Goal: Task Accomplishment & Management: Use online tool/utility

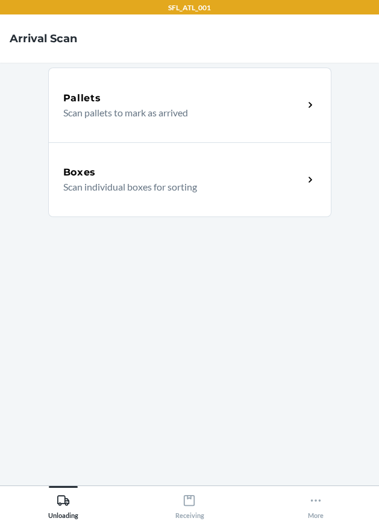
click at [274, 191] on p "Scan individual boxes for sorting" at bounding box center [178, 187] width 231 height 14
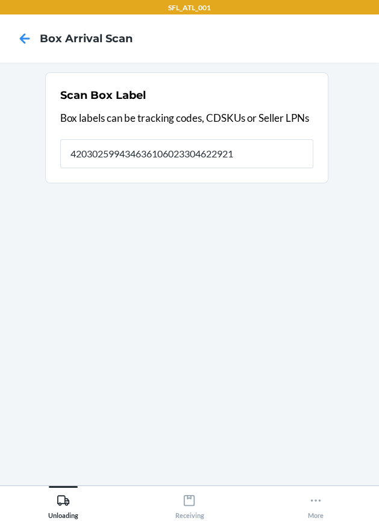
type input "420302599434636106023304622921"
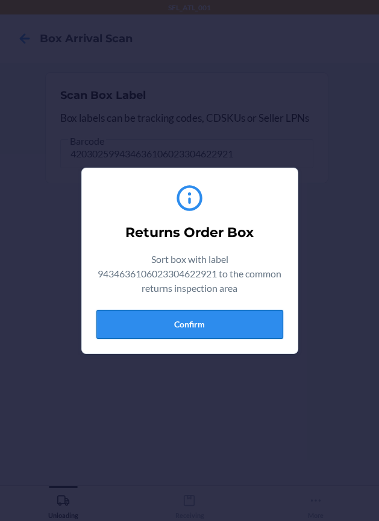
click at [162, 331] on button "Confirm" at bounding box center [190, 324] width 187 height 29
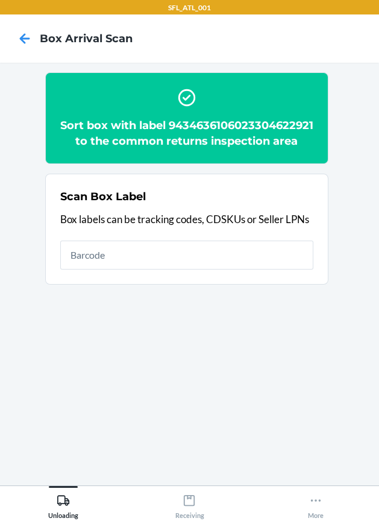
click at [165, 252] on div "Scan Box Label Box labels can be tracking codes, CDSKUs or Seller LPNs" at bounding box center [186, 229] width 253 height 88
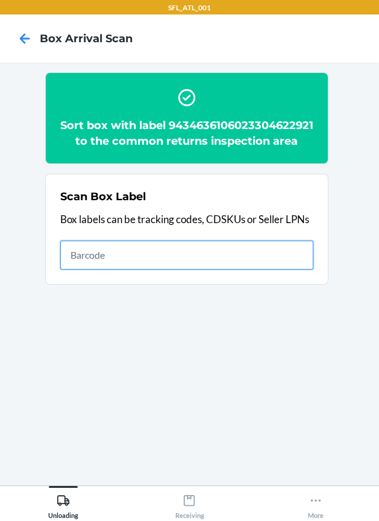
click at [160, 270] on input "text" at bounding box center [186, 255] width 253 height 29
type input "420302599434636106023304027306"
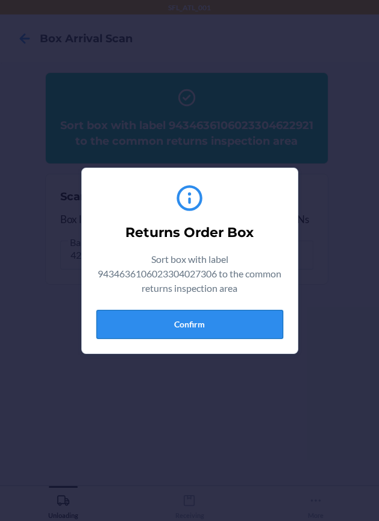
click at [252, 312] on button "Confirm" at bounding box center [190, 324] width 187 height 29
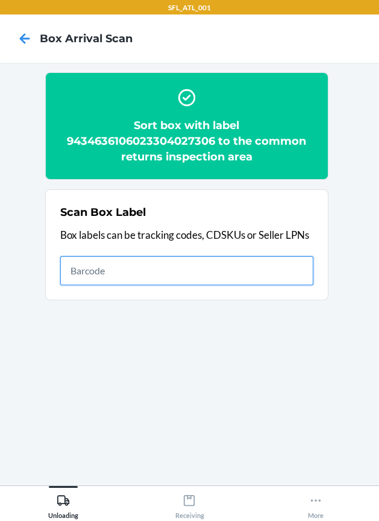
click at [222, 278] on input "text" at bounding box center [186, 270] width 253 height 29
type input "420302599434636106023304594631"
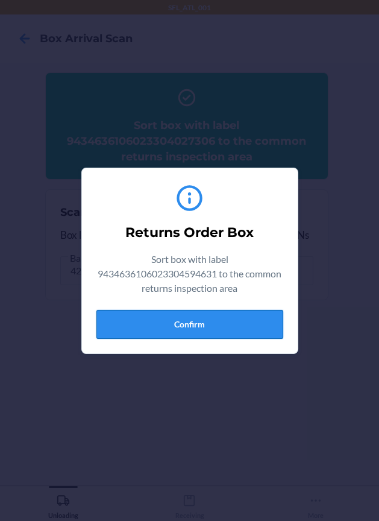
click at [208, 331] on button "Confirm" at bounding box center [190, 324] width 187 height 29
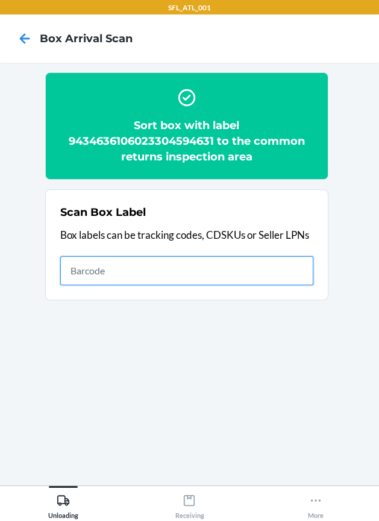
click at [242, 274] on input "text" at bounding box center [186, 270] width 253 height 29
type input "420302599434636106023304903600"
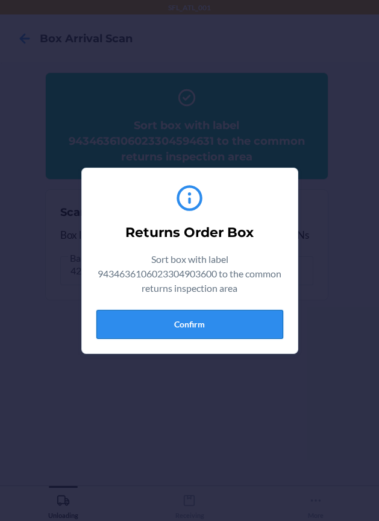
click at [220, 311] on button "Confirm" at bounding box center [190, 324] width 187 height 29
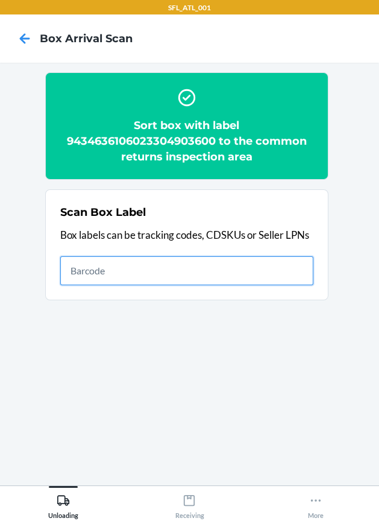
click at [258, 278] on input "text" at bounding box center [186, 270] width 253 height 29
type input "420302599434636106023304293985"
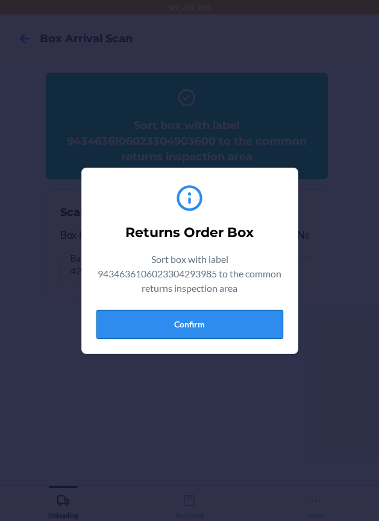
click at [212, 314] on button "Confirm" at bounding box center [190, 324] width 187 height 29
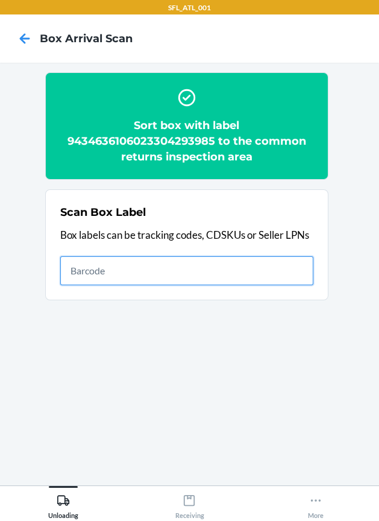
click at [219, 276] on input "text" at bounding box center [186, 270] width 253 height 29
click at [202, 271] on input "text" at bounding box center [186, 270] width 253 height 29
type input "420302599434636106023305135543"
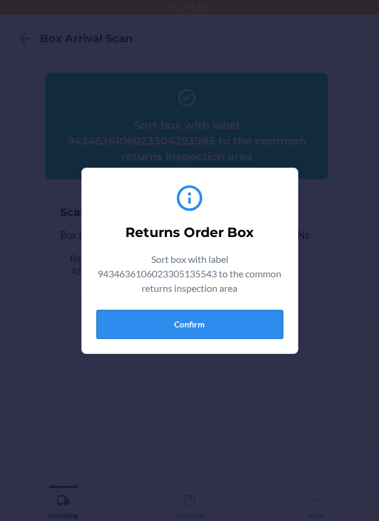
click at [147, 325] on button "Confirm" at bounding box center [190, 324] width 187 height 29
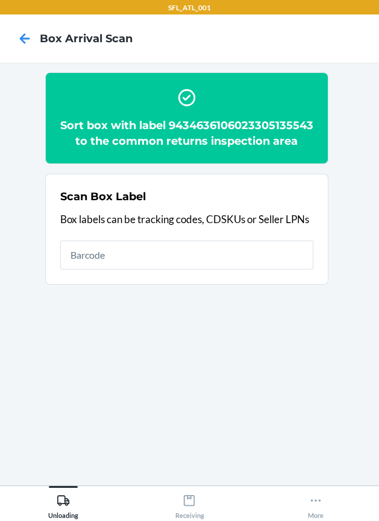
click at [179, 140] on h2 "Sort box with label 9434636106023305135543 to the common returns inspection area" at bounding box center [186, 133] width 253 height 31
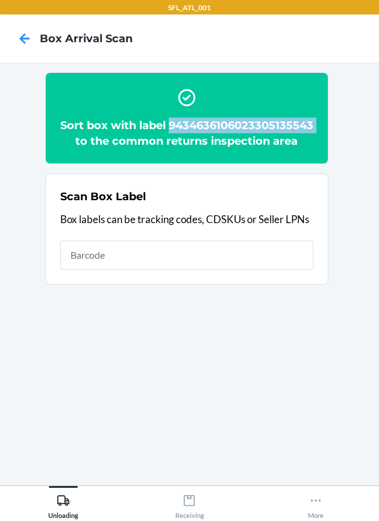
click at [179, 140] on h2 "Sort box with label 9434636106023305135543 to the common returns inspection area" at bounding box center [186, 133] width 253 height 31
copy h2 "9434636106023305135543"
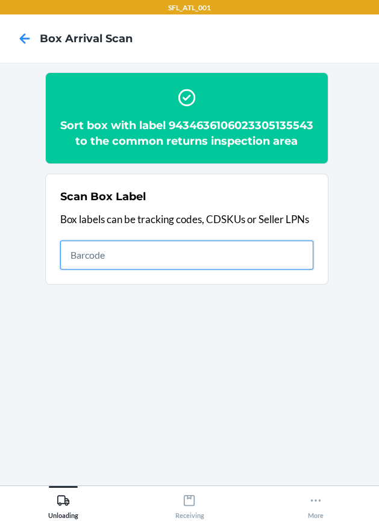
click at [247, 270] on input "text" at bounding box center [186, 255] width 253 height 29
type input "420302599434636106023305177789"
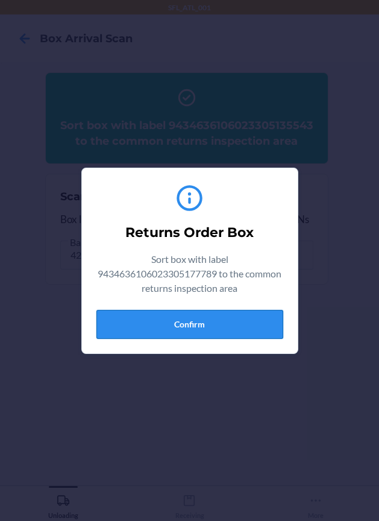
click at [184, 313] on button "Confirm" at bounding box center [190, 324] width 187 height 29
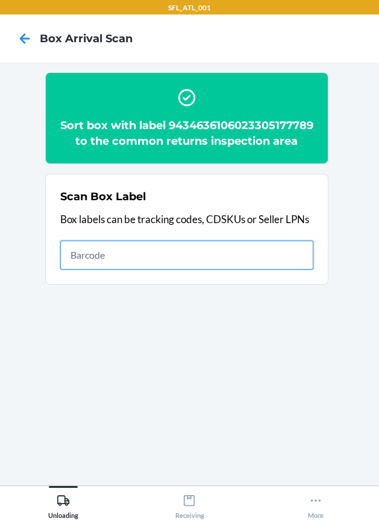
click at [238, 270] on input "text" at bounding box center [186, 255] width 253 height 29
type input "420302599434636106023305289666"
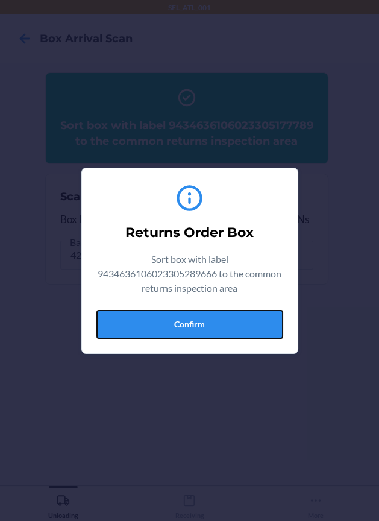
drag, startPoint x: 224, startPoint y: 316, endPoint x: 220, endPoint y: 326, distance: 10.9
click at [221, 323] on button "Confirm" at bounding box center [190, 324] width 187 height 29
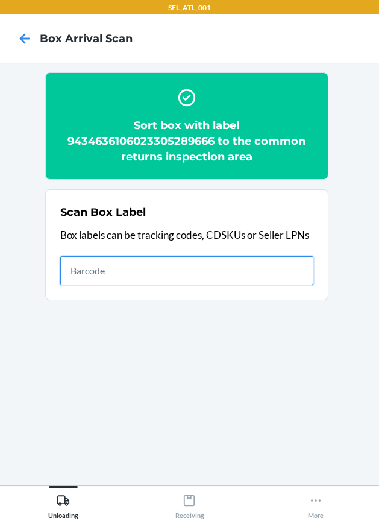
click at [186, 278] on input "text" at bounding box center [186, 270] width 253 height 29
type input "420302599434636106023305119758"
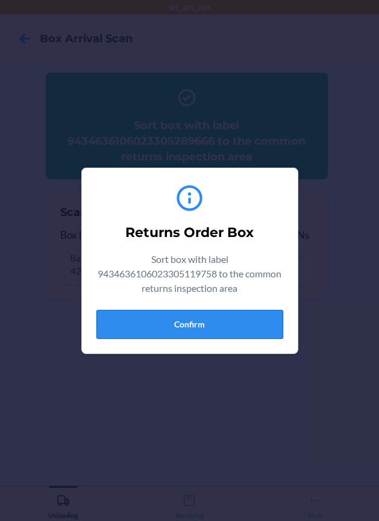
click at [205, 319] on button "Confirm" at bounding box center [190, 324] width 187 height 29
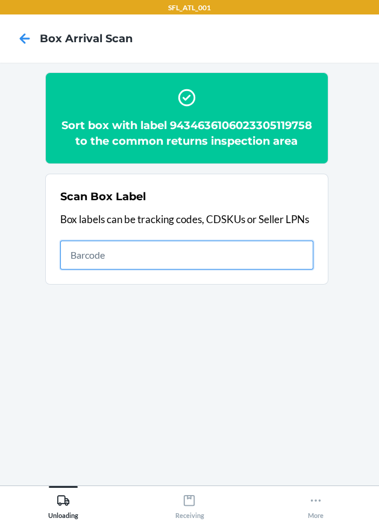
click at [255, 253] on input "text" at bounding box center [186, 255] width 253 height 29
type input "420302599434636106023305426320"
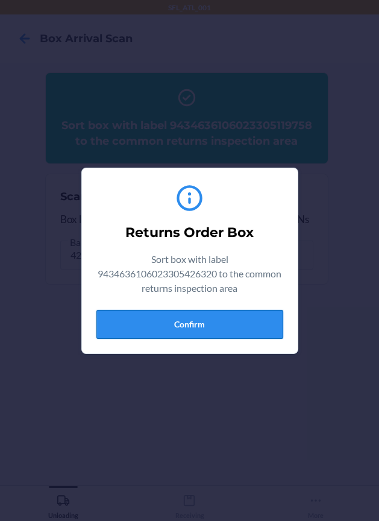
click at [197, 310] on button "Confirm" at bounding box center [190, 324] width 187 height 29
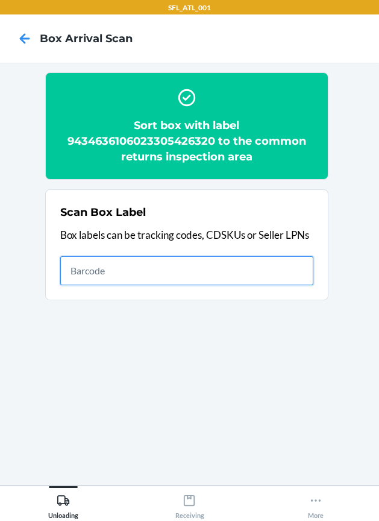
click at [296, 273] on input "text" at bounding box center [186, 270] width 253 height 29
type input "420302599434636106023304999573"
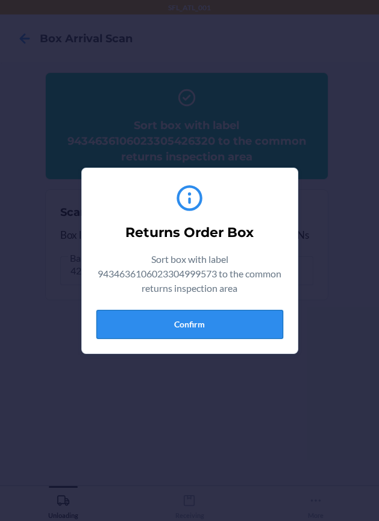
click at [232, 323] on button "Confirm" at bounding box center [190, 324] width 187 height 29
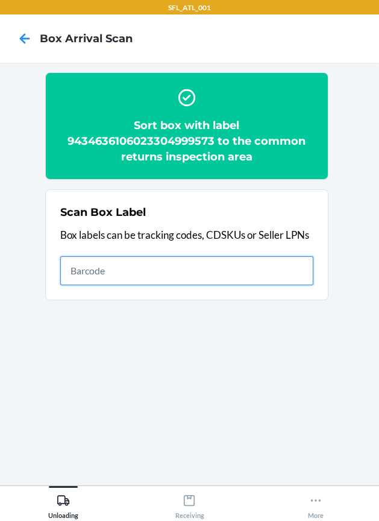
click at [254, 270] on input "text" at bounding box center [186, 270] width 253 height 29
type input "420302599434636106023305409583"
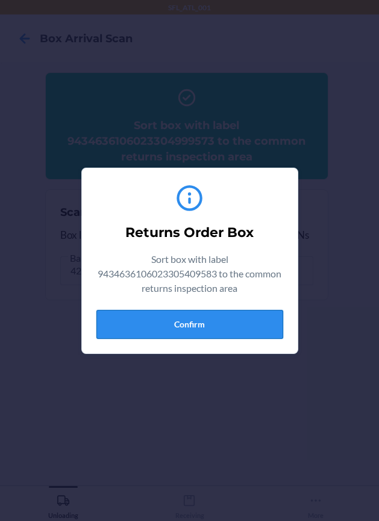
click at [229, 325] on button "Confirm" at bounding box center [190, 324] width 187 height 29
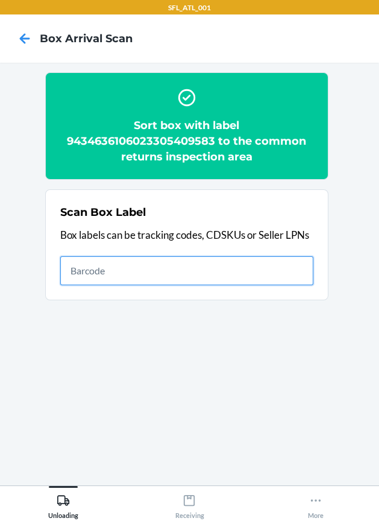
click at [309, 273] on input "text" at bounding box center [186, 270] width 253 height 29
type input "420302599434636106023305338258"
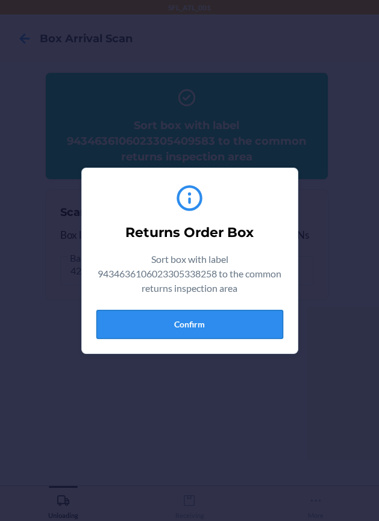
click at [226, 313] on button "Confirm" at bounding box center [190, 324] width 187 height 29
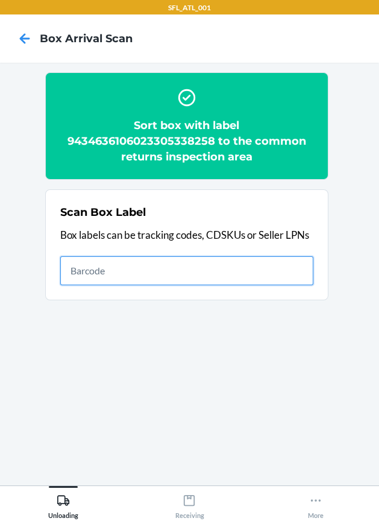
click at [212, 264] on input "text" at bounding box center [186, 270] width 253 height 29
type input "420302599434636106023305510661"
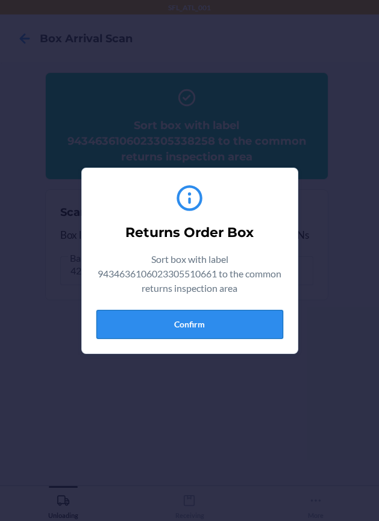
click at [217, 332] on button "Confirm" at bounding box center [190, 324] width 187 height 29
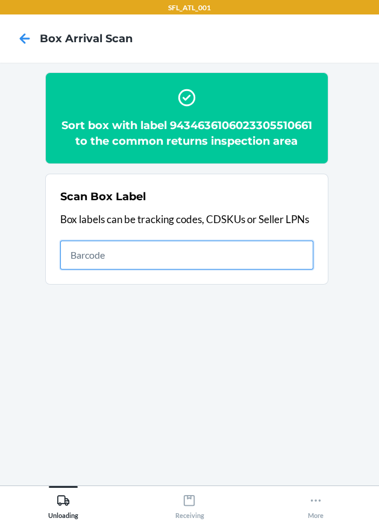
click at [276, 270] on input "text" at bounding box center [186, 255] width 253 height 29
type input "420302599434636106023305218345"
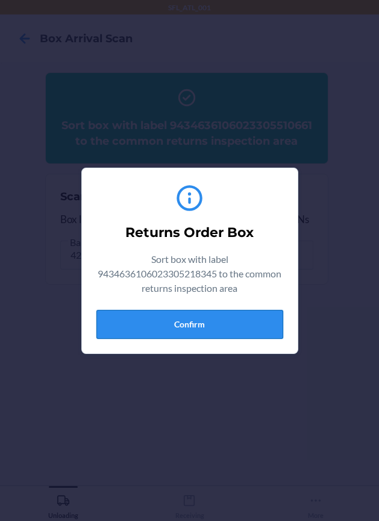
click at [221, 314] on button "Confirm" at bounding box center [190, 324] width 187 height 29
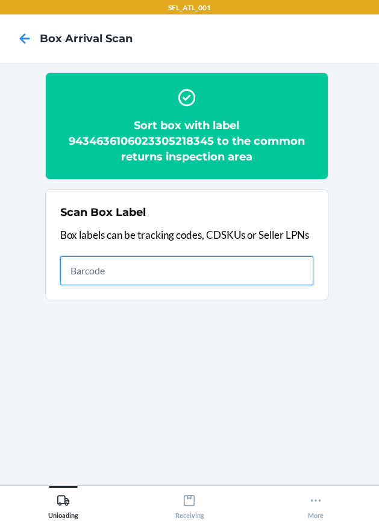
click at [180, 275] on input "text" at bounding box center [186, 270] width 253 height 29
type input "420302599434636106023305542266"
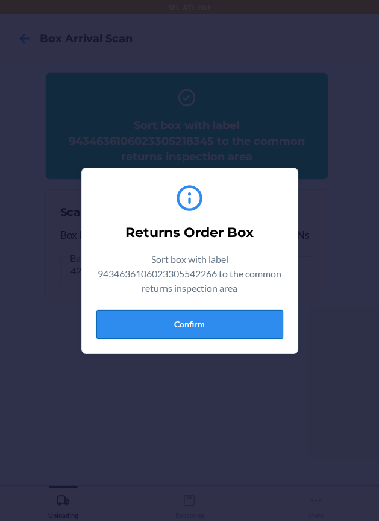
click at [134, 325] on button "Confirm" at bounding box center [190, 324] width 187 height 29
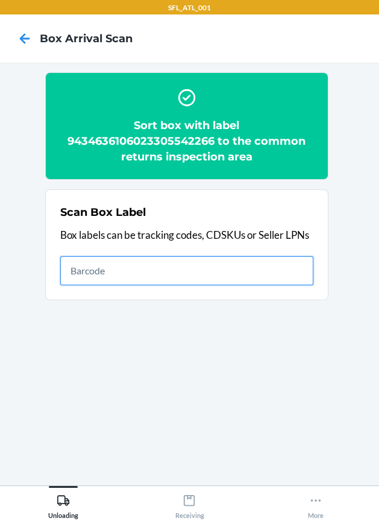
click at [250, 276] on input "text" at bounding box center [186, 270] width 253 height 29
type input "420302599434636106023305320567"
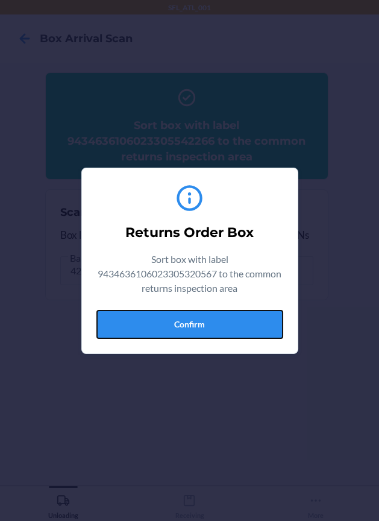
click at [271, 314] on button "Confirm" at bounding box center [190, 324] width 187 height 29
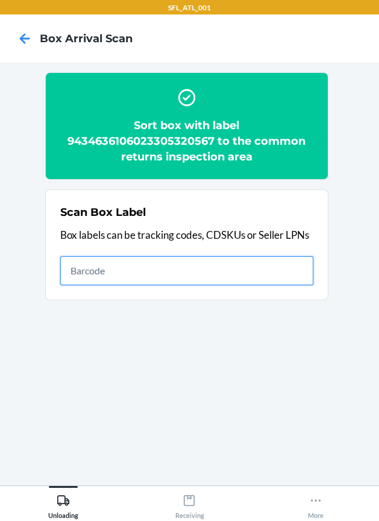
click at [244, 276] on input "text" at bounding box center [186, 270] width 253 height 29
type input "420302599434636106023305355613"
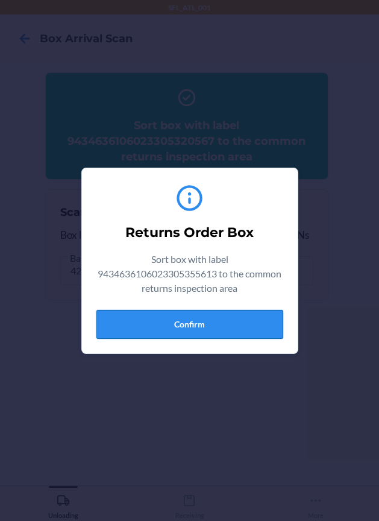
click at [212, 334] on button "Confirm" at bounding box center [190, 324] width 187 height 29
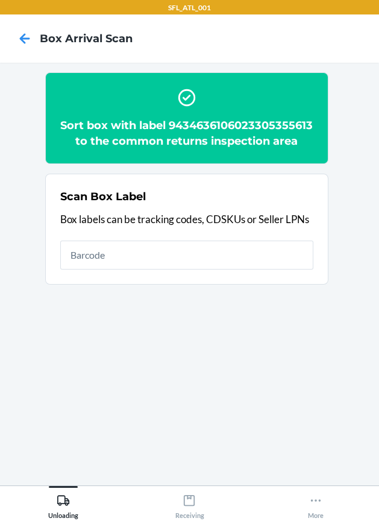
click at [257, 273] on div "Scan Box Label Box labels can be tracking codes, CDSKUs or Seller LPNs" at bounding box center [186, 229] width 253 height 88
type input "4203025900299434636106023305403413"
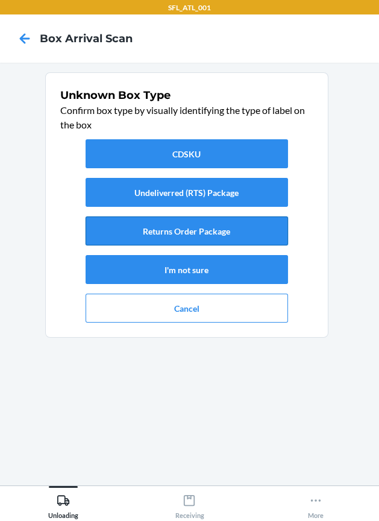
click at [236, 234] on button "Returns Order Package" at bounding box center [187, 231] width 203 height 29
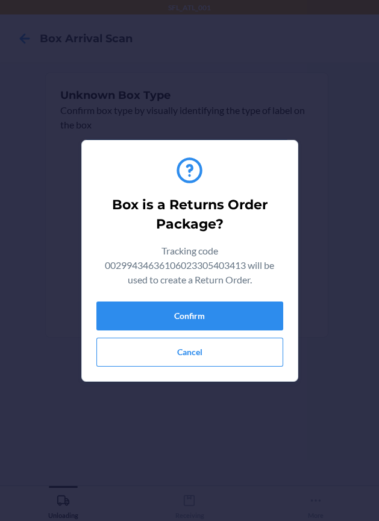
click at [217, 336] on div "Confirm Cancel" at bounding box center [190, 334] width 187 height 65
click at [235, 314] on button "Confirm" at bounding box center [190, 316] width 187 height 29
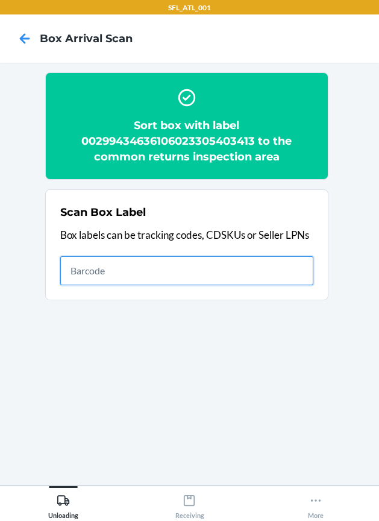
click at [165, 268] on input "text" at bounding box center [186, 270] width 253 height 29
type input "420302599434636106023305340084"
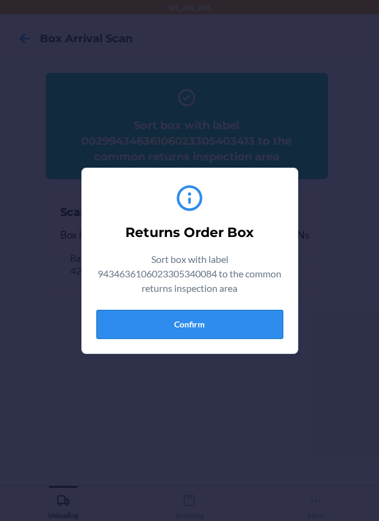
click at [173, 324] on button "Confirm" at bounding box center [190, 324] width 187 height 29
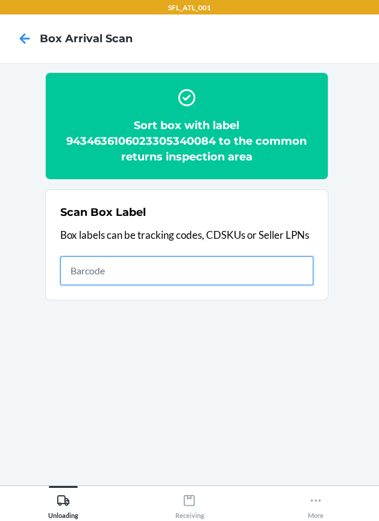
click at [299, 274] on input "text" at bounding box center [186, 270] width 253 height 29
type input "420302599434636106023304767790"
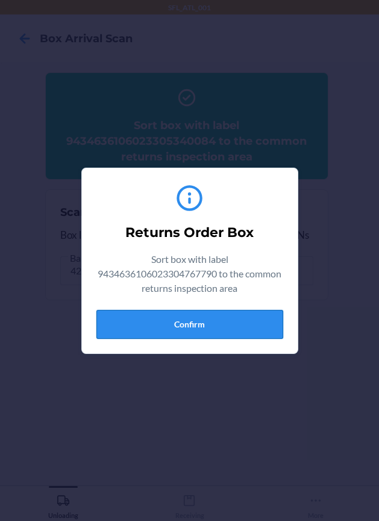
click at [265, 314] on button "Confirm" at bounding box center [190, 324] width 187 height 29
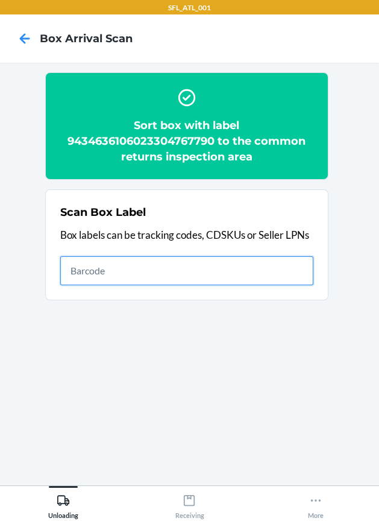
click at [252, 274] on input "text" at bounding box center [186, 270] width 253 height 29
type input "420302599434636106023304374042"
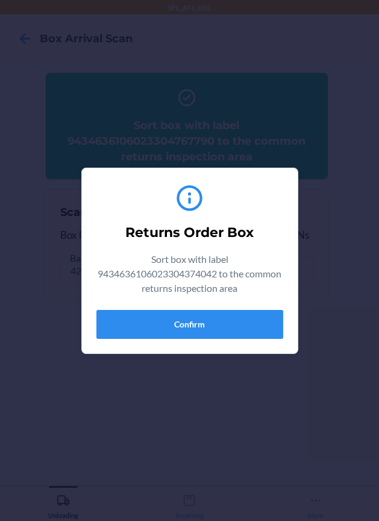
click at [209, 341] on div "Returns Order Box Sort box with label 9434636106023304374042 to the common retu…" at bounding box center [190, 261] width 187 height 166
click at [211, 331] on button "Confirm" at bounding box center [190, 324] width 187 height 29
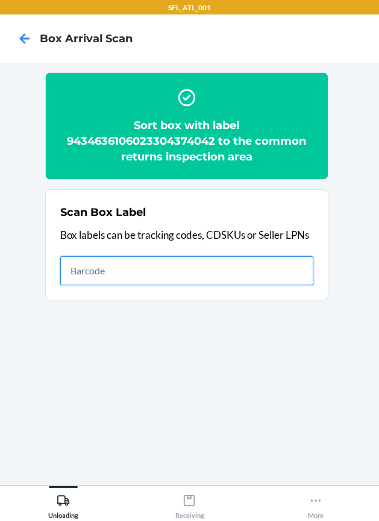
click at [119, 282] on input "text" at bounding box center [186, 270] width 253 height 29
type input "420302599434636106023305181113"
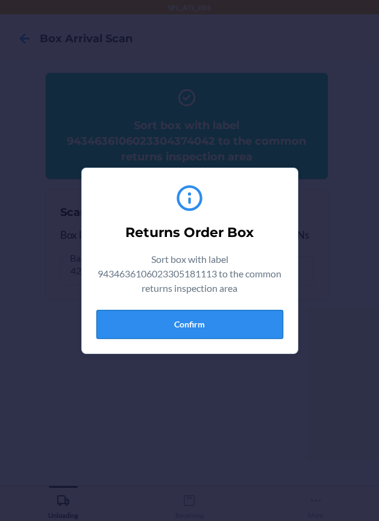
click at [143, 315] on button "Confirm" at bounding box center [190, 324] width 187 height 29
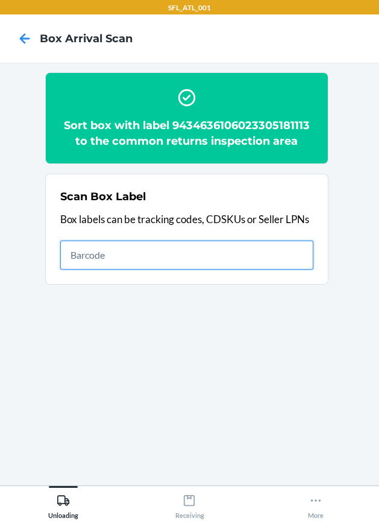
click at [232, 255] on input "text" at bounding box center [186, 255] width 253 height 29
type input "420302599434636106023305165694"
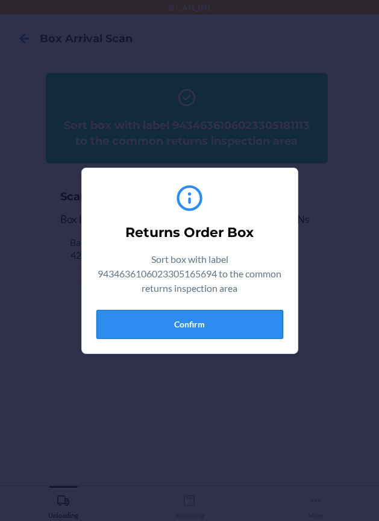
click at [201, 315] on button "Confirm" at bounding box center [190, 324] width 187 height 29
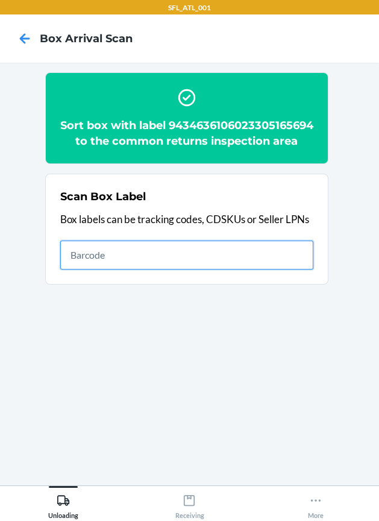
click at [205, 262] on input "text" at bounding box center [186, 255] width 253 height 29
type input "420302599434636106023305126459"
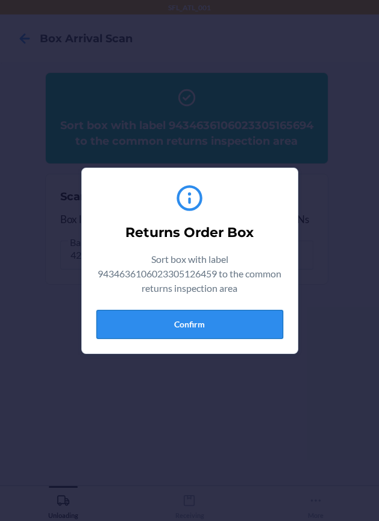
click at [215, 325] on button "Confirm" at bounding box center [190, 324] width 187 height 29
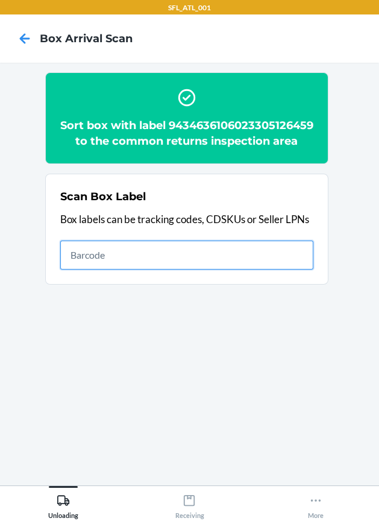
click at [221, 266] on input "text" at bounding box center [186, 255] width 253 height 29
type input "420302599434636106023305459274"
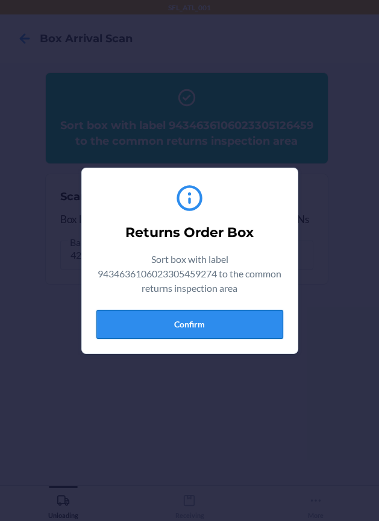
click at [190, 317] on button "Confirm" at bounding box center [190, 324] width 187 height 29
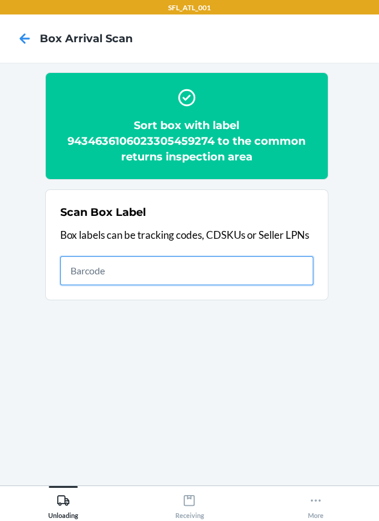
click at [125, 267] on input "text" at bounding box center [186, 270] width 253 height 29
type input "420302599434636106023305269132"
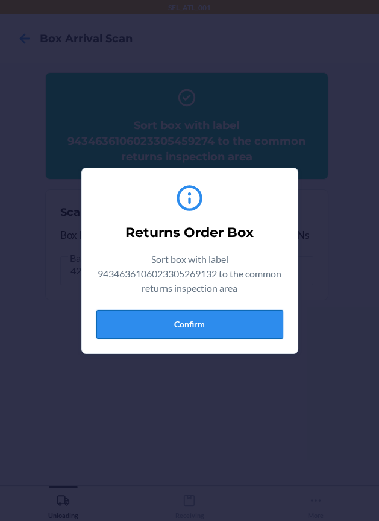
click at [130, 323] on button "Confirm" at bounding box center [190, 324] width 187 height 29
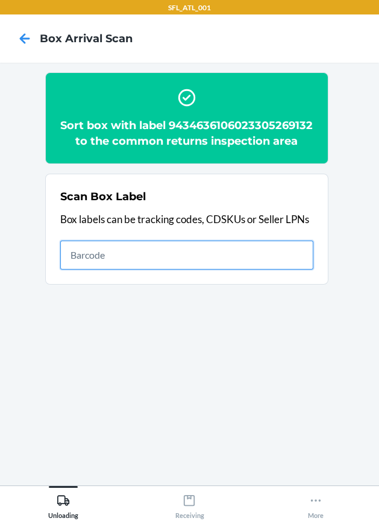
click at [212, 270] on input "text" at bounding box center [186, 255] width 253 height 29
type input "420302599434636106023305531772"
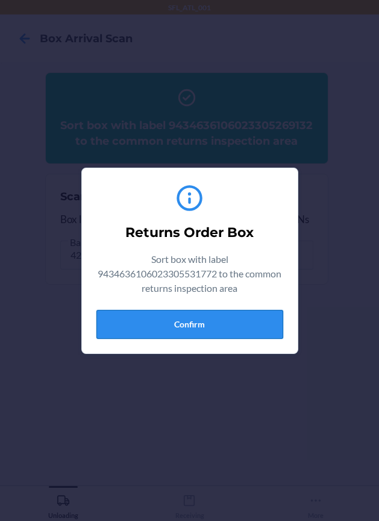
click at [202, 321] on button "Confirm" at bounding box center [190, 324] width 187 height 29
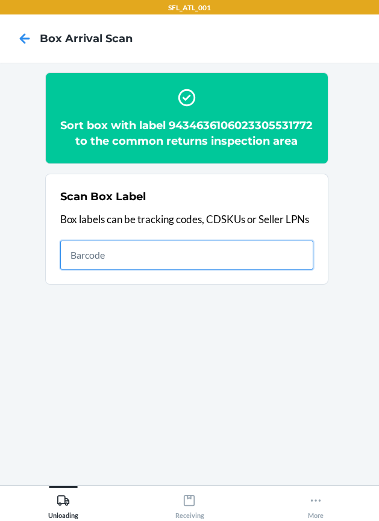
click at [194, 270] on input "text" at bounding box center [186, 255] width 253 height 29
type input "420302599434636106023302557218"
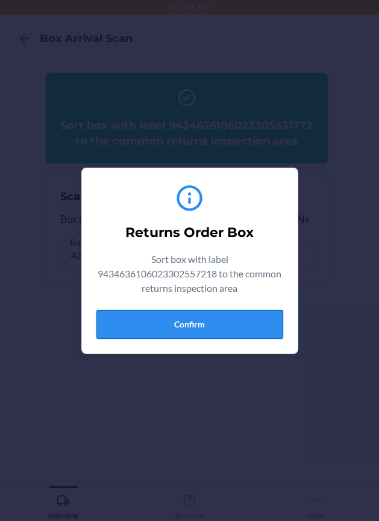
drag, startPoint x: 182, startPoint y: 342, endPoint x: 203, endPoint y: 319, distance: 31.2
click at [187, 334] on div "Returns Order Box Sort box with label 9434636106023302557218 to the common retu…" at bounding box center [190, 261] width 187 height 166
click at [204, 317] on button "Confirm" at bounding box center [190, 324] width 187 height 29
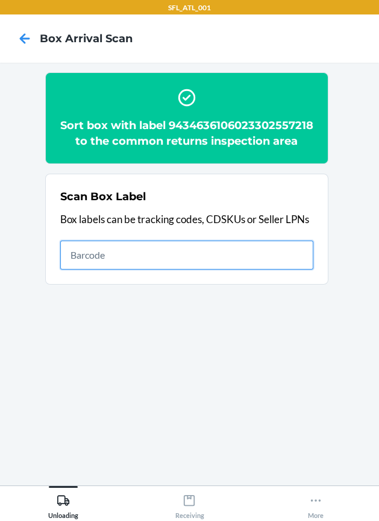
click at [214, 268] on input "text" at bounding box center [186, 255] width 253 height 29
click at [287, 270] on input "text" at bounding box center [186, 255] width 253 height 29
type input "420302599434636106023304080448"
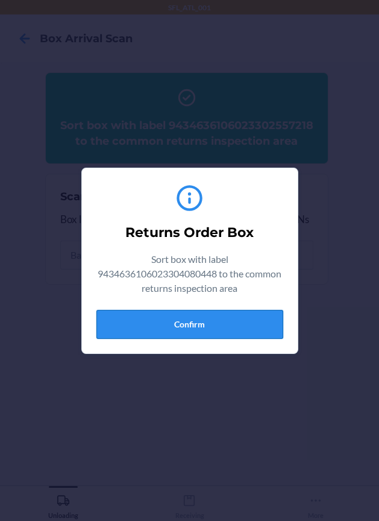
click at [282, 323] on button "Confirm" at bounding box center [190, 324] width 187 height 29
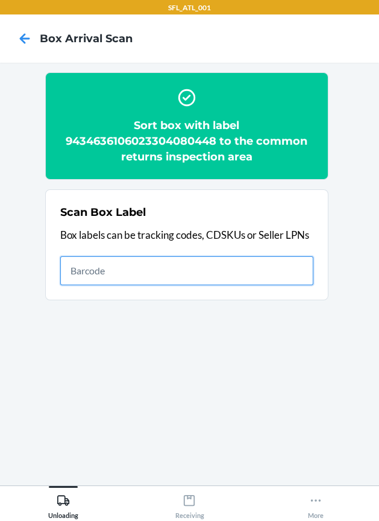
click at [262, 275] on input "text" at bounding box center [186, 270] width 253 height 29
type input "420302599434636106023304275011"
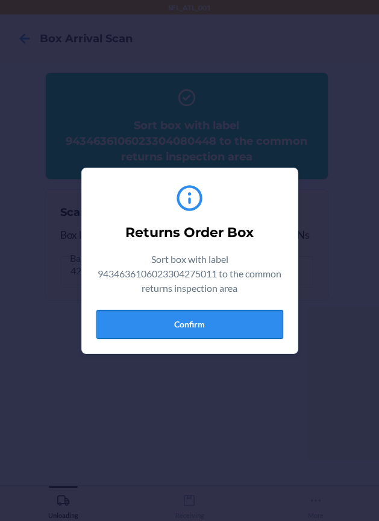
click at [201, 319] on button "Confirm" at bounding box center [190, 324] width 187 height 29
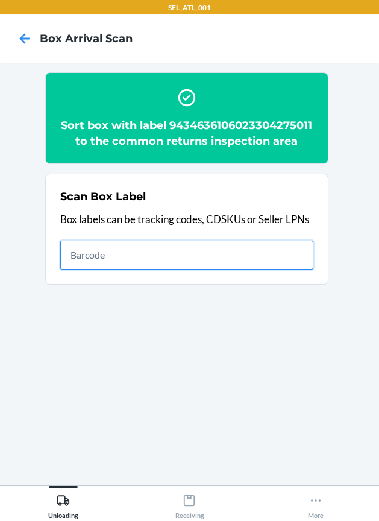
click at [298, 270] on input "text" at bounding box center [186, 255] width 253 height 29
type input "420302599434636106023305530485"
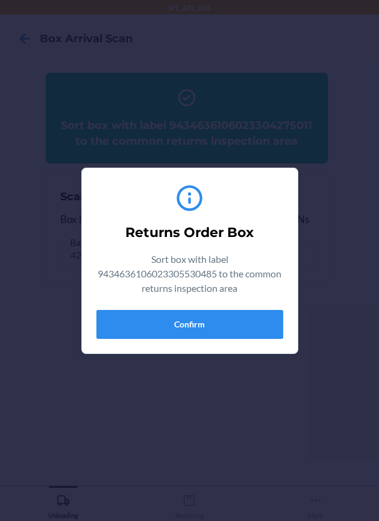
type input "420302599434636106023305530485659859038827"
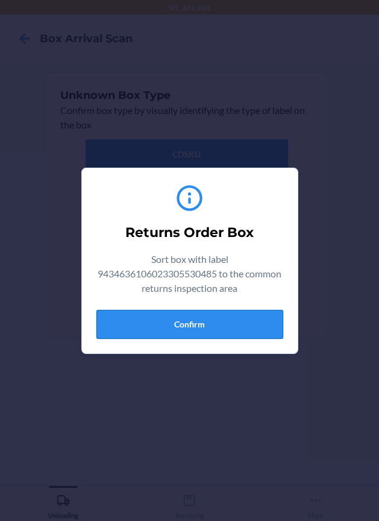
click at [224, 332] on button "Confirm" at bounding box center [190, 324] width 187 height 29
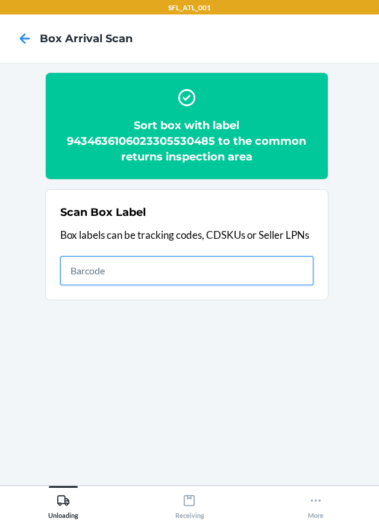
click at [132, 259] on input "text" at bounding box center [186, 270] width 253 height 29
type input "420302599434636106023305007314"
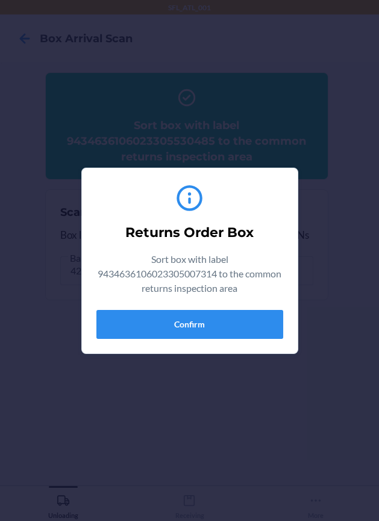
click at [135, 307] on div "Returns Order Box Sort box with label 9434636106023305007314 to the common retu…" at bounding box center [190, 261] width 187 height 166
click at [137, 308] on div "Returns Order Box Sort box with label 9434636106023305007314 to the common retu…" at bounding box center [190, 261] width 187 height 166
click at [150, 326] on button "Confirm" at bounding box center [190, 324] width 187 height 29
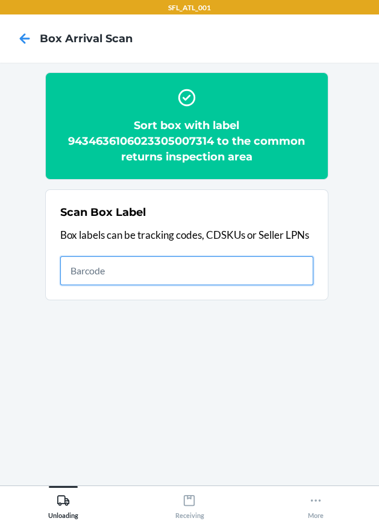
click at [297, 279] on input "text" at bounding box center [186, 270] width 253 height 29
type input "420302599434636106023305634237"
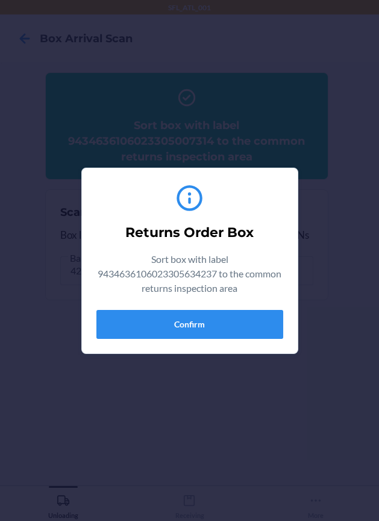
click at [219, 340] on div "Returns Order Box Sort box with label 9434636106023305634237 to the common retu…" at bounding box center [190, 261] width 187 height 166
click at [251, 323] on button "Confirm" at bounding box center [190, 324] width 187 height 29
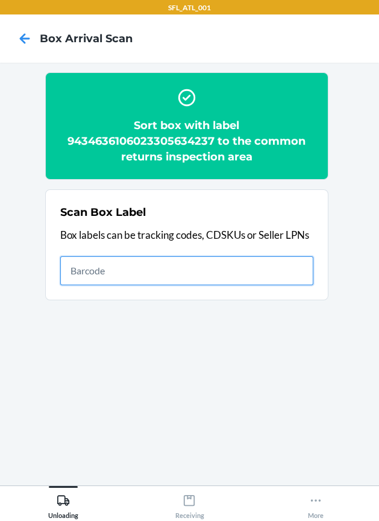
click at [268, 265] on input "text" at bounding box center [186, 270] width 253 height 29
type input "420302599434636106023305076358"
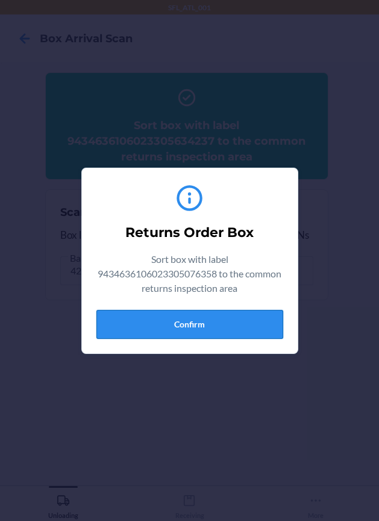
click at [204, 322] on button "Confirm" at bounding box center [190, 324] width 187 height 29
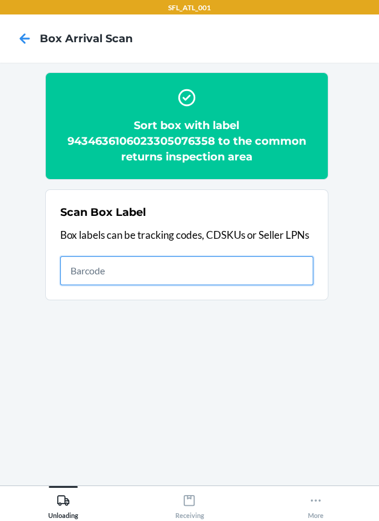
click at [269, 279] on input "text" at bounding box center [186, 270] width 253 height 29
type input "420302599434636106023304708205"
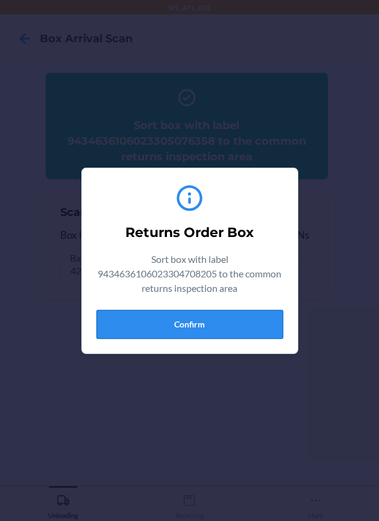
click at [230, 320] on button "Confirm" at bounding box center [190, 324] width 187 height 29
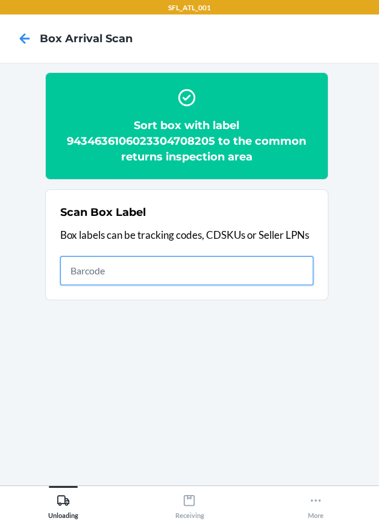
click at [243, 274] on input "text" at bounding box center [186, 270] width 253 height 29
type input "420302599434636106023305285071"
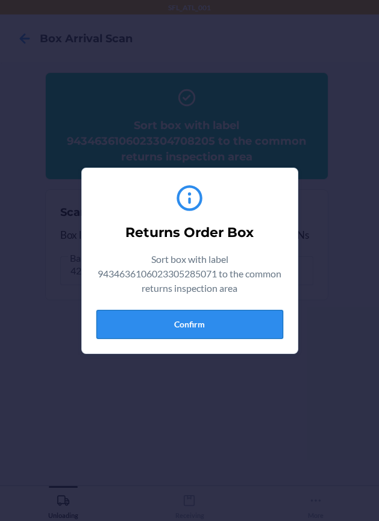
click at [205, 325] on button "Confirm" at bounding box center [190, 324] width 187 height 29
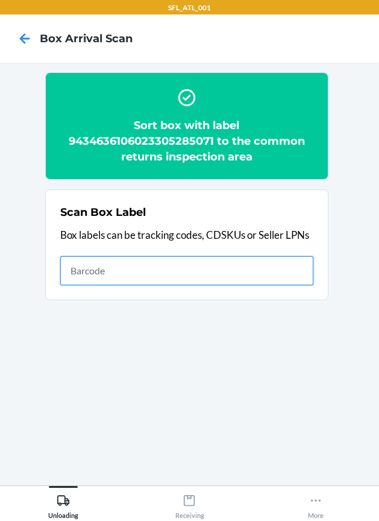
click at [285, 268] on input "text" at bounding box center [186, 270] width 253 height 29
type input "420302599434636106023304387547"
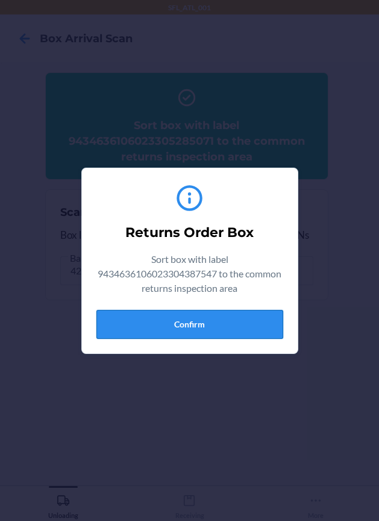
click at [182, 324] on button "Confirm" at bounding box center [190, 324] width 187 height 29
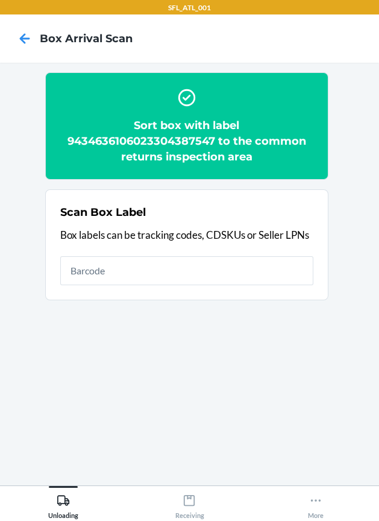
click at [261, 285] on div "Scan Box Label Box labels can be tracking codes, CDSKUs or Seller LPNs" at bounding box center [186, 245] width 253 height 88
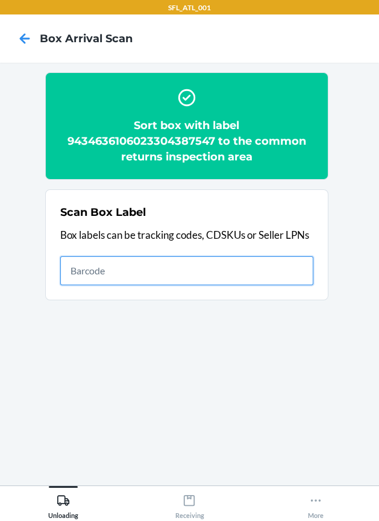
click at [262, 276] on input "text" at bounding box center [186, 270] width 253 height 29
type input "420302599434636106023305360556"
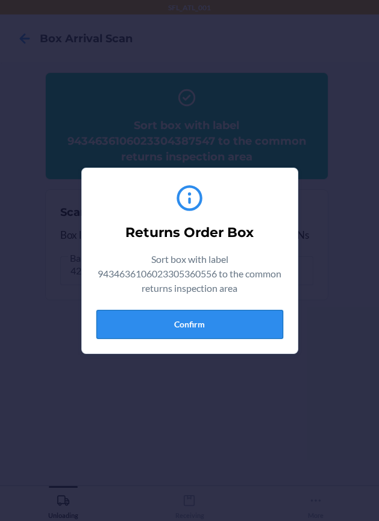
click at [196, 328] on button "Confirm" at bounding box center [190, 324] width 187 height 29
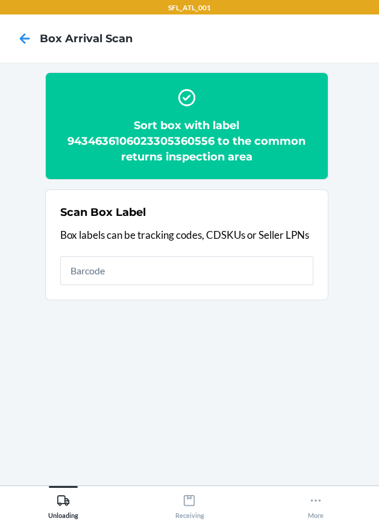
click at [199, 134] on h2 "Sort box with label 9434636106023305360556 to the common returns inspection area" at bounding box center [186, 141] width 253 height 47
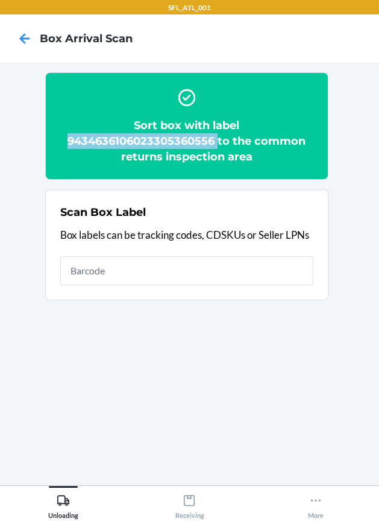
click at [199, 134] on h2 "Sort box with label 9434636106023305360556 to the common returns inspection area" at bounding box center [186, 141] width 253 height 47
copy h2 "9434636106023305360556"
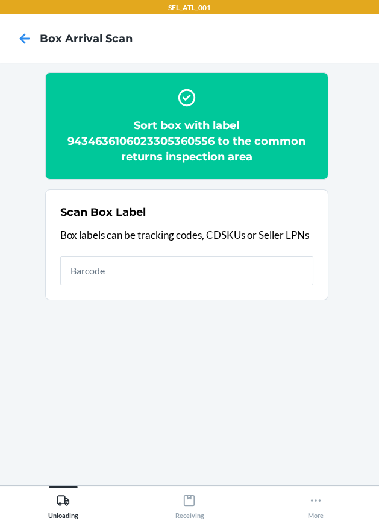
click at [211, 252] on div "Scan Box Label Box labels can be tracking codes, CDSKUs or Seller LPNs" at bounding box center [186, 245] width 253 height 88
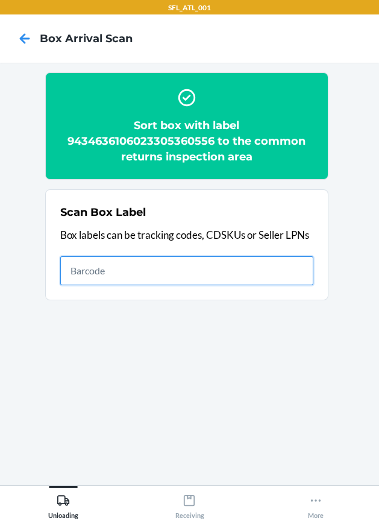
click at [215, 263] on input "text" at bounding box center [186, 270] width 253 height 29
type input "420302599434636106023305562905"
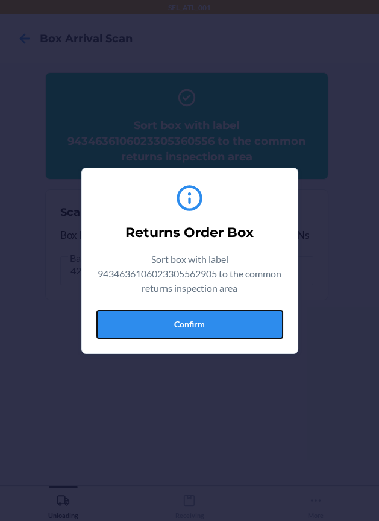
click at [233, 317] on button "Confirm" at bounding box center [190, 324] width 187 height 29
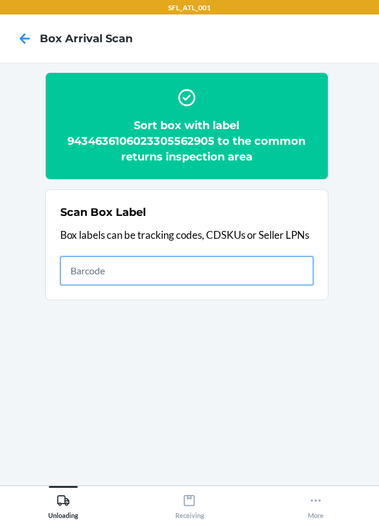
click at [233, 264] on input "text" at bounding box center [186, 270] width 253 height 29
type input "420302599434636106023302839789"
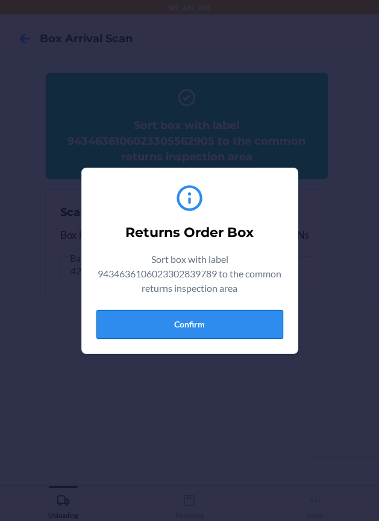
drag, startPoint x: 223, startPoint y: 327, endPoint x: 378, endPoint y: 317, distance: 155.9
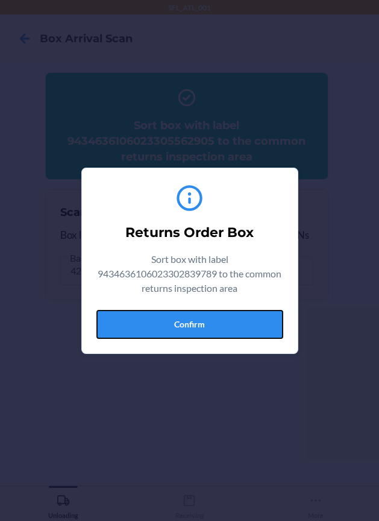
click at [223, 327] on button "Confirm" at bounding box center [190, 324] width 187 height 29
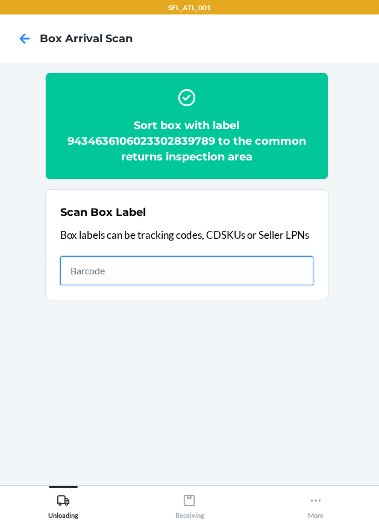
click at [200, 281] on input "text" at bounding box center [186, 270] width 253 height 29
type input "420302599434636106023305360365"
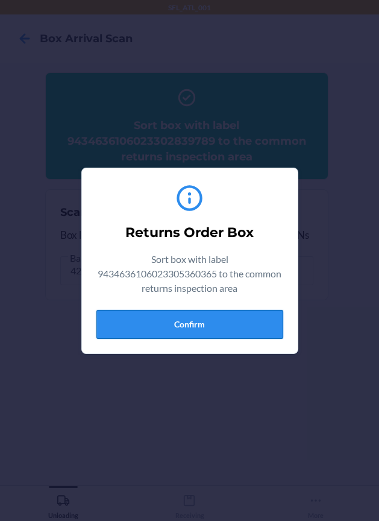
click at [211, 334] on button "Confirm" at bounding box center [190, 324] width 187 height 29
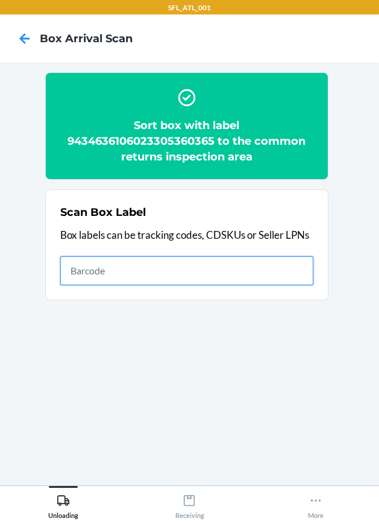
click at [298, 273] on input "text" at bounding box center [186, 270] width 253 height 29
type input "420302599434636106023304201126"
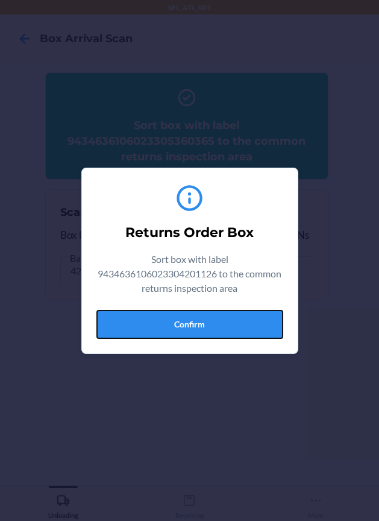
click at [232, 320] on button "Confirm" at bounding box center [190, 324] width 187 height 29
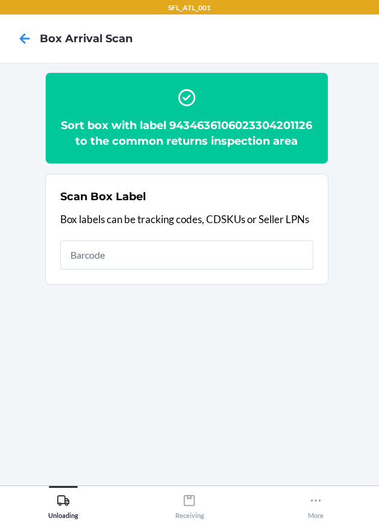
click at [200, 255] on div "Scan Box Label Box labels can be tracking codes, CDSKUs or Seller LPNs" at bounding box center [186, 229] width 253 height 88
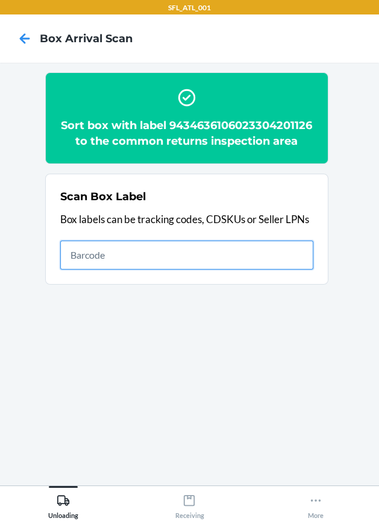
click at [193, 270] on input "text" at bounding box center [186, 255] width 253 height 29
type input "420302599434636106023305536821"
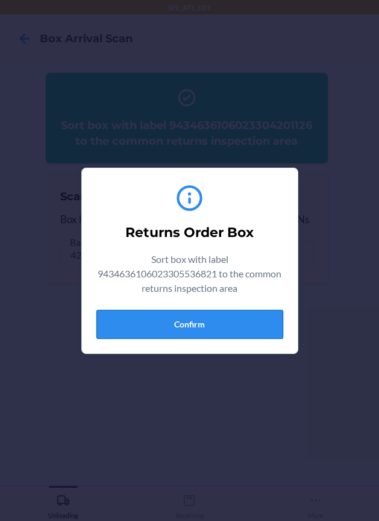
click at [249, 321] on button "Confirm" at bounding box center [190, 324] width 187 height 29
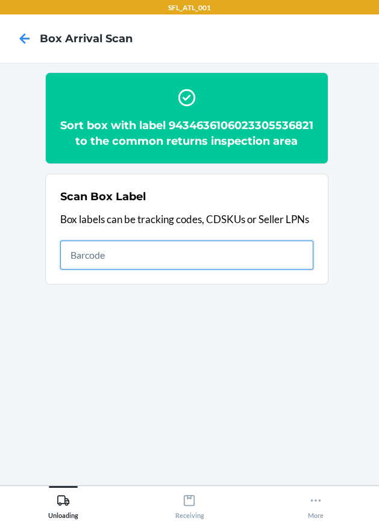
click at [285, 270] on input "text" at bounding box center [186, 255] width 253 height 29
type input "420302599434636106023305323315"
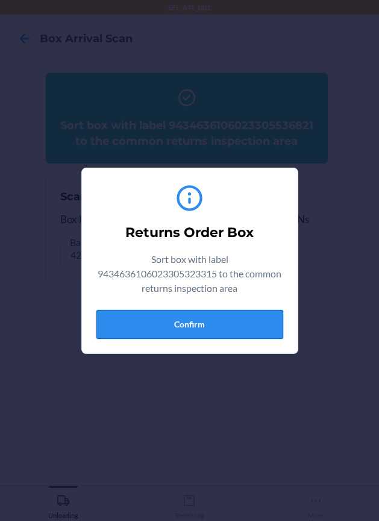
click at [252, 311] on button "Confirm" at bounding box center [190, 324] width 187 height 29
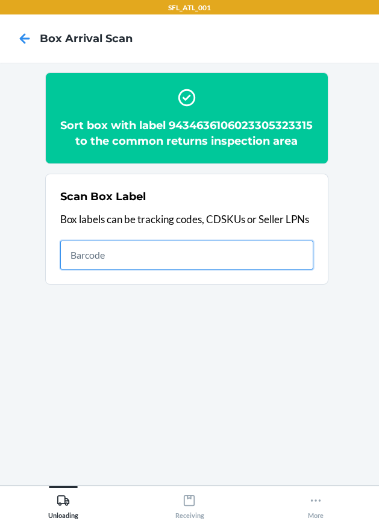
click at [298, 270] on input "text" at bounding box center [186, 255] width 253 height 29
type input "420302599434636106023305491762"
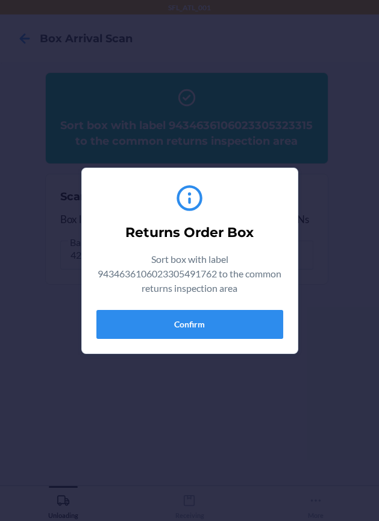
click at [284, 325] on section "Returns Order Box Sort box with label 9434636106023305491762 to the common retu…" at bounding box center [189, 261] width 217 height 186
click at [279, 325] on button "Confirm" at bounding box center [190, 324] width 187 height 29
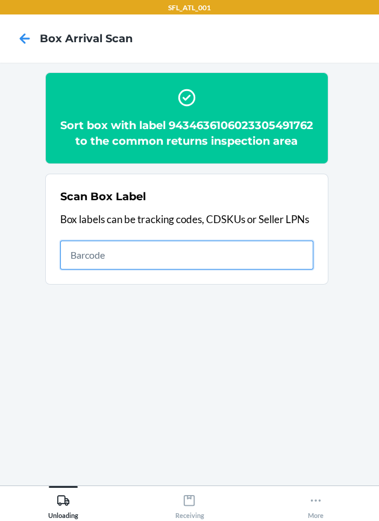
click at [249, 270] on input "text" at bounding box center [186, 255] width 253 height 29
type input "420302599434636106023305198463"
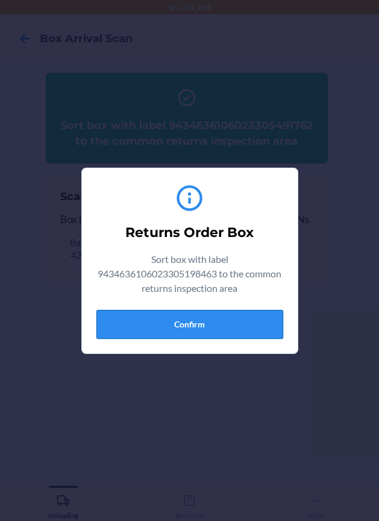
click at [147, 313] on button "Confirm" at bounding box center [190, 324] width 187 height 29
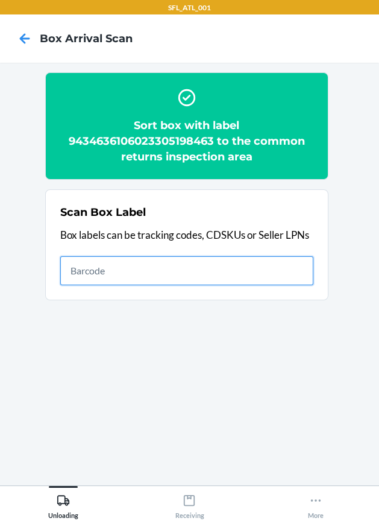
click at [276, 274] on input "text" at bounding box center [186, 270] width 253 height 29
type input "420302599434636106023305616462"
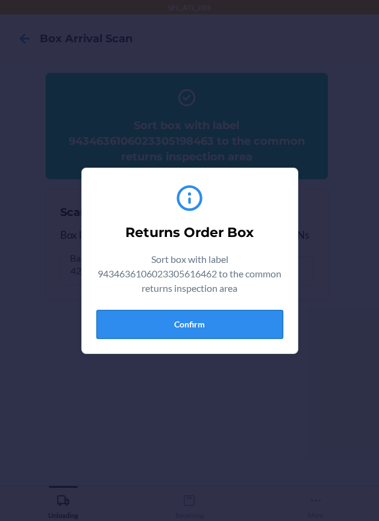
click at [207, 325] on button "Confirm" at bounding box center [190, 324] width 187 height 29
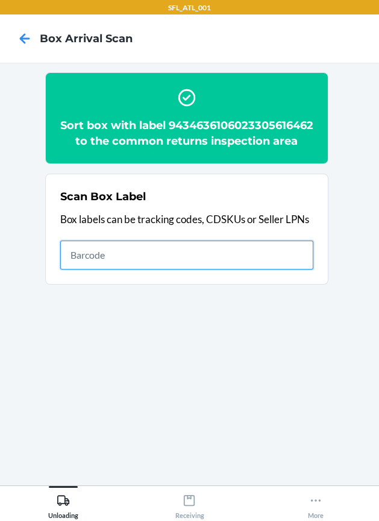
click at [300, 270] on input "text" at bounding box center [186, 255] width 253 height 29
type input "420302599434636106023304830357"
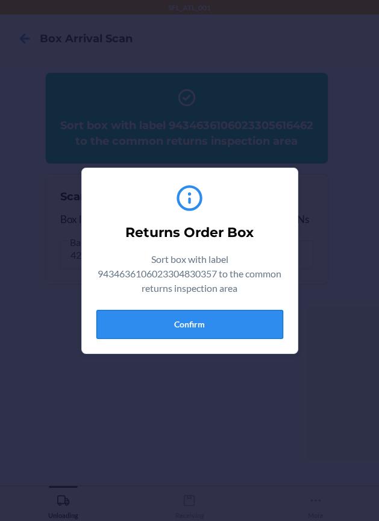
click at [212, 326] on button "Confirm" at bounding box center [190, 324] width 187 height 29
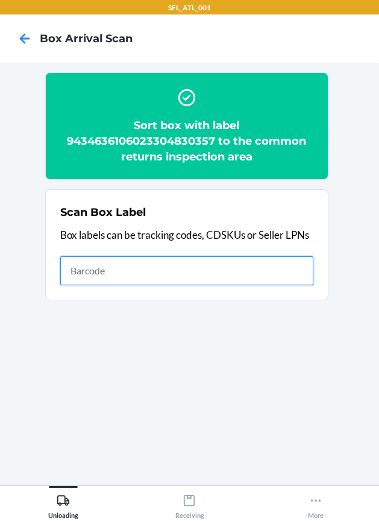
click at [250, 265] on input "text" at bounding box center [186, 270] width 253 height 29
type input "420302599434636106023305257702"
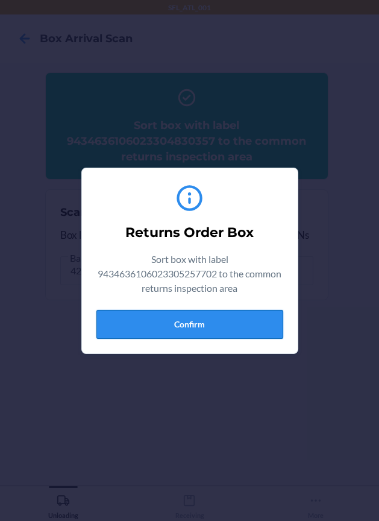
click at [229, 324] on button "Confirm" at bounding box center [190, 324] width 187 height 29
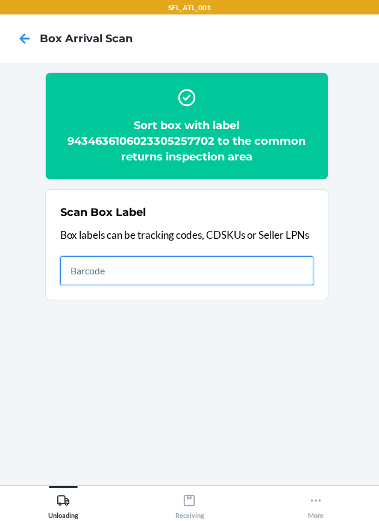
click at [249, 273] on input "text" at bounding box center [186, 270] width 253 height 29
type input "420302599434636106023305549432"
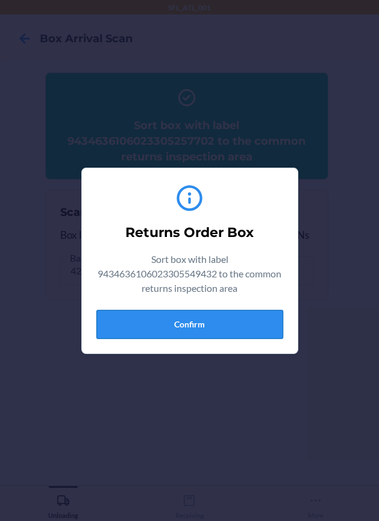
click at [229, 328] on button "Confirm" at bounding box center [190, 324] width 187 height 29
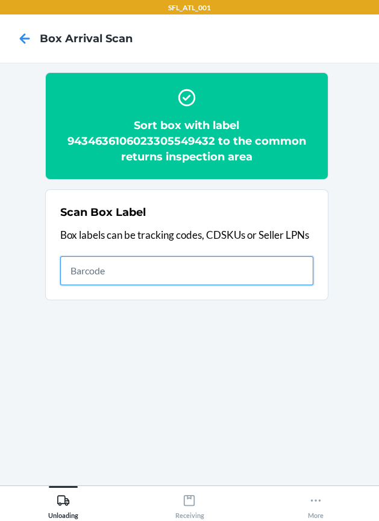
click at [139, 261] on input "text" at bounding box center [186, 270] width 253 height 29
type input "420302599434636106023305466548"
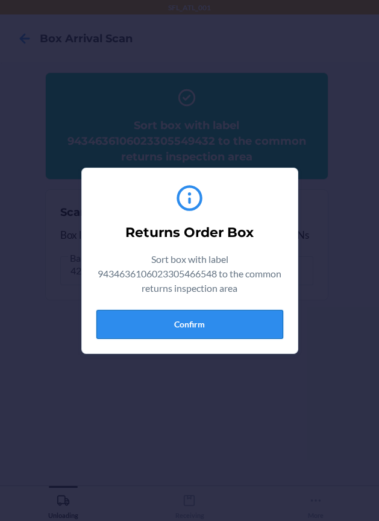
click at [246, 322] on button "Confirm" at bounding box center [190, 324] width 187 height 29
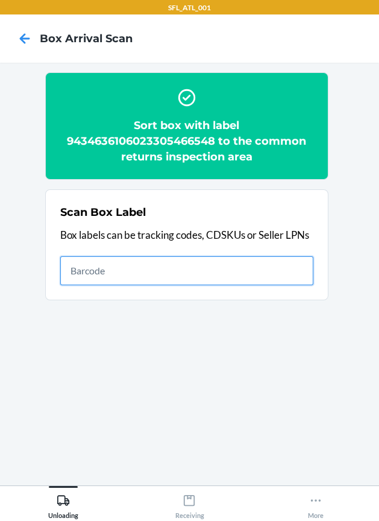
click at [256, 276] on input "text" at bounding box center [186, 270] width 253 height 29
type input "420302599434636106023305499461"
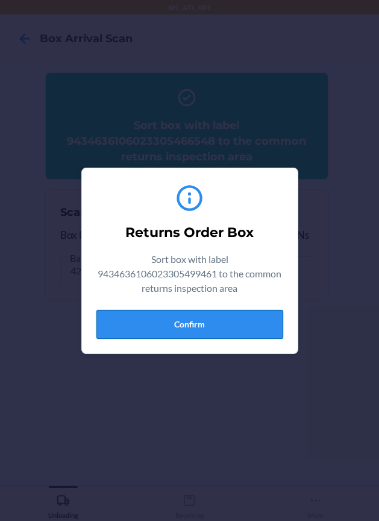
click at [238, 320] on button "Confirm" at bounding box center [190, 324] width 187 height 29
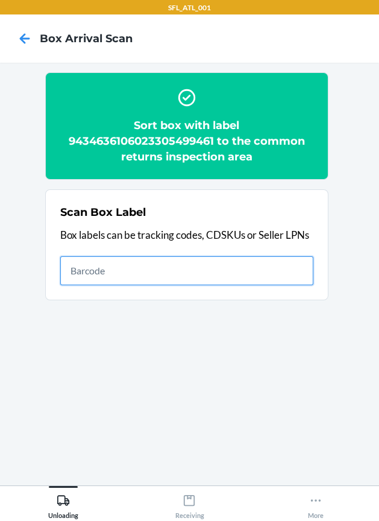
click at [246, 267] on input "text" at bounding box center [186, 270] width 253 height 29
type input "420302599434636106023305107397"
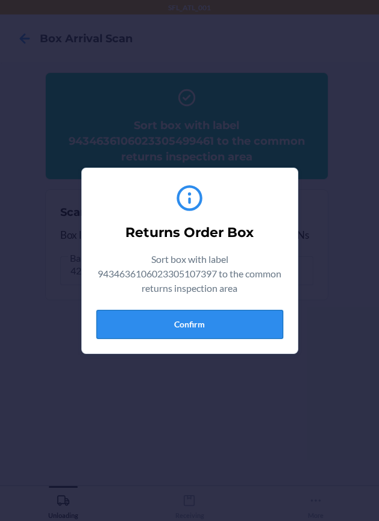
click at [226, 312] on button "Confirm" at bounding box center [190, 324] width 187 height 29
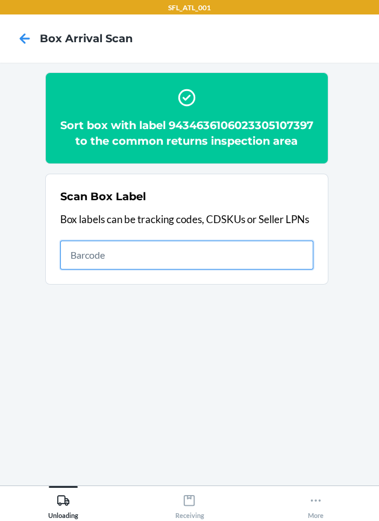
click at [259, 270] on input "text" at bounding box center [186, 255] width 253 height 29
type input "420302599434636106023305098961"
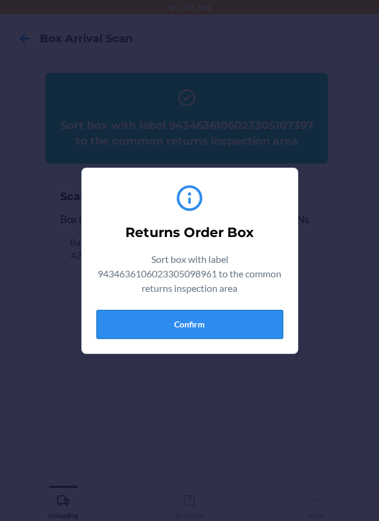
click at [211, 334] on button "Confirm" at bounding box center [190, 324] width 187 height 29
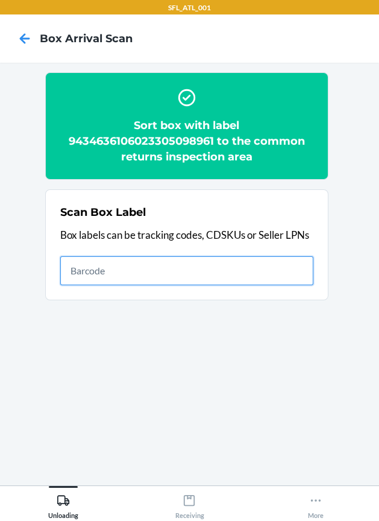
click at [135, 273] on input "text" at bounding box center [186, 270] width 253 height 29
type input "420302599434636106023305442016"
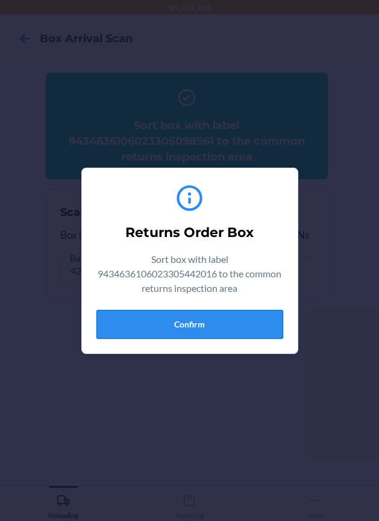
click at [159, 323] on button "Confirm" at bounding box center [190, 324] width 187 height 29
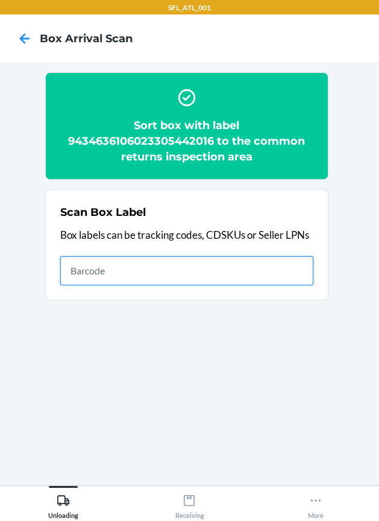
click at [260, 278] on input "text" at bounding box center [186, 270] width 253 height 29
type input "420302599434636106023305648487"
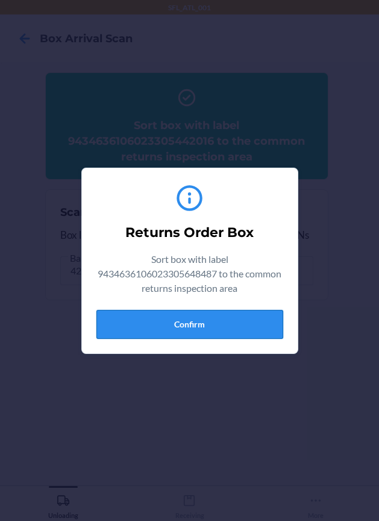
click at [208, 338] on button "Confirm" at bounding box center [190, 324] width 187 height 29
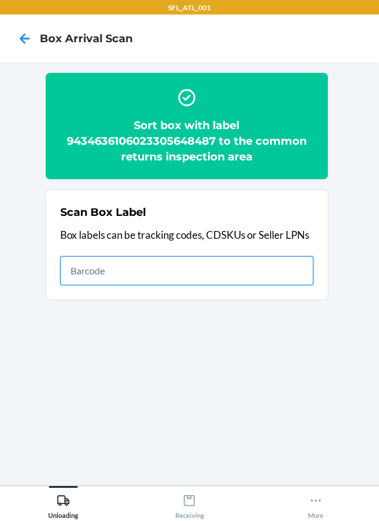
click at [209, 274] on input "text" at bounding box center [186, 270] width 253 height 29
type input "420302599434636106023303568770"
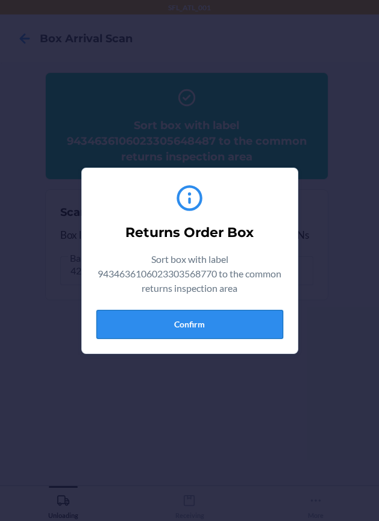
click at [261, 314] on button "Confirm" at bounding box center [190, 324] width 187 height 29
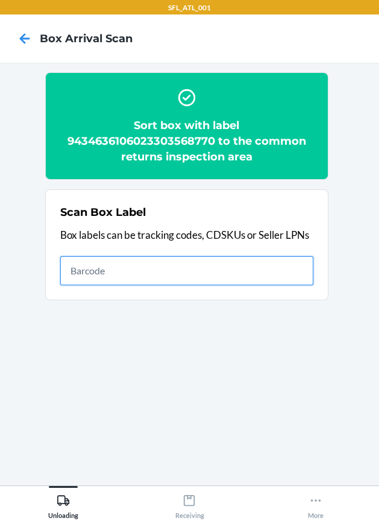
click at [290, 276] on input "text" at bounding box center [186, 270] width 253 height 29
type input "420302599434636106023304575333"
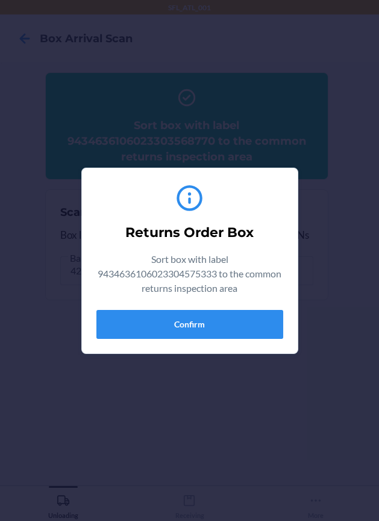
click at [232, 308] on div "Returns Order Box Sort box with label 9434636106023304575333 to the common retu…" at bounding box center [190, 261] width 187 height 166
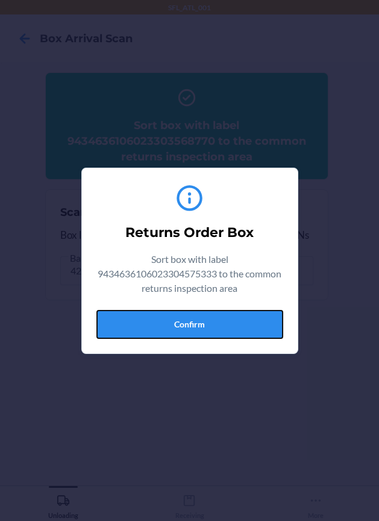
drag, startPoint x: 236, startPoint y: 316, endPoint x: 248, endPoint y: 320, distance: 13.0
click at [236, 316] on button "Confirm" at bounding box center [190, 324] width 187 height 29
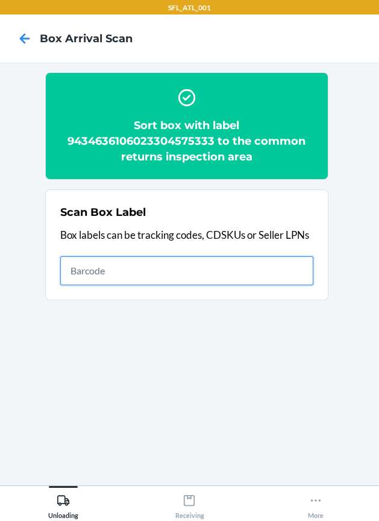
click at [234, 259] on input "text" at bounding box center [186, 270] width 253 height 29
type input "1LSCYM1005F9DFA"
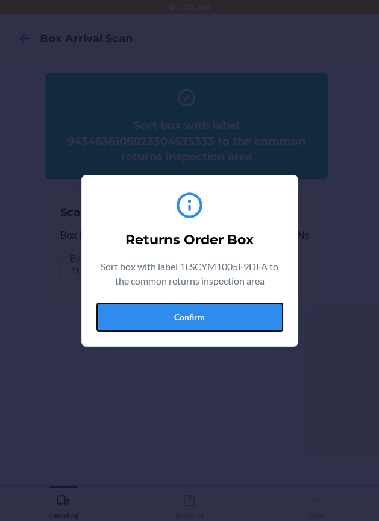
drag, startPoint x: 239, startPoint y: 322, endPoint x: 313, endPoint y: 307, distance: 75.1
click at [240, 322] on button "Confirm" at bounding box center [190, 317] width 187 height 29
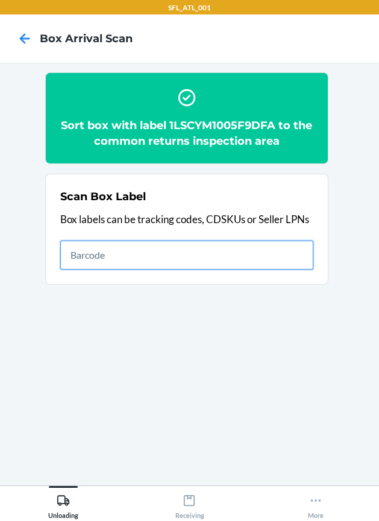
click at [292, 249] on input "text" at bounding box center [186, 255] width 253 height 29
type input "420302599434636106023304829320"
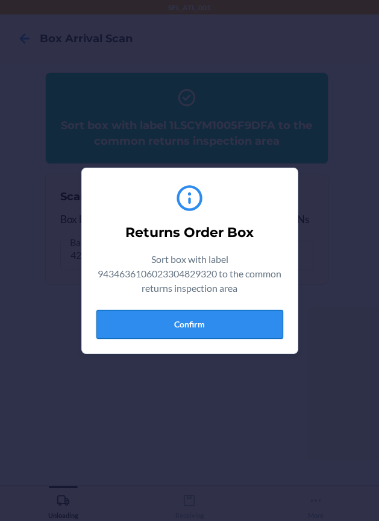
click at [229, 334] on button "Confirm" at bounding box center [190, 324] width 187 height 29
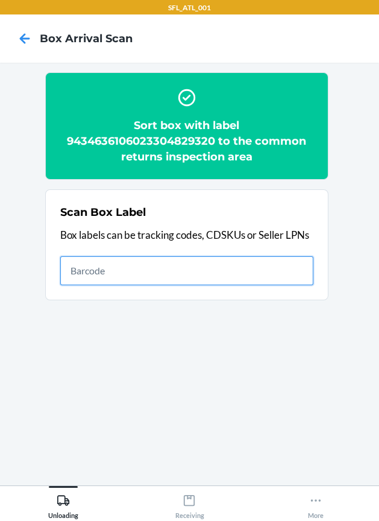
click at [264, 274] on input "text" at bounding box center [186, 270] width 253 height 29
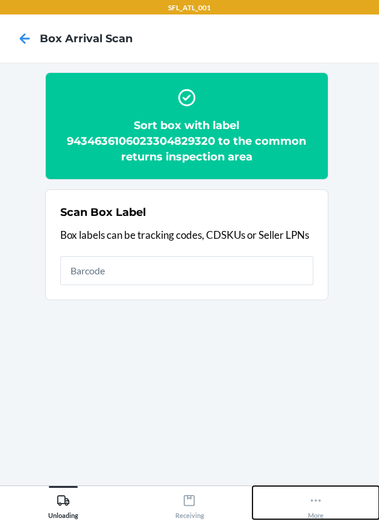
click at [324, 500] on button "More" at bounding box center [316, 502] width 127 height 33
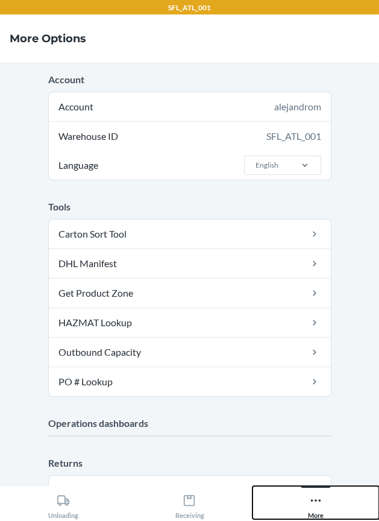
scroll to position [264, 0]
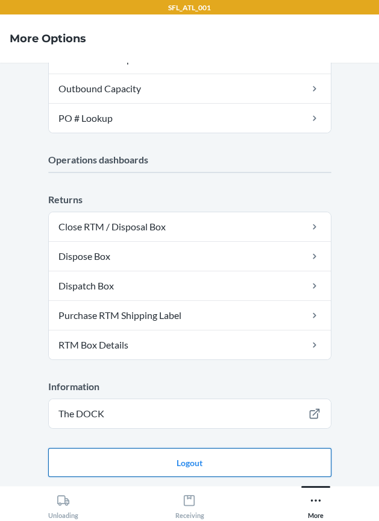
click at [292, 459] on button "Logout" at bounding box center [190, 462] width 284 height 29
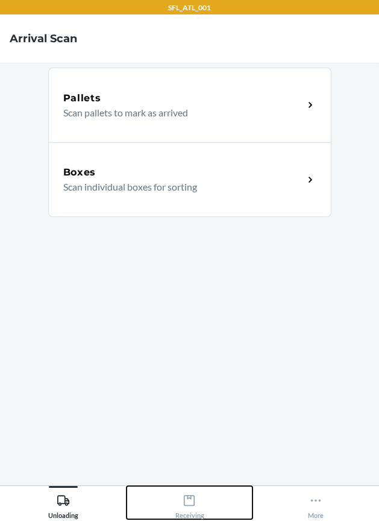
click at [198, 504] on div "Receiving" at bounding box center [189, 504] width 29 height 30
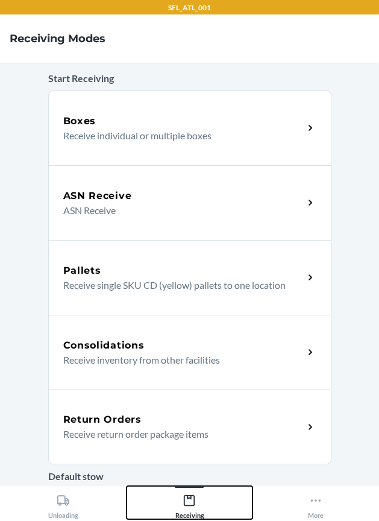
scroll to position [75, 0]
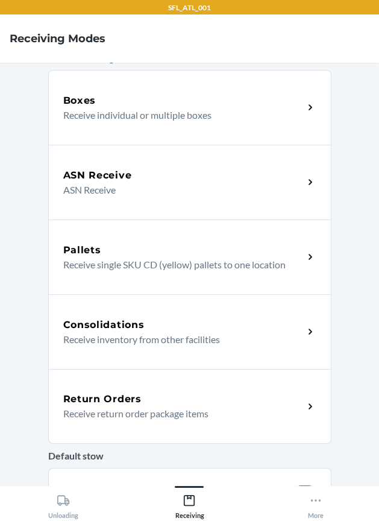
click at [193, 407] on p "Receive return order package items" at bounding box center [178, 414] width 231 height 14
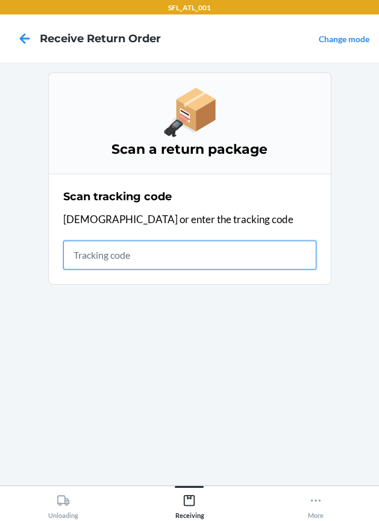
click at [98, 258] on input "text" at bounding box center [189, 255] width 253 height 29
type input "42030259943463610602330462292"
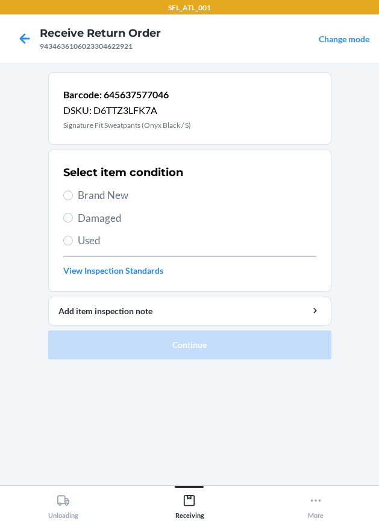
click at [98, 195] on span "Brand New" at bounding box center [197, 196] width 239 height 16
click at [73, 195] on input "Brand New" at bounding box center [68, 196] width 10 height 10
radio input "true"
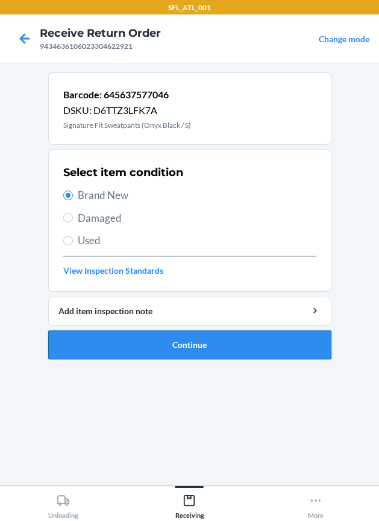
click at [129, 341] on button "Continue" at bounding box center [190, 345] width 284 height 29
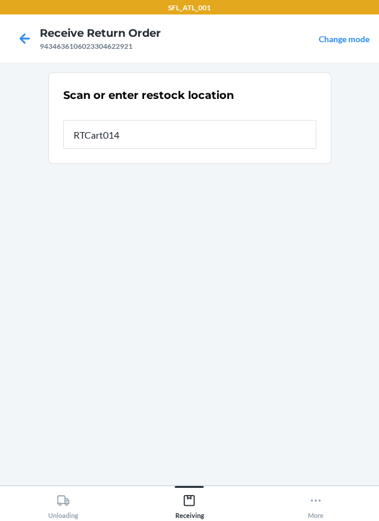
type input "RTCart014"
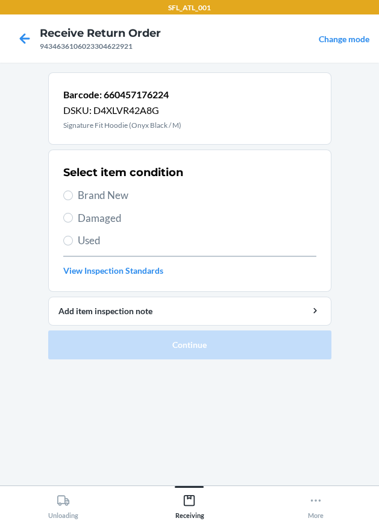
click at [82, 189] on span "Brand New" at bounding box center [197, 196] width 239 height 16
click at [73, 191] on input "Brand New" at bounding box center [68, 196] width 10 height 10
radio input "true"
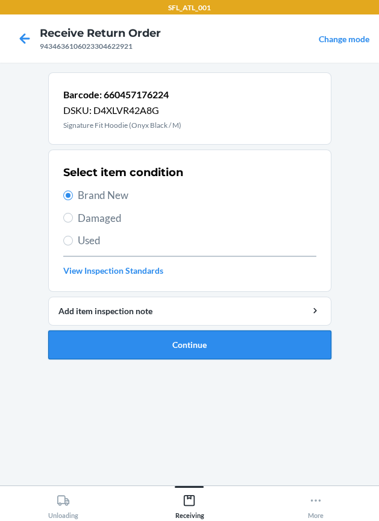
click at [150, 346] on button "Continue" at bounding box center [190, 345] width 284 height 29
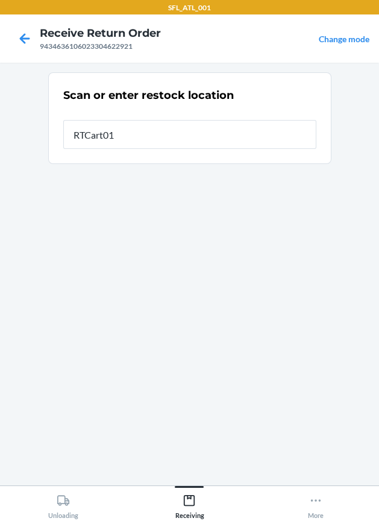
type input "RTCart014"
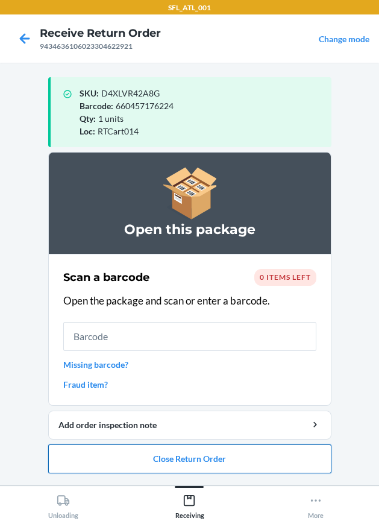
click at [166, 471] on button "Close Return Order" at bounding box center [190, 459] width 284 height 29
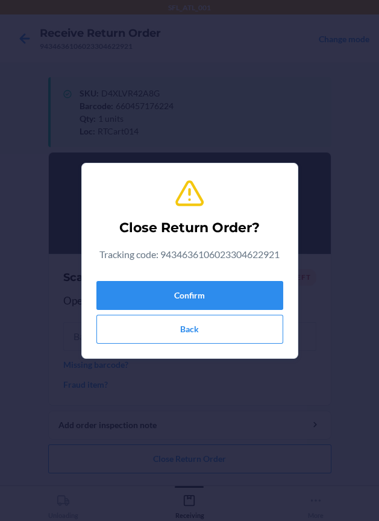
click at [163, 279] on div "Confirm Back" at bounding box center [190, 310] width 187 height 68
click at [149, 283] on button "Confirm" at bounding box center [190, 295] width 187 height 29
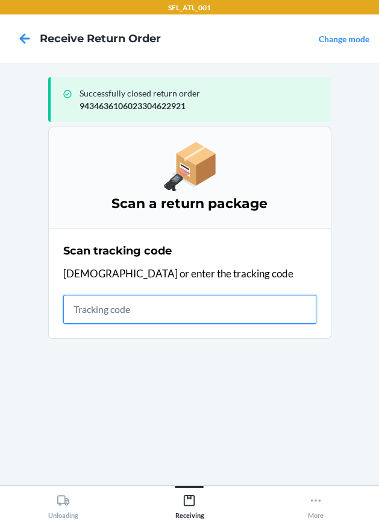
click at [110, 308] on input "text" at bounding box center [189, 309] width 253 height 29
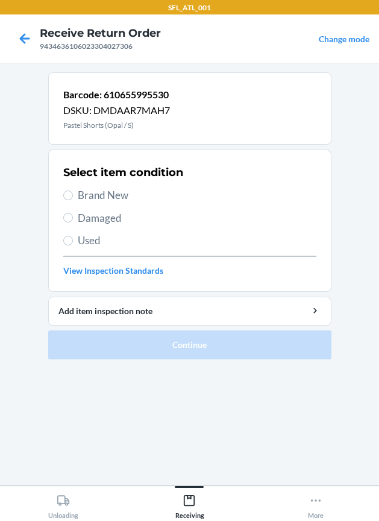
click at [129, 198] on span "Brand New" at bounding box center [197, 196] width 239 height 16
click at [73, 198] on input "Brand New" at bounding box center [68, 196] width 10 height 10
radio input "true"
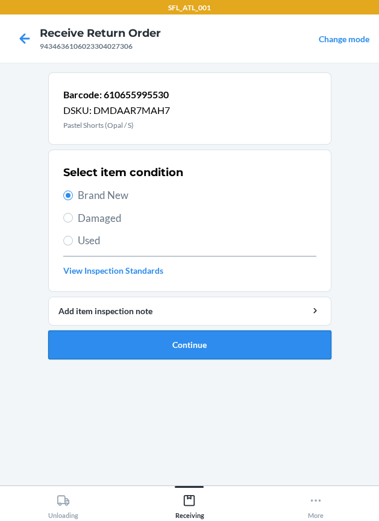
click at [220, 358] on button "Continue" at bounding box center [190, 345] width 284 height 29
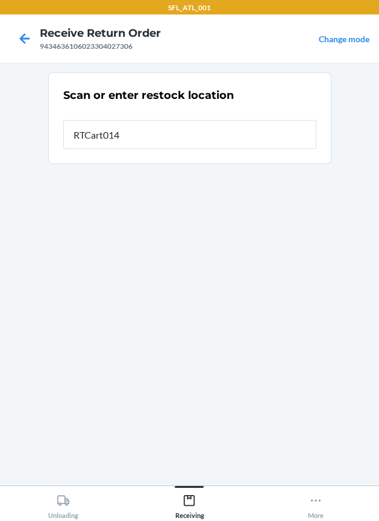
type input "RTCart014"
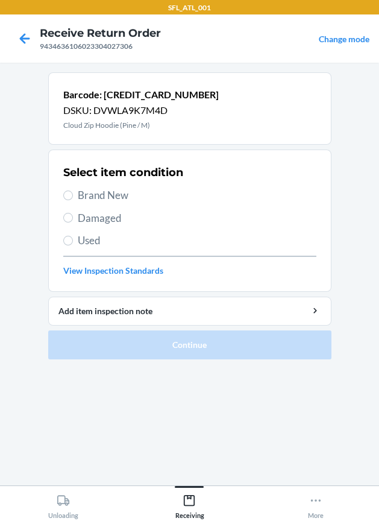
click at [76, 195] on label "Brand New" at bounding box center [189, 196] width 253 height 16
click at [73, 195] on input "Brand New" at bounding box center [68, 196] width 10 height 10
radio input "true"
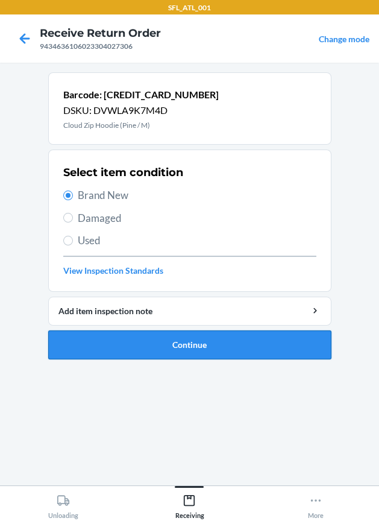
click at [235, 339] on button "Continue" at bounding box center [190, 345] width 284 height 29
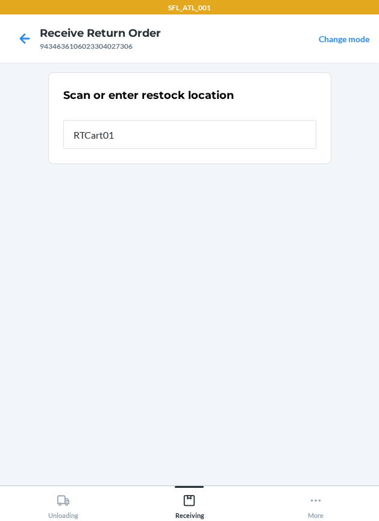
type input "RTCart014"
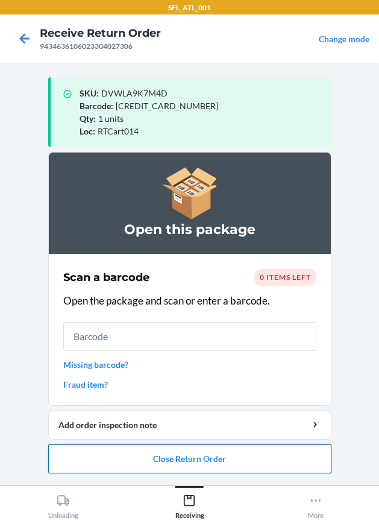
click at [279, 469] on button "Close Return Order" at bounding box center [190, 459] width 284 height 29
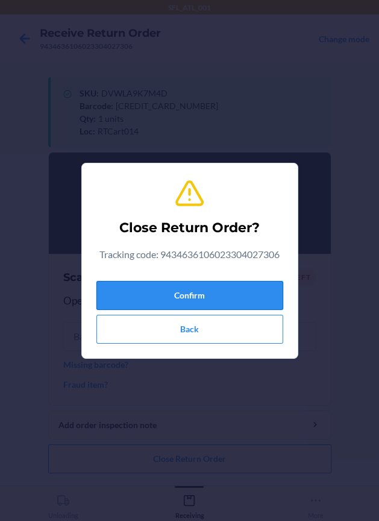
click at [238, 290] on button "Confirm" at bounding box center [190, 295] width 187 height 29
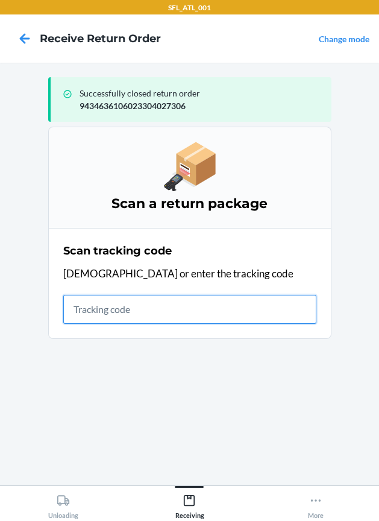
click at [157, 316] on input "text" at bounding box center [189, 309] width 253 height 29
type input "420302599434636106"
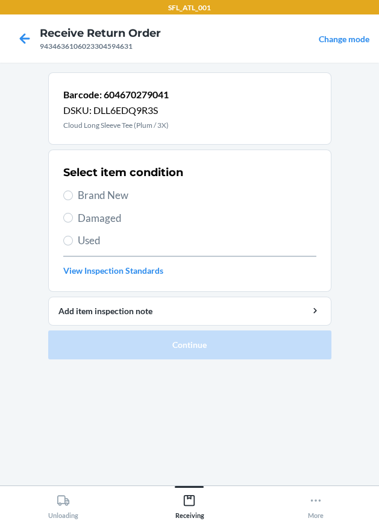
click at [104, 198] on span "Brand New" at bounding box center [197, 196] width 239 height 16
click at [73, 198] on input "Brand New" at bounding box center [68, 196] width 10 height 10
radio input "true"
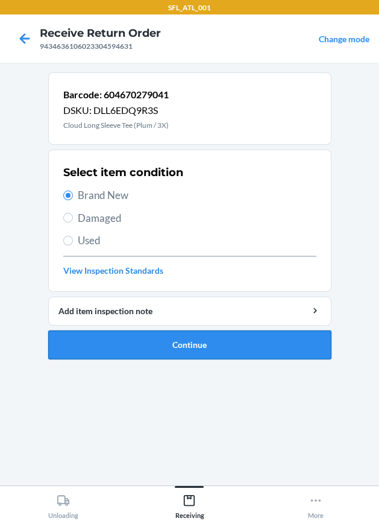
click at [142, 354] on button "Continue" at bounding box center [190, 345] width 284 height 29
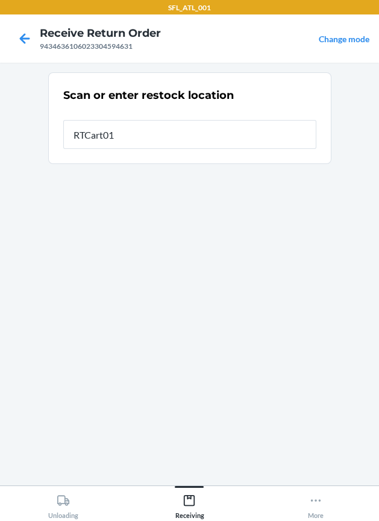
type input "RTCart014"
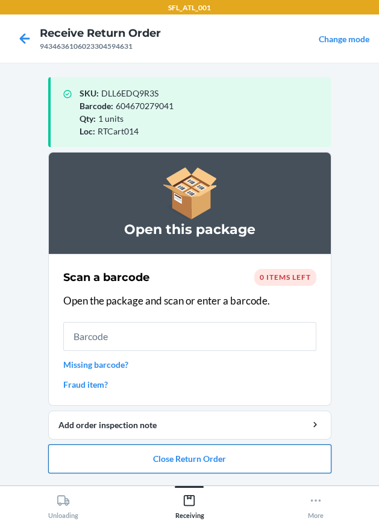
click at [211, 460] on button "Close Return Order" at bounding box center [190, 459] width 284 height 29
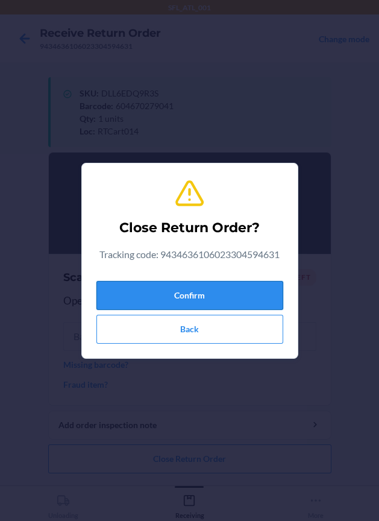
click at [203, 308] on button "Confirm" at bounding box center [190, 295] width 187 height 29
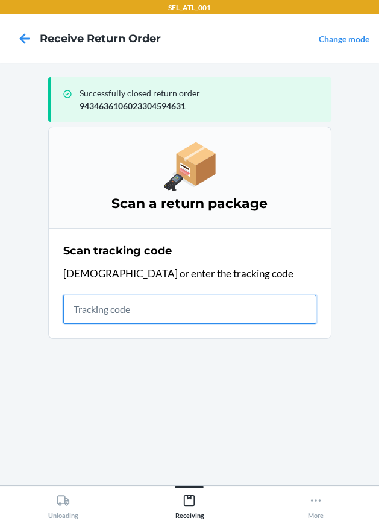
click at [220, 300] on input "text" at bounding box center [189, 309] width 253 height 29
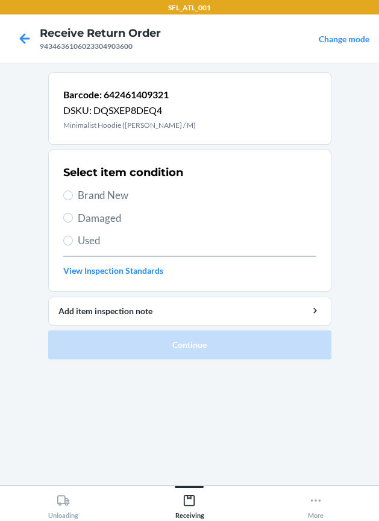
click at [91, 190] on span "Brand New" at bounding box center [197, 196] width 239 height 16
click at [73, 191] on input "Brand New" at bounding box center [68, 196] width 10 height 10
radio input "true"
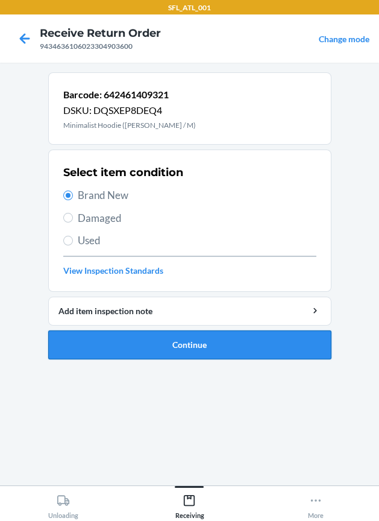
click at [168, 338] on button "Continue" at bounding box center [190, 345] width 284 height 29
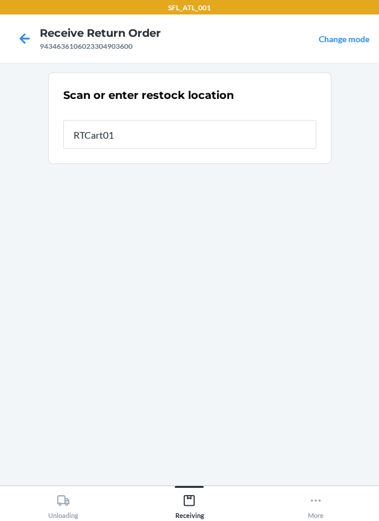
type input "RTCart014"
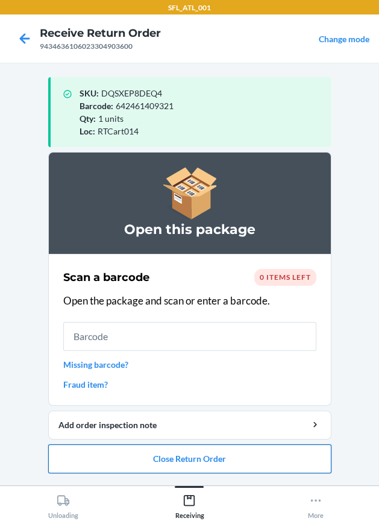
click at [154, 445] on button "Close Return Order" at bounding box center [190, 459] width 284 height 29
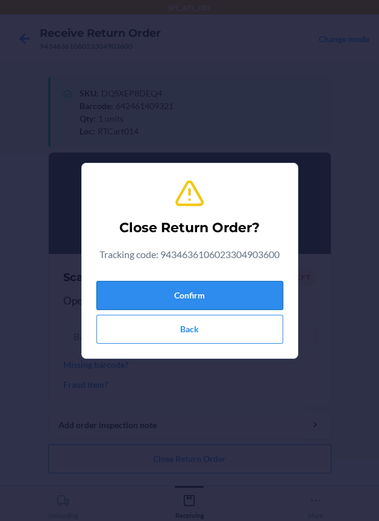
click at [178, 302] on button "Confirm" at bounding box center [190, 295] width 187 height 29
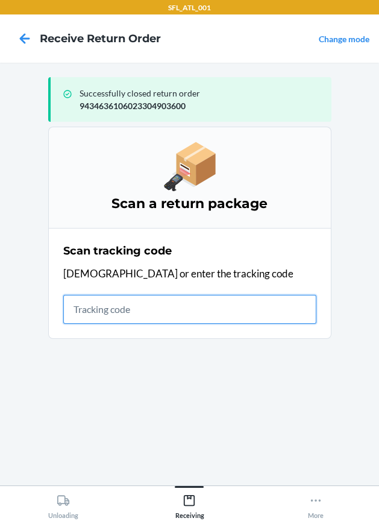
click at [148, 305] on input "text" at bounding box center [189, 309] width 253 height 29
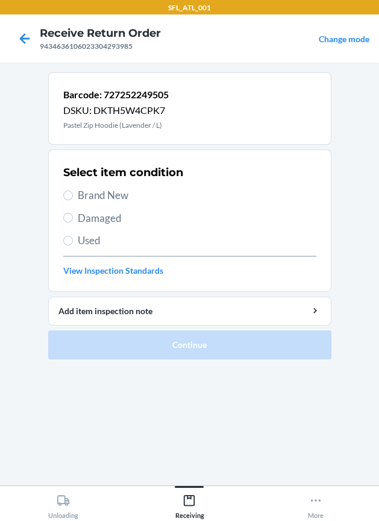
click at [127, 196] on span "Brand New" at bounding box center [197, 196] width 239 height 16
click at [73, 196] on input "Brand New" at bounding box center [68, 196] width 10 height 10
radio input "true"
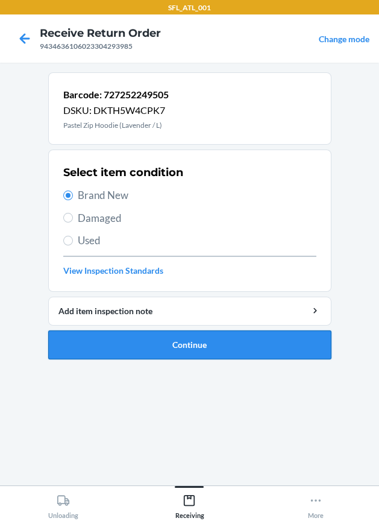
click at [157, 338] on button "Continue" at bounding box center [190, 345] width 284 height 29
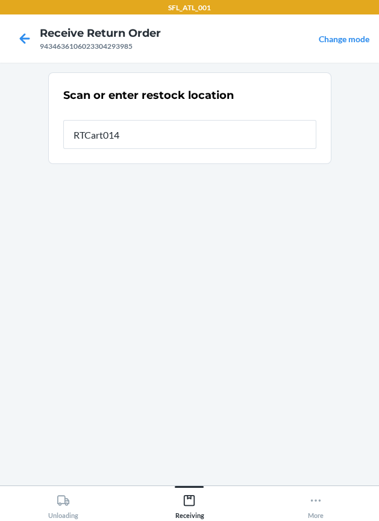
type input "RTCart014"
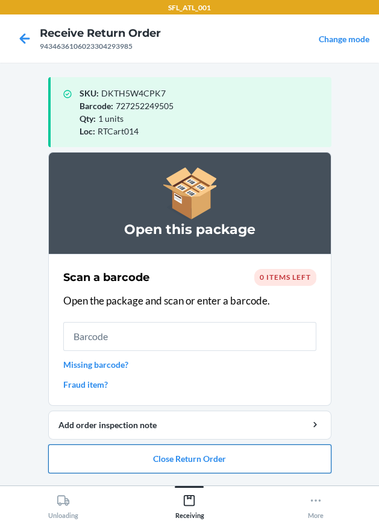
click at [189, 460] on button "Close Return Order" at bounding box center [190, 459] width 284 height 29
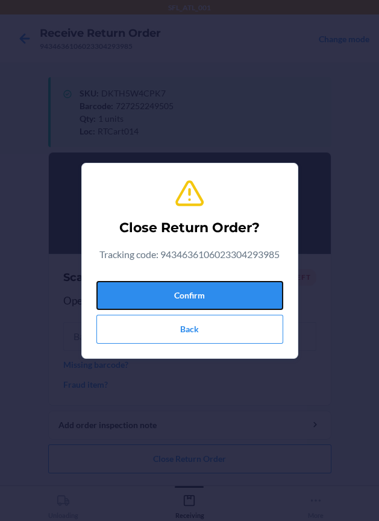
drag, startPoint x: 211, startPoint y: 285, endPoint x: 28, endPoint y: 284, distance: 183.4
click at [211, 288] on button "Confirm" at bounding box center [190, 295] width 187 height 29
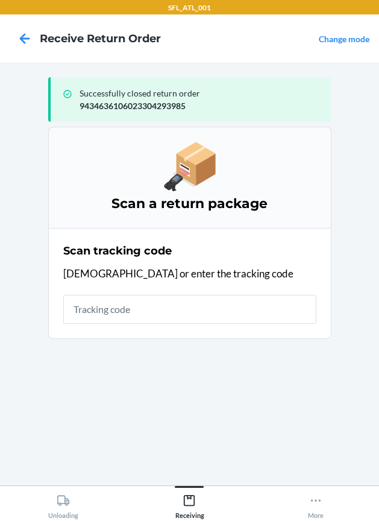
click at [212, 286] on div "Scan tracking code Scan or enter the tracking code" at bounding box center [189, 284] width 253 height 88
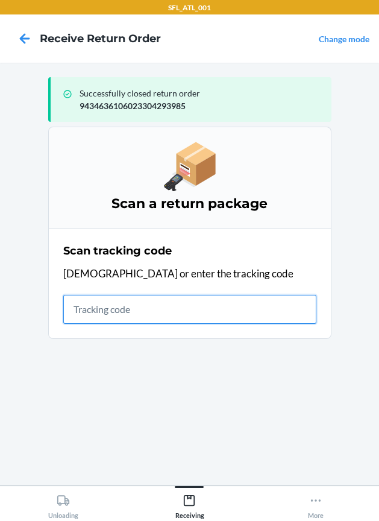
click at [212, 299] on input "text" at bounding box center [189, 309] width 253 height 29
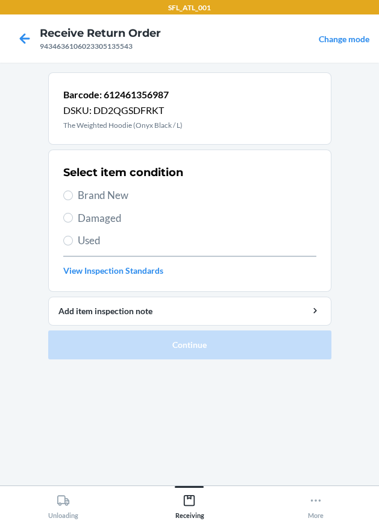
click at [138, 207] on div "Select item condition Brand New Damaged Used View Inspection Standards" at bounding box center [189, 220] width 253 height 119
click at [134, 199] on span "Brand New" at bounding box center [197, 196] width 239 height 16
click at [73, 199] on input "Brand New" at bounding box center [68, 196] width 10 height 10
radio input "true"
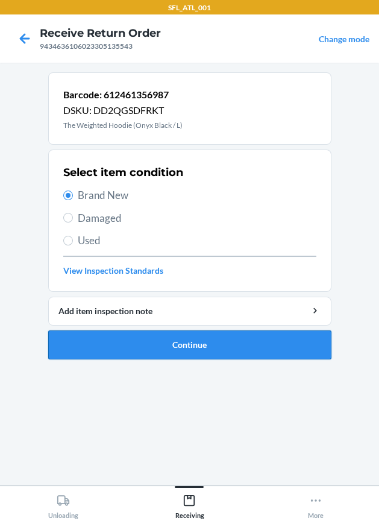
click at [202, 337] on button "Continue" at bounding box center [190, 345] width 284 height 29
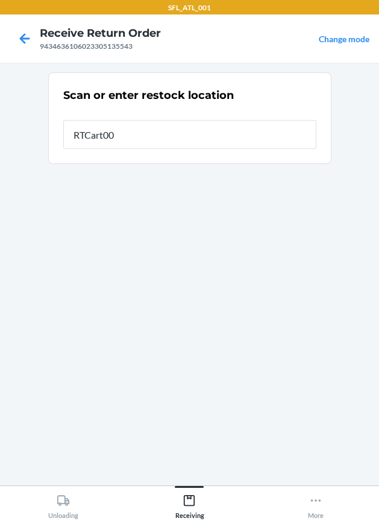
type input "RTCart007"
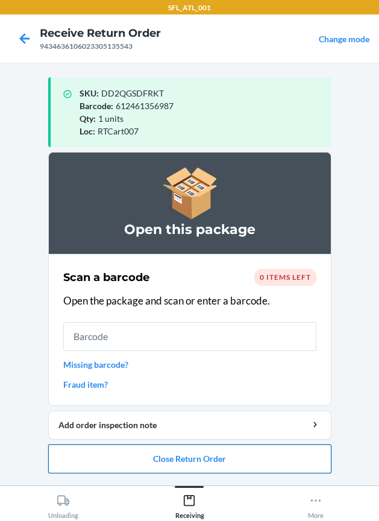
click at [221, 456] on button "Close Return Order" at bounding box center [190, 459] width 284 height 29
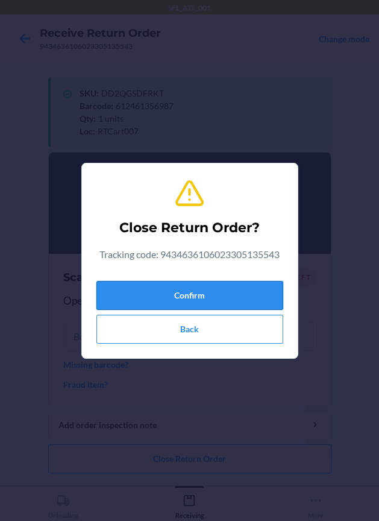
click at [209, 300] on button "Confirm" at bounding box center [190, 295] width 187 height 29
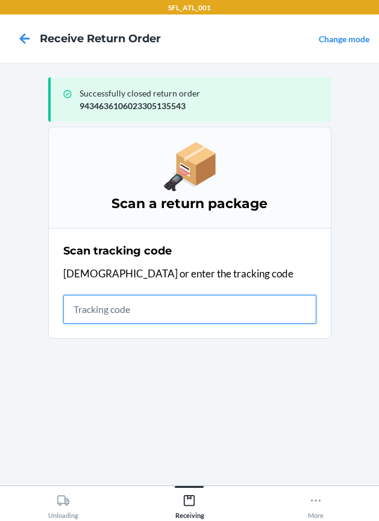
click at [106, 312] on input "text" at bounding box center [189, 309] width 253 height 29
type input "420302599434636106023"
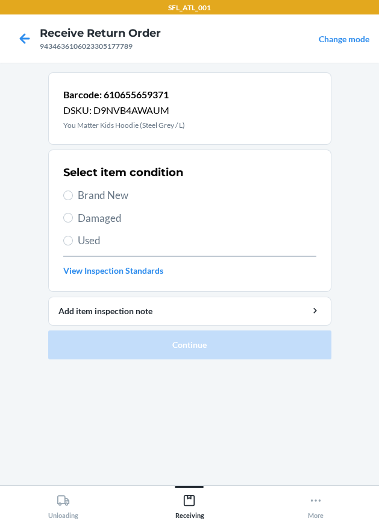
click at [111, 188] on span "Brand New" at bounding box center [197, 196] width 239 height 16
click at [73, 191] on input "Brand New" at bounding box center [68, 196] width 10 height 10
radio input "true"
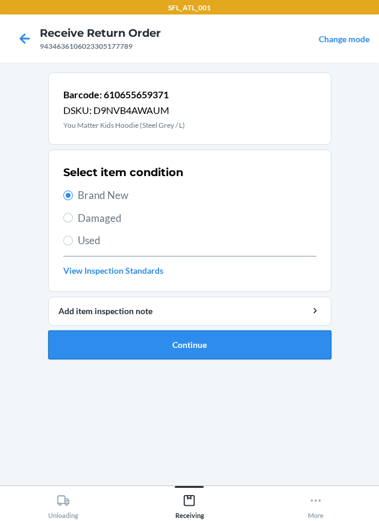
click at [199, 345] on button "Continue" at bounding box center [190, 345] width 284 height 29
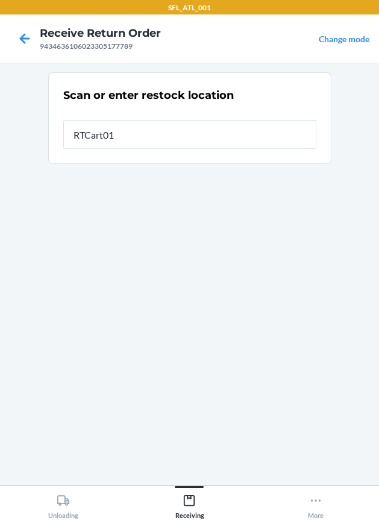
type input "RTCart014"
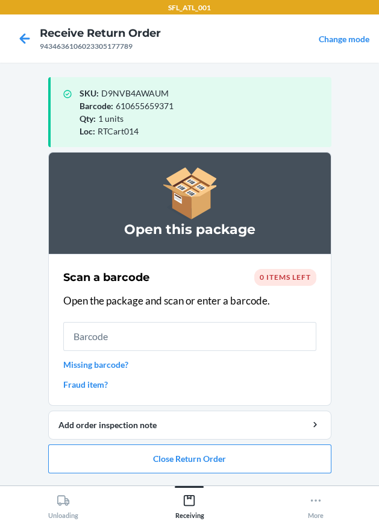
click at [107, 366] on link "Missing barcode?" at bounding box center [189, 364] width 253 height 13
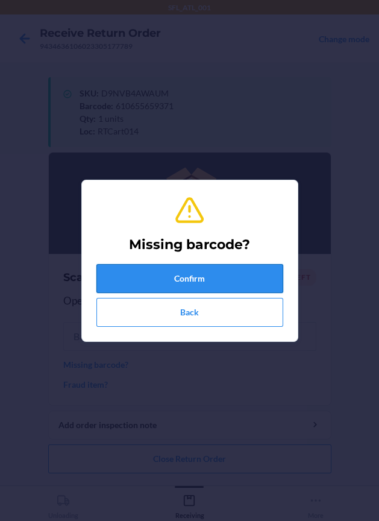
click at [223, 286] on button "Confirm" at bounding box center [190, 278] width 187 height 29
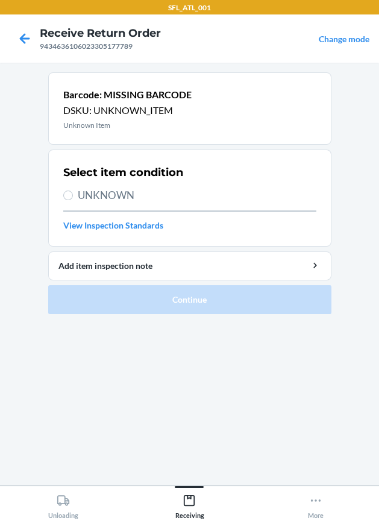
click at [132, 200] on span "UNKNOWN" at bounding box center [197, 196] width 239 height 16
click at [73, 200] on input "UNKNOWN" at bounding box center [68, 196] width 10 height 10
radio input "true"
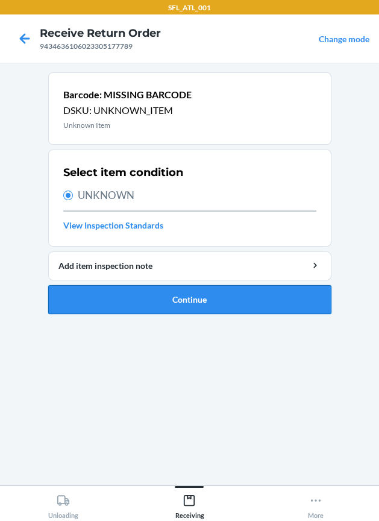
click at [189, 308] on button "Continue" at bounding box center [190, 299] width 284 height 29
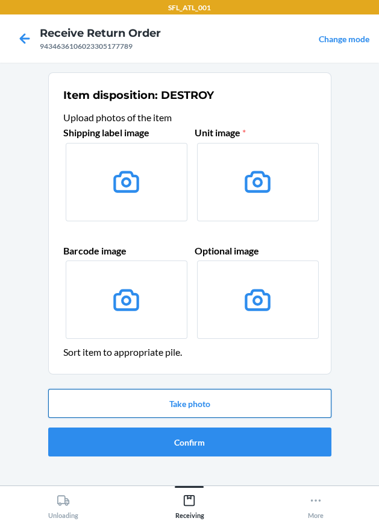
click at [189, 396] on button "Take photo" at bounding box center [190, 403] width 284 height 29
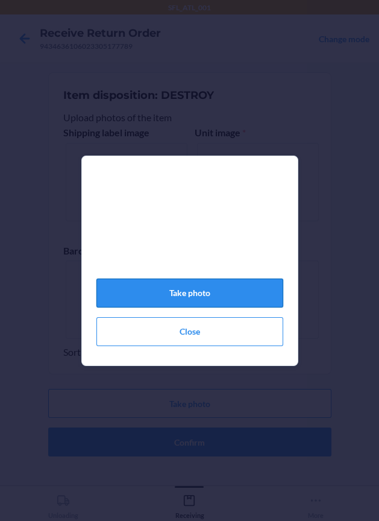
click at [188, 297] on button "Take photo" at bounding box center [190, 293] width 187 height 29
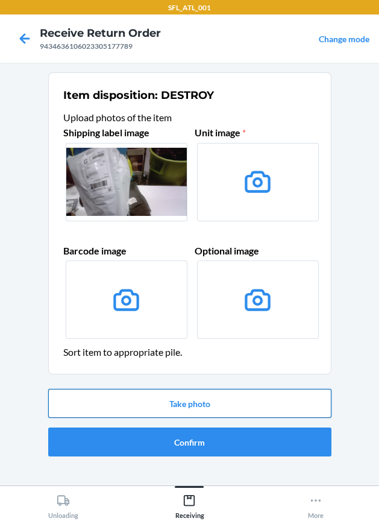
click at [200, 392] on button "Take photo" at bounding box center [190, 403] width 284 height 29
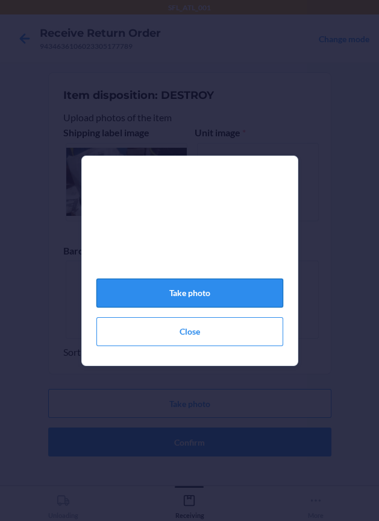
click at [231, 305] on button "Take photo" at bounding box center [190, 293] width 187 height 29
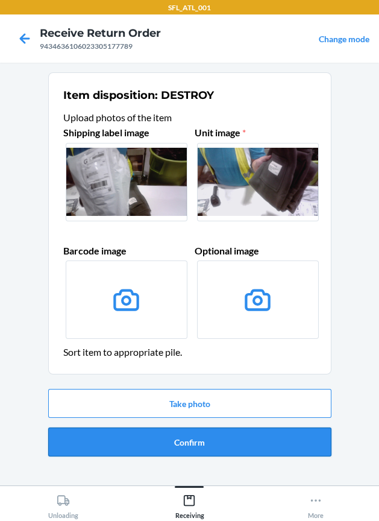
click at [232, 437] on button "Confirm" at bounding box center [190, 442] width 284 height 29
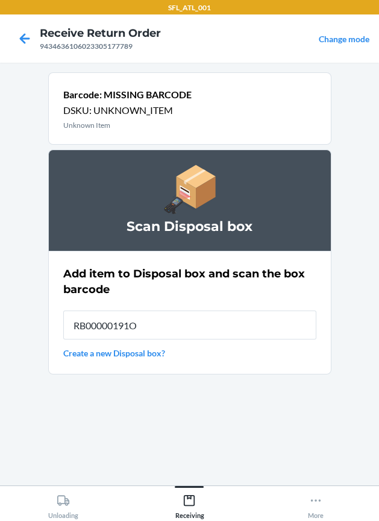
type input "RB00000191O"
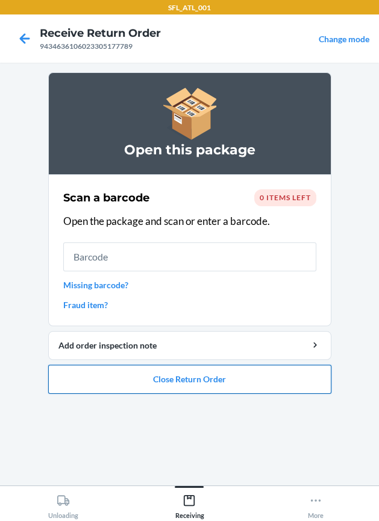
click at [212, 381] on button "Close Return Order" at bounding box center [190, 379] width 284 height 29
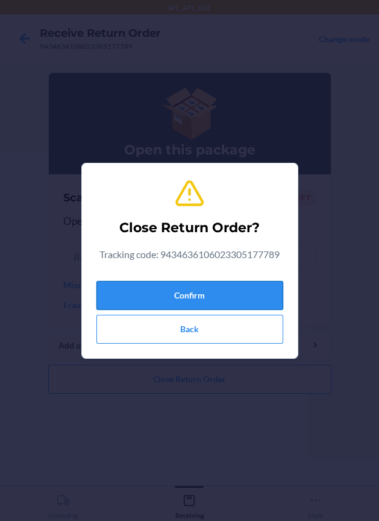
click at [142, 309] on button "Confirm" at bounding box center [190, 295] width 187 height 29
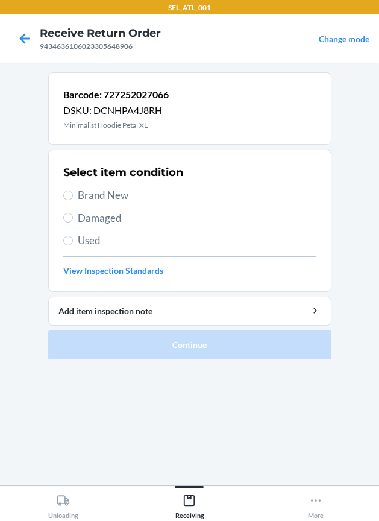
click at [102, 201] on span "Brand New" at bounding box center [197, 196] width 239 height 16
click at [73, 200] on input "Brand New" at bounding box center [68, 196] width 10 height 10
radio input "true"
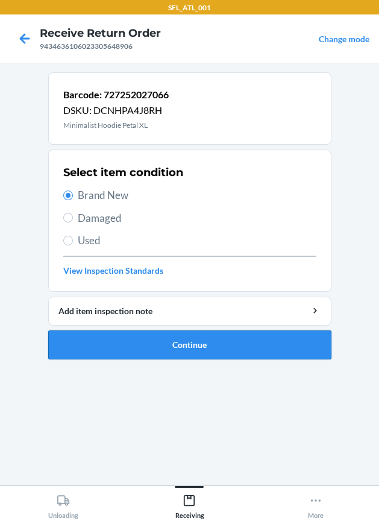
click at [156, 348] on button "Continue" at bounding box center [190, 345] width 284 height 29
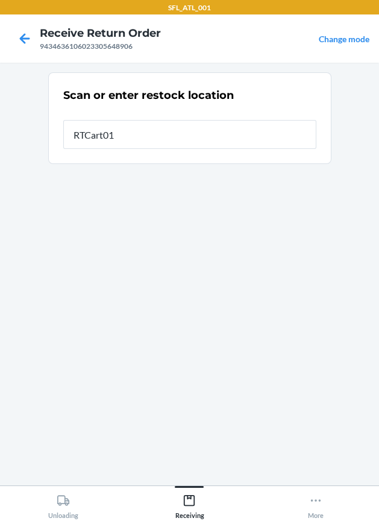
type input "RTCart014"
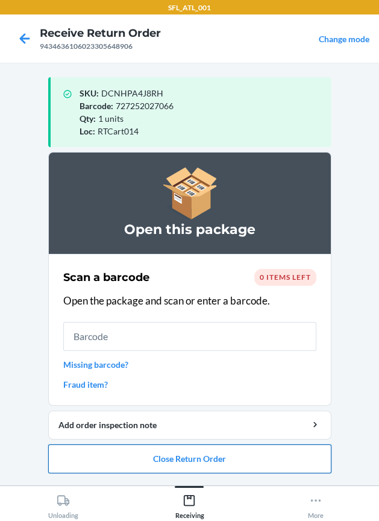
click at [246, 461] on button "Close Return Order" at bounding box center [190, 459] width 284 height 29
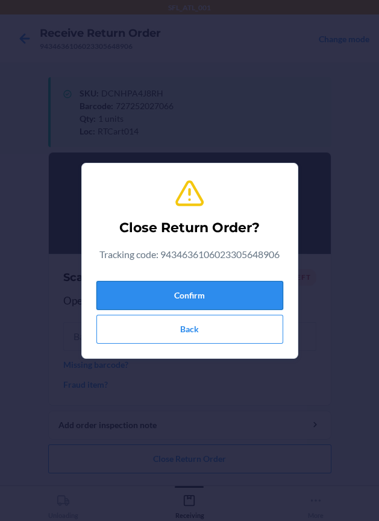
click at [233, 288] on button "Confirm" at bounding box center [190, 295] width 187 height 29
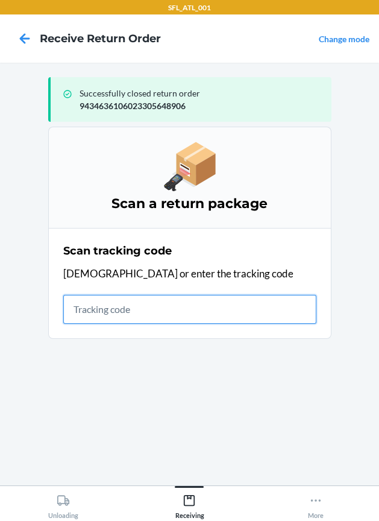
click at [109, 320] on input "text" at bounding box center [189, 309] width 253 height 29
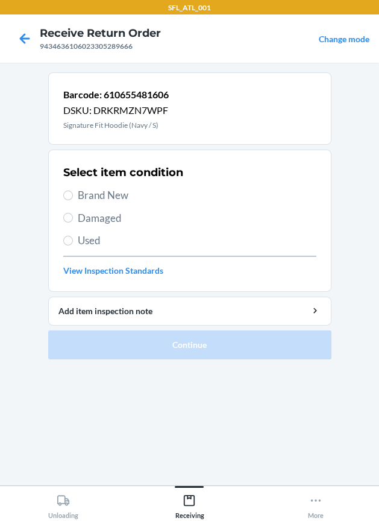
click at [104, 198] on span "Brand New" at bounding box center [197, 196] width 239 height 16
click at [73, 198] on input "Brand New" at bounding box center [68, 196] width 10 height 10
radio input "true"
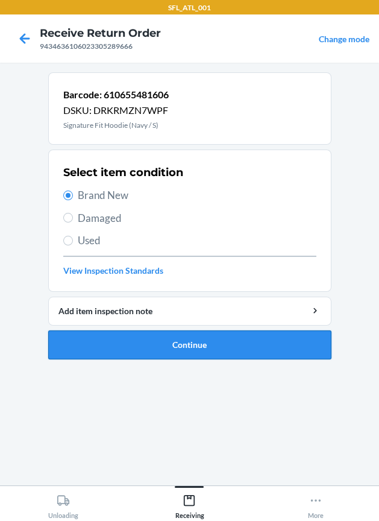
click at [176, 339] on button "Continue" at bounding box center [190, 345] width 284 height 29
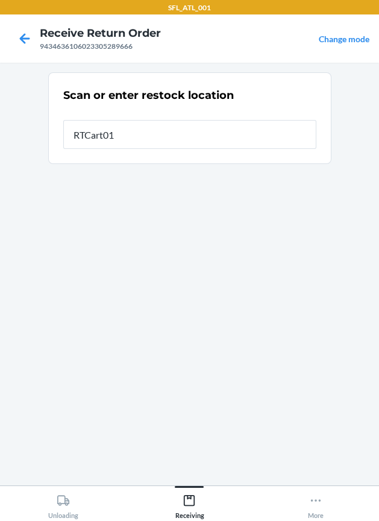
type input "RTCart014"
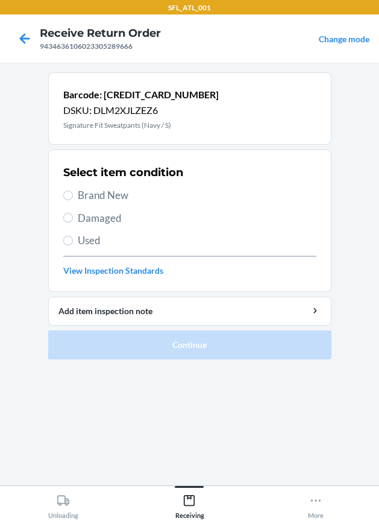
click at [121, 192] on span "Brand New" at bounding box center [197, 196] width 239 height 16
click at [73, 192] on input "Brand New" at bounding box center [68, 196] width 10 height 10
radio input "true"
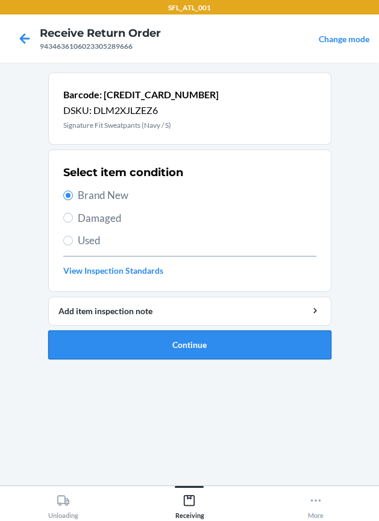
click at [179, 345] on button "Continue" at bounding box center [190, 345] width 284 height 29
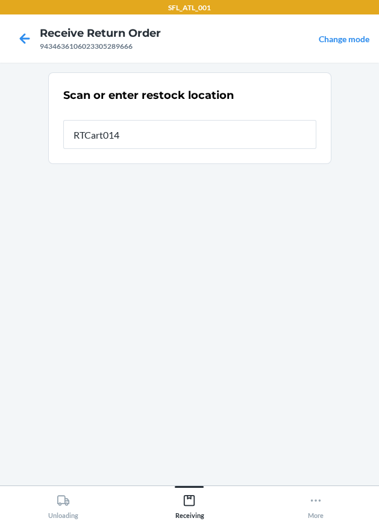
type input "RTCart014"
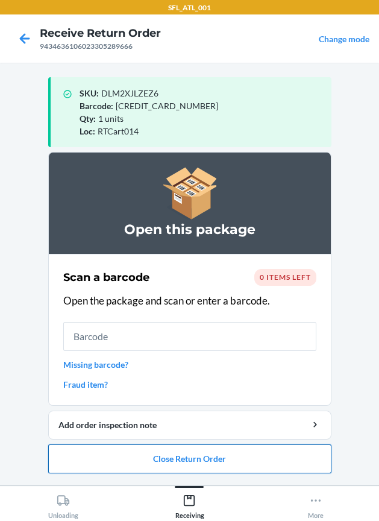
click at [264, 449] on button "Close Return Order" at bounding box center [190, 459] width 284 height 29
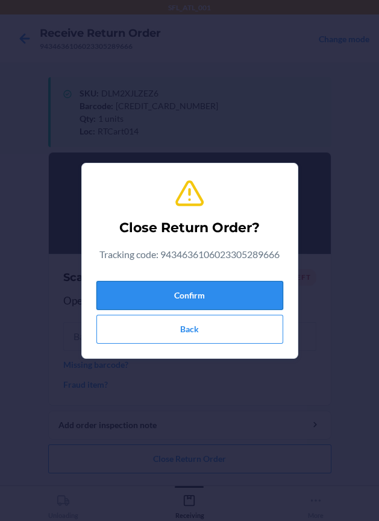
click at [240, 299] on button "Confirm" at bounding box center [190, 295] width 187 height 29
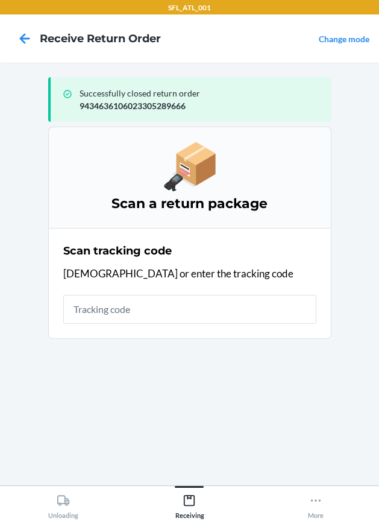
click at [105, 290] on div "Scan tracking code Scan or enter the tracking code" at bounding box center [189, 284] width 253 height 88
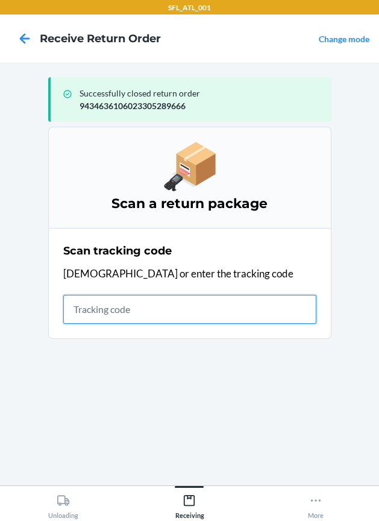
click at [104, 308] on input "text" at bounding box center [189, 309] width 253 height 29
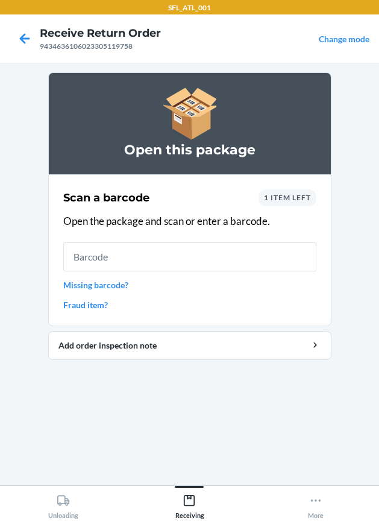
click at [124, 284] on link "Missing barcode?" at bounding box center [189, 285] width 253 height 13
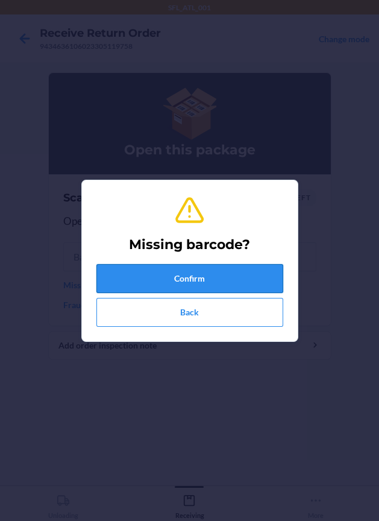
click at [148, 278] on button "Confirm" at bounding box center [190, 278] width 187 height 29
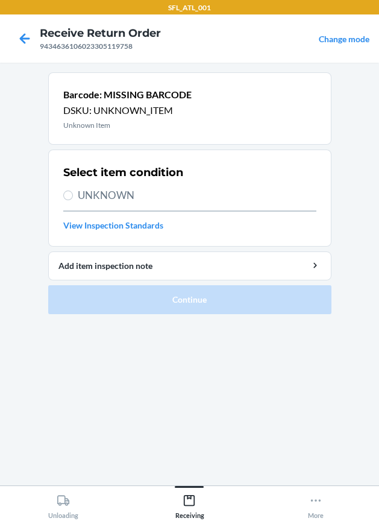
click at [106, 194] on span "UNKNOWN" at bounding box center [197, 196] width 239 height 16
click at [73, 194] on input "UNKNOWN" at bounding box center [68, 196] width 10 height 10
radio input "true"
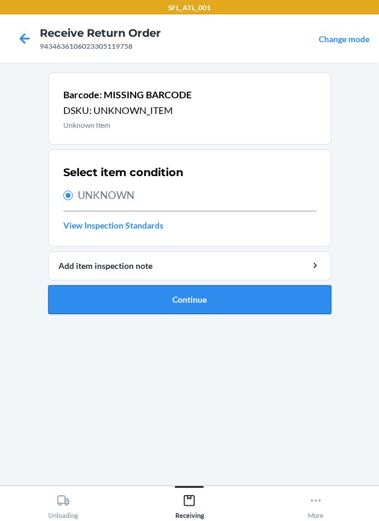
click at [148, 311] on button "Continue" at bounding box center [190, 299] width 284 height 29
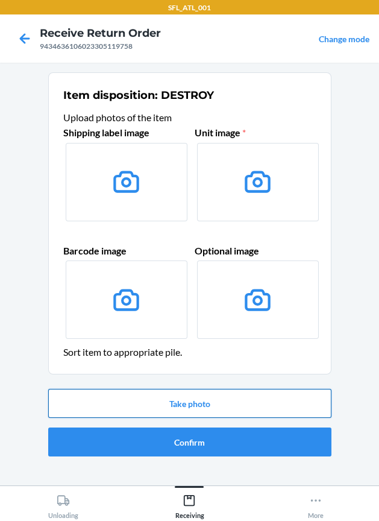
click at [237, 407] on button "Take photo" at bounding box center [190, 403] width 284 height 29
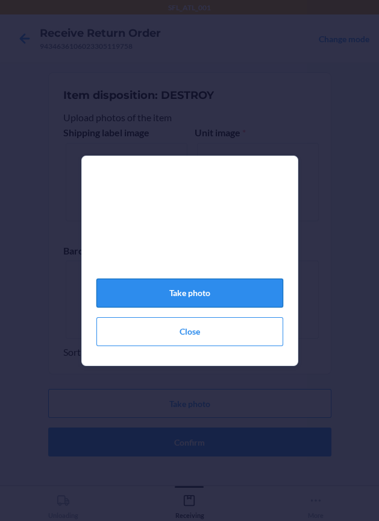
click at [240, 287] on button "Take photo" at bounding box center [190, 293] width 187 height 29
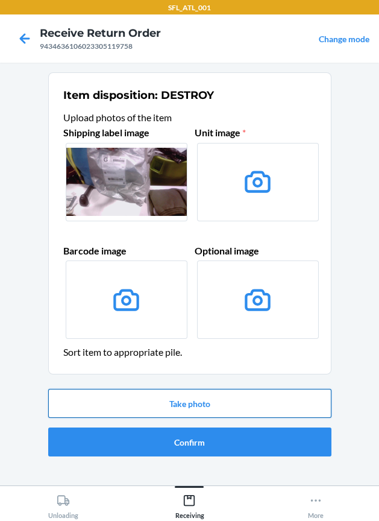
click at [232, 395] on button "Take photo" at bounding box center [190, 403] width 284 height 29
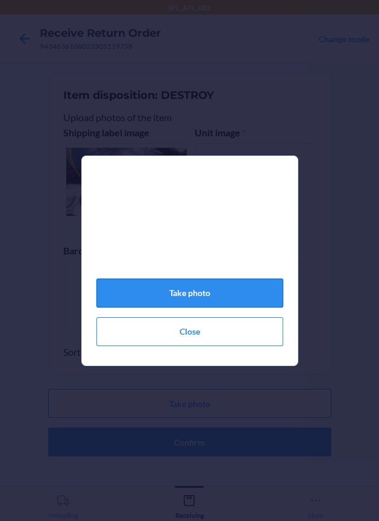
click at [211, 300] on button "Take photo" at bounding box center [190, 293] width 187 height 29
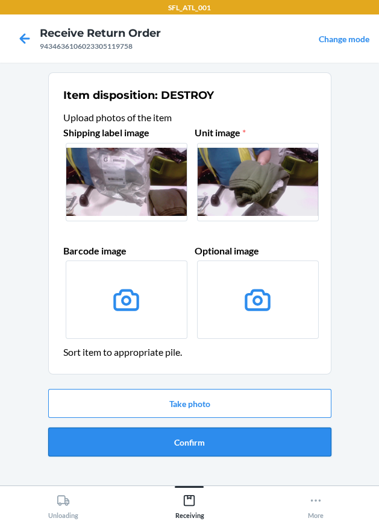
click at [218, 436] on button "Confirm" at bounding box center [190, 442] width 284 height 29
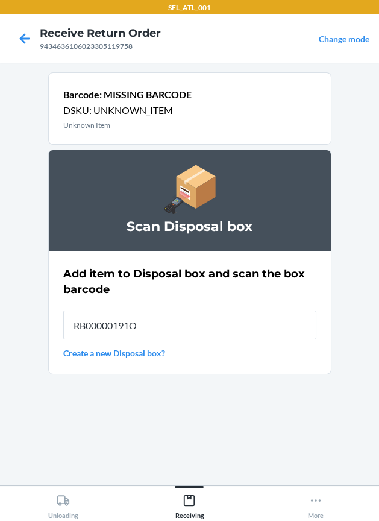
type input "RB00000191O"
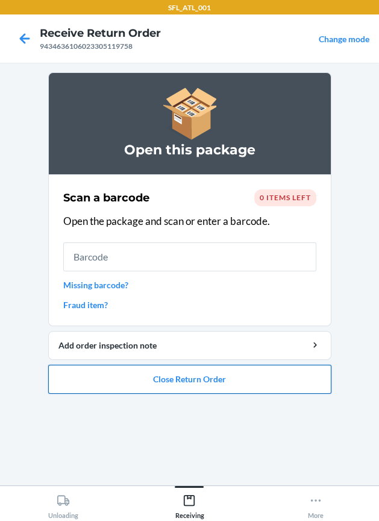
click at [235, 378] on button "Close Return Order" at bounding box center [190, 379] width 284 height 29
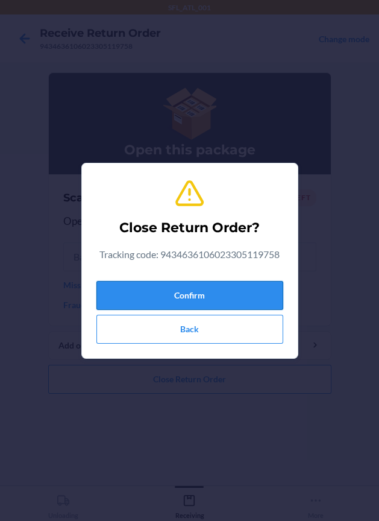
click at [215, 290] on button "Confirm" at bounding box center [190, 295] width 187 height 29
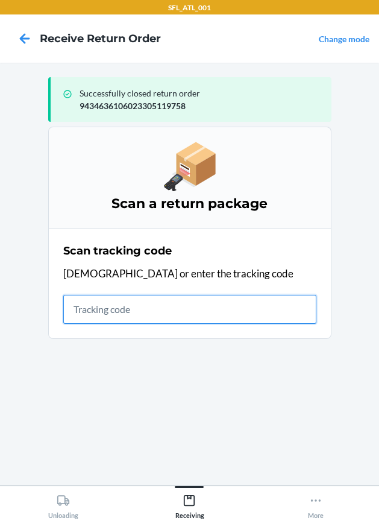
click at [162, 318] on input "text" at bounding box center [189, 309] width 253 height 29
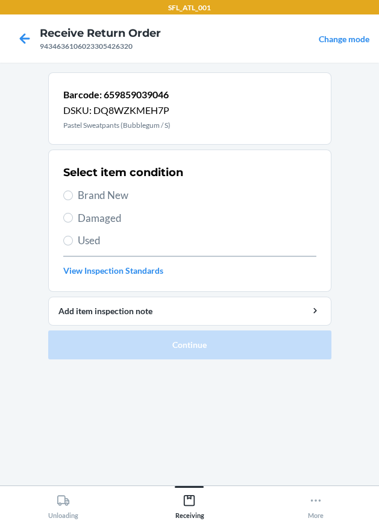
click at [112, 203] on div "Select item condition Brand New Damaged Used View Inspection Standards" at bounding box center [189, 220] width 253 height 119
click at [113, 193] on span "Brand New" at bounding box center [197, 196] width 239 height 16
click at [73, 193] on input "Brand New" at bounding box center [68, 196] width 10 height 10
radio input "true"
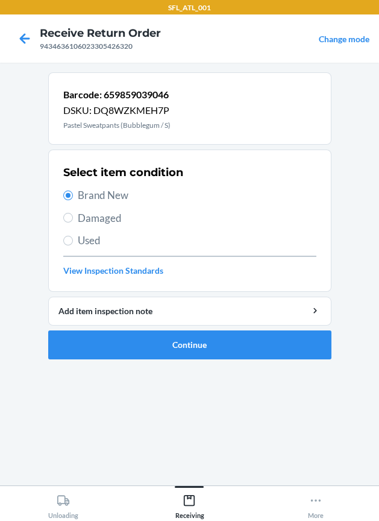
click at [280, 361] on ol "Barcode: 659859039046 DSKU: DQ8WZKMEH7P Pastel Sweatpants (Bubblegum / S) Selec…" at bounding box center [190, 220] width 284 height 297
click at [279, 357] on button "Continue" at bounding box center [190, 345] width 284 height 29
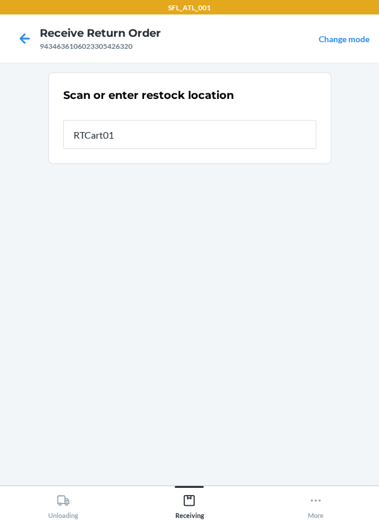
type input "RTCart014"
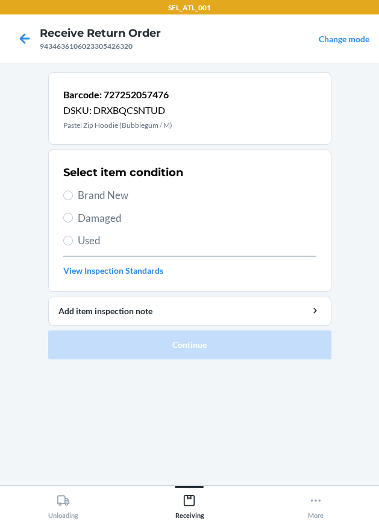
click at [104, 201] on span "Brand New" at bounding box center [197, 196] width 239 height 16
click at [73, 200] on input "Brand New" at bounding box center [68, 196] width 10 height 10
radio input "true"
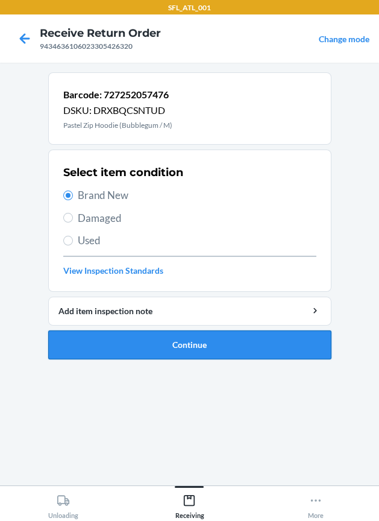
click at [144, 340] on button "Continue" at bounding box center [190, 345] width 284 height 29
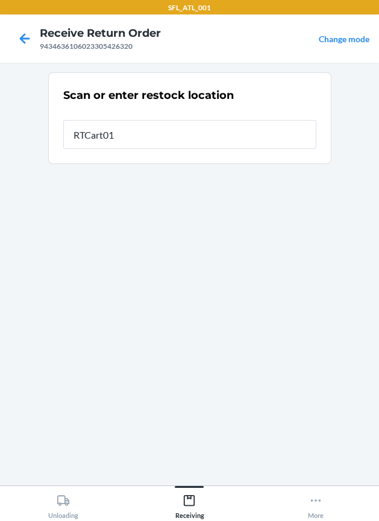
type input "RTCart014"
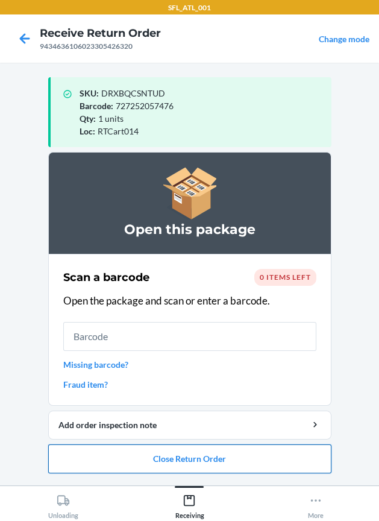
click at [212, 465] on button "Close Return Order" at bounding box center [190, 459] width 284 height 29
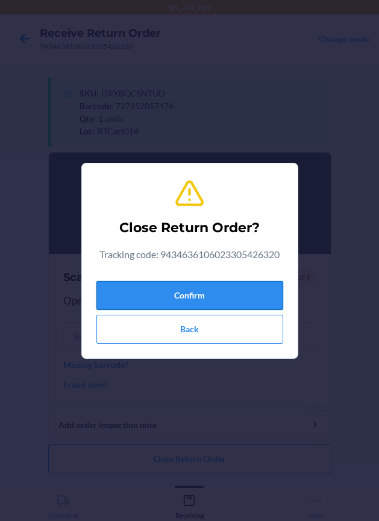
click at [215, 289] on button "Confirm" at bounding box center [190, 295] width 187 height 29
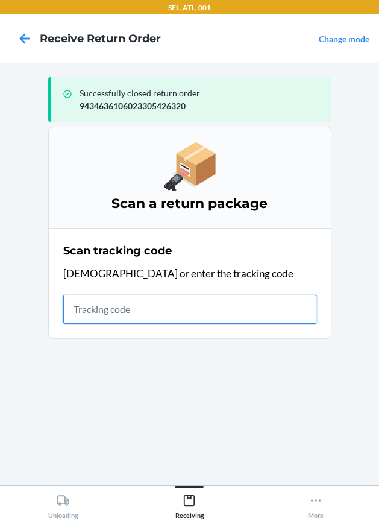
click at [156, 317] on input "text" at bounding box center [189, 309] width 253 height 29
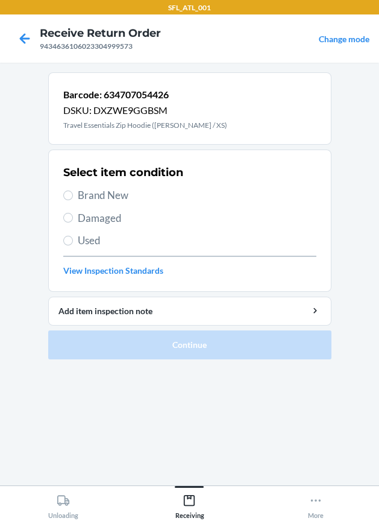
click at [94, 195] on span "Brand New" at bounding box center [197, 196] width 239 height 16
click at [73, 195] on input "Brand New" at bounding box center [68, 196] width 10 height 10
radio input "true"
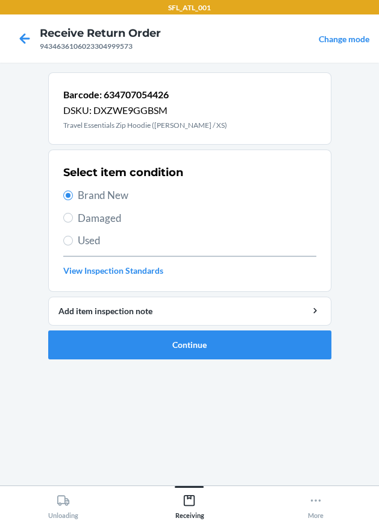
click at [195, 361] on ol "Barcode: 634707054426 DSKU: DXZWE9GGBSM Travel Essentials Zip Hoodie (Moss / XS…" at bounding box center [190, 220] width 284 height 297
click at [197, 352] on button "Continue" at bounding box center [190, 345] width 284 height 29
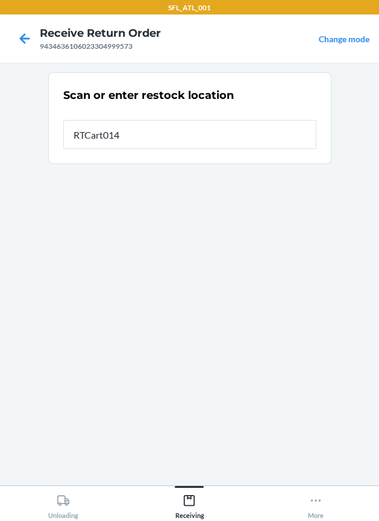
type input "RTCart014"
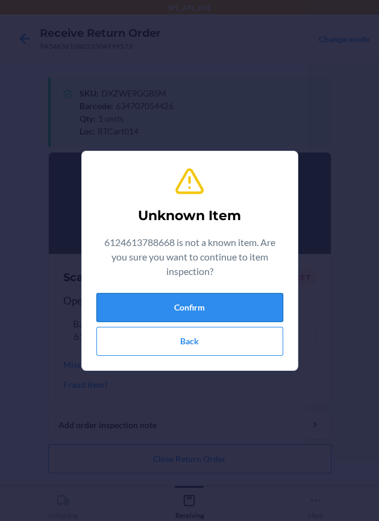
click at [188, 303] on button "Confirm" at bounding box center [190, 307] width 187 height 29
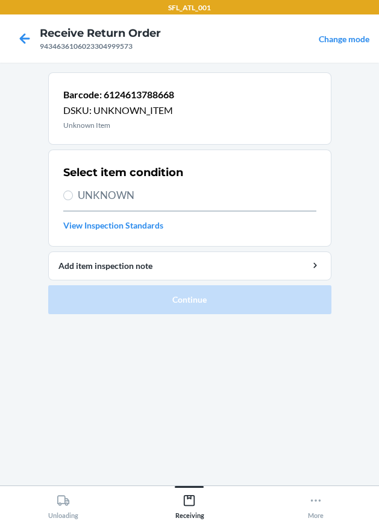
click at [101, 197] on span "UNKNOWN" at bounding box center [197, 196] width 239 height 16
click at [73, 197] on input "UNKNOWN" at bounding box center [68, 196] width 10 height 10
radio input "true"
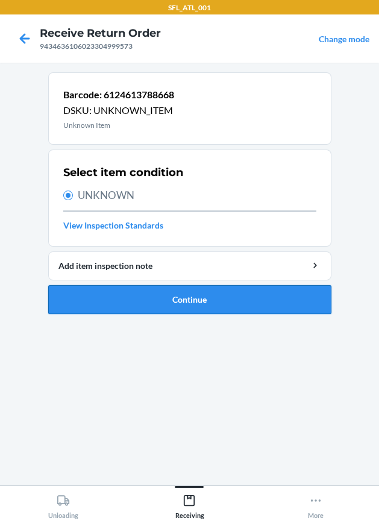
click at [158, 300] on button "Continue" at bounding box center [190, 299] width 284 height 29
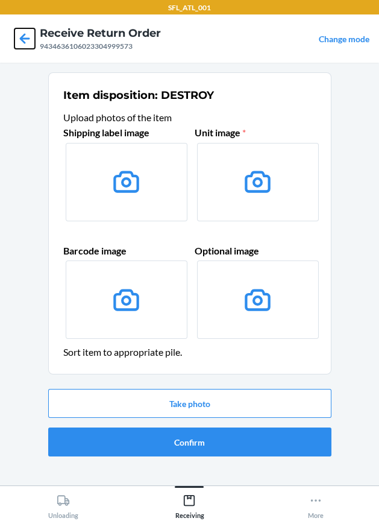
click at [22, 47] on icon at bounding box center [24, 38] width 21 height 21
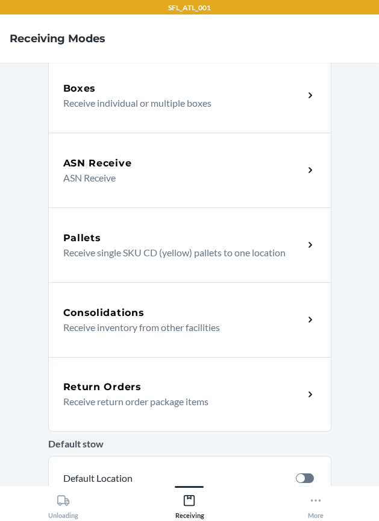
scroll to position [226, 0]
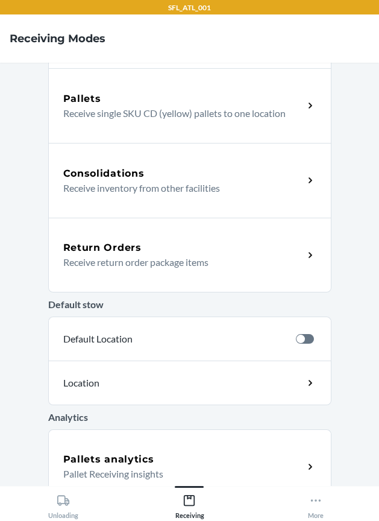
click at [202, 255] on p "Receive return order package items" at bounding box center [178, 262] width 231 height 14
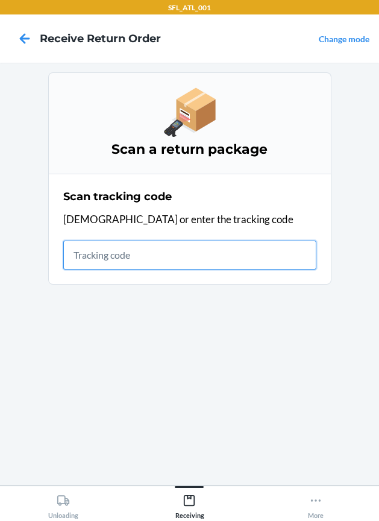
click at [206, 255] on input "text" at bounding box center [189, 255] width 253 height 29
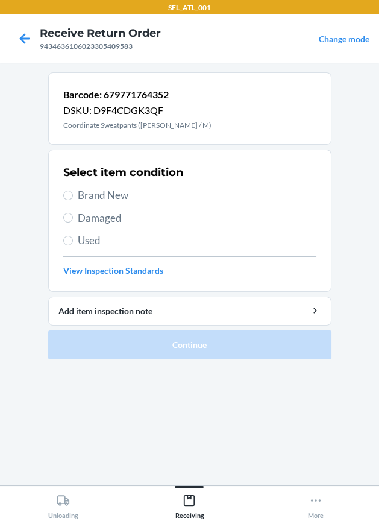
click at [99, 205] on div "Select item condition Brand New Damaged Used View Inspection Standards" at bounding box center [189, 220] width 253 height 119
click at [101, 197] on span "Brand New" at bounding box center [197, 196] width 239 height 16
click at [73, 197] on input "Brand New" at bounding box center [68, 196] width 10 height 10
radio input "true"
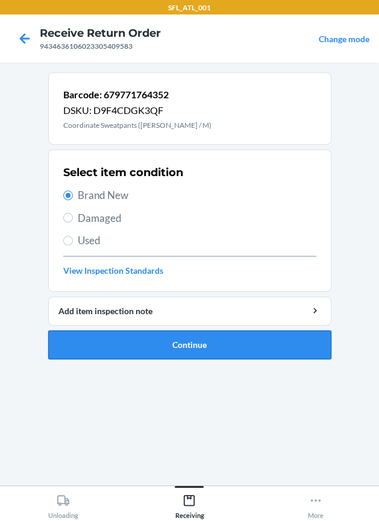
click at [217, 346] on button "Continue" at bounding box center [190, 345] width 284 height 29
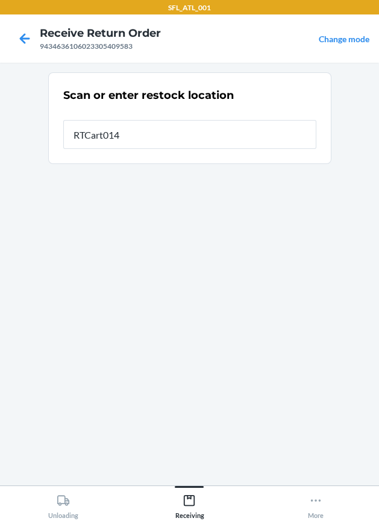
type input "RTCart014"
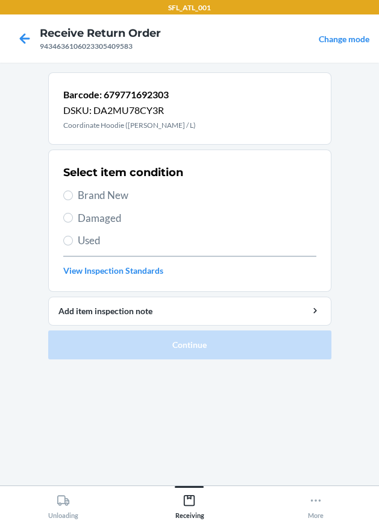
click at [116, 188] on span "Brand New" at bounding box center [197, 196] width 239 height 16
click at [73, 191] on input "Brand New" at bounding box center [68, 196] width 10 height 10
radio input "true"
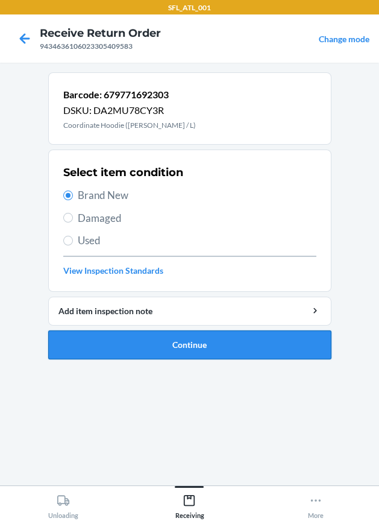
click at [179, 340] on button "Continue" at bounding box center [190, 345] width 284 height 29
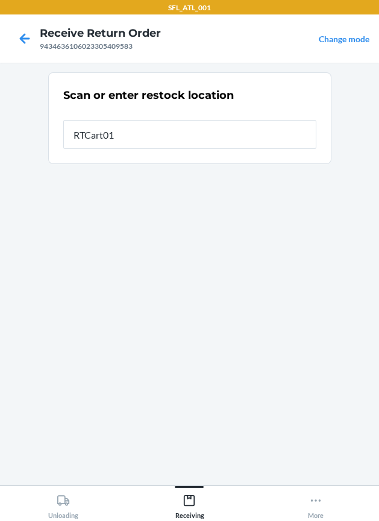
type input "RTCart014"
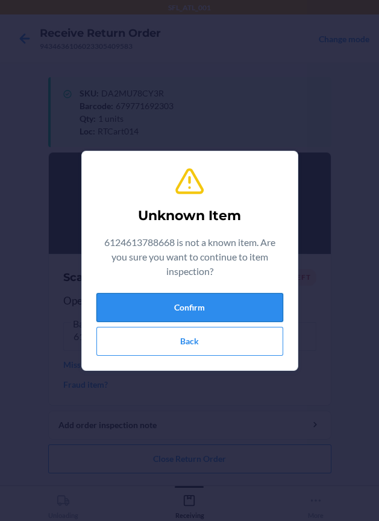
click at [174, 305] on button "Confirm" at bounding box center [190, 307] width 187 height 29
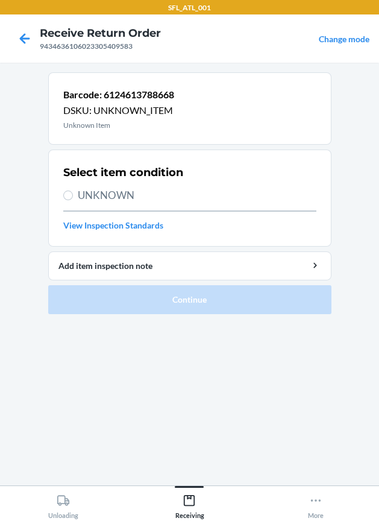
click at [113, 194] on span "UNKNOWN" at bounding box center [197, 196] width 239 height 16
click at [73, 194] on input "UNKNOWN" at bounding box center [68, 196] width 10 height 10
radio input "true"
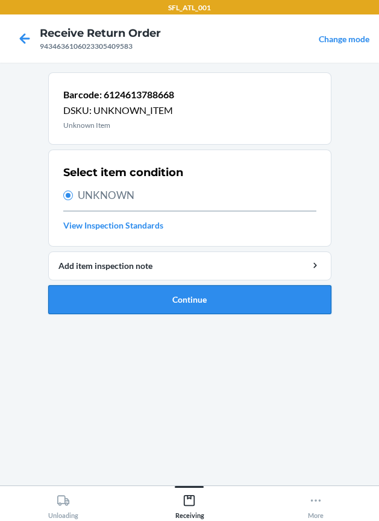
click at [157, 305] on button "Continue" at bounding box center [190, 299] width 284 height 29
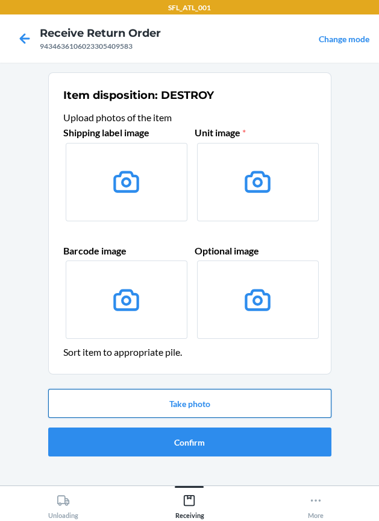
click at [171, 404] on button "Take photo" at bounding box center [190, 403] width 284 height 29
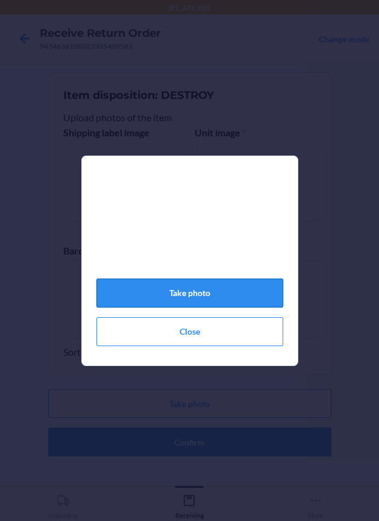
click at [212, 295] on button "Take photo" at bounding box center [190, 293] width 187 height 29
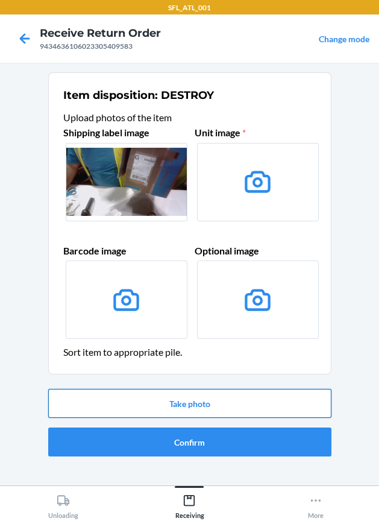
click at [239, 401] on button "Take photo" at bounding box center [190, 403] width 284 height 29
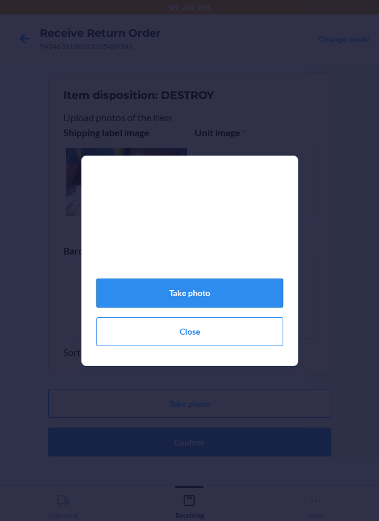
click at [226, 305] on button "Take photo" at bounding box center [190, 293] width 187 height 29
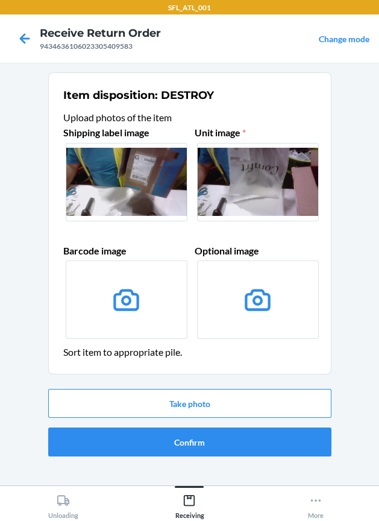
click at [225, 457] on div "Take photo Confirm" at bounding box center [190, 422] width 284 height 77
click at [224, 449] on button "Confirm" at bounding box center [190, 442] width 284 height 29
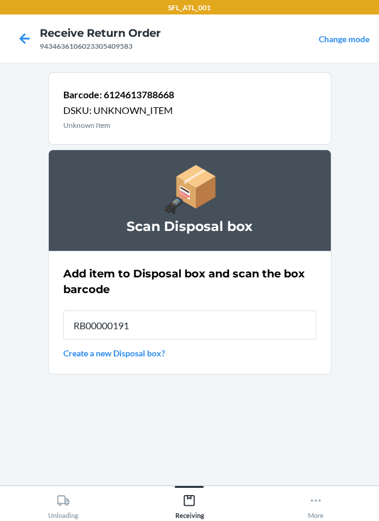
type input "RB00000191O"
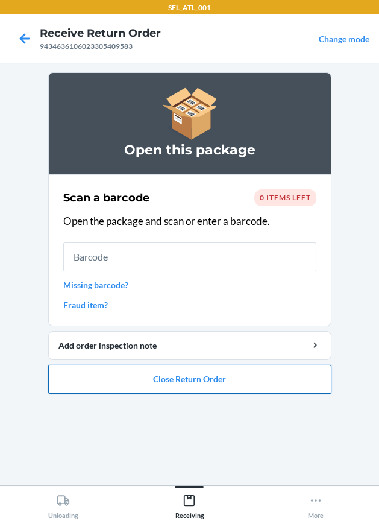
click at [209, 366] on button "Close Return Order" at bounding box center [190, 379] width 284 height 29
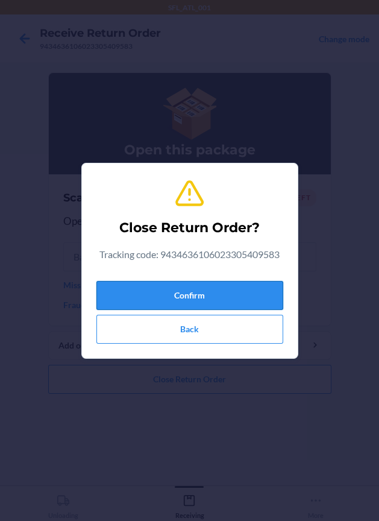
click at [191, 286] on button "Confirm" at bounding box center [190, 295] width 187 height 29
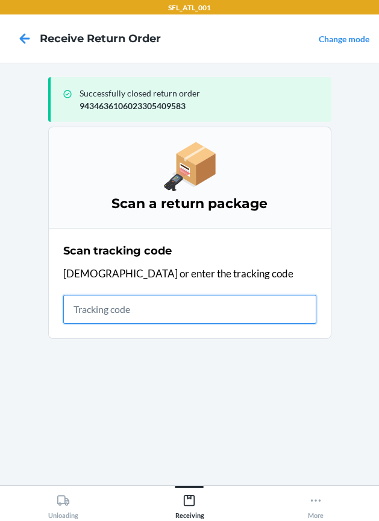
click at [104, 308] on input "text" at bounding box center [189, 309] width 253 height 29
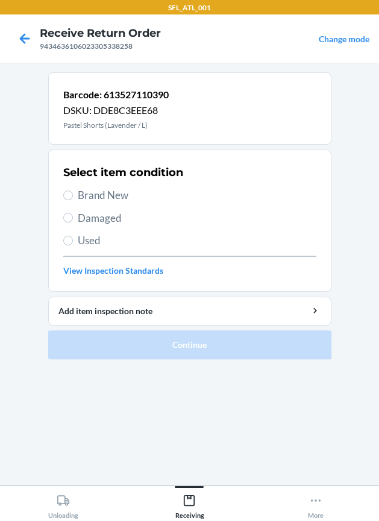
click at [127, 194] on span "Brand New" at bounding box center [197, 196] width 239 height 16
click at [73, 194] on input "Brand New" at bounding box center [68, 196] width 10 height 10
radio input "true"
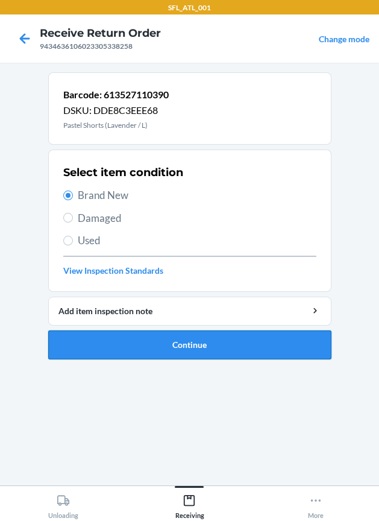
click at [189, 335] on button "Continue" at bounding box center [190, 345] width 284 height 29
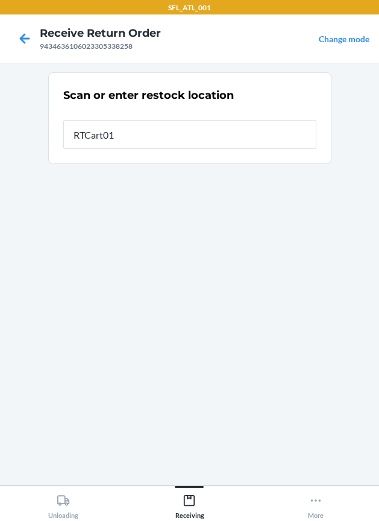
type input "RTCart014"
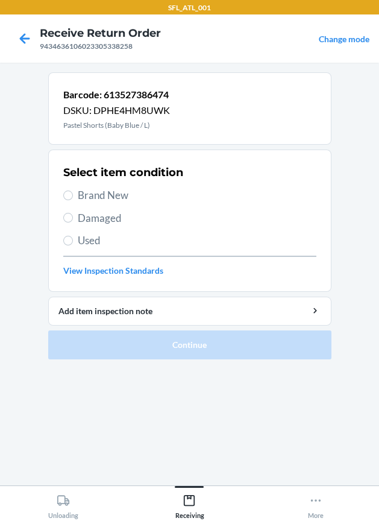
click at [108, 205] on div "Select item condition Brand New Damaged Used View Inspection Standards" at bounding box center [189, 220] width 253 height 119
click at [108, 204] on div "Select item condition Brand New Damaged Used View Inspection Standards" at bounding box center [189, 220] width 253 height 119
click at [108, 200] on span "Brand New" at bounding box center [197, 196] width 239 height 16
click at [73, 200] on input "Brand New" at bounding box center [68, 196] width 10 height 10
radio input "true"
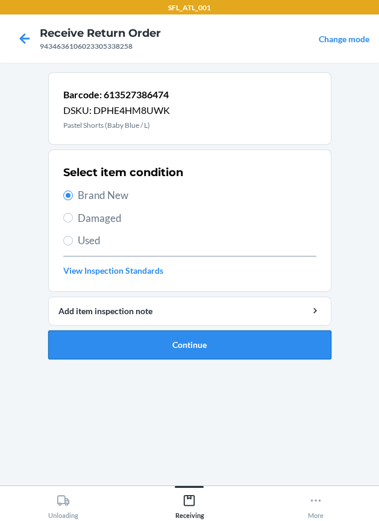
click at [160, 339] on button "Continue" at bounding box center [190, 345] width 284 height 29
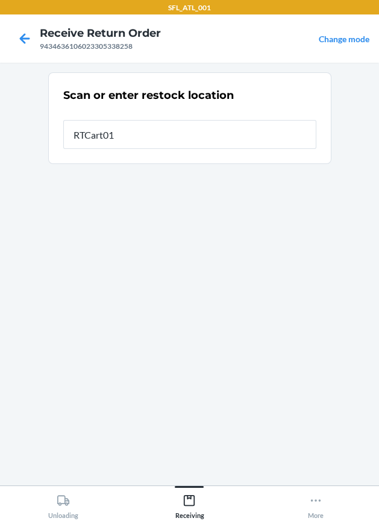
type input "RTCart014"
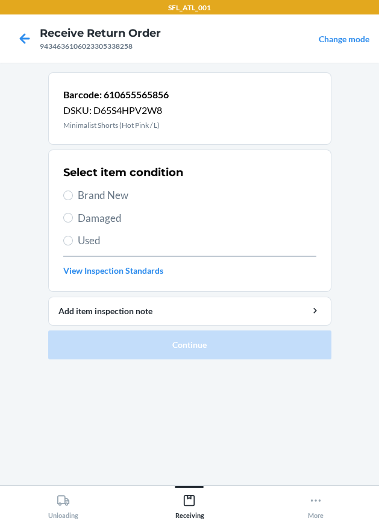
click at [110, 192] on span "Brand New" at bounding box center [197, 196] width 239 height 16
click at [73, 192] on input "Brand New" at bounding box center [68, 196] width 10 height 10
radio input "true"
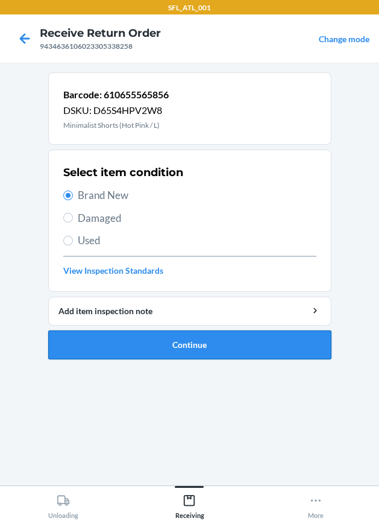
click at [177, 343] on button "Continue" at bounding box center [190, 345] width 284 height 29
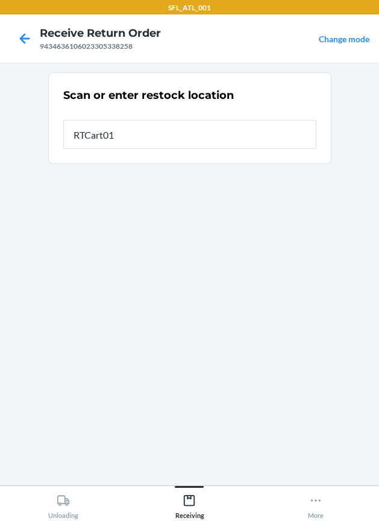
type input "RTCart014"
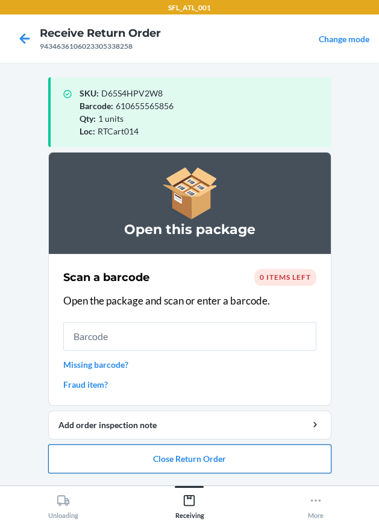
click at [189, 448] on button "Close Return Order" at bounding box center [190, 459] width 284 height 29
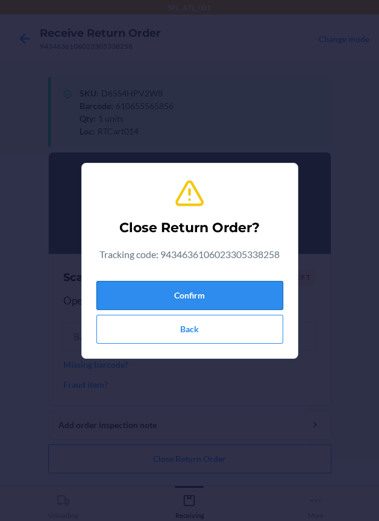
click at [173, 290] on button "Confirm" at bounding box center [190, 295] width 187 height 29
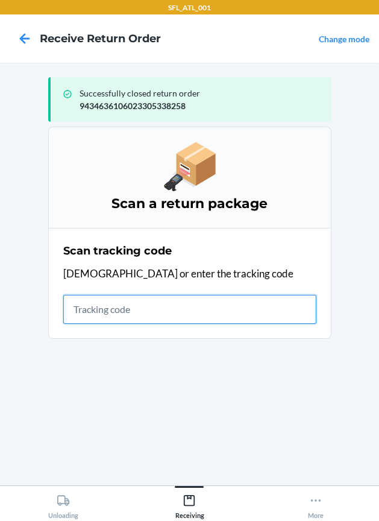
click at [77, 305] on input "text" at bounding box center [189, 309] width 253 height 29
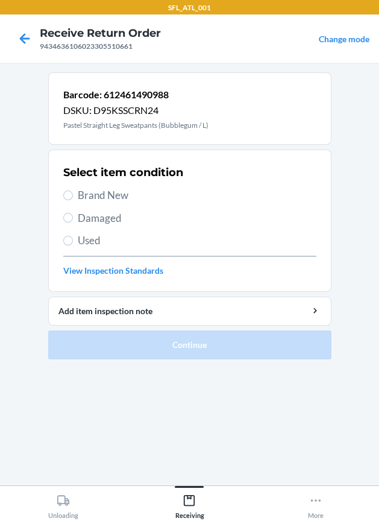
click at [104, 203] on div "Select item condition Brand New Damaged Used View Inspection Standards" at bounding box center [189, 220] width 253 height 119
click at [102, 199] on span "Brand New" at bounding box center [197, 196] width 239 height 16
click at [73, 199] on input "Brand New" at bounding box center [68, 196] width 10 height 10
radio input "true"
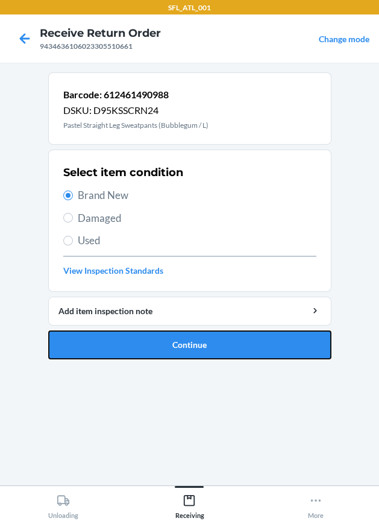
drag, startPoint x: 126, startPoint y: 341, endPoint x: 133, endPoint y: 336, distance: 9.0
click at [126, 341] on button "Continue" at bounding box center [190, 345] width 284 height 29
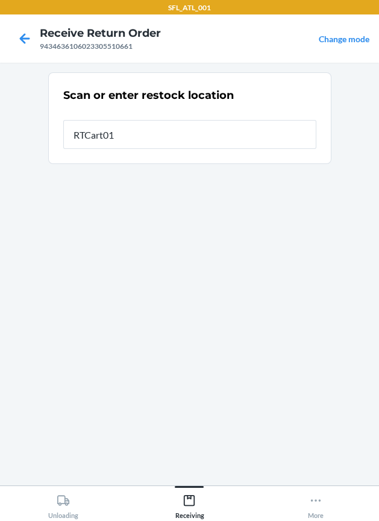
type input "RTCart014"
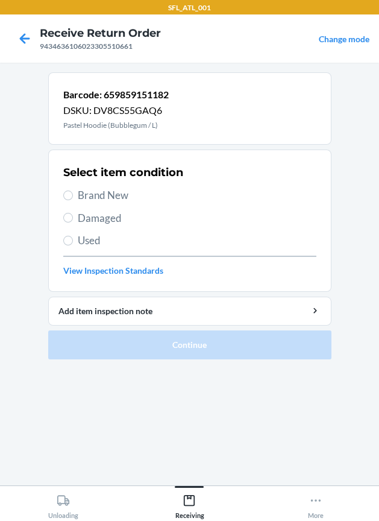
click at [108, 185] on div "Select item condition Brand New Damaged Used View Inspection Standards" at bounding box center [189, 220] width 253 height 119
click at [107, 193] on span "Brand New" at bounding box center [197, 196] width 239 height 16
click at [73, 193] on input "Brand New" at bounding box center [68, 196] width 10 height 10
radio input "true"
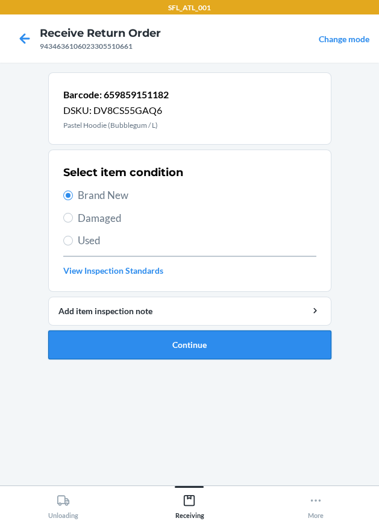
click at [154, 337] on button "Continue" at bounding box center [190, 345] width 284 height 29
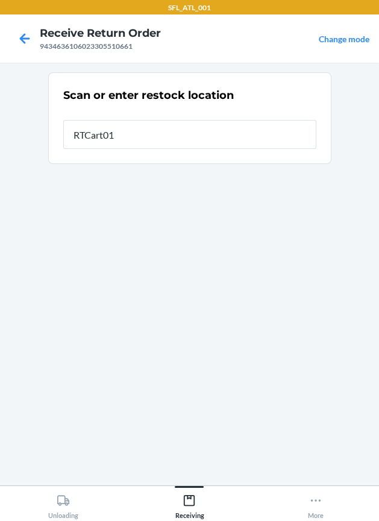
type input "RTCart014"
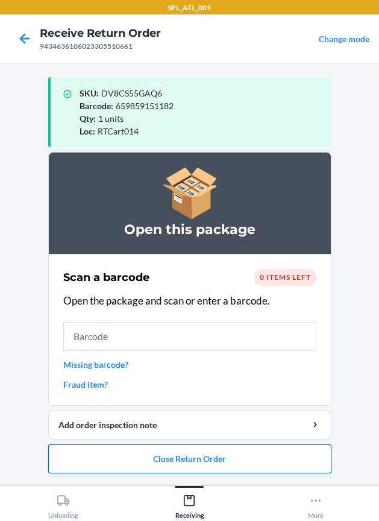
click at [187, 466] on button "Close Return Order" at bounding box center [190, 459] width 284 height 29
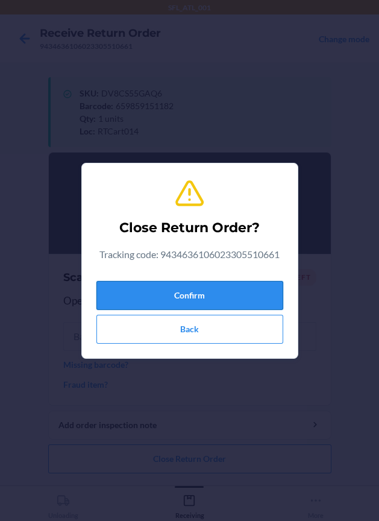
click at [197, 306] on button "Confirm" at bounding box center [190, 295] width 187 height 29
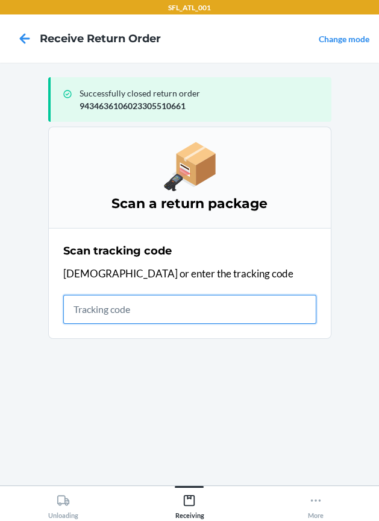
click at [212, 309] on input "text" at bounding box center [189, 309] width 253 height 29
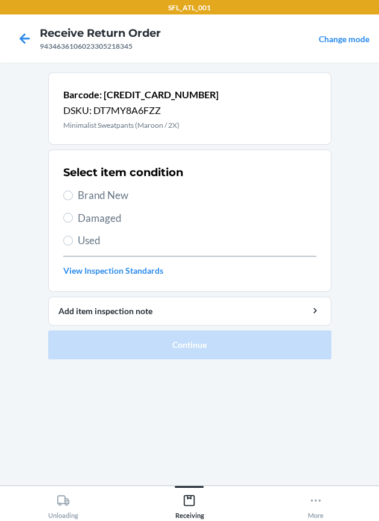
click at [113, 186] on div "Select item condition Brand New Damaged Used View Inspection Standards" at bounding box center [189, 220] width 253 height 119
click at [112, 199] on span "Brand New" at bounding box center [197, 196] width 239 height 16
click at [73, 199] on input "Brand New" at bounding box center [68, 196] width 10 height 10
radio input "true"
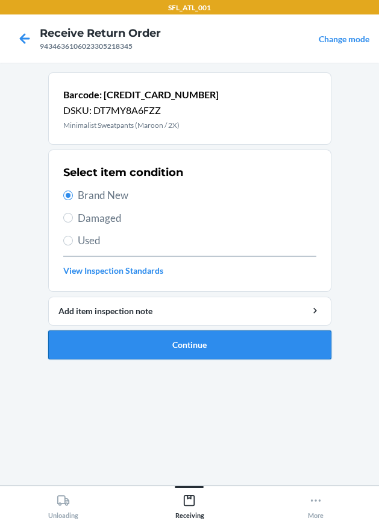
click at [167, 358] on button "Continue" at bounding box center [190, 345] width 284 height 29
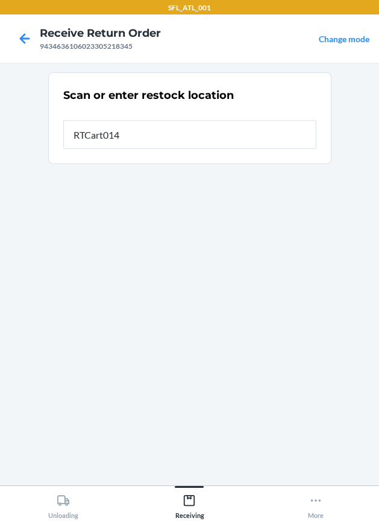
type input "RTCart014"
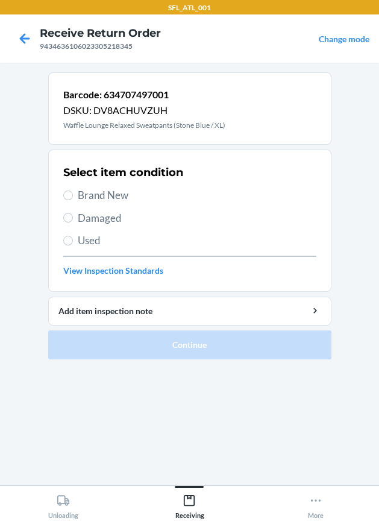
click at [134, 197] on span "Brand New" at bounding box center [197, 196] width 239 height 16
click at [73, 197] on input "Brand New" at bounding box center [68, 196] width 10 height 10
radio input "true"
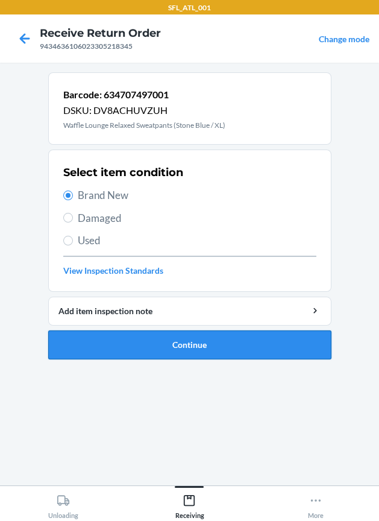
click at [165, 342] on button "Continue" at bounding box center [190, 345] width 284 height 29
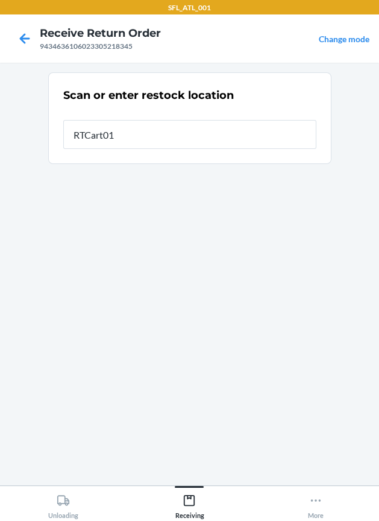
type input "RTCart014"
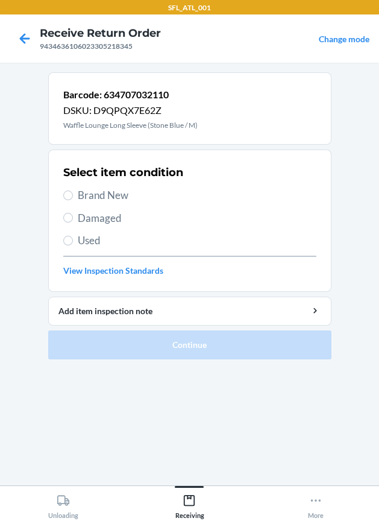
click at [107, 189] on span "Brand New" at bounding box center [197, 196] width 239 height 16
click at [73, 191] on input "Brand New" at bounding box center [68, 196] width 10 height 10
radio input "true"
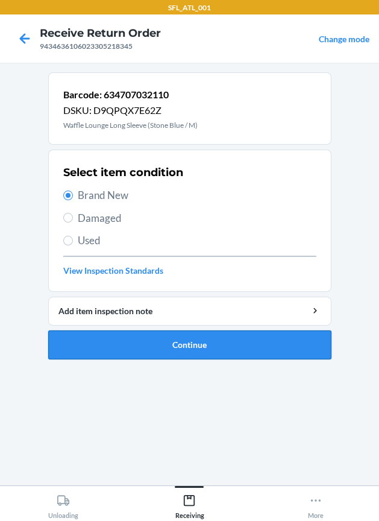
click at [170, 342] on button "Continue" at bounding box center [190, 345] width 284 height 29
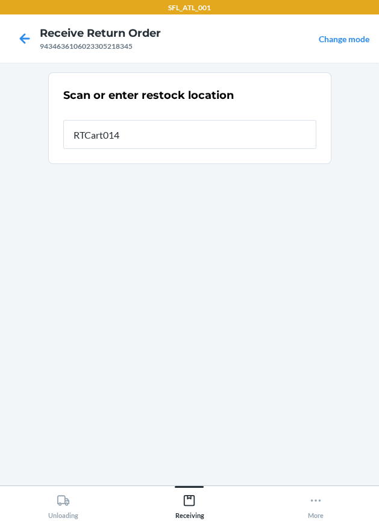
type input "RTCart014"
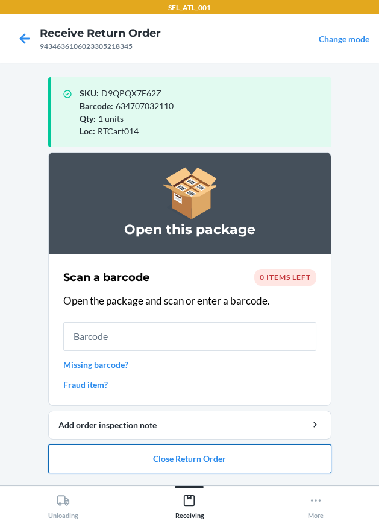
click at [165, 460] on button "Close Return Order" at bounding box center [190, 459] width 284 height 29
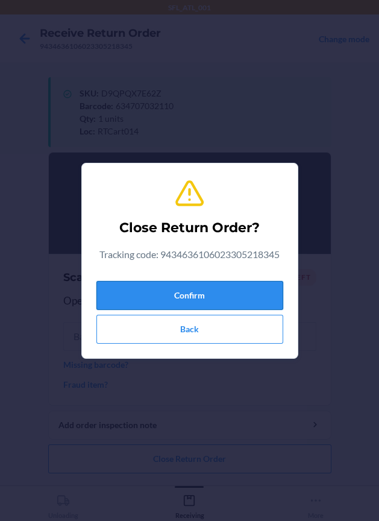
click at [170, 296] on button "Confirm" at bounding box center [190, 295] width 187 height 29
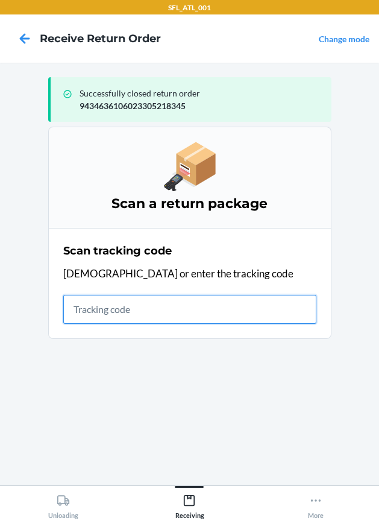
click at [144, 307] on input "text" at bounding box center [189, 309] width 253 height 29
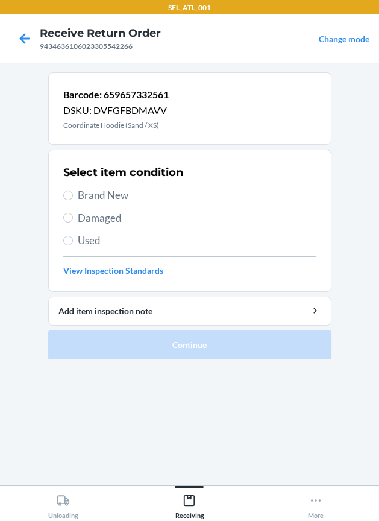
click at [111, 197] on span "Brand New" at bounding box center [197, 196] width 239 height 16
click at [73, 197] on input "Brand New" at bounding box center [68, 196] width 10 height 10
radio input "true"
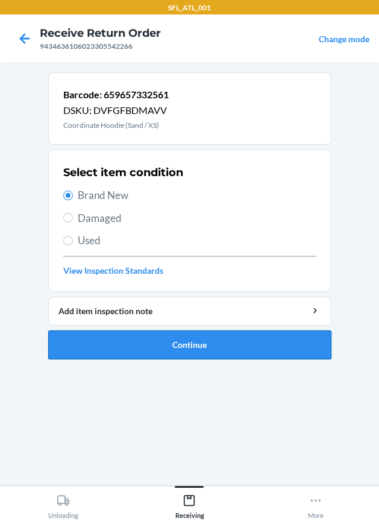
click at [172, 337] on button "Continue" at bounding box center [190, 345] width 284 height 29
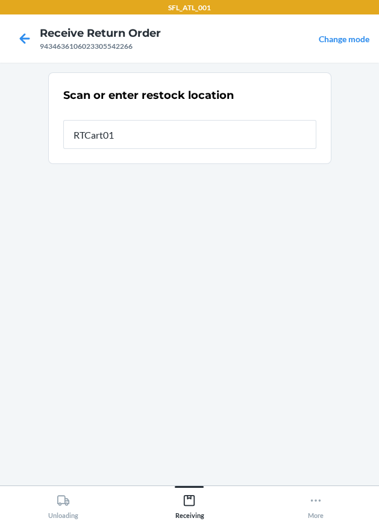
type input "RTCart014"
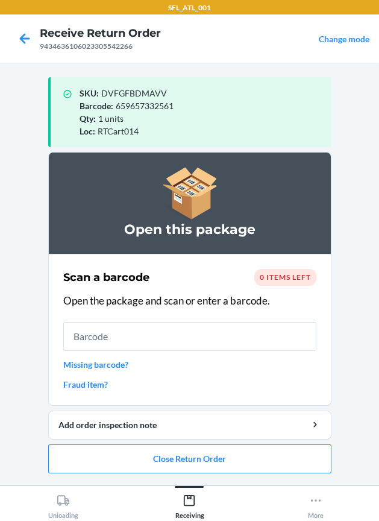
click at [210, 442] on li "Open this package Scan a barcode 0 items left Open the package and scan or ente…" at bounding box center [190, 313] width 284 height 322
click at [211, 450] on button "Close Return Order" at bounding box center [190, 459] width 284 height 29
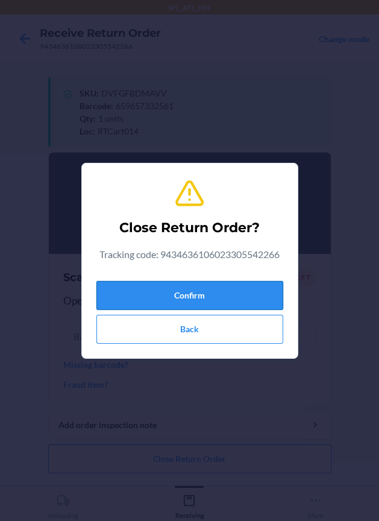
click at [212, 294] on button "Confirm" at bounding box center [190, 295] width 187 height 29
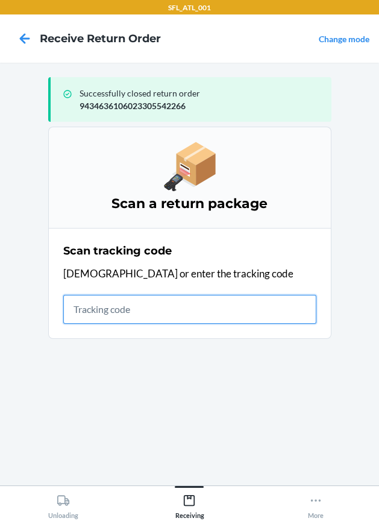
click at [110, 322] on input "text" at bounding box center [189, 309] width 253 height 29
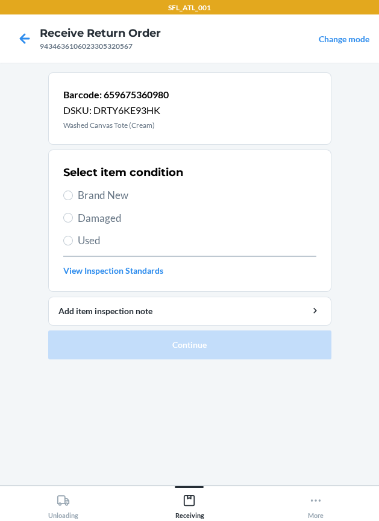
click at [87, 192] on span "Brand New" at bounding box center [197, 196] width 239 height 16
click at [73, 192] on input "Brand New" at bounding box center [68, 196] width 10 height 10
radio input "true"
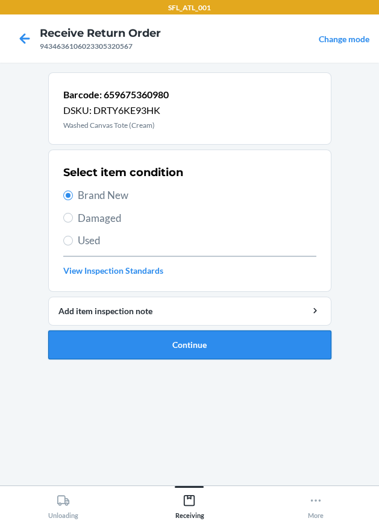
click at [182, 351] on button "Continue" at bounding box center [190, 345] width 284 height 29
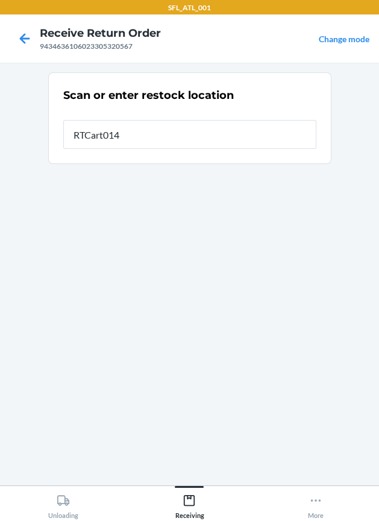
type input "RTCart014"
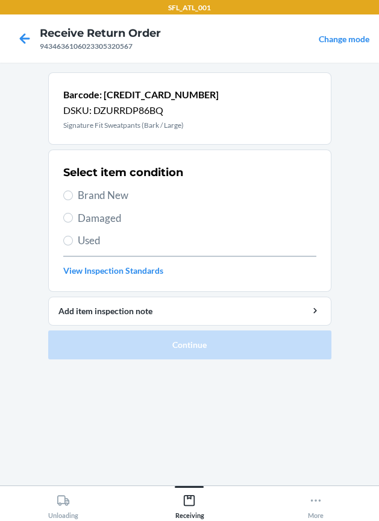
click at [94, 194] on span "Brand New" at bounding box center [197, 196] width 239 height 16
click at [73, 194] on input "Brand New" at bounding box center [68, 196] width 10 height 10
radio input "true"
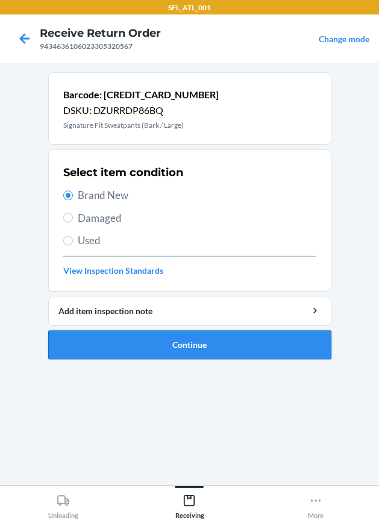
click at [209, 341] on button "Continue" at bounding box center [190, 345] width 284 height 29
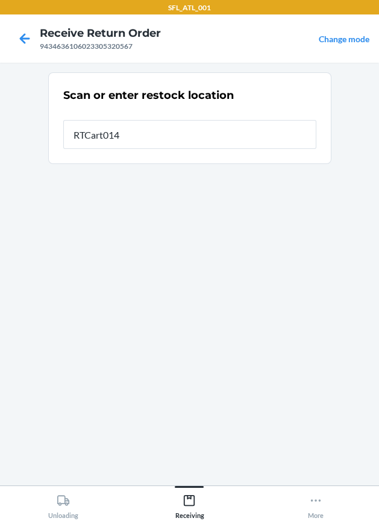
type input "RTCart014"
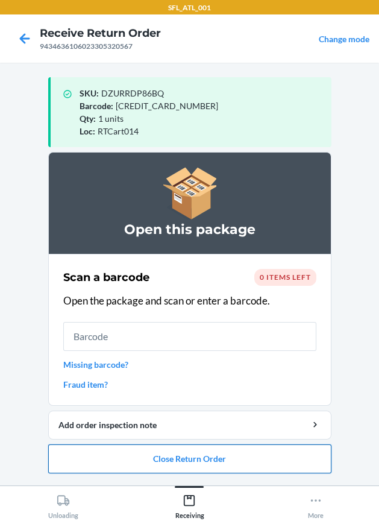
click at [197, 464] on button "Close Return Order" at bounding box center [190, 459] width 284 height 29
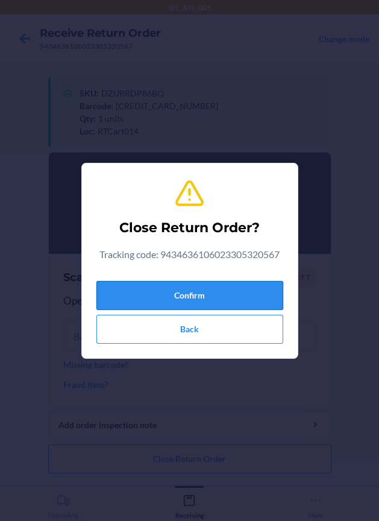
click at [204, 287] on button "Confirm" at bounding box center [190, 295] width 187 height 29
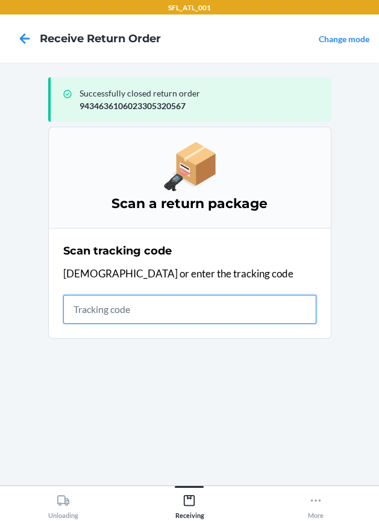
click at [160, 300] on input "text" at bounding box center [189, 309] width 253 height 29
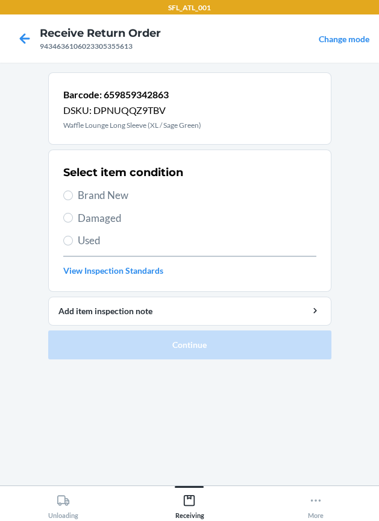
click at [113, 189] on span "Brand New" at bounding box center [197, 196] width 239 height 16
click at [73, 191] on input "Brand New" at bounding box center [68, 196] width 10 height 10
radio input "true"
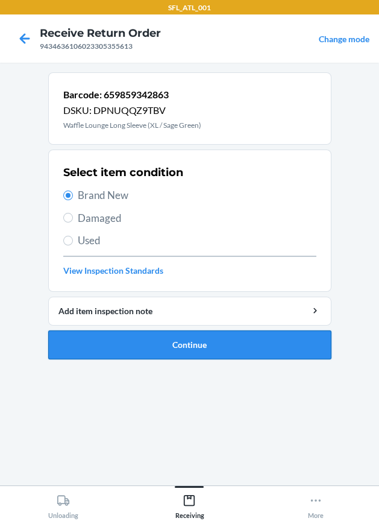
click at [276, 337] on button "Continue" at bounding box center [190, 345] width 284 height 29
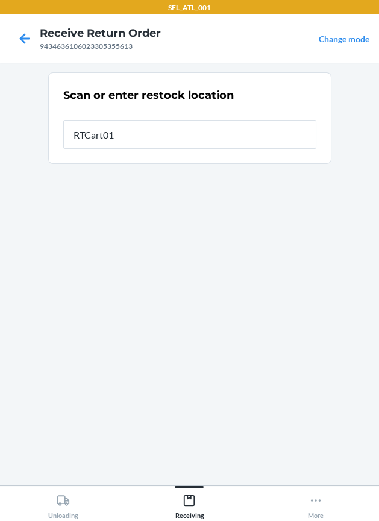
type input "RTCart014"
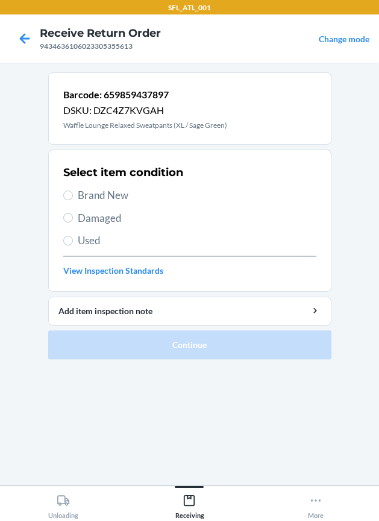
click at [104, 189] on span "Brand New" at bounding box center [197, 196] width 239 height 16
click at [73, 191] on input "Brand New" at bounding box center [68, 196] width 10 height 10
radio input "true"
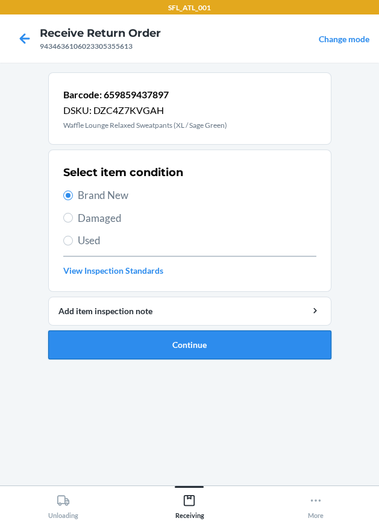
click at [204, 346] on button "Continue" at bounding box center [190, 345] width 284 height 29
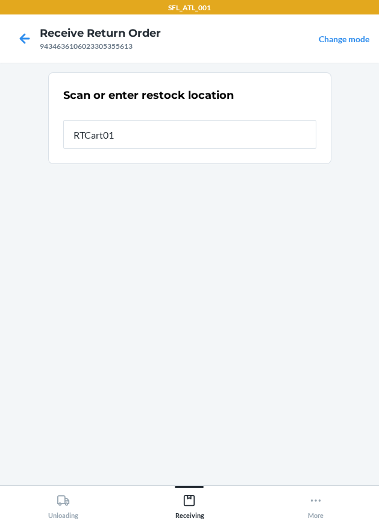
type input "RTCart014"
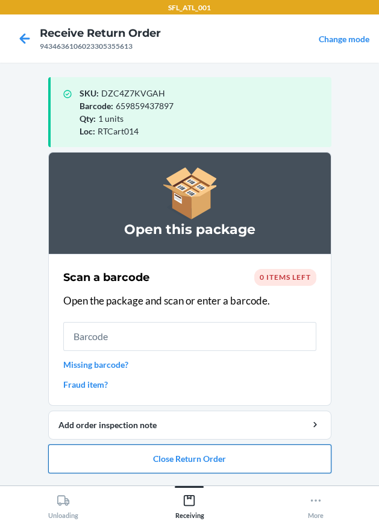
click at [162, 460] on button "Close Return Order" at bounding box center [190, 459] width 284 height 29
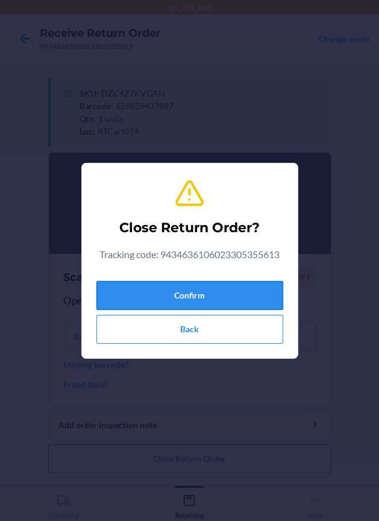
click at [166, 304] on button "Confirm" at bounding box center [190, 295] width 187 height 29
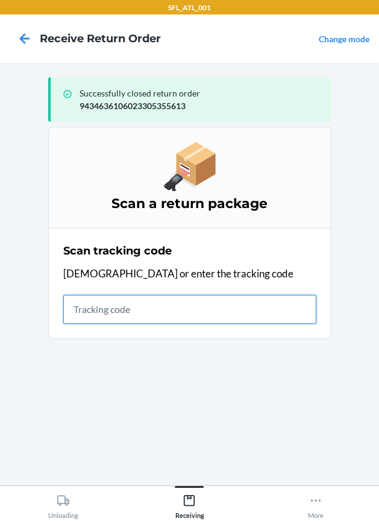
click at [188, 316] on input "text" at bounding box center [189, 309] width 253 height 29
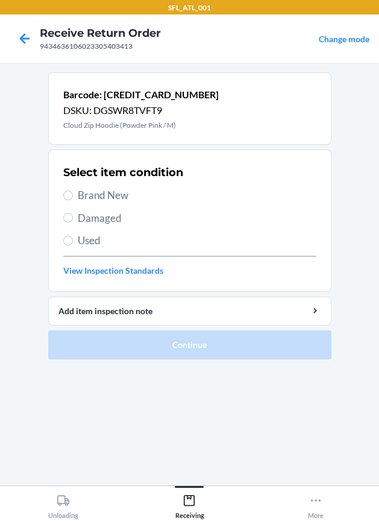
click at [104, 190] on span "Brand New" at bounding box center [197, 196] width 239 height 16
click at [73, 191] on input "Brand New" at bounding box center [68, 196] width 10 height 10
radio input "true"
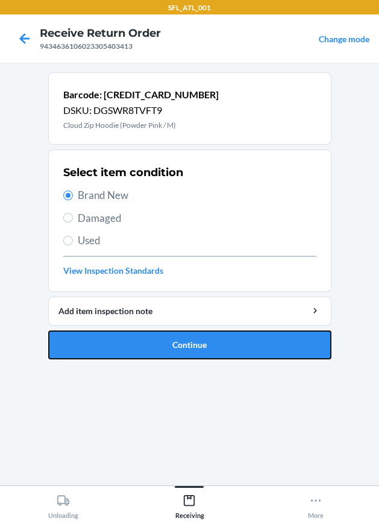
click at [212, 345] on button "Continue" at bounding box center [190, 345] width 284 height 29
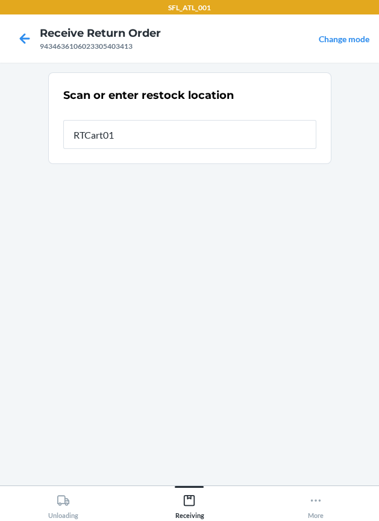
type input "RTCart014"
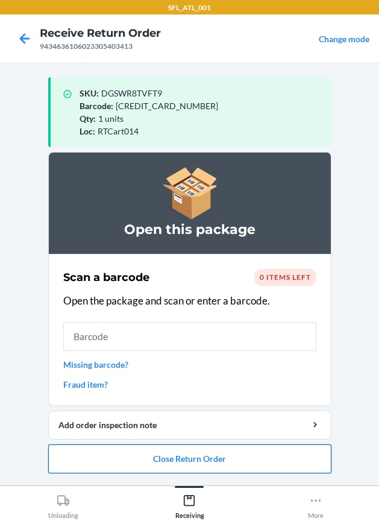
click at [291, 463] on button "Close Return Order" at bounding box center [190, 459] width 284 height 29
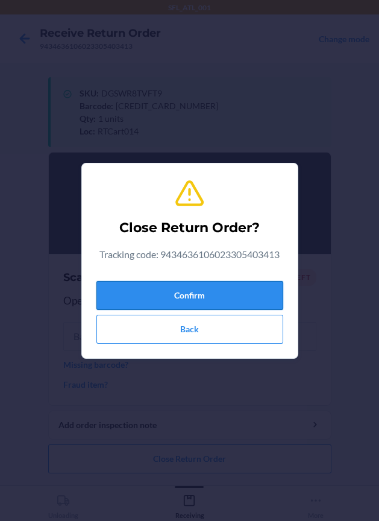
click at [262, 304] on button "Confirm" at bounding box center [190, 295] width 187 height 29
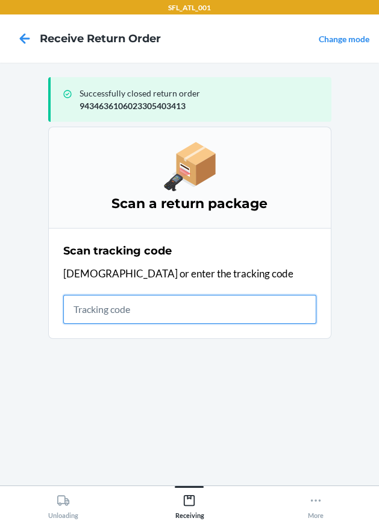
click at [232, 303] on input "text" at bounding box center [189, 309] width 253 height 29
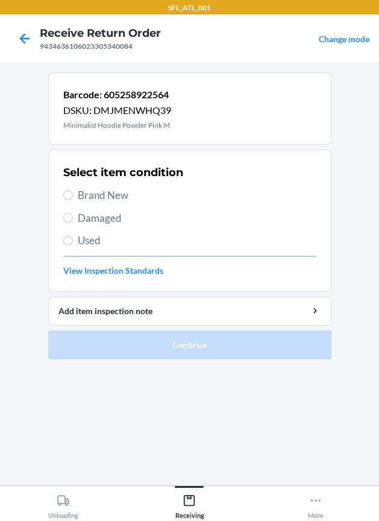
click at [135, 200] on span "Brand New" at bounding box center [197, 196] width 239 height 16
click at [73, 200] on input "Brand New" at bounding box center [68, 196] width 10 height 10
radio input "true"
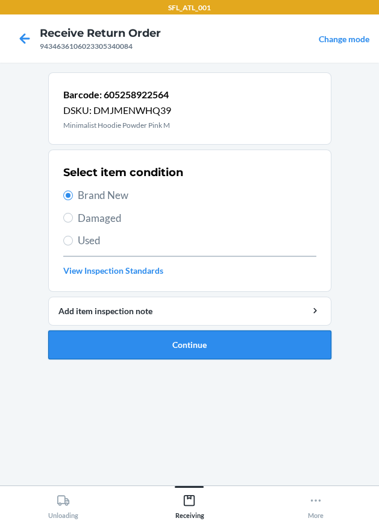
click at [181, 352] on button "Continue" at bounding box center [190, 345] width 284 height 29
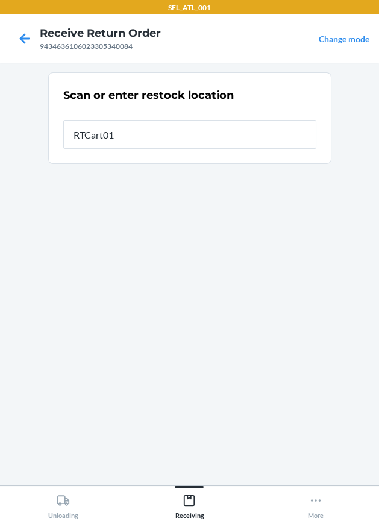
type input "RTCart014"
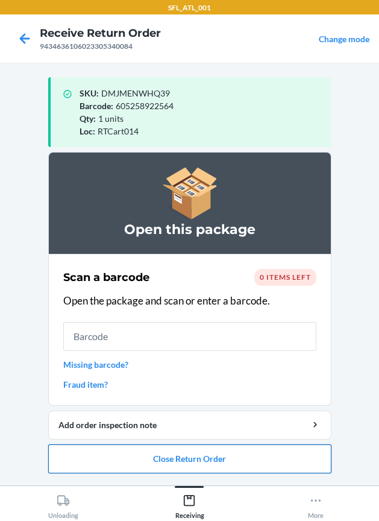
click at [221, 456] on button "Close Return Order" at bounding box center [190, 459] width 284 height 29
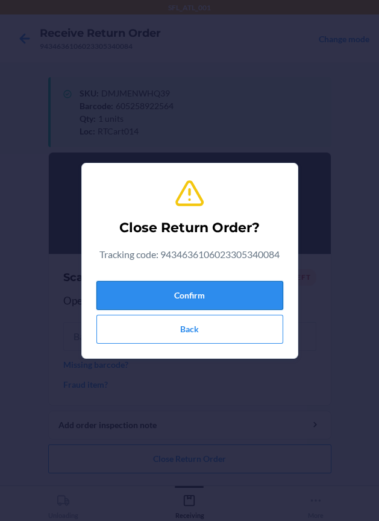
click at [205, 308] on button "Confirm" at bounding box center [190, 295] width 187 height 29
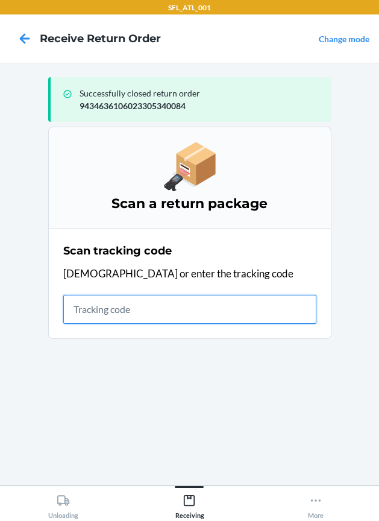
click at [129, 305] on input "text" at bounding box center [189, 309] width 253 height 29
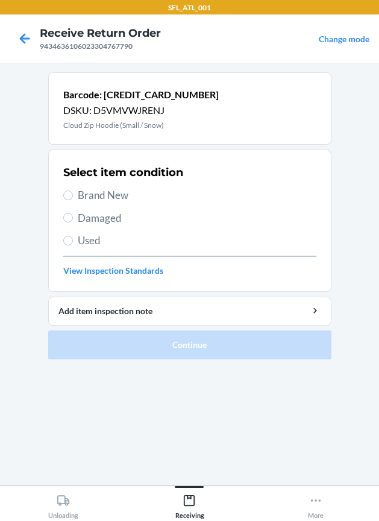
click at [126, 185] on div "Select item condition Brand New Damaged Used View Inspection Standards" at bounding box center [189, 220] width 253 height 119
click at [121, 198] on span "Brand New" at bounding box center [197, 196] width 239 height 16
click at [73, 198] on input "Brand New" at bounding box center [68, 196] width 10 height 10
radio input "true"
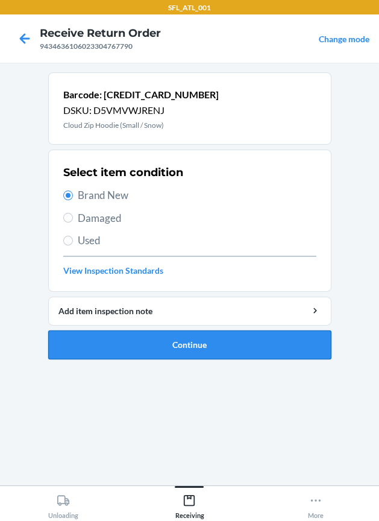
click at [177, 350] on button "Continue" at bounding box center [190, 345] width 284 height 29
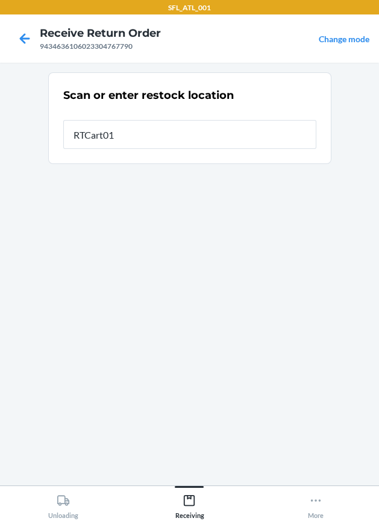
type input "RTCart014"
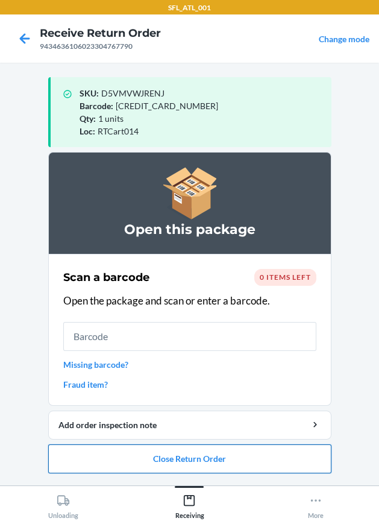
click at [142, 468] on button "Close Return Order" at bounding box center [190, 459] width 284 height 29
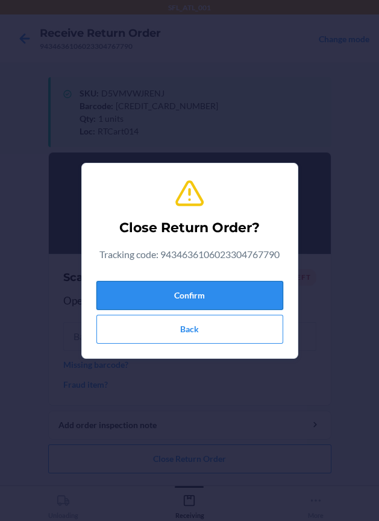
click at [133, 291] on button "Confirm" at bounding box center [190, 295] width 187 height 29
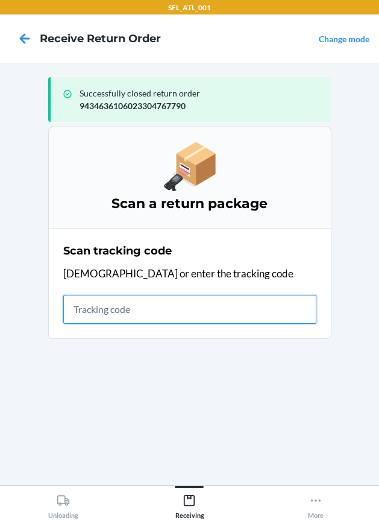
click at [103, 313] on input "text" at bounding box center [189, 309] width 253 height 29
type input "42030259"
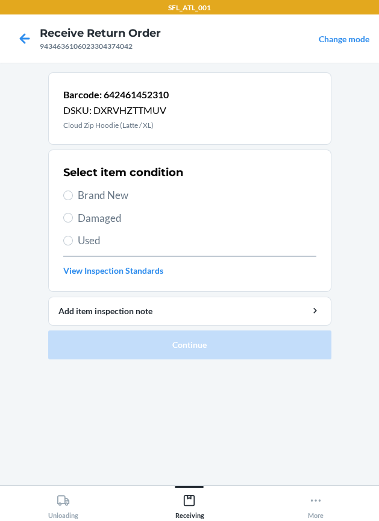
click at [116, 183] on div "Select item condition Brand New Damaged Used View Inspection Standards" at bounding box center [189, 220] width 253 height 119
click at [110, 196] on span "Brand New" at bounding box center [197, 196] width 239 height 16
click at [73, 196] on input "Brand New" at bounding box center [68, 196] width 10 height 10
radio input "true"
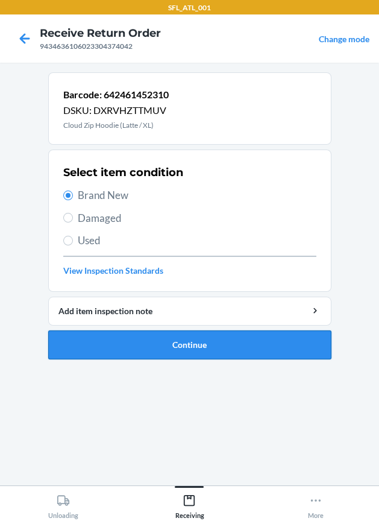
click at [178, 336] on button "Continue" at bounding box center [190, 345] width 284 height 29
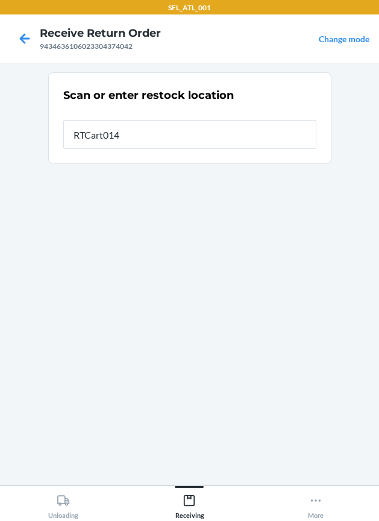
type input "RTCart014"
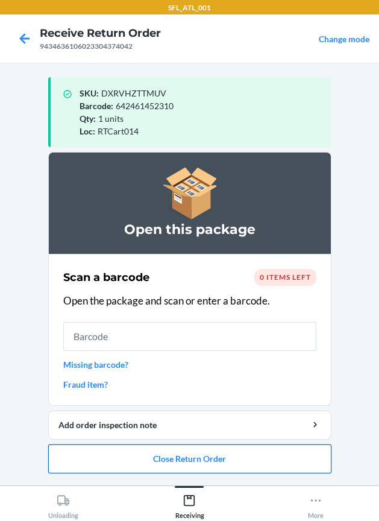
click at [270, 463] on button "Close Return Order" at bounding box center [190, 459] width 284 height 29
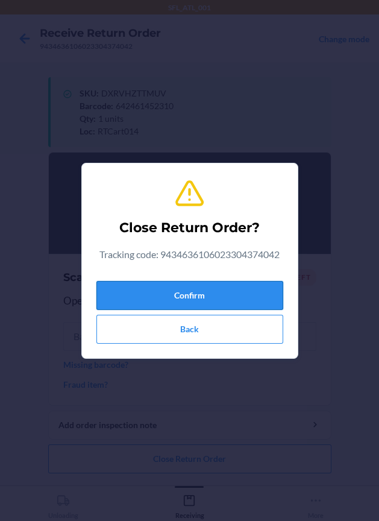
click at [185, 291] on button "Confirm" at bounding box center [190, 295] width 187 height 29
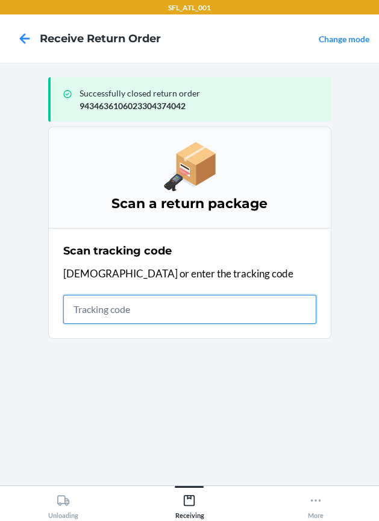
click at [172, 323] on input "text" at bounding box center [189, 309] width 253 height 29
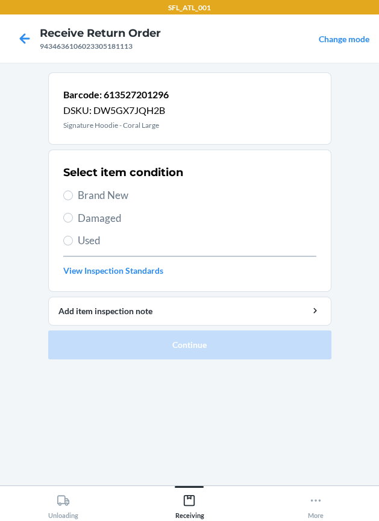
click at [116, 194] on span "Brand New" at bounding box center [197, 196] width 239 height 16
click at [73, 194] on input "Brand New" at bounding box center [68, 196] width 10 height 10
radio input "true"
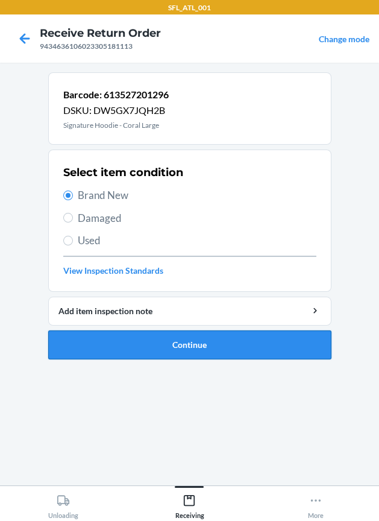
click at [162, 352] on button "Continue" at bounding box center [190, 345] width 284 height 29
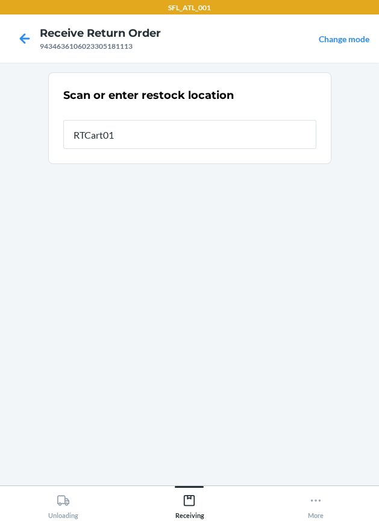
type input "RTCart014"
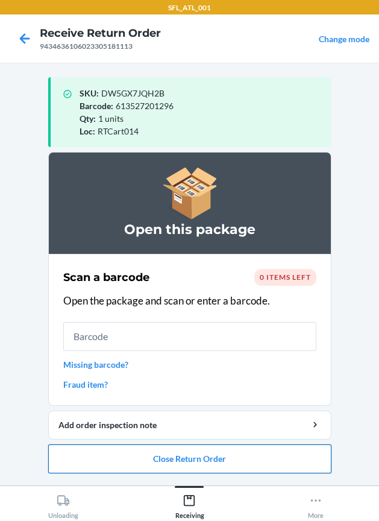
click at [207, 449] on button "Close Return Order" at bounding box center [190, 459] width 284 height 29
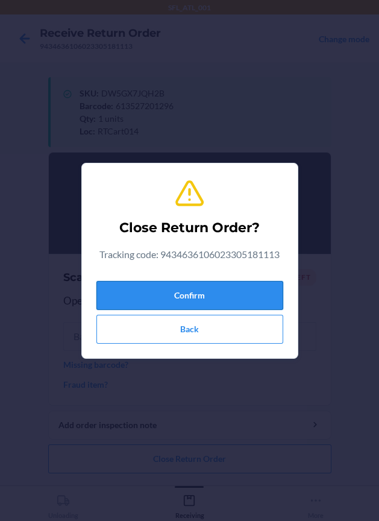
click at [220, 293] on button "Confirm" at bounding box center [190, 295] width 187 height 29
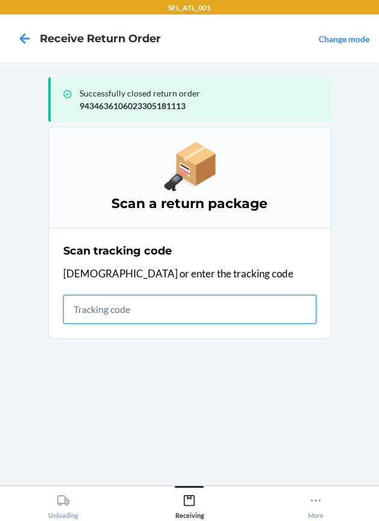
click at [152, 308] on input "text" at bounding box center [189, 309] width 253 height 29
type input "420302599434636106023"
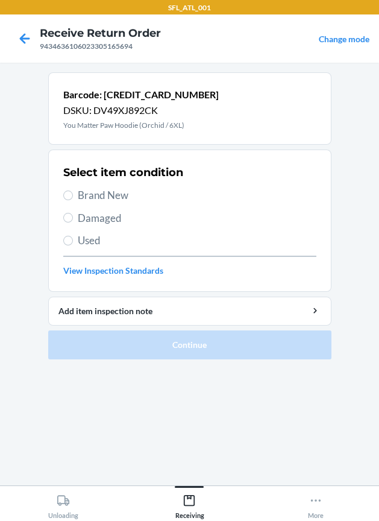
click at [125, 194] on span "Brand New" at bounding box center [197, 196] width 239 height 16
click at [73, 194] on input "Brand New" at bounding box center [68, 196] width 10 height 10
radio input "true"
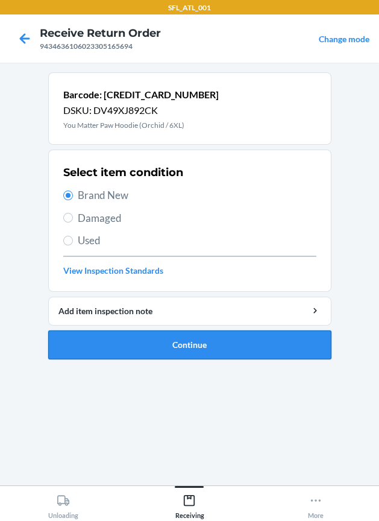
click at [165, 334] on button "Continue" at bounding box center [190, 345] width 284 height 29
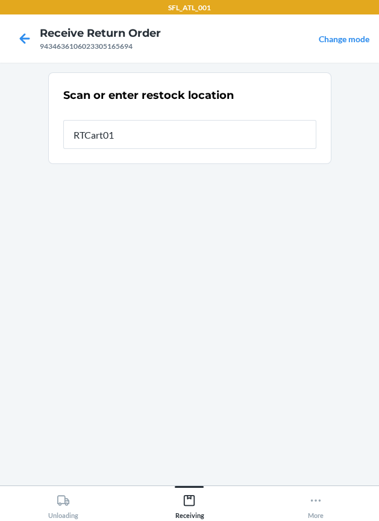
type input "RTCart014"
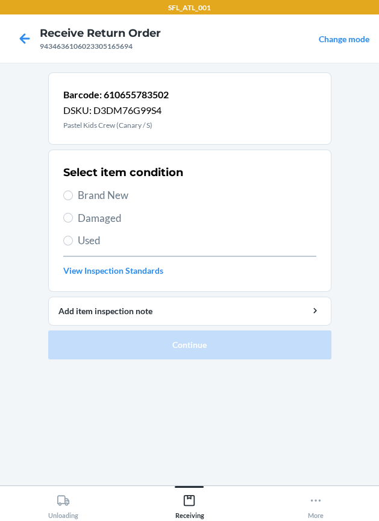
click at [107, 180] on h2 "Select item condition" at bounding box center [123, 173] width 120 height 16
click at [103, 192] on span "Brand New" at bounding box center [197, 196] width 239 height 16
click at [73, 192] on input "Brand New" at bounding box center [68, 196] width 10 height 10
radio input "true"
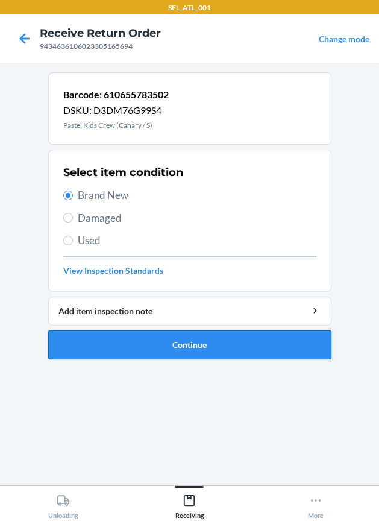
click at [157, 331] on button "Continue" at bounding box center [190, 345] width 284 height 29
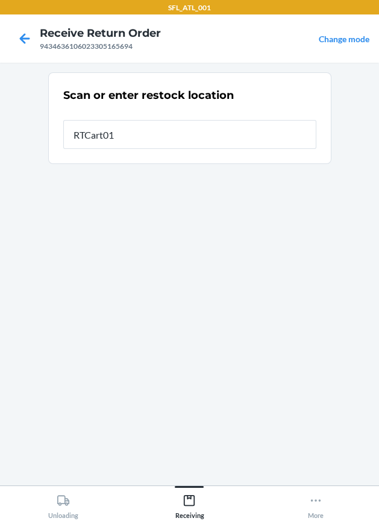
type input "RTCart014"
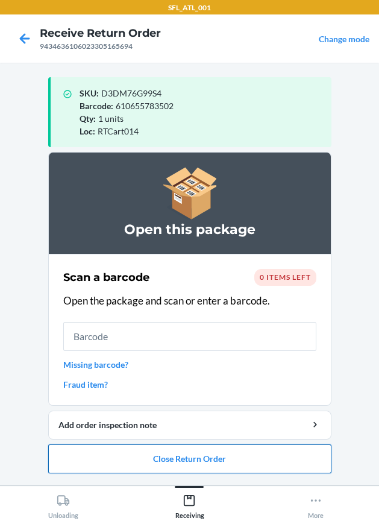
click at [174, 469] on button "Close Return Order" at bounding box center [190, 459] width 284 height 29
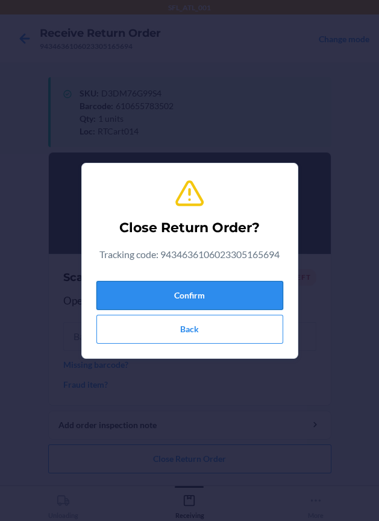
click at [165, 295] on button "Confirm" at bounding box center [190, 295] width 187 height 29
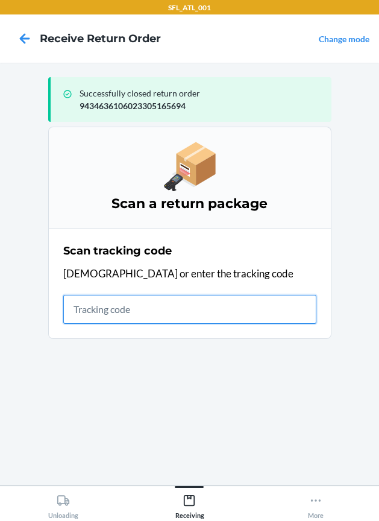
click at [147, 315] on input "text" at bounding box center [189, 309] width 253 height 29
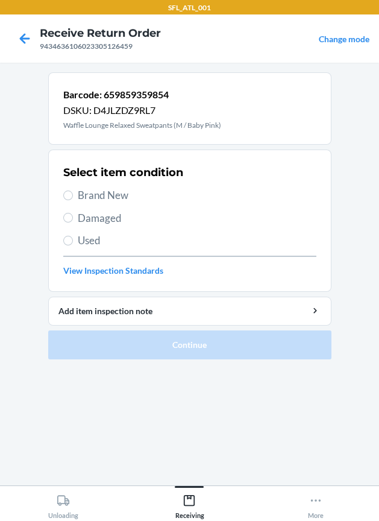
click at [118, 188] on span "Brand New" at bounding box center [197, 196] width 239 height 16
click at [73, 191] on input "Brand New" at bounding box center [68, 196] width 10 height 10
radio input "true"
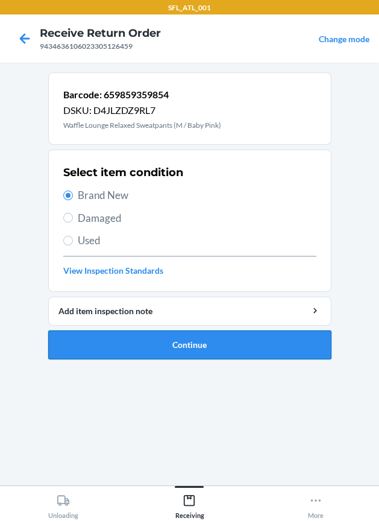
click at [168, 336] on button "Continue" at bounding box center [190, 345] width 284 height 29
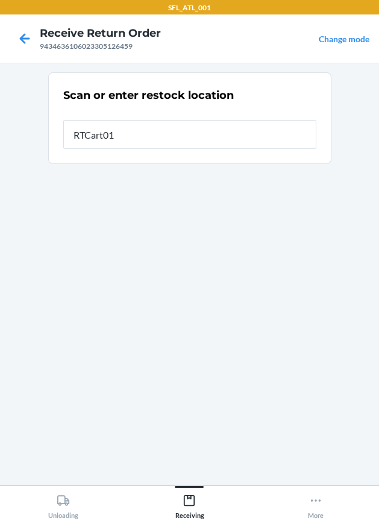
type input "RTCart014"
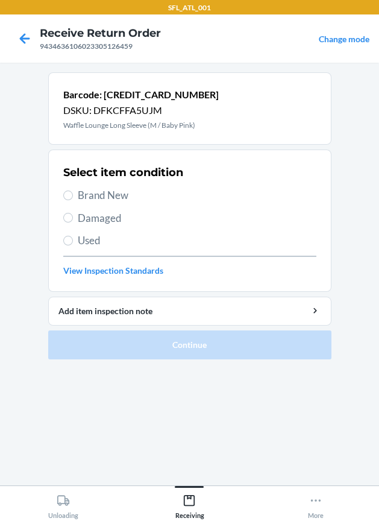
click at [106, 198] on div "Select item condition Brand New Damaged Used View Inspection Standards" at bounding box center [189, 220] width 253 height 119
click at [106, 198] on span "Brand New" at bounding box center [197, 196] width 239 height 16
click at [73, 198] on input "Brand New" at bounding box center [68, 196] width 10 height 10
radio input "true"
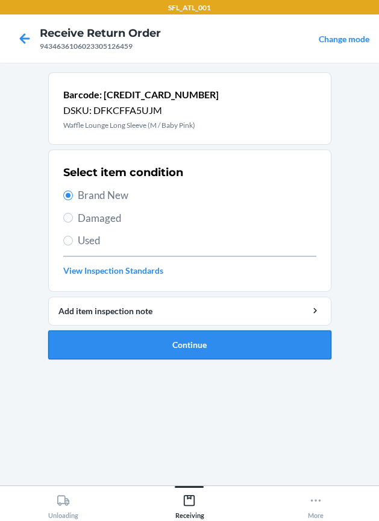
click at [180, 335] on button "Continue" at bounding box center [190, 345] width 284 height 29
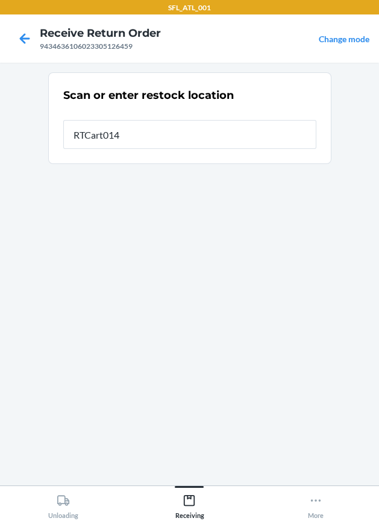
type input "RTCart014"
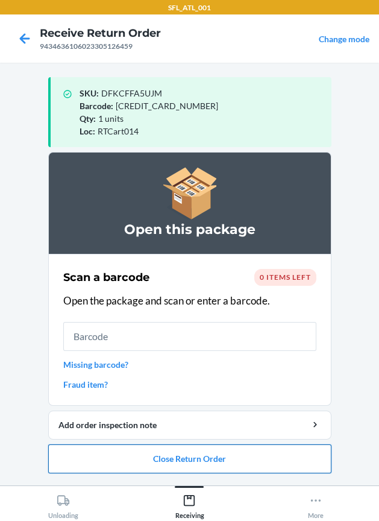
click at [118, 449] on button "Close Return Order" at bounding box center [190, 459] width 284 height 29
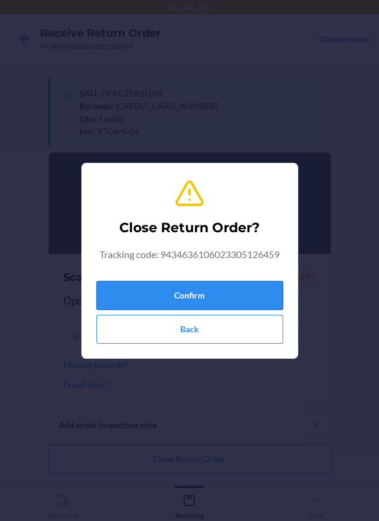
click at [150, 299] on button "Confirm" at bounding box center [190, 295] width 187 height 29
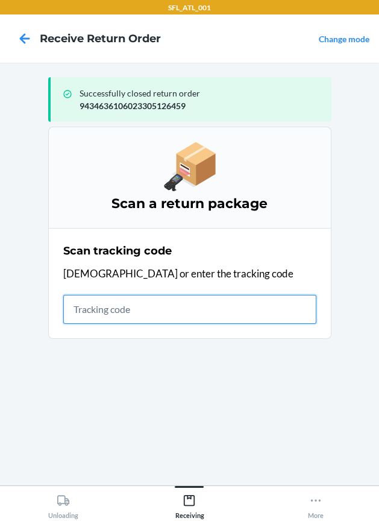
click at [147, 305] on input "text" at bounding box center [189, 309] width 253 height 29
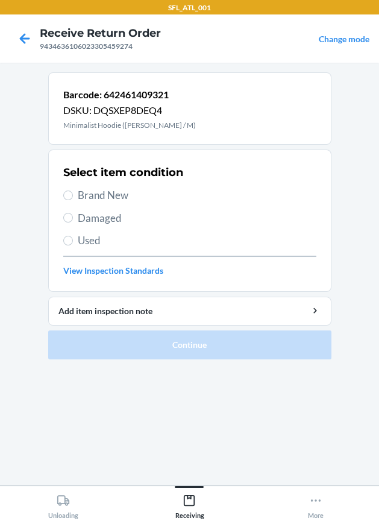
click at [118, 185] on div "Select item condition Brand New Damaged Used View Inspection Standards" at bounding box center [189, 220] width 253 height 119
click at [117, 193] on span "Brand New" at bounding box center [197, 196] width 239 height 16
click at [73, 193] on input "Brand New" at bounding box center [68, 196] width 10 height 10
radio input "true"
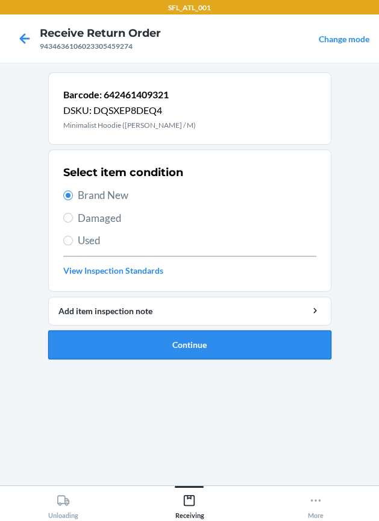
click at [172, 346] on button "Continue" at bounding box center [190, 345] width 284 height 29
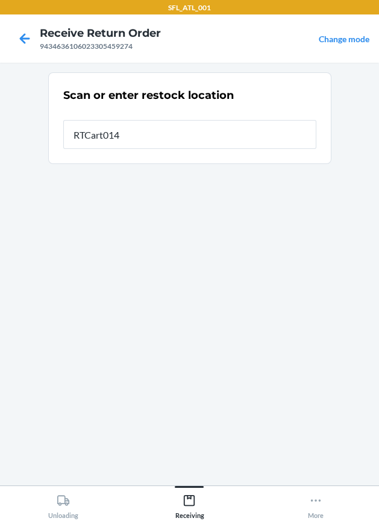
type input "RTCart014"
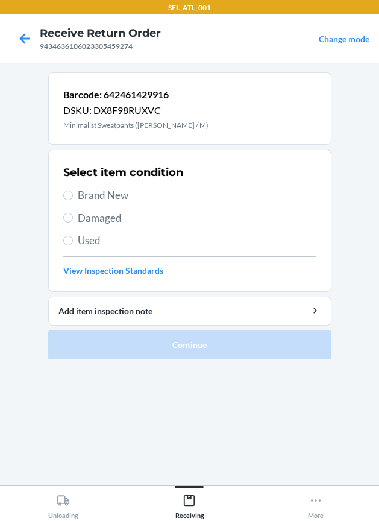
click at [121, 198] on span "Brand New" at bounding box center [197, 196] width 239 height 16
click at [73, 198] on input "Brand New" at bounding box center [68, 196] width 10 height 10
radio input "true"
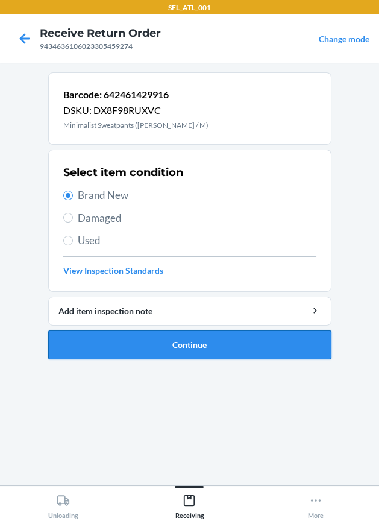
click at [192, 343] on button "Continue" at bounding box center [190, 345] width 284 height 29
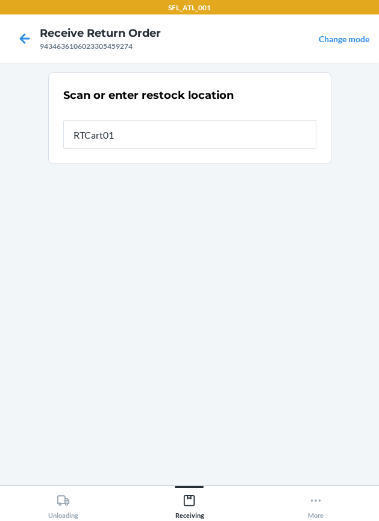
type input "RTCart014"
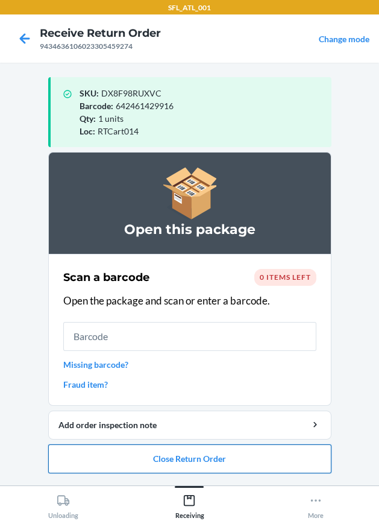
click at [215, 460] on button "Close Return Order" at bounding box center [190, 459] width 284 height 29
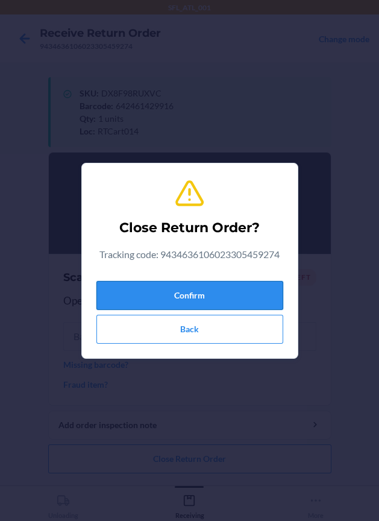
click at [219, 304] on button "Confirm" at bounding box center [190, 295] width 187 height 29
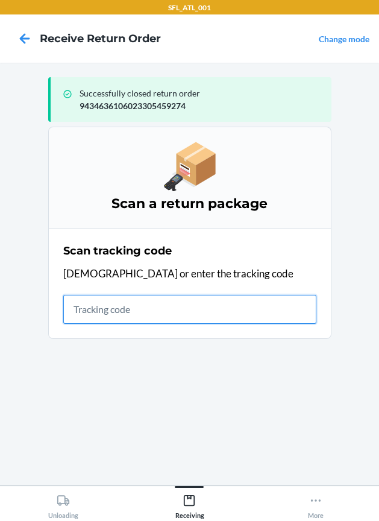
click at [232, 305] on input "text" at bounding box center [189, 309] width 253 height 29
type input "42030259"
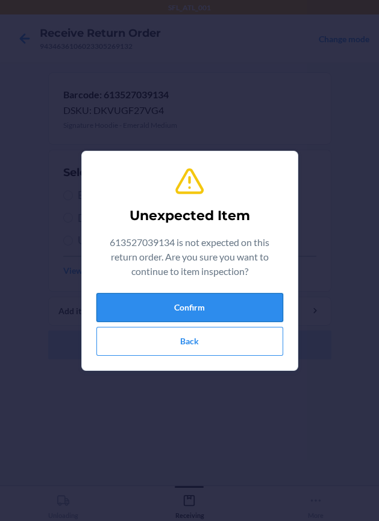
click at [196, 311] on button "Confirm" at bounding box center [190, 307] width 187 height 29
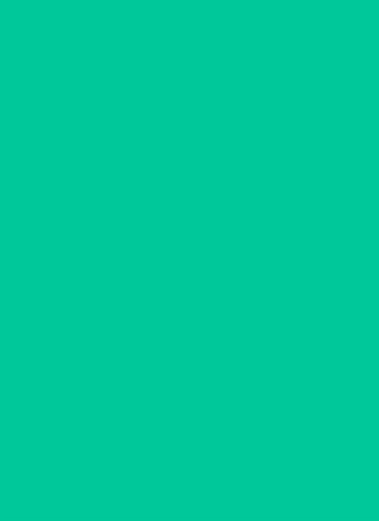
click at [108, 182] on div "Select item condition Brand New Damaged Used View Inspection Standards" at bounding box center [189, 220] width 253 height 119
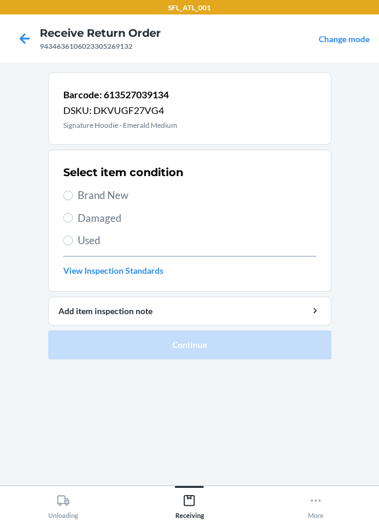
click at [108, 197] on span "Brand New" at bounding box center [197, 196] width 239 height 16
click at [73, 197] on input "Brand New" at bounding box center [68, 196] width 10 height 10
radio input "true"
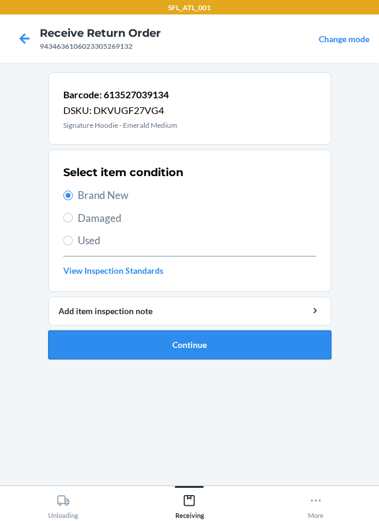
click at [171, 341] on button "Continue" at bounding box center [190, 345] width 284 height 29
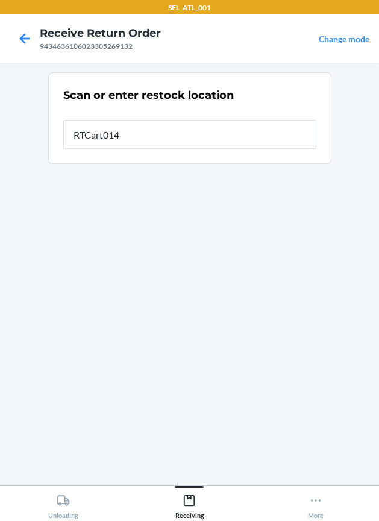
type input "RTCart014"
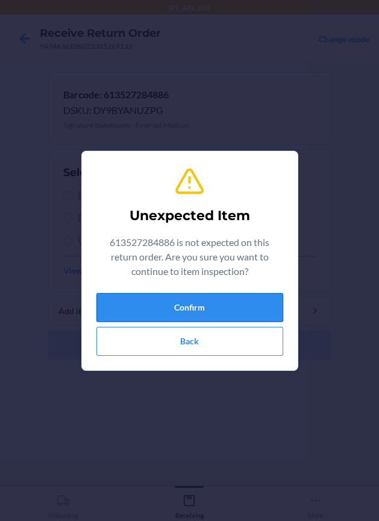
click at [147, 314] on button "Confirm" at bounding box center [190, 307] width 187 height 29
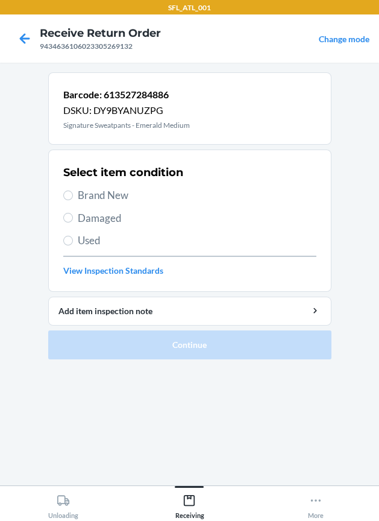
click at [113, 198] on span "Brand New" at bounding box center [197, 196] width 239 height 16
click at [73, 198] on input "Brand New" at bounding box center [68, 196] width 10 height 10
radio input "true"
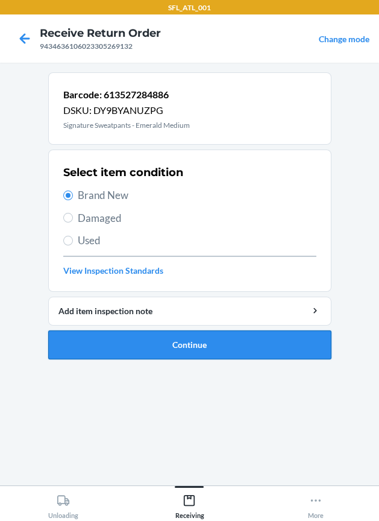
click at [165, 358] on button "Continue" at bounding box center [190, 345] width 284 height 29
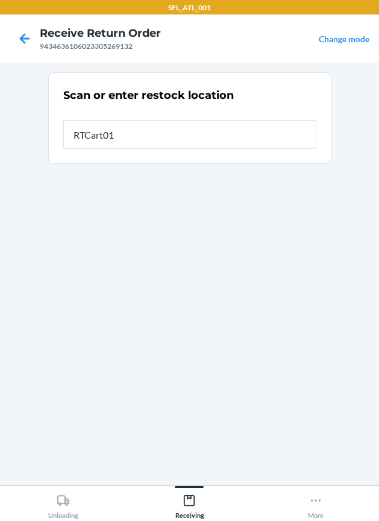
type input "RTCart014"
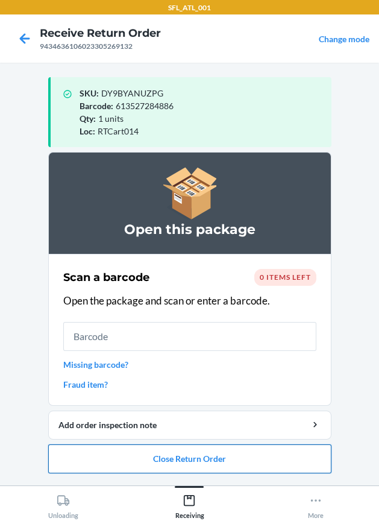
click at [221, 465] on button "Close Return Order" at bounding box center [190, 459] width 284 height 29
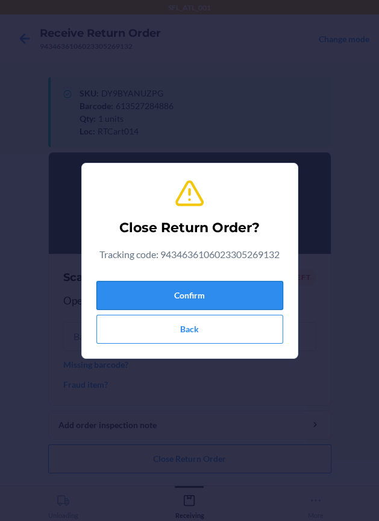
click at [209, 290] on button "Confirm" at bounding box center [190, 295] width 187 height 29
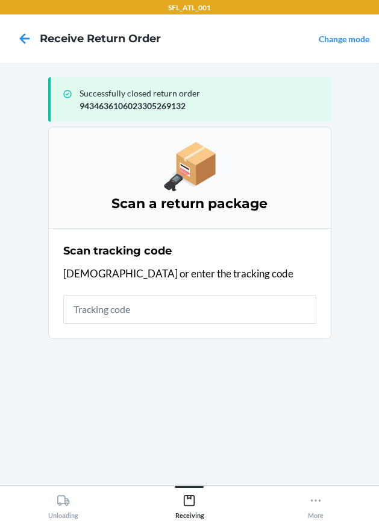
click at [299, 325] on div "Scan tracking code Scan or enter the tracking code" at bounding box center [189, 284] width 253 height 88
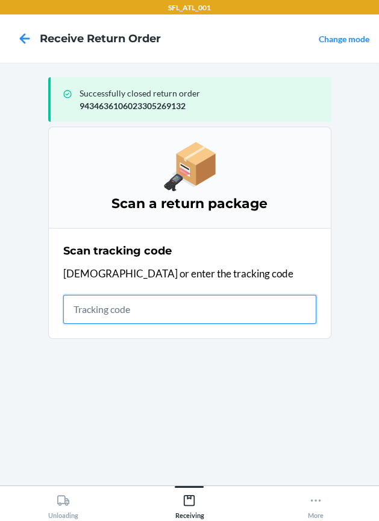
click at [292, 300] on input "text" at bounding box center [189, 309] width 253 height 29
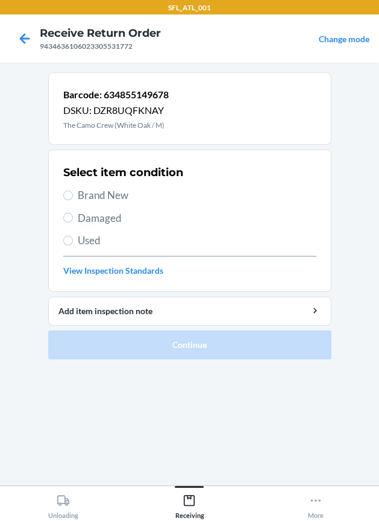
click at [143, 196] on span "Brand New" at bounding box center [197, 196] width 239 height 16
click at [73, 196] on input "Brand New" at bounding box center [68, 196] width 10 height 10
radio input "true"
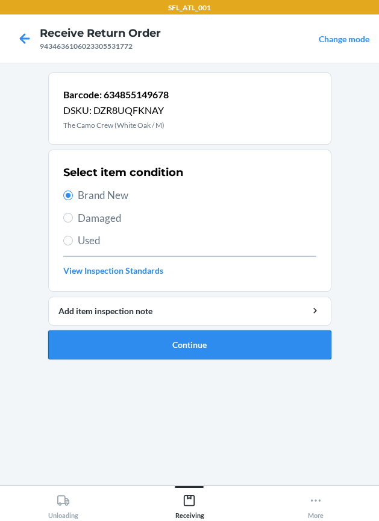
click at [191, 331] on button "Continue" at bounding box center [190, 345] width 284 height 29
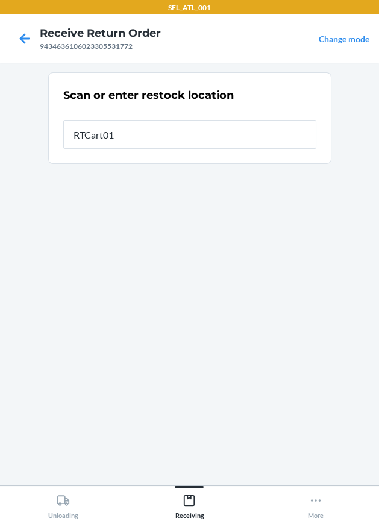
type input "RTCart014"
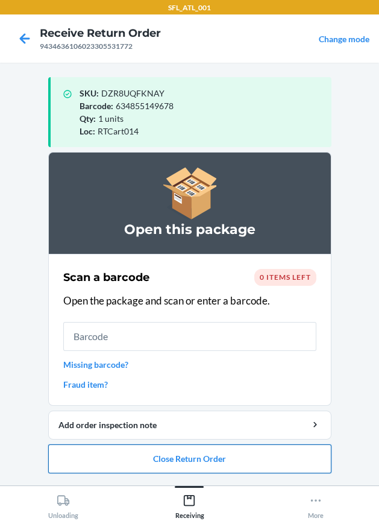
click at [218, 451] on button "Close Return Order" at bounding box center [190, 459] width 284 height 29
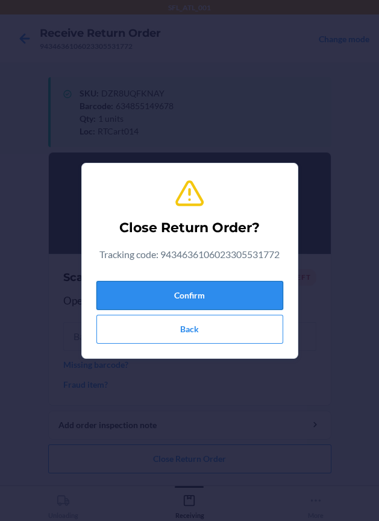
click at [189, 288] on button "Confirm" at bounding box center [190, 295] width 187 height 29
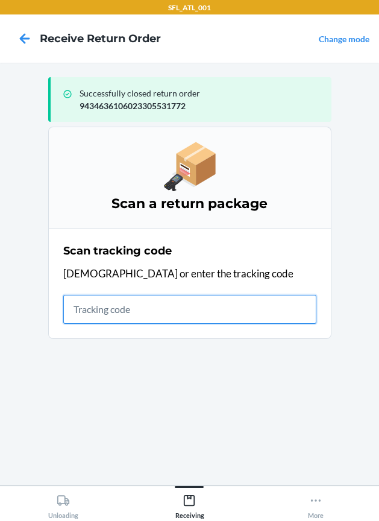
click at [89, 309] on input "text" at bounding box center [189, 309] width 253 height 29
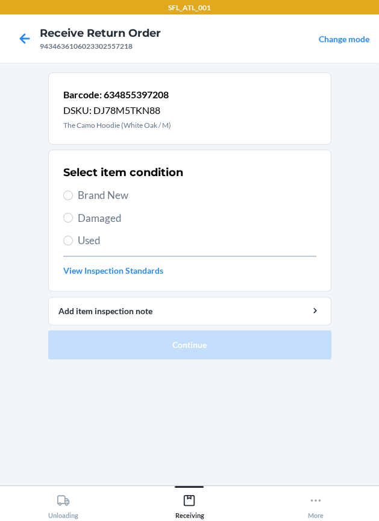
click at [100, 190] on span "Brand New" at bounding box center [197, 196] width 239 height 16
click at [73, 191] on input "Brand New" at bounding box center [68, 196] width 10 height 10
radio input "true"
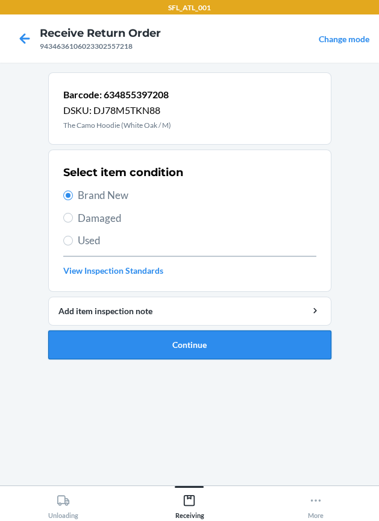
click at [178, 346] on button "Continue" at bounding box center [190, 345] width 284 height 29
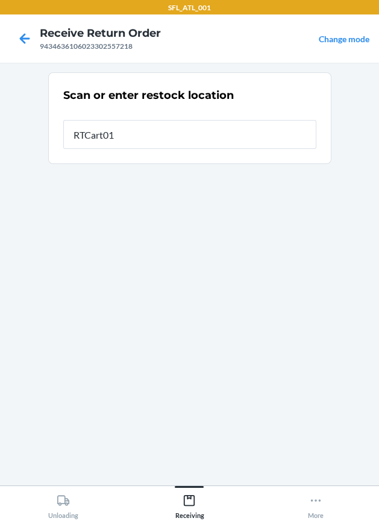
type input "RTCart014"
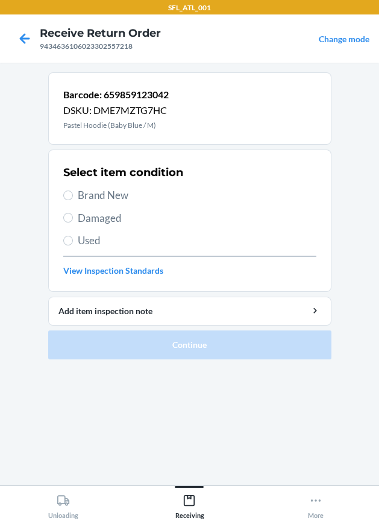
click at [95, 186] on div "Select item condition Brand New Damaged Used View Inspection Standards" at bounding box center [189, 220] width 253 height 119
click at [97, 201] on span "Brand New" at bounding box center [197, 196] width 239 height 16
click at [73, 200] on input "Brand New" at bounding box center [68, 196] width 10 height 10
radio input "true"
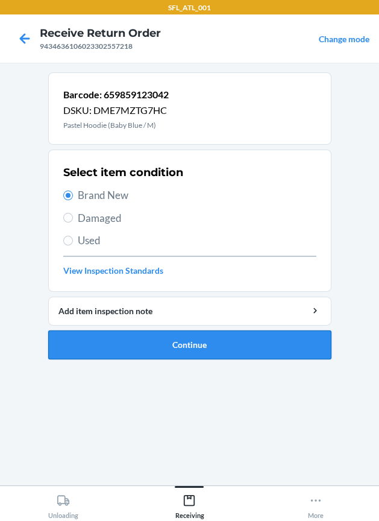
click at [194, 341] on button "Continue" at bounding box center [190, 345] width 284 height 29
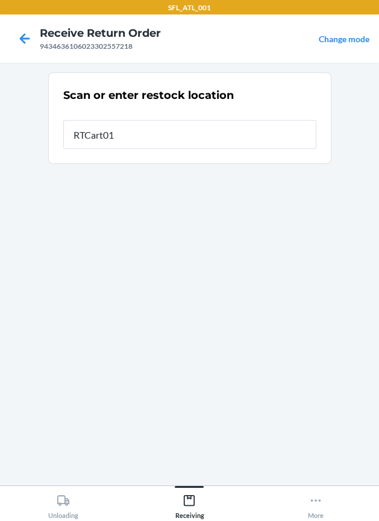
type input "RTCart014"
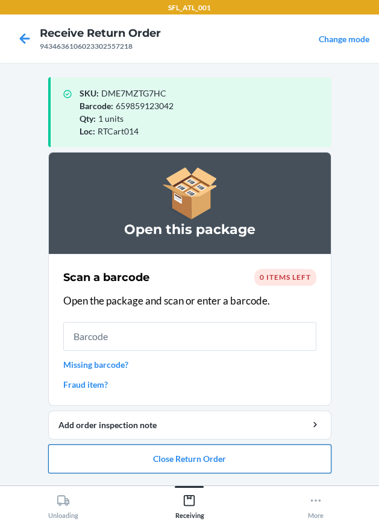
click at [191, 452] on button "Close Return Order" at bounding box center [190, 459] width 284 height 29
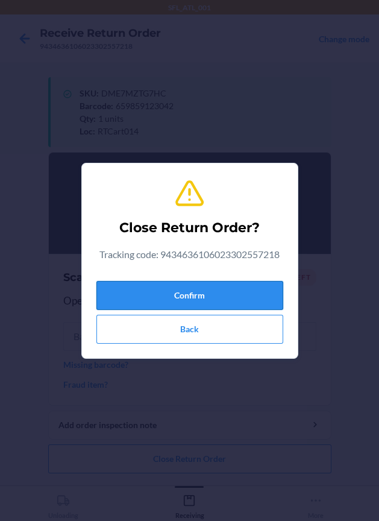
click at [229, 298] on button "Confirm" at bounding box center [190, 295] width 187 height 29
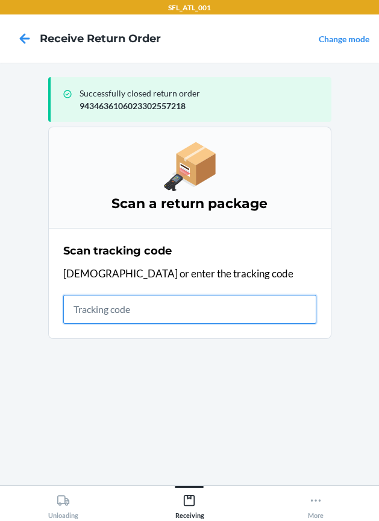
click at [182, 317] on input "text" at bounding box center [189, 309] width 253 height 29
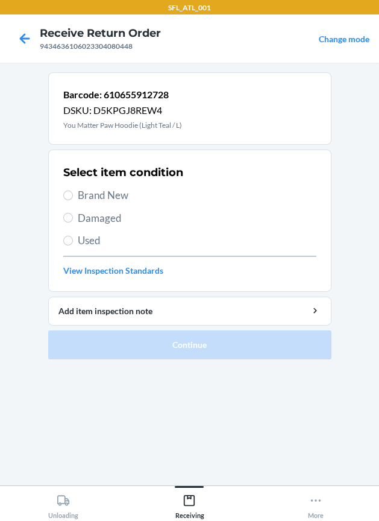
click at [131, 186] on div "Select item condition Brand New Damaged Used View Inspection Standards" at bounding box center [189, 220] width 253 height 119
click at [124, 190] on span "Brand New" at bounding box center [197, 196] width 239 height 16
click at [73, 191] on input "Brand New" at bounding box center [68, 196] width 10 height 10
radio input "true"
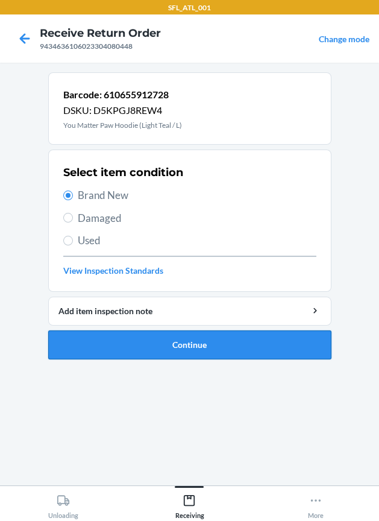
click at [179, 341] on button "Continue" at bounding box center [190, 345] width 284 height 29
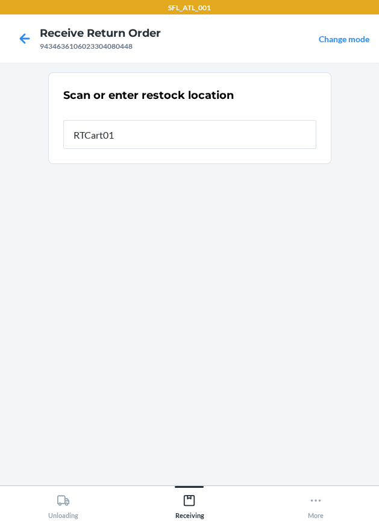
type input "RTCart014"
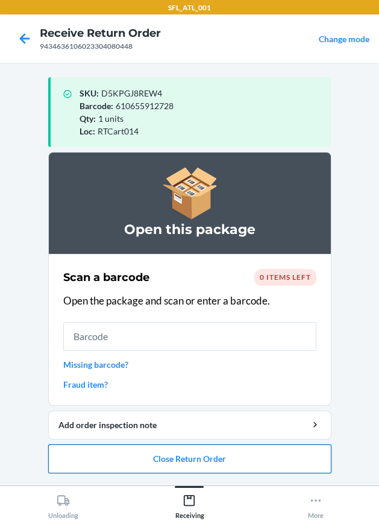
click at [163, 455] on button "Close Return Order" at bounding box center [190, 459] width 284 height 29
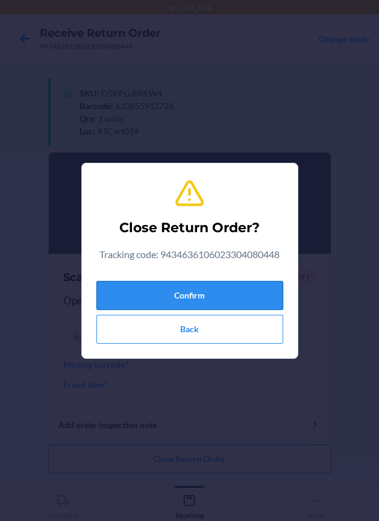
click at [160, 296] on button "Confirm" at bounding box center [190, 295] width 187 height 29
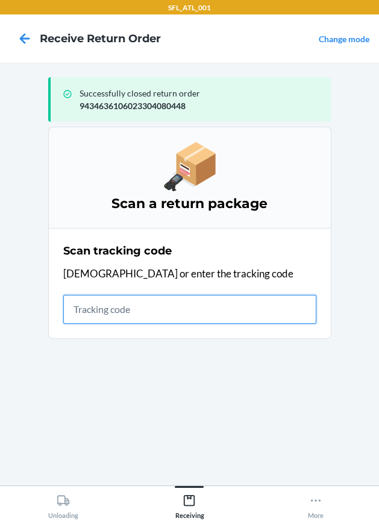
click at [94, 306] on input "text" at bounding box center [189, 309] width 253 height 29
type input "42030259943463610602330427501"
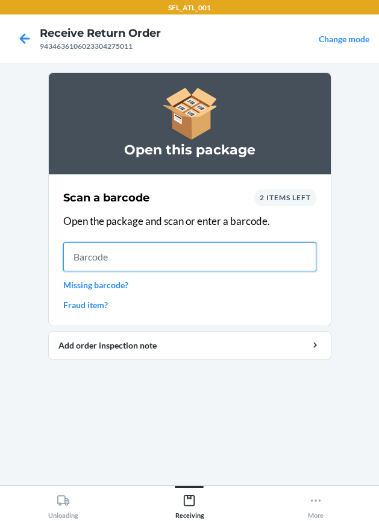
click at [252, 249] on input "text" at bounding box center [189, 257] width 253 height 29
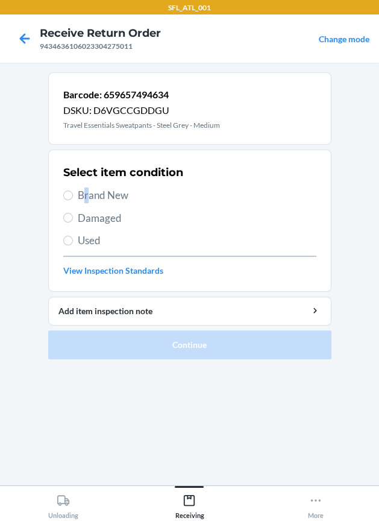
click at [86, 198] on span "Brand New" at bounding box center [197, 196] width 239 height 16
click at [98, 208] on div "Select item condition Brand New Damaged Used View Inspection Standards" at bounding box center [189, 220] width 253 height 119
click at [103, 200] on span "Brand New" at bounding box center [197, 196] width 239 height 16
click at [73, 200] on input "Brand New" at bounding box center [68, 196] width 10 height 10
radio input "true"
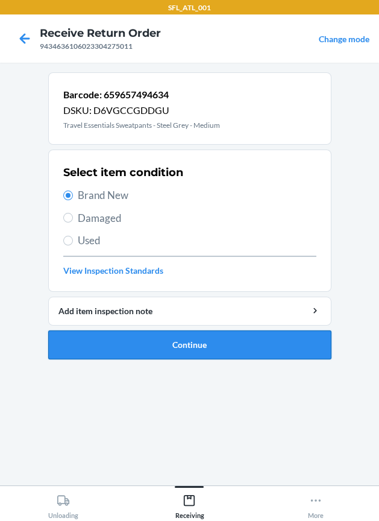
click at [144, 345] on button "Continue" at bounding box center [190, 345] width 284 height 29
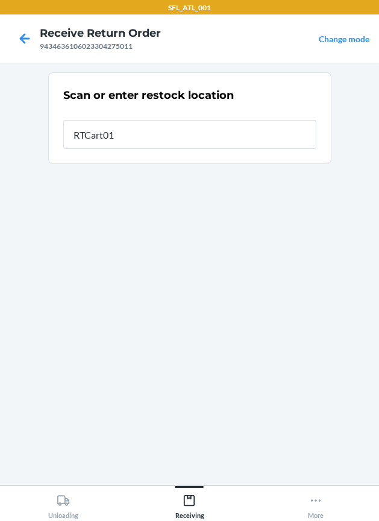
type input "RTCart014"
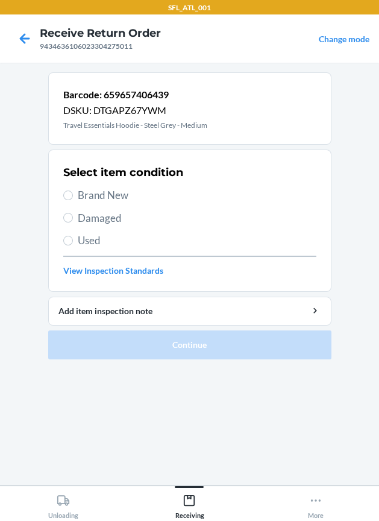
click at [118, 192] on span "Brand New" at bounding box center [197, 196] width 239 height 16
click at [73, 192] on input "Brand New" at bounding box center [68, 196] width 10 height 10
radio input "true"
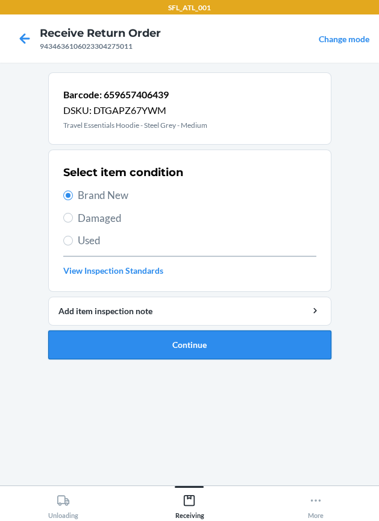
click at [208, 352] on button "Continue" at bounding box center [190, 345] width 284 height 29
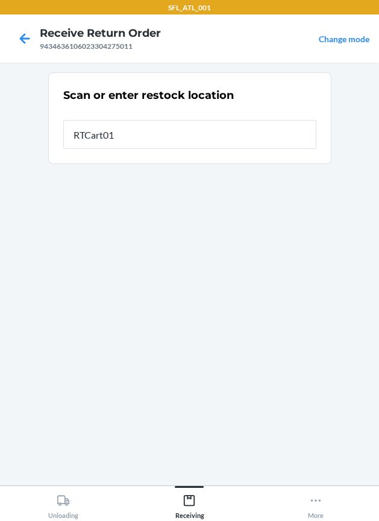
type input "RTCart014"
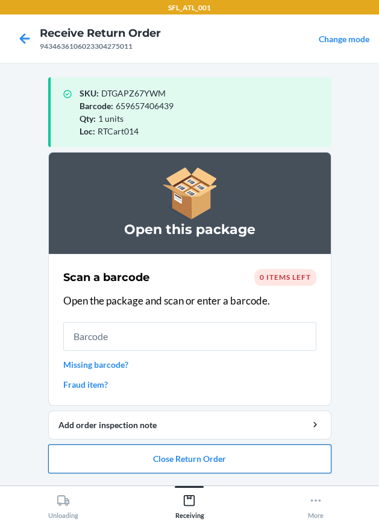
click at [222, 456] on button "Close Return Order" at bounding box center [190, 459] width 284 height 29
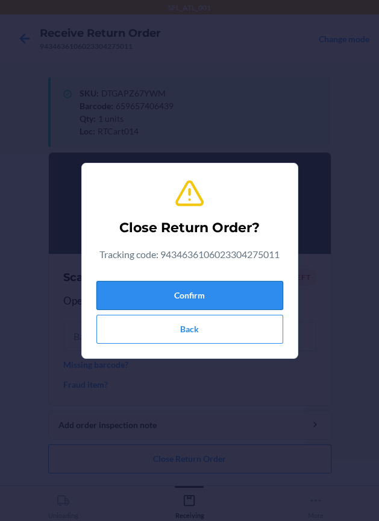
click at [224, 308] on button "Confirm" at bounding box center [190, 295] width 187 height 29
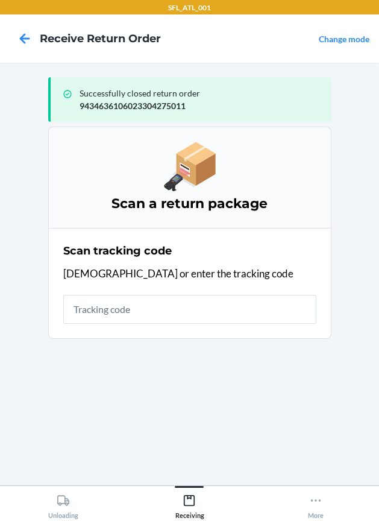
click at [113, 292] on div "Scan tracking code Scan or enter the tracking code" at bounding box center [189, 284] width 253 height 88
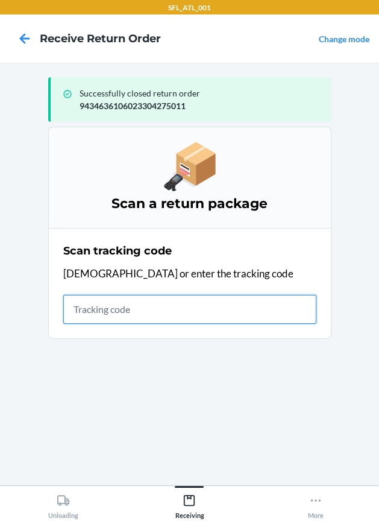
click at [115, 306] on input "text" at bounding box center [189, 309] width 253 height 29
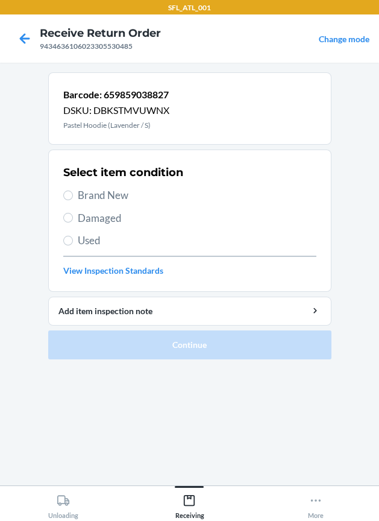
click at [93, 192] on span "Brand New" at bounding box center [197, 196] width 239 height 16
click at [73, 192] on input "Brand New" at bounding box center [68, 196] width 10 height 10
radio input "true"
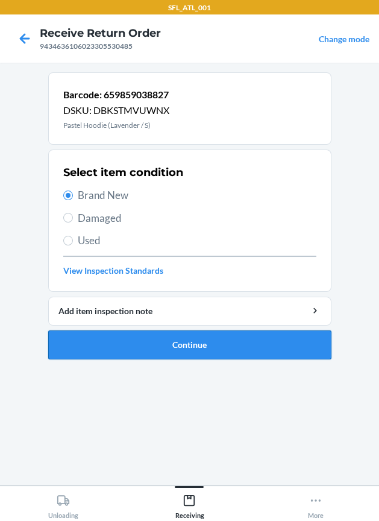
click at [127, 333] on button "Continue" at bounding box center [190, 345] width 284 height 29
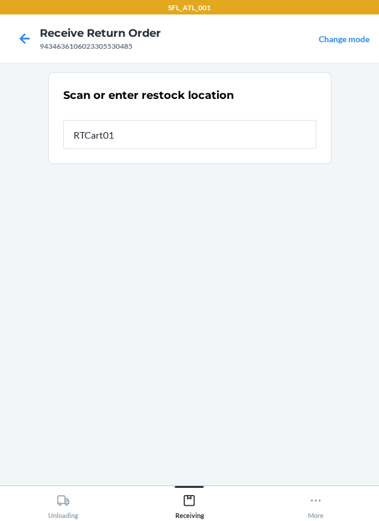
type input "RTCart014"
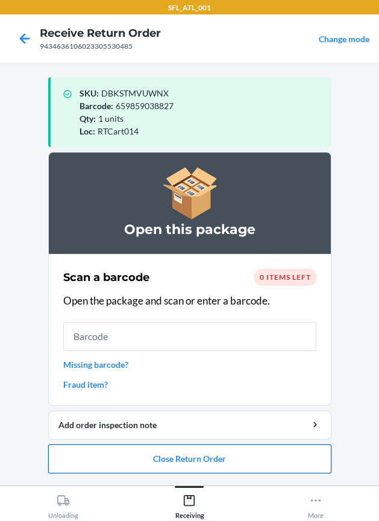
click at [147, 455] on button "Close Return Order" at bounding box center [190, 459] width 284 height 29
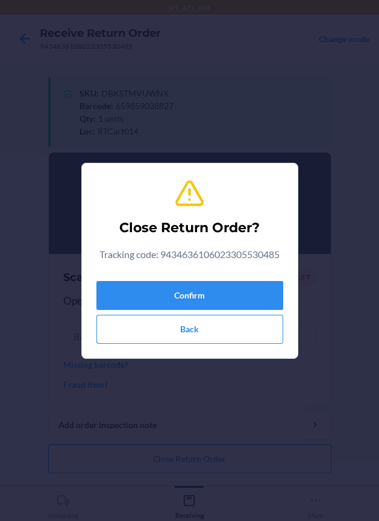
click at [155, 310] on div "Confirm Back" at bounding box center [190, 310] width 187 height 68
click at [157, 302] on button "Confirm" at bounding box center [190, 295] width 187 height 29
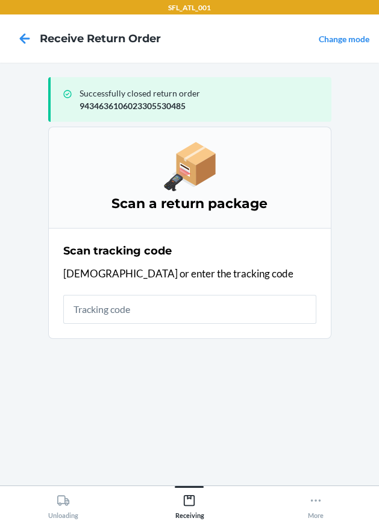
click at [107, 324] on div "Scan tracking code Scan or enter the tracking code" at bounding box center [189, 284] width 253 height 88
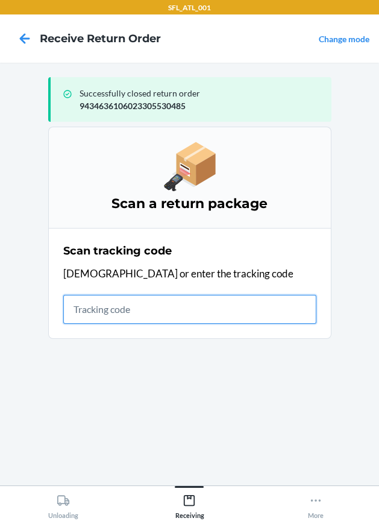
click at [108, 314] on input "text" at bounding box center [189, 309] width 253 height 29
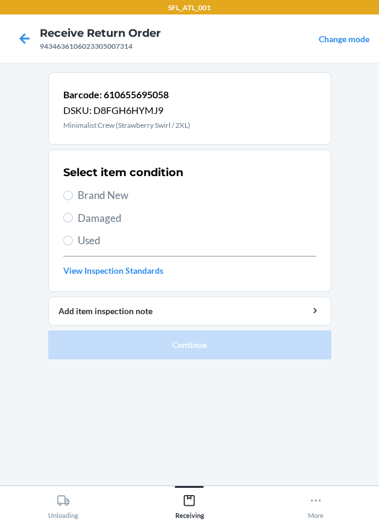
click at [100, 198] on span "Brand New" at bounding box center [197, 196] width 239 height 16
click at [73, 198] on input "Brand New" at bounding box center [68, 196] width 10 height 10
radio input "true"
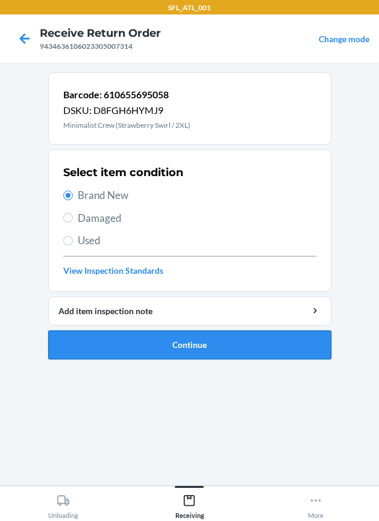
click at [162, 339] on button "Continue" at bounding box center [190, 345] width 284 height 29
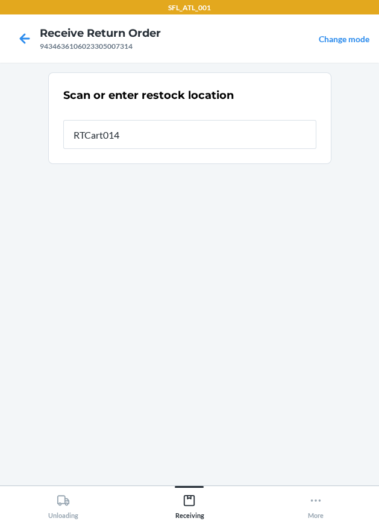
type input "RTCart014"
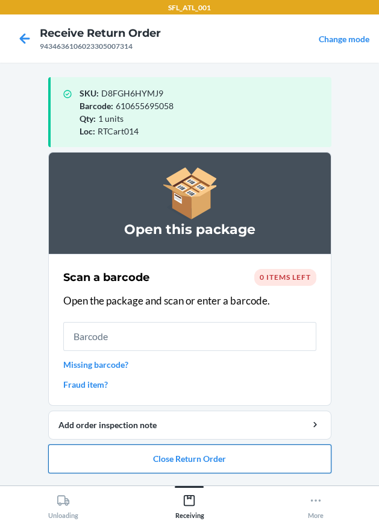
click at [202, 454] on button "Close Return Order" at bounding box center [190, 459] width 284 height 29
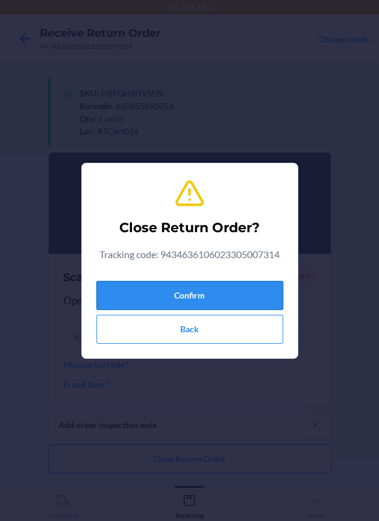
click at [165, 288] on button "Confirm" at bounding box center [190, 295] width 187 height 29
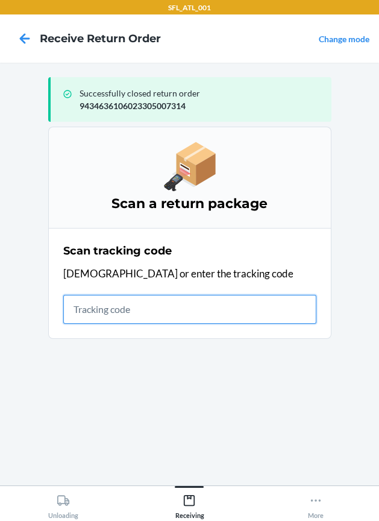
click at [128, 309] on input "text" at bounding box center [189, 309] width 253 height 29
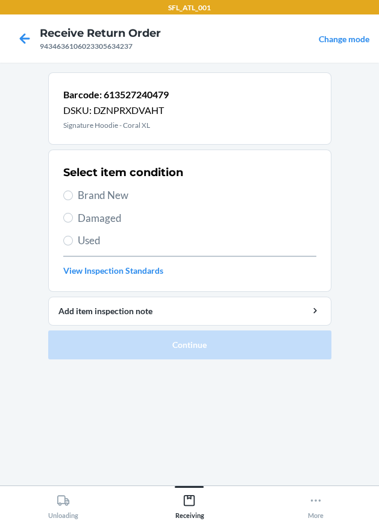
click at [115, 195] on span "Brand New" at bounding box center [197, 196] width 239 height 16
click at [73, 195] on input "Brand New" at bounding box center [68, 196] width 10 height 10
radio input "true"
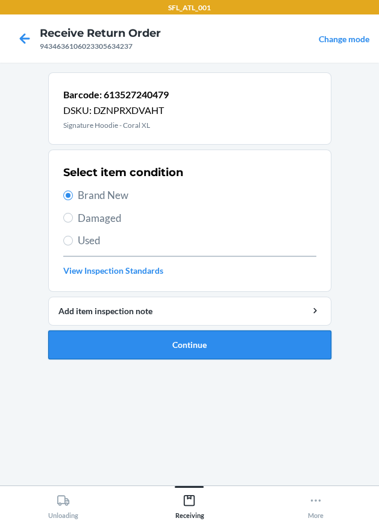
click at [160, 351] on button "Continue" at bounding box center [190, 345] width 284 height 29
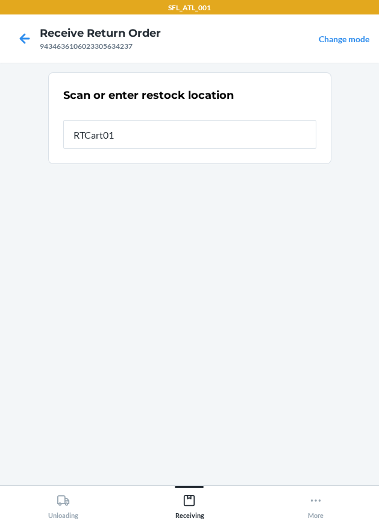
type input "RTCart014"
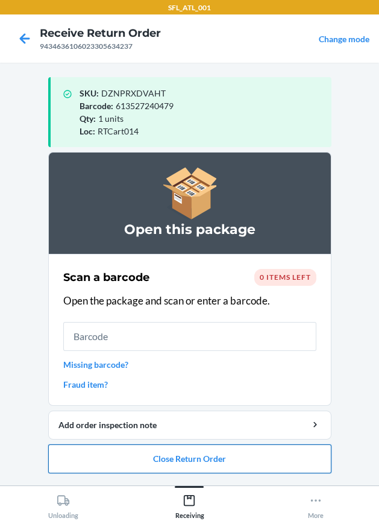
click at [186, 452] on button "Close Return Order" at bounding box center [190, 459] width 284 height 29
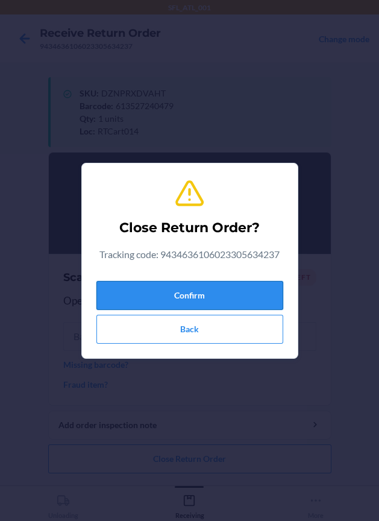
click at [215, 291] on button "Confirm" at bounding box center [190, 295] width 187 height 29
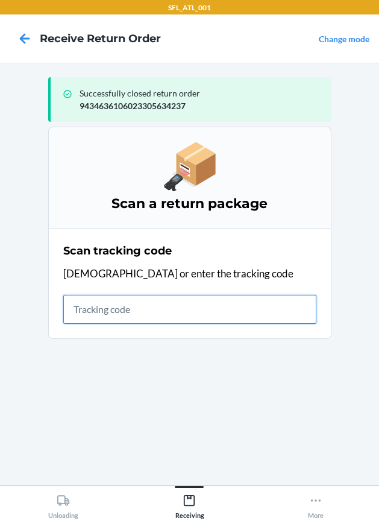
click at [252, 313] on input "text" at bounding box center [189, 309] width 253 height 29
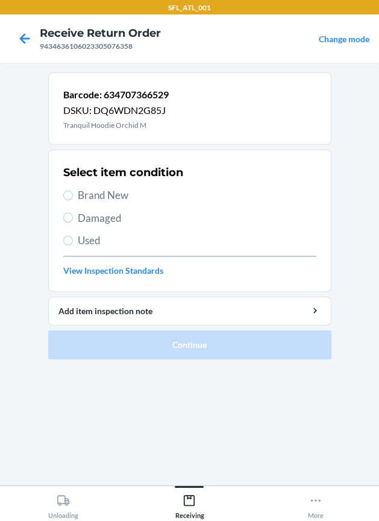
click at [112, 200] on span "Brand New" at bounding box center [197, 196] width 239 height 16
click at [73, 200] on input "Brand New" at bounding box center [68, 196] width 10 height 10
radio input "true"
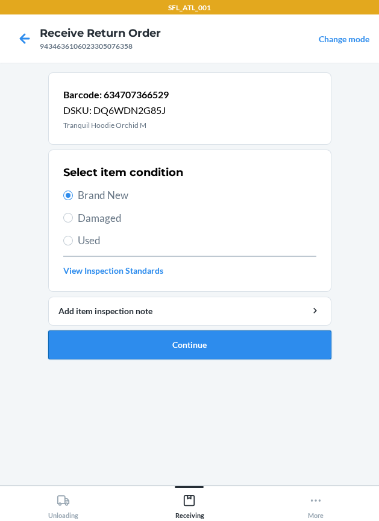
click at [185, 350] on button "Continue" at bounding box center [190, 345] width 284 height 29
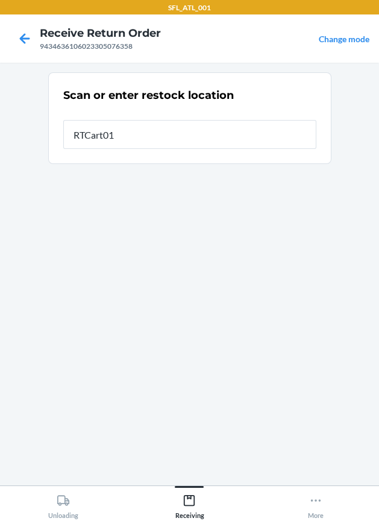
type input "RTCart014"
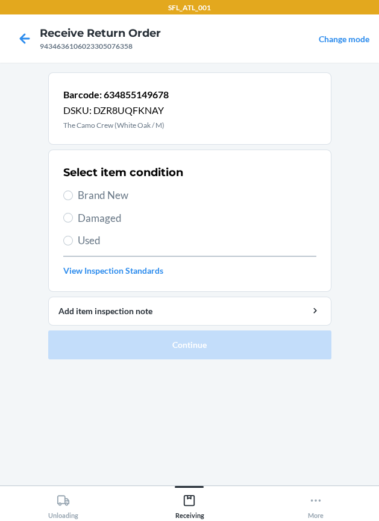
click at [109, 186] on div "Select item condition Brand New Damaged Used View Inspection Standards" at bounding box center [189, 220] width 253 height 119
click at [118, 198] on span "Brand New" at bounding box center [197, 196] width 239 height 16
click at [73, 198] on input "Brand New" at bounding box center [68, 196] width 10 height 10
radio input "true"
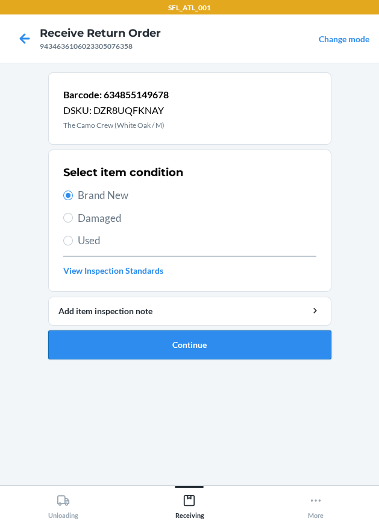
click at [169, 338] on button "Continue" at bounding box center [190, 345] width 284 height 29
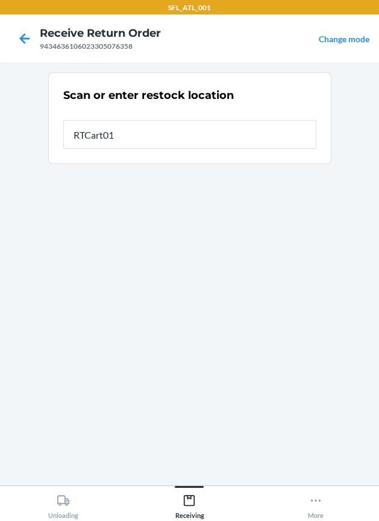
type input "RTCart014"
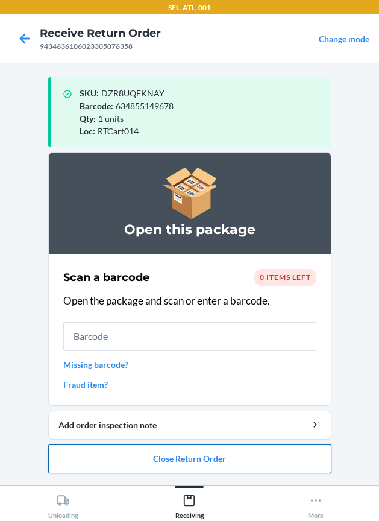
click at [148, 469] on button "Close Return Order" at bounding box center [190, 459] width 284 height 29
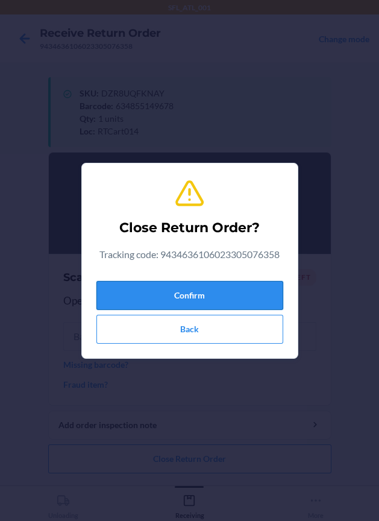
click at [147, 300] on button "Confirm" at bounding box center [190, 295] width 187 height 29
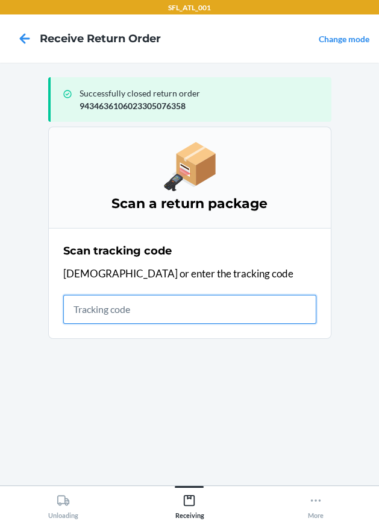
click at [130, 303] on input "text" at bounding box center [189, 309] width 253 height 29
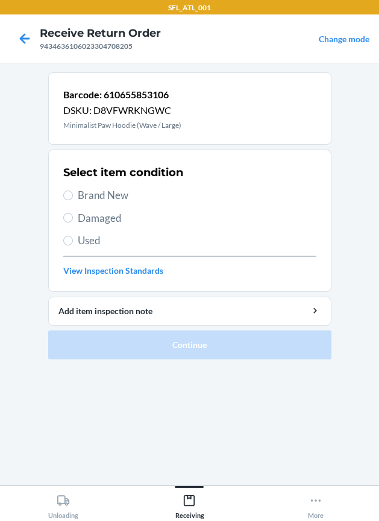
click at [97, 195] on span "Brand New" at bounding box center [197, 196] width 239 height 16
click at [73, 195] on input "Brand New" at bounding box center [68, 196] width 10 height 10
radio input "true"
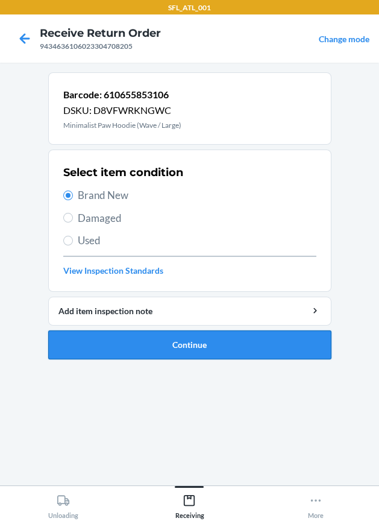
click at [183, 358] on button "Continue" at bounding box center [190, 345] width 284 height 29
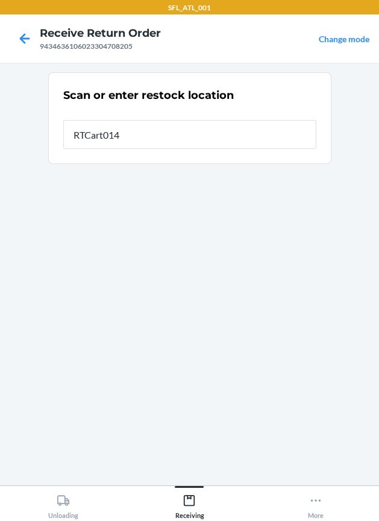
type input "RTCart014"
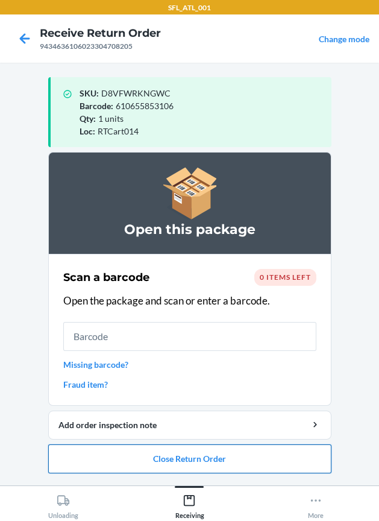
click at [255, 461] on button "Close Return Order" at bounding box center [190, 459] width 284 height 29
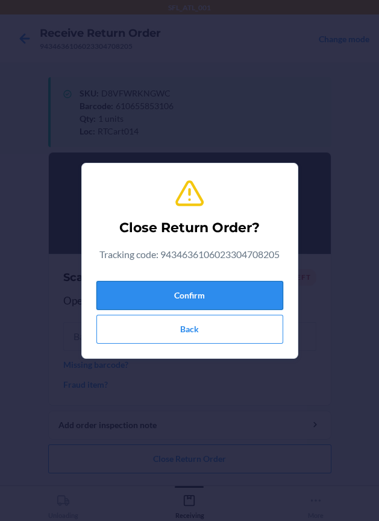
click at [202, 284] on button "Confirm" at bounding box center [190, 295] width 187 height 29
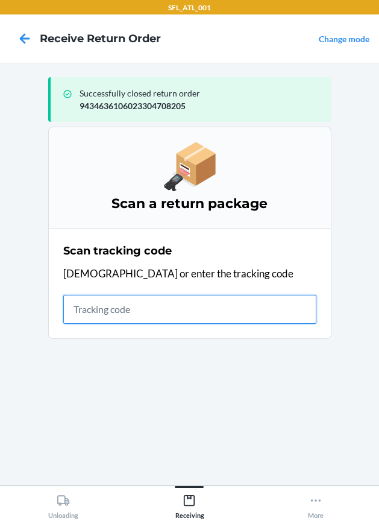
click at [211, 318] on input "text" at bounding box center [189, 309] width 253 height 29
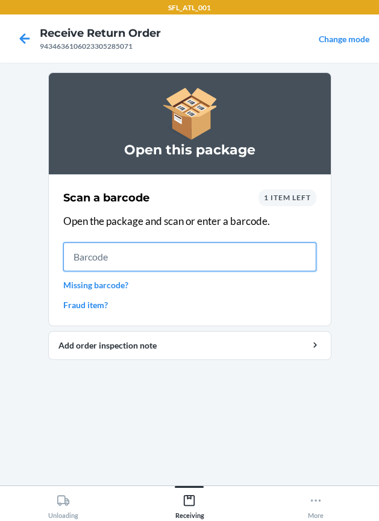
click at [279, 263] on input "text" at bounding box center [189, 257] width 253 height 29
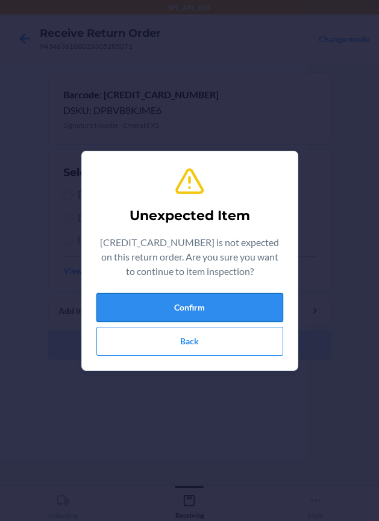
click at [255, 318] on button "Confirm" at bounding box center [190, 307] width 187 height 29
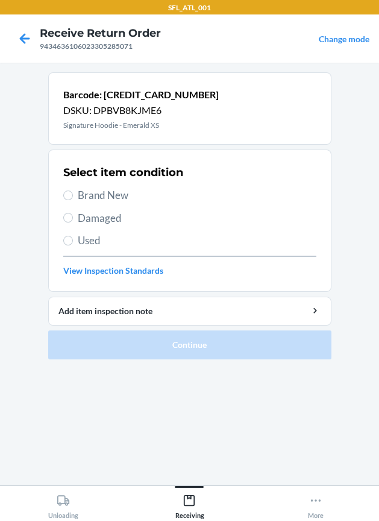
click at [89, 197] on span "Brand New" at bounding box center [197, 196] width 239 height 16
click at [73, 197] on input "Brand New" at bounding box center [68, 196] width 10 height 10
radio input "true"
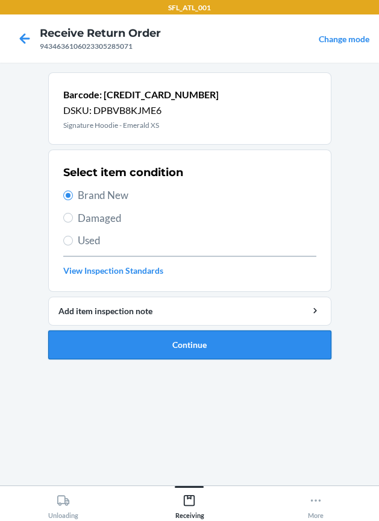
click at [106, 334] on button "Continue" at bounding box center [190, 345] width 284 height 29
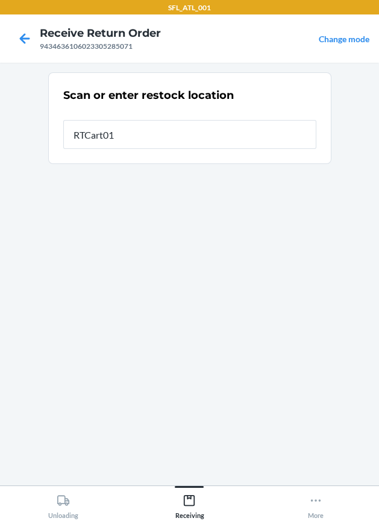
type input "RTCart014"
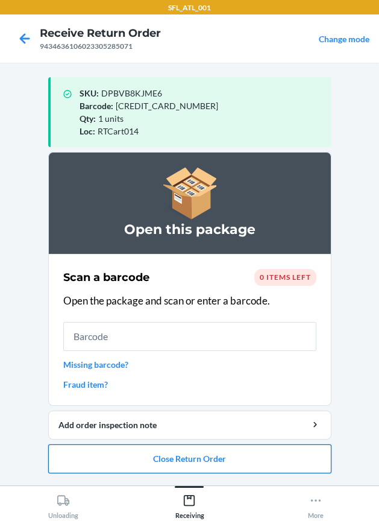
click at [141, 469] on button "Close Return Order" at bounding box center [190, 459] width 284 height 29
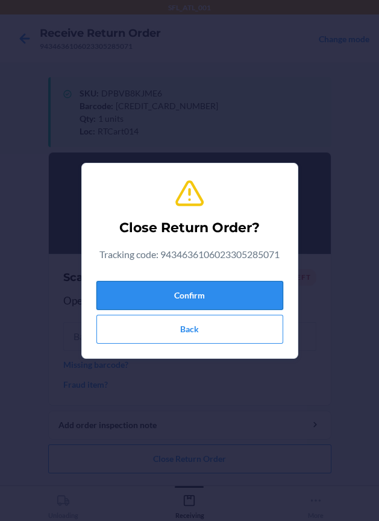
click at [176, 284] on button "Confirm" at bounding box center [190, 295] width 187 height 29
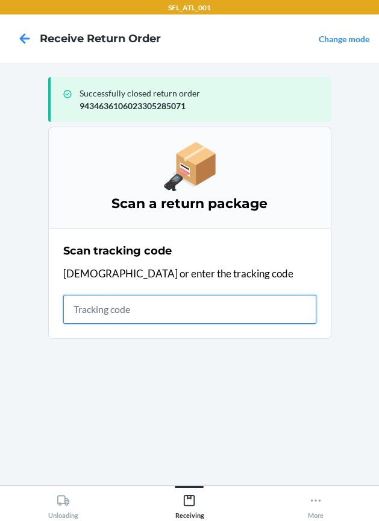
click at [122, 302] on input "text" at bounding box center [189, 309] width 253 height 29
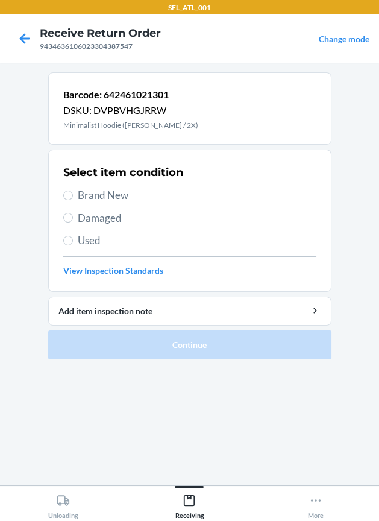
click at [121, 203] on div "Select item condition Brand New Damaged Used View Inspection Standards" at bounding box center [189, 220] width 253 height 119
click at [121, 200] on span "Brand New" at bounding box center [197, 196] width 239 height 16
click at [73, 200] on input "Brand New" at bounding box center [68, 196] width 10 height 10
radio input "true"
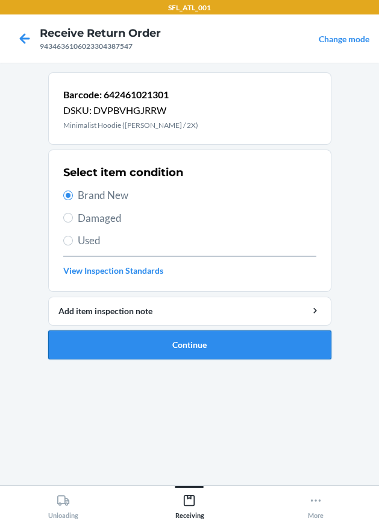
click at [226, 333] on button "Continue" at bounding box center [190, 345] width 284 height 29
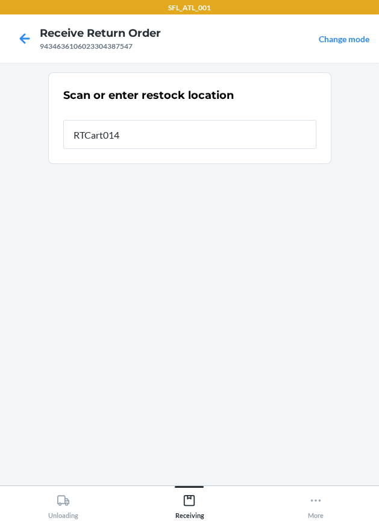
type input "RTCart014"
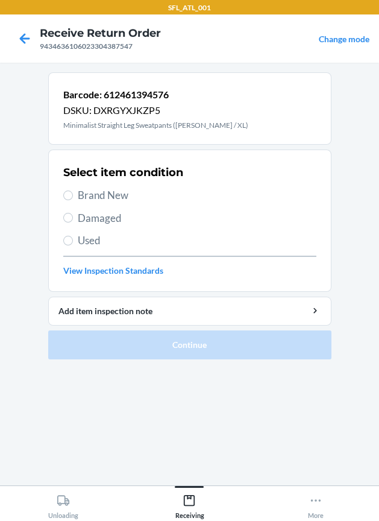
click at [76, 204] on div "Select item condition Brand New Damaged Used View Inspection Standards" at bounding box center [189, 220] width 253 height 119
click at [78, 199] on span "Brand New" at bounding box center [197, 196] width 239 height 16
click at [73, 199] on input "Brand New" at bounding box center [68, 196] width 10 height 10
radio input "true"
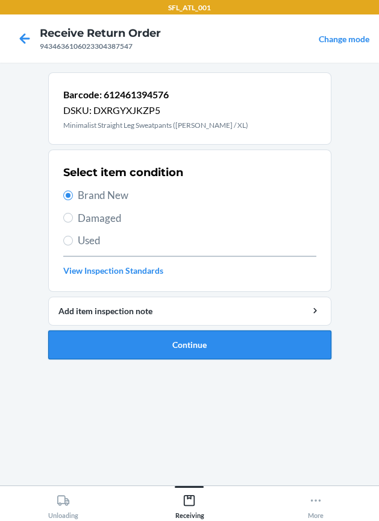
click at [127, 349] on button "Continue" at bounding box center [190, 345] width 284 height 29
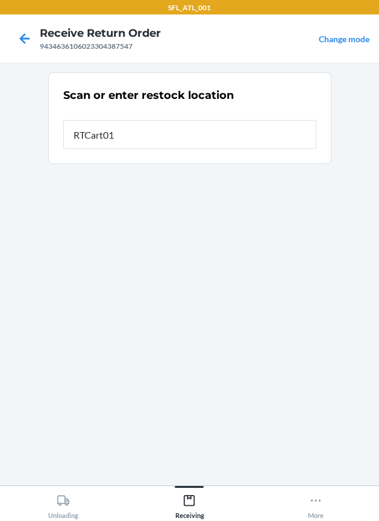
type input "RTCart014"
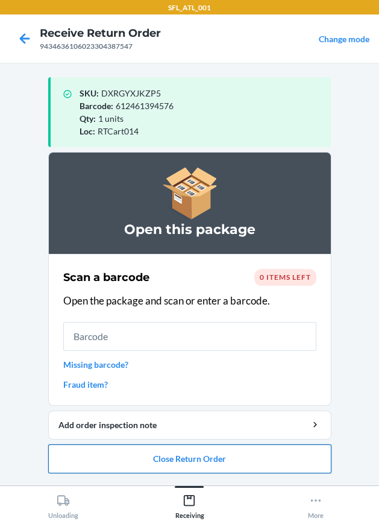
click at [244, 465] on button "Close Return Order" at bounding box center [190, 459] width 284 height 29
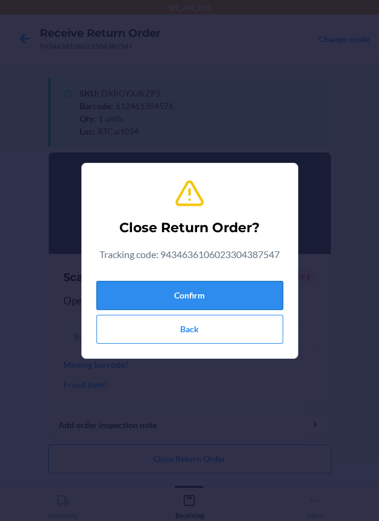
click at [215, 303] on button "Confirm" at bounding box center [190, 295] width 187 height 29
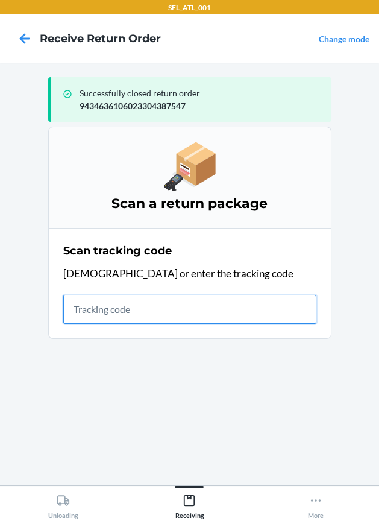
click at [106, 302] on input "text" at bounding box center [189, 309] width 253 height 29
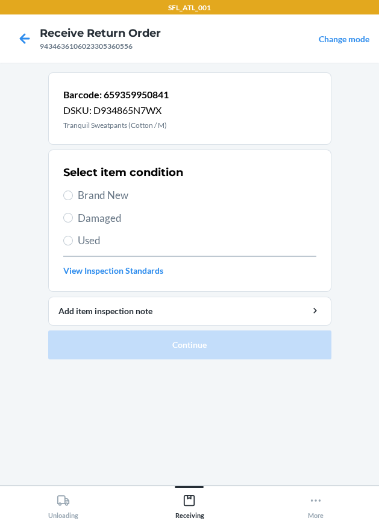
click at [83, 203] on div "Select item condition Brand New Damaged Used View Inspection Standards" at bounding box center [189, 220] width 253 height 119
click at [84, 194] on span "Brand New" at bounding box center [197, 196] width 239 height 16
click at [73, 194] on input "Brand New" at bounding box center [68, 196] width 10 height 10
radio input "true"
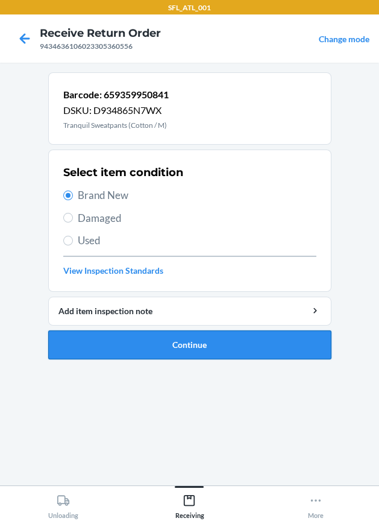
click at [150, 347] on button "Continue" at bounding box center [190, 345] width 284 height 29
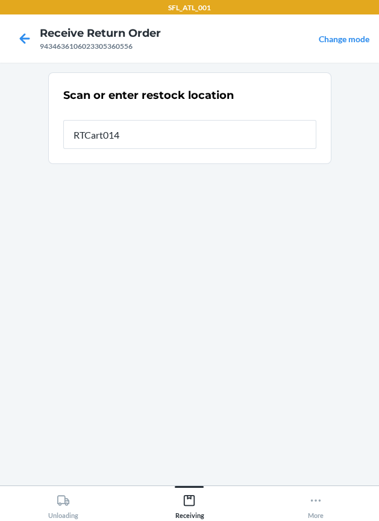
type input "RTCart014"
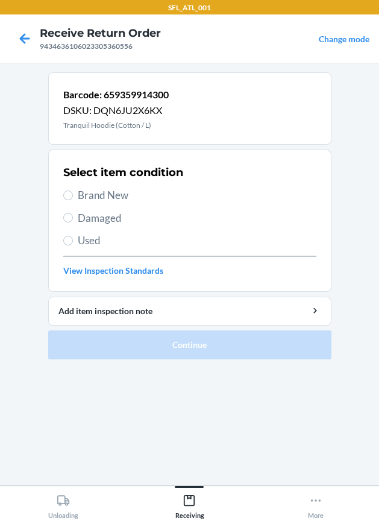
click at [102, 198] on span "Brand New" at bounding box center [197, 196] width 239 height 16
click at [73, 198] on input "Brand New" at bounding box center [68, 196] width 10 height 10
radio input "true"
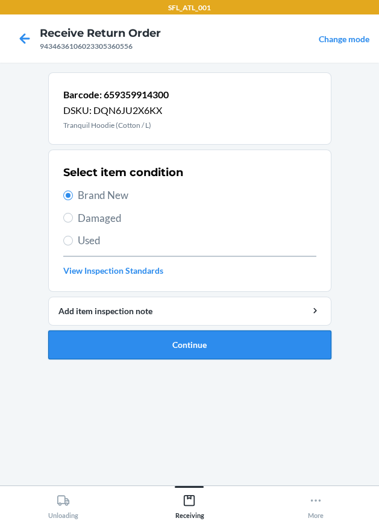
click at [189, 354] on button "Continue" at bounding box center [190, 345] width 284 height 29
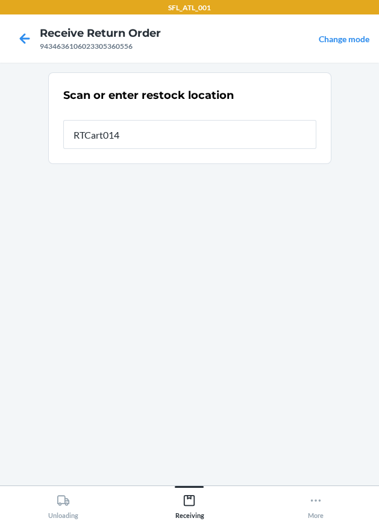
type input "RTCart014"
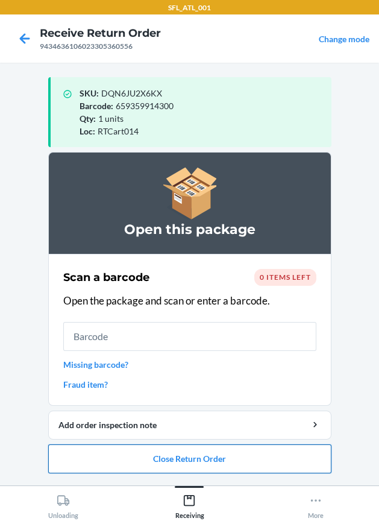
click at [279, 452] on button "Close Return Order" at bounding box center [190, 459] width 284 height 29
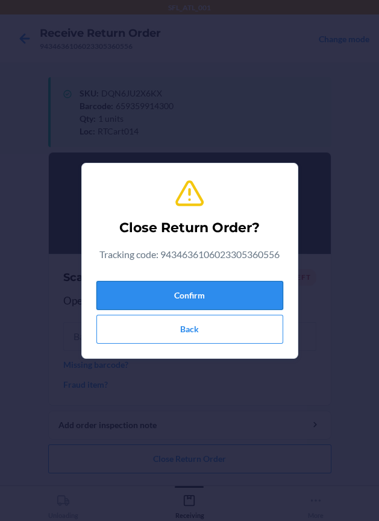
click at [206, 286] on button "Confirm" at bounding box center [190, 295] width 187 height 29
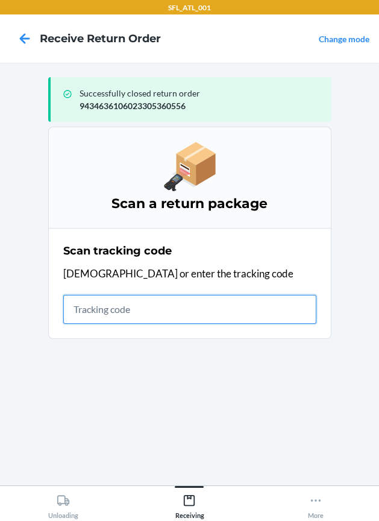
click at [119, 309] on input "text" at bounding box center [189, 309] width 253 height 29
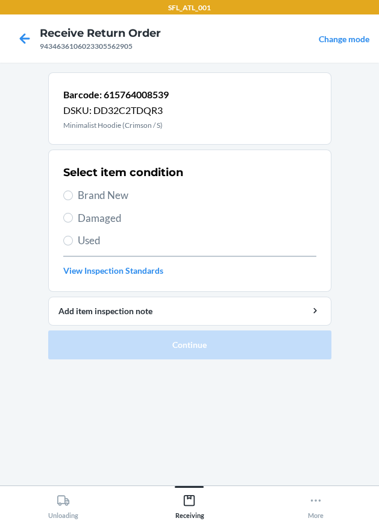
click at [73, 192] on label "Brand New" at bounding box center [189, 196] width 253 height 16
click at [73, 192] on input "Brand New" at bounding box center [68, 196] width 10 height 10
radio input "true"
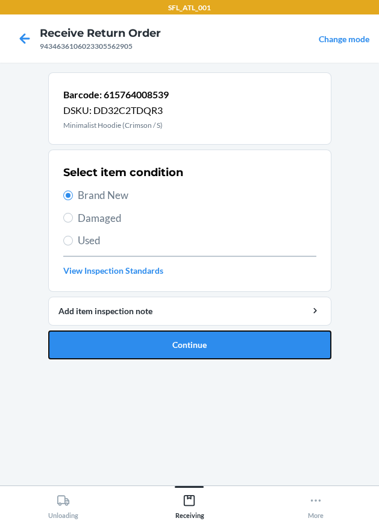
click at [241, 335] on button "Continue" at bounding box center [190, 345] width 284 height 29
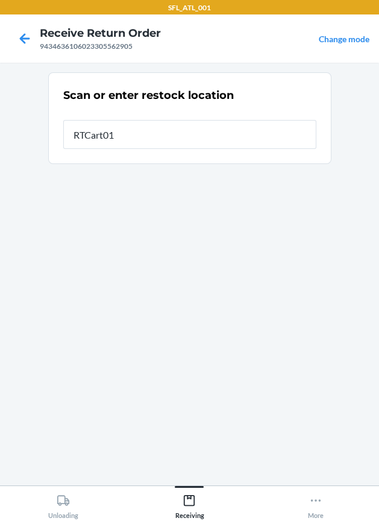
type input "RTCart014"
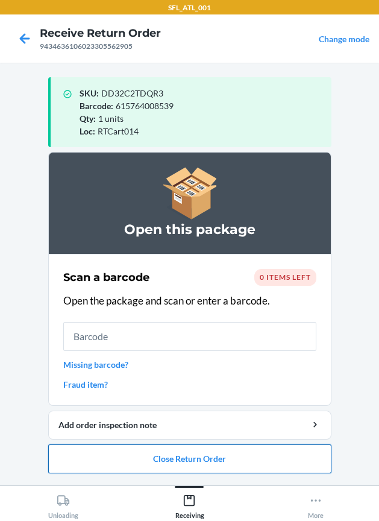
click at [115, 455] on button "Close Return Order" at bounding box center [190, 459] width 284 height 29
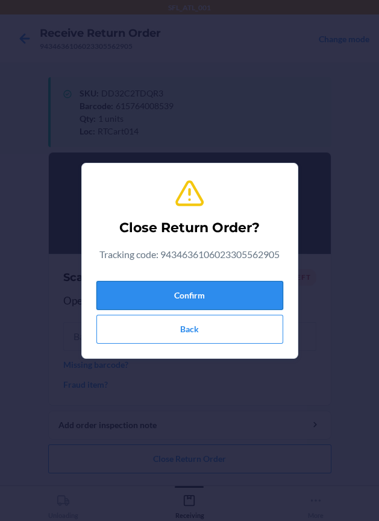
click at [147, 308] on button "Confirm" at bounding box center [190, 295] width 187 height 29
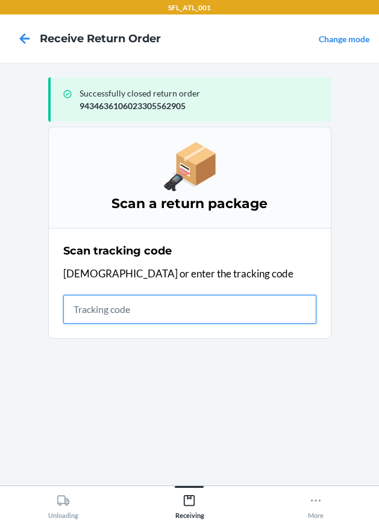
click at [121, 316] on input "text" at bounding box center [189, 309] width 253 height 29
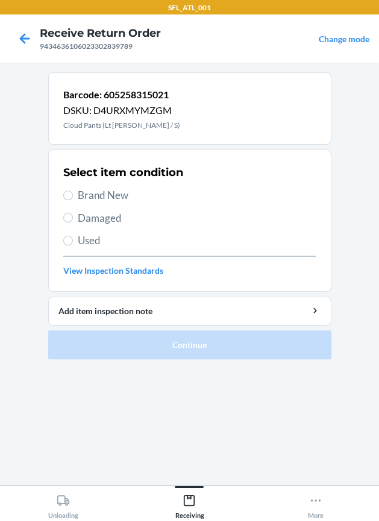
click at [101, 203] on div "Select item condition Brand New Damaged Used View Inspection Standards" at bounding box center [189, 220] width 253 height 119
click at [98, 195] on span "Brand New" at bounding box center [197, 196] width 239 height 16
click at [73, 195] on input "Brand New" at bounding box center [68, 196] width 10 height 10
radio input "true"
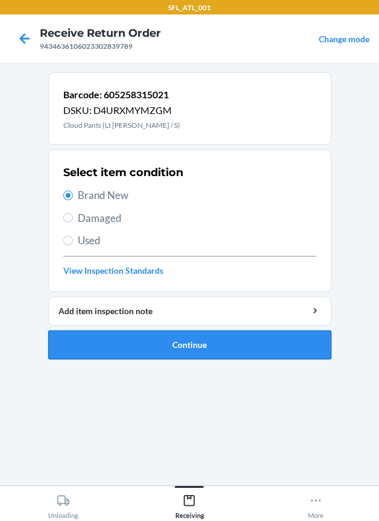
click at [157, 338] on button "Continue" at bounding box center [190, 345] width 284 height 29
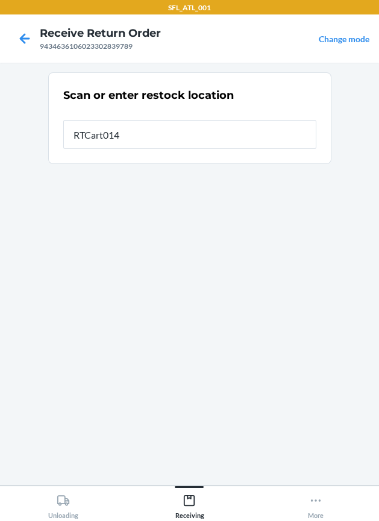
type input "RTCart014"
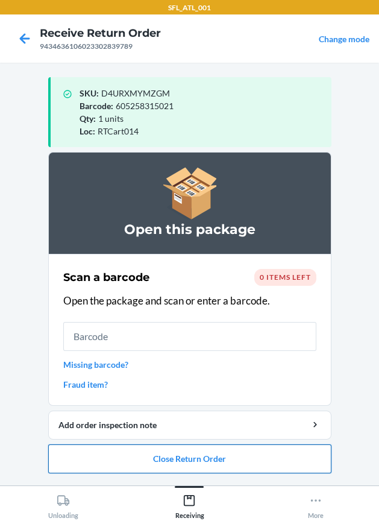
click at [182, 460] on button "Close Return Order" at bounding box center [190, 459] width 284 height 29
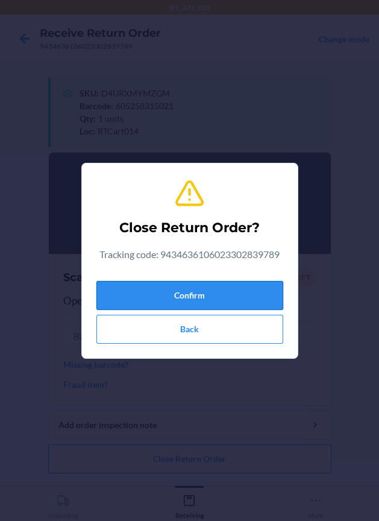
click at [181, 287] on button "Confirm" at bounding box center [190, 295] width 187 height 29
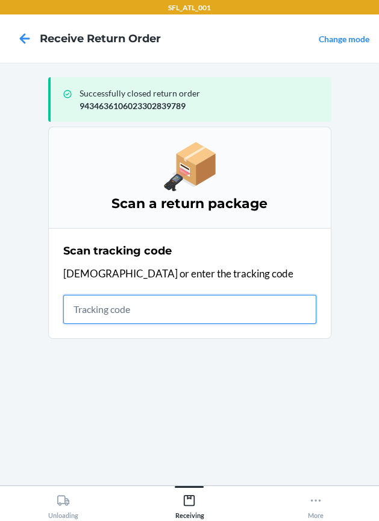
click at [205, 321] on input "text" at bounding box center [189, 309] width 253 height 29
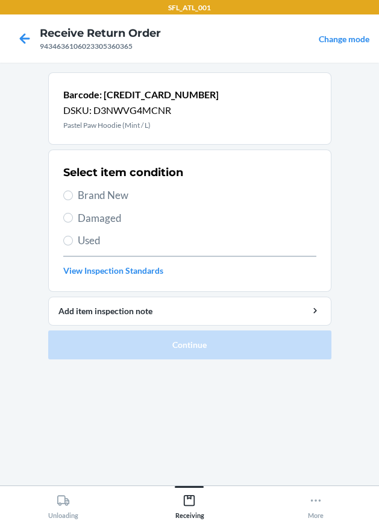
click at [121, 197] on span "Brand New" at bounding box center [197, 196] width 239 height 16
click at [73, 197] on input "Brand New" at bounding box center [68, 196] width 10 height 10
radio input "true"
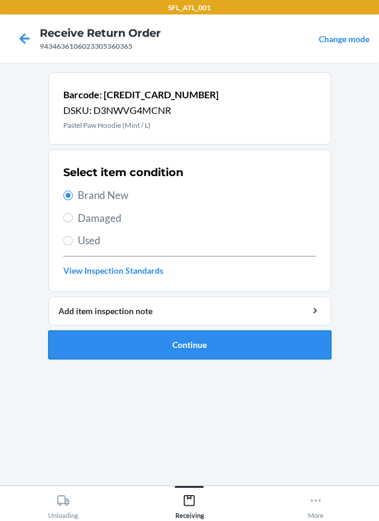
click at [148, 331] on button "Continue" at bounding box center [190, 345] width 284 height 29
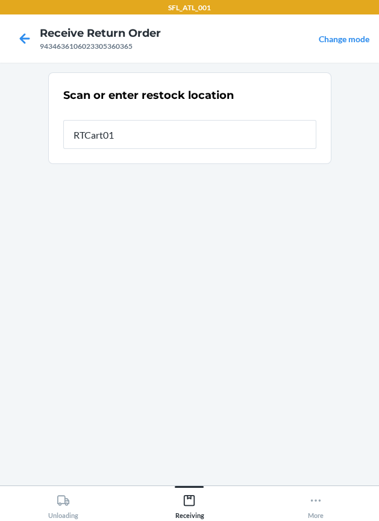
type input "RTCart014"
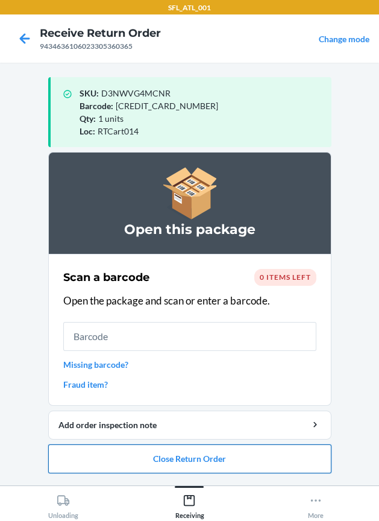
click at [160, 462] on button "Close Return Order" at bounding box center [190, 459] width 284 height 29
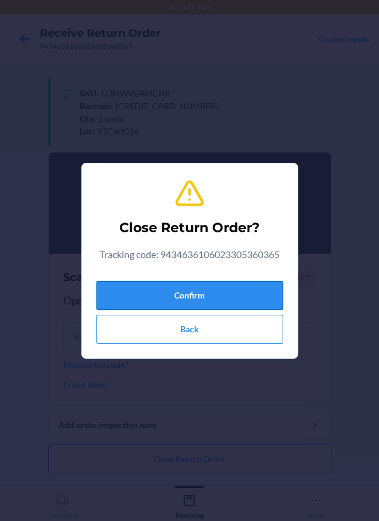
click at [175, 306] on button "Confirm" at bounding box center [190, 295] width 187 height 29
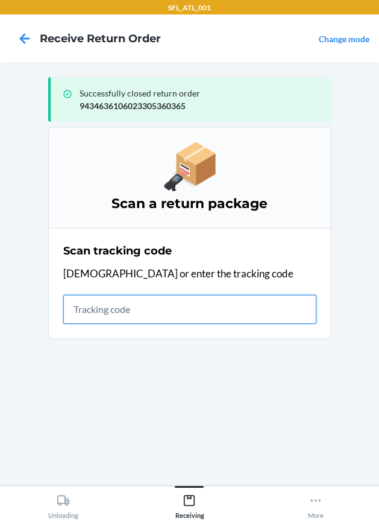
click at [110, 306] on input "text" at bounding box center [189, 309] width 253 height 29
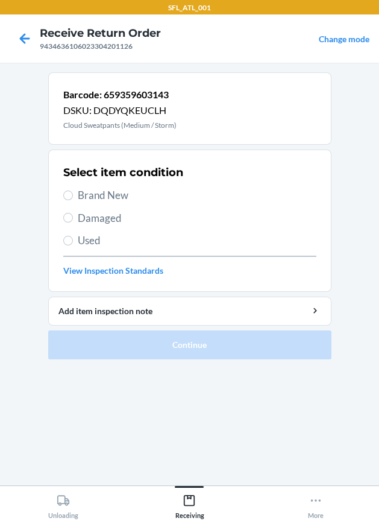
click at [106, 194] on span "Brand New" at bounding box center [197, 196] width 239 height 16
click at [73, 194] on input "Brand New" at bounding box center [68, 196] width 10 height 10
radio input "true"
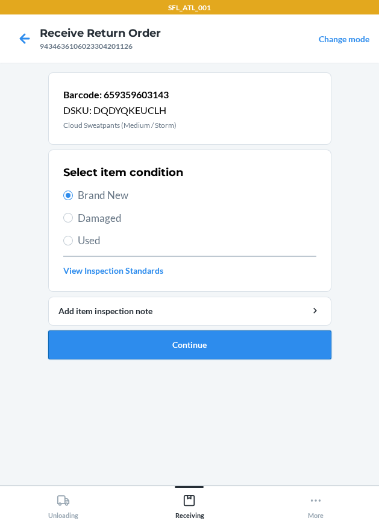
click at [131, 341] on button "Continue" at bounding box center [190, 345] width 284 height 29
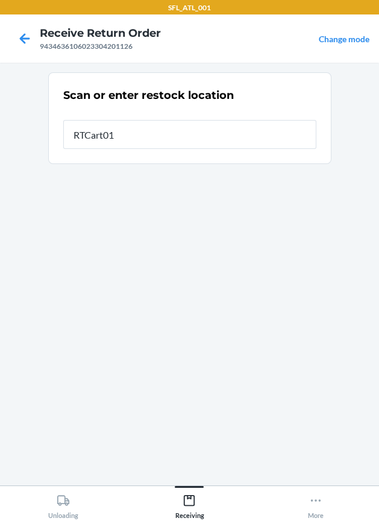
type input "RTCart014"
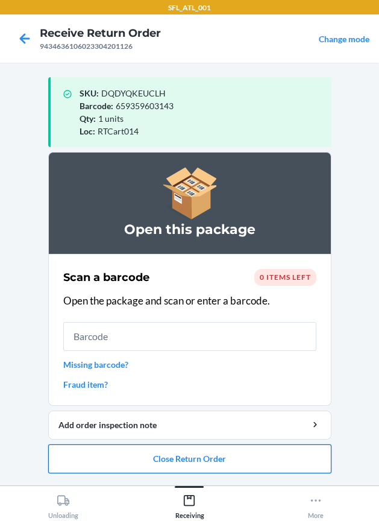
click at [256, 461] on button "Close Return Order" at bounding box center [190, 459] width 284 height 29
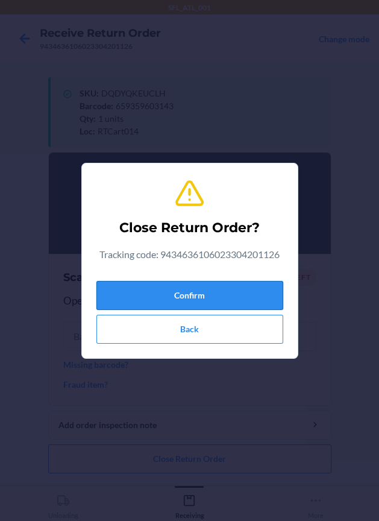
click at [228, 282] on button "Confirm" at bounding box center [190, 295] width 187 height 29
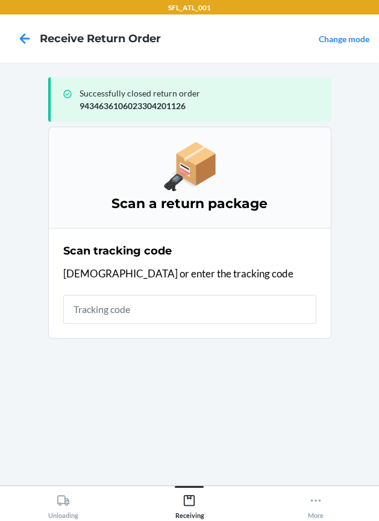
drag, startPoint x: 212, startPoint y: 343, endPoint x: 213, endPoint y: 335, distance: 7.9
click at [212, 343] on ol "Scan a return package Scan tracking code Scan or enter the tracking code" at bounding box center [190, 238] width 284 height 222
click at [214, 328] on section "Scan tracking code Scan or enter the tracking code" at bounding box center [190, 283] width 284 height 111
click at [214, 325] on div "Scan tracking code Scan or enter the tracking code" at bounding box center [189, 284] width 253 height 88
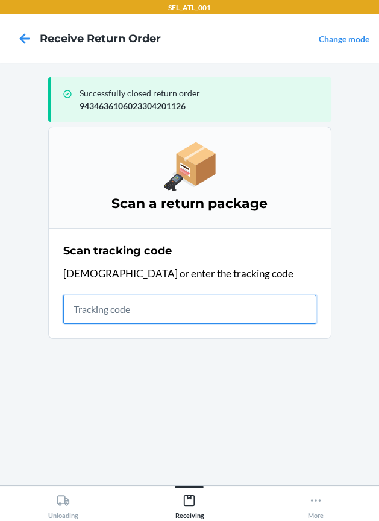
drag, startPoint x: 211, startPoint y: 322, endPoint x: 215, endPoint y: 313, distance: 9.4
click at [215, 313] on input "text" at bounding box center [189, 309] width 253 height 29
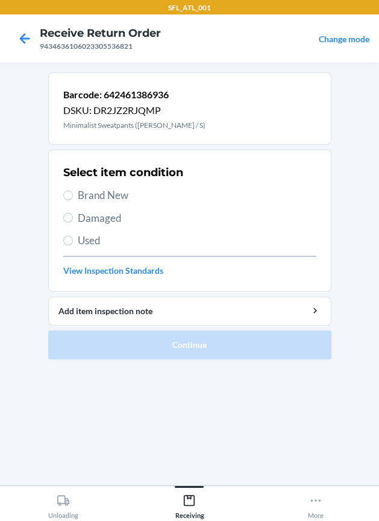
click at [112, 188] on span "Brand New" at bounding box center [197, 196] width 239 height 16
click at [73, 191] on input "Brand New" at bounding box center [68, 196] width 10 height 10
radio input "true"
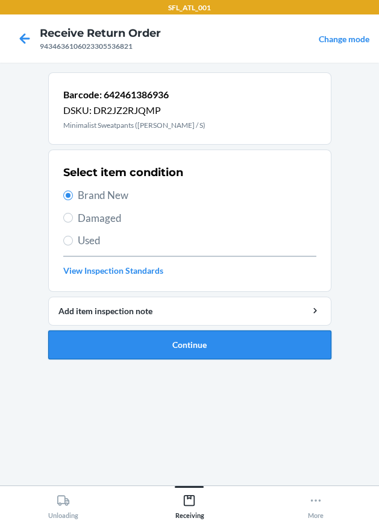
click at [169, 341] on button "Continue" at bounding box center [190, 345] width 284 height 29
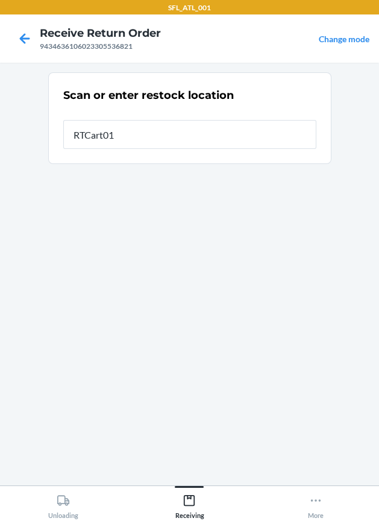
type input "RTCart014"
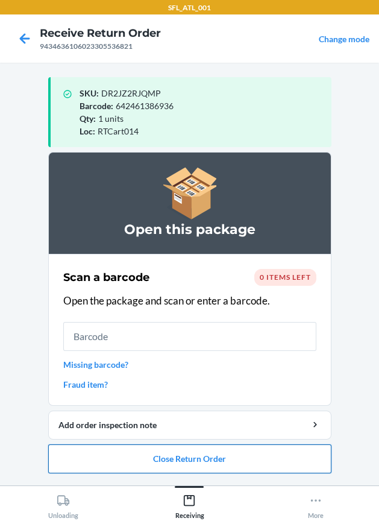
click at [128, 462] on button "Close Return Order" at bounding box center [190, 459] width 284 height 29
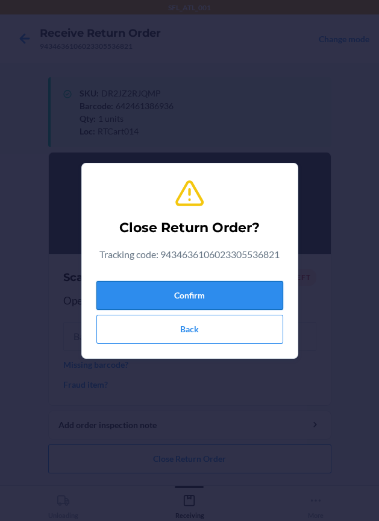
click at [162, 290] on button "Confirm" at bounding box center [190, 295] width 187 height 29
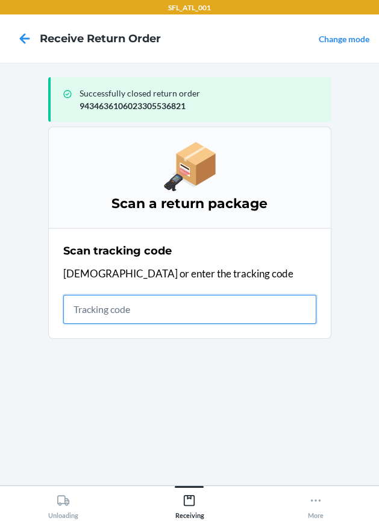
click at [136, 313] on input "text" at bounding box center [189, 309] width 253 height 29
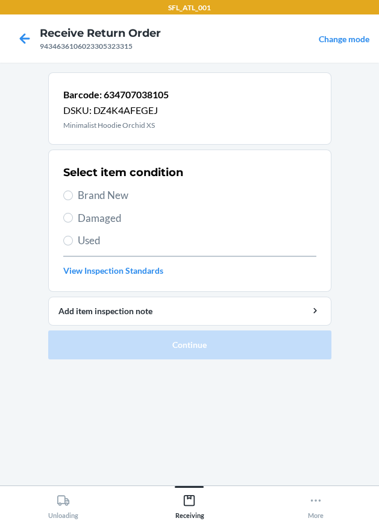
click at [109, 206] on div "Select item condition Brand New Damaged Used View Inspection Standards" at bounding box center [189, 220] width 253 height 119
click at [109, 199] on span "Brand New" at bounding box center [197, 196] width 239 height 16
click at [73, 199] on input "Brand New" at bounding box center [68, 196] width 10 height 10
radio input "true"
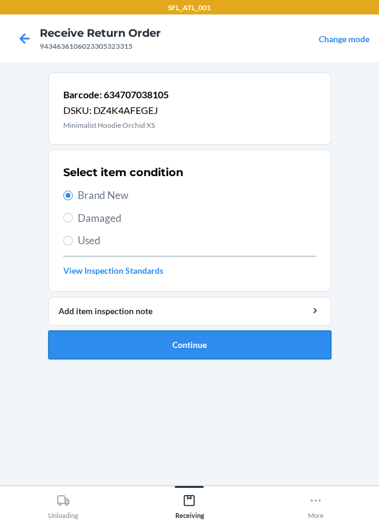
click at [211, 340] on button "Continue" at bounding box center [190, 345] width 284 height 29
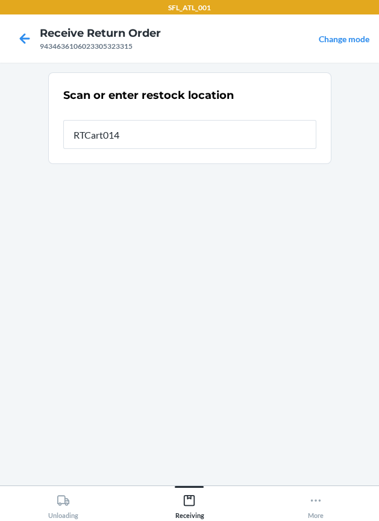
type input "RTCart014"
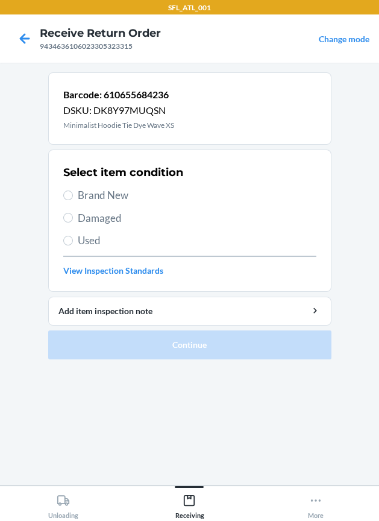
click at [107, 183] on div "Select item condition Brand New Damaged Used View Inspection Standards" at bounding box center [189, 220] width 253 height 119
click at [107, 189] on span "Brand New" at bounding box center [197, 196] width 239 height 16
click at [73, 191] on input "Brand New" at bounding box center [68, 196] width 10 height 10
radio input "true"
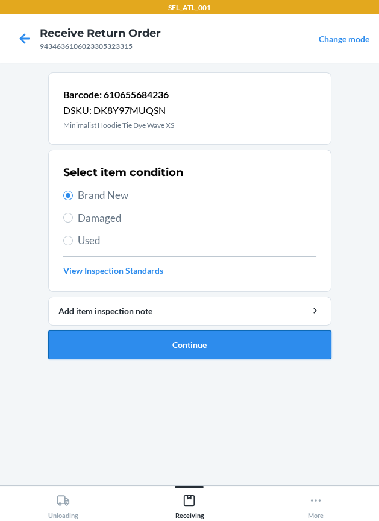
click at [185, 351] on button "Continue" at bounding box center [190, 345] width 284 height 29
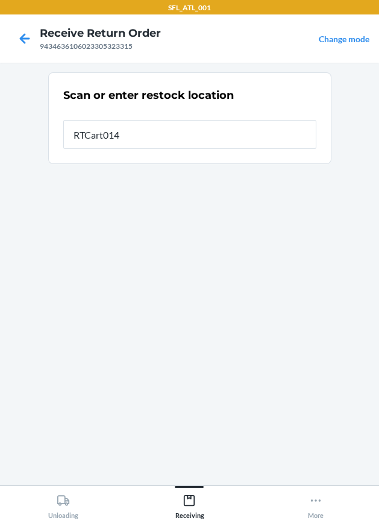
type input "RTCart014"
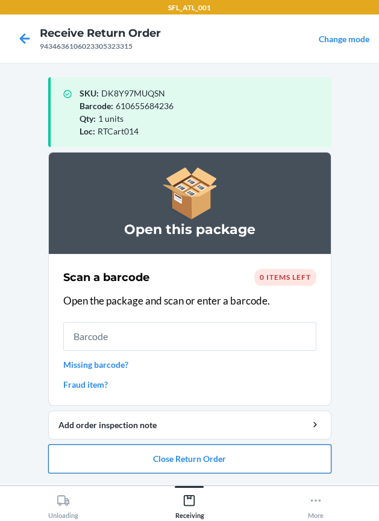
click at [166, 461] on button "Close Return Order" at bounding box center [190, 459] width 284 height 29
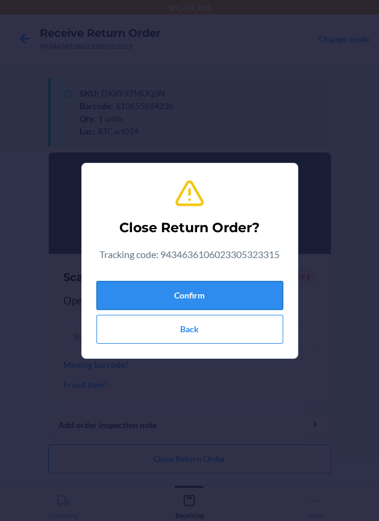
click at [194, 301] on button "Confirm" at bounding box center [190, 295] width 187 height 29
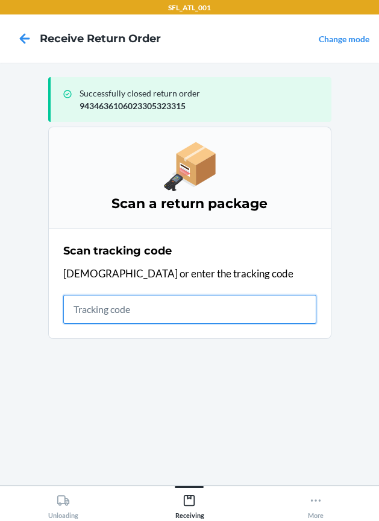
click at [135, 299] on input "text" at bounding box center [189, 309] width 253 height 29
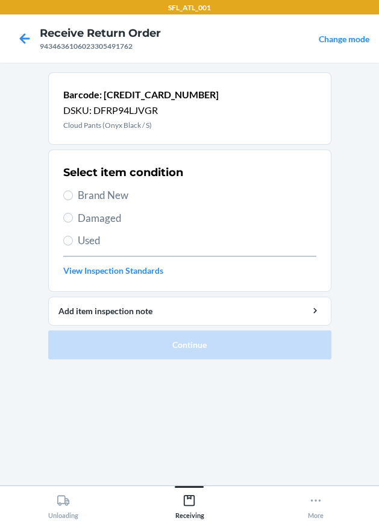
click at [109, 198] on span "Brand New" at bounding box center [197, 196] width 239 height 16
click at [73, 198] on input "Brand New" at bounding box center [68, 196] width 10 height 10
radio input "true"
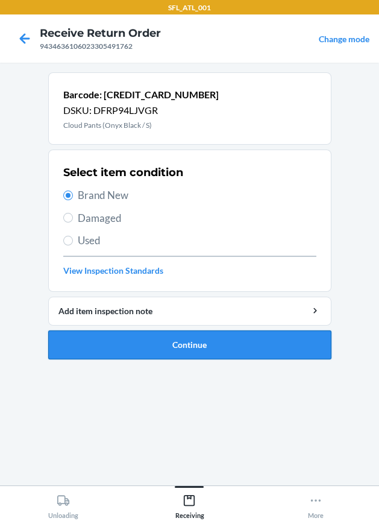
click at [150, 349] on button "Continue" at bounding box center [190, 345] width 284 height 29
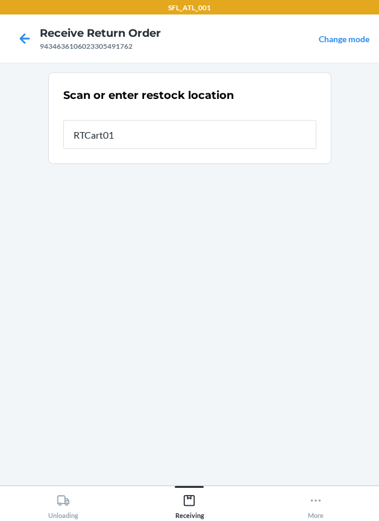
type input "RTCart014"
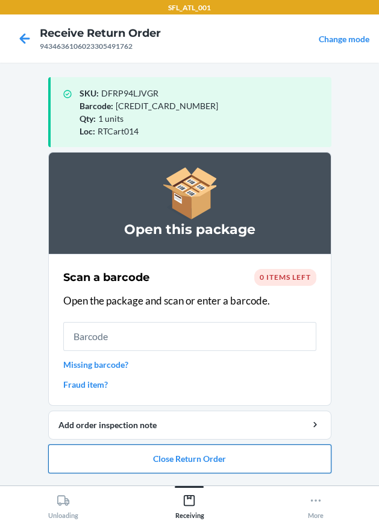
click at [205, 465] on button "Close Return Order" at bounding box center [190, 459] width 284 height 29
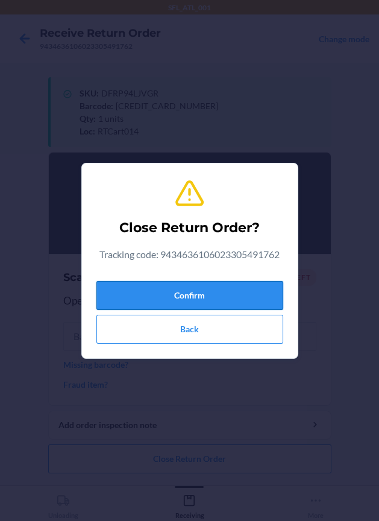
click at [222, 295] on button "Confirm" at bounding box center [190, 295] width 187 height 29
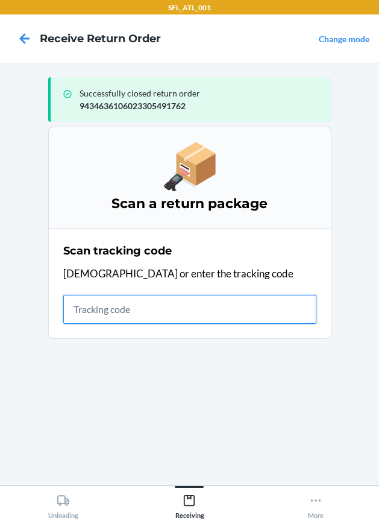
click at [122, 306] on input "text" at bounding box center [189, 309] width 253 height 29
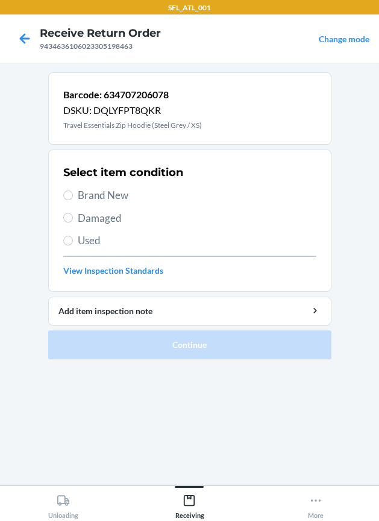
click at [117, 186] on div "Select item condition Brand New Damaged Used View Inspection Standards" at bounding box center [189, 220] width 253 height 119
click at [113, 197] on span "Brand New" at bounding box center [197, 196] width 239 height 16
click at [73, 197] on input "Brand New" at bounding box center [68, 196] width 10 height 10
radio input "true"
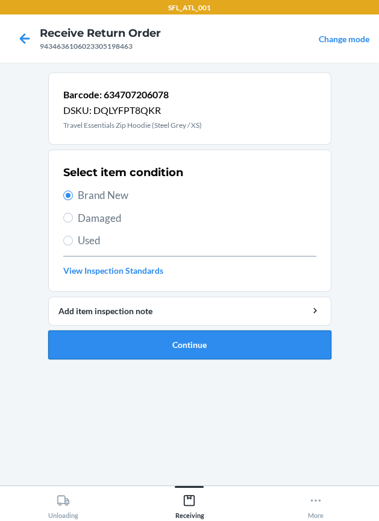
click at [183, 338] on button "Continue" at bounding box center [190, 345] width 284 height 29
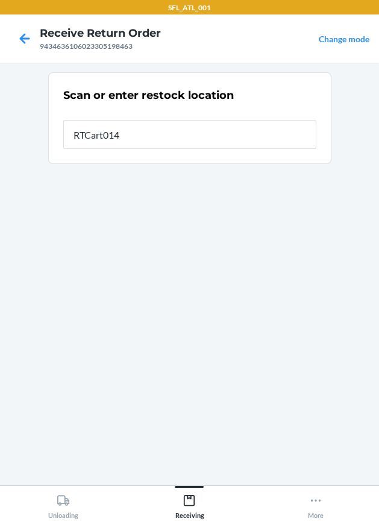
type input "RTCart014"
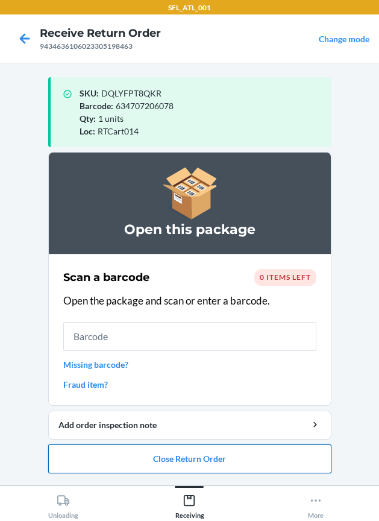
click at [171, 448] on button "Close Return Order" at bounding box center [190, 459] width 284 height 29
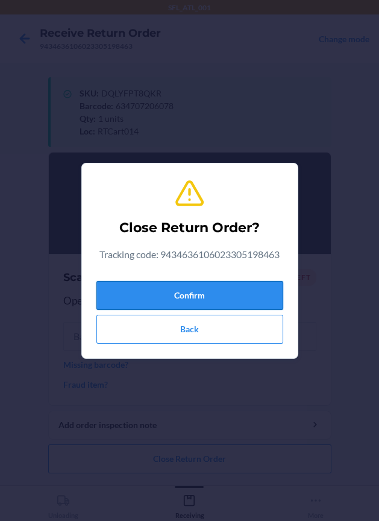
click at [182, 291] on button "Confirm" at bounding box center [190, 295] width 187 height 29
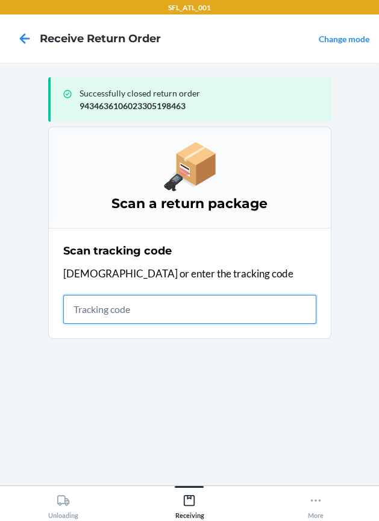
click at [171, 309] on input "text" at bounding box center [189, 309] width 253 height 29
type input "42030259"
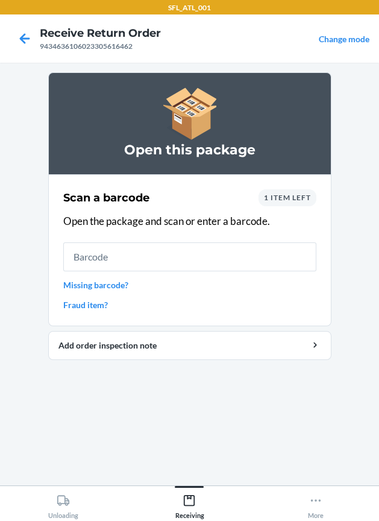
click at [155, 259] on input "text" at bounding box center [189, 257] width 253 height 29
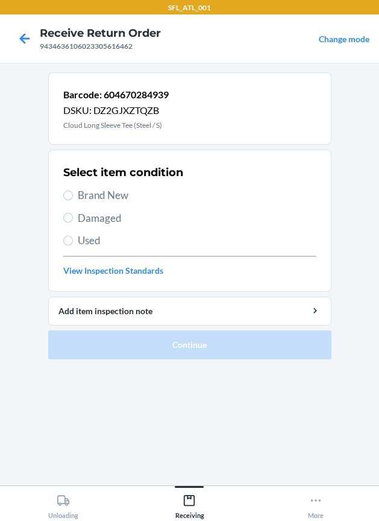
click at [95, 198] on span "Brand New" at bounding box center [197, 196] width 239 height 16
click at [73, 198] on input "Brand New" at bounding box center [68, 196] width 10 height 10
radio input "true"
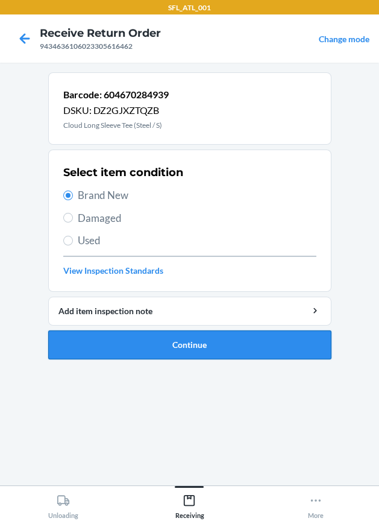
click at [181, 353] on button "Continue" at bounding box center [190, 345] width 284 height 29
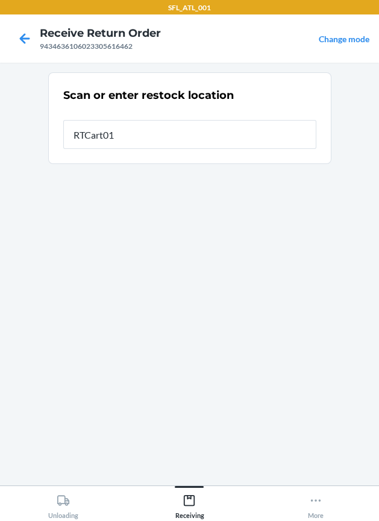
type input "RTCart014"
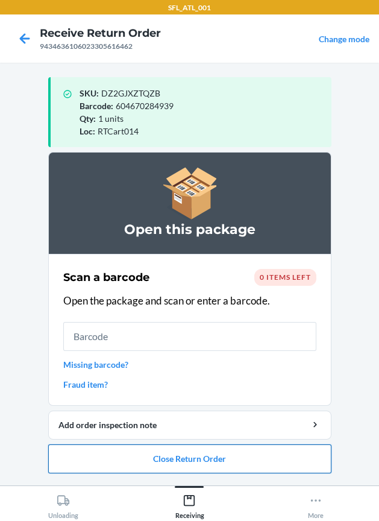
click at [194, 446] on button "Close Return Order" at bounding box center [190, 459] width 284 height 29
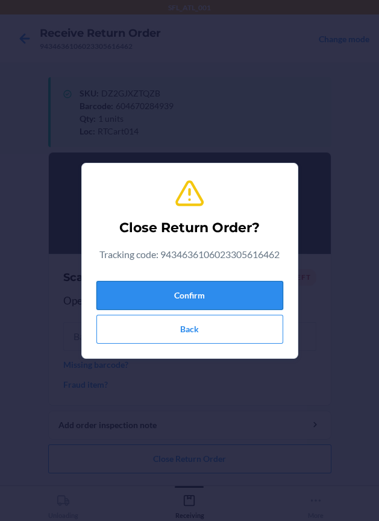
click at [199, 287] on button "Confirm" at bounding box center [190, 295] width 187 height 29
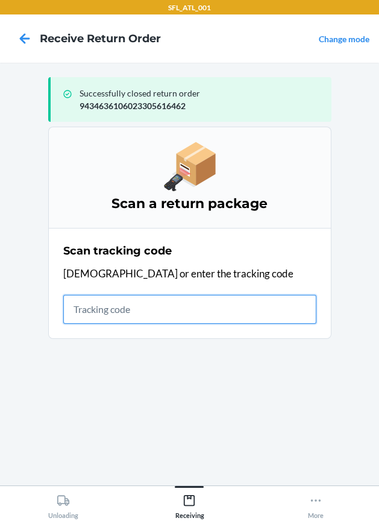
click at [211, 320] on input "text" at bounding box center [189, 309] width 253 height 29
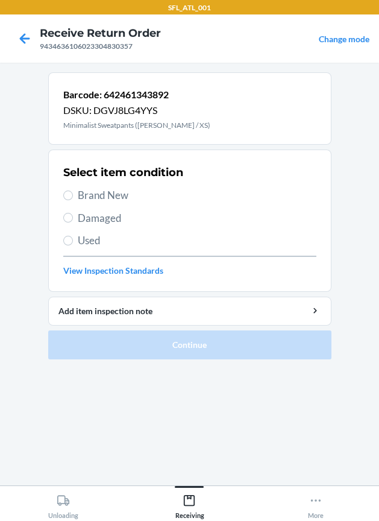
click at [101, 191] on span "Brand New" at bounding box center [197, 196] width 239 height 16
click at [73, 191] on input "Brand New" at bounding box center [68, 196] width 10 height 10
radio input "true"
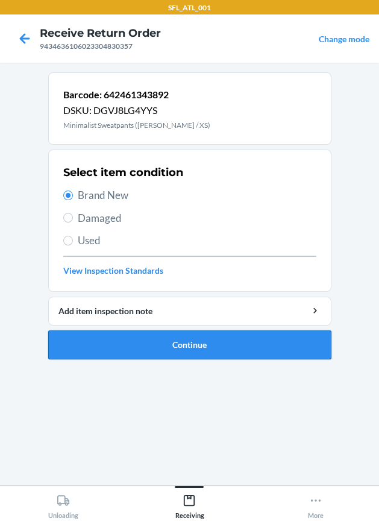
click at [224, 358] on button "Continue" at bounding box center [190, 345] width 284 height 29
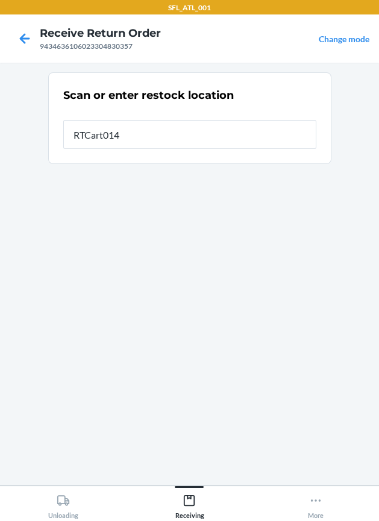
type input "RTCart014"
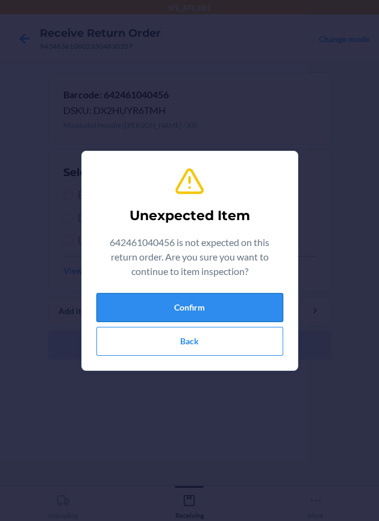
click at [220, 303] on button "Confirm" at bounding box center [190, 307] width 187 height 29
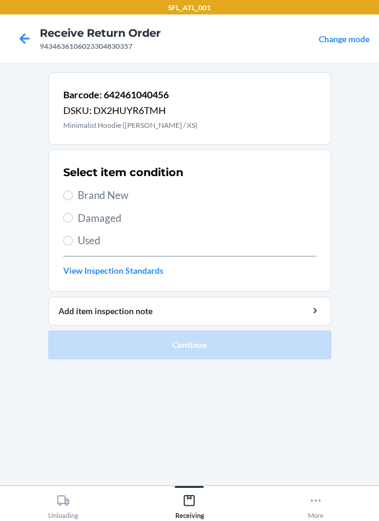
click at [83, 195] on span "Brand New" at bounding box center [197, 196] width 239 height 16
click at [73, 195] on input "Brand New" at bounding box center [68, 196] width 10 height 10
radio input "true"
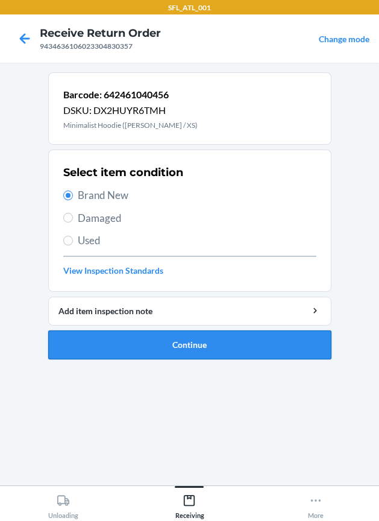
click at [171, 351] on button "Continue" at bounding box center [190, 345] width 284 height 29
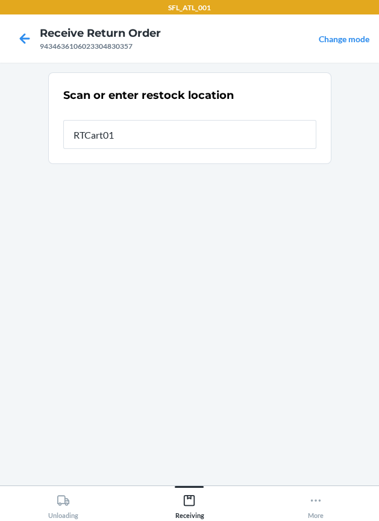
type input "RTCart014"
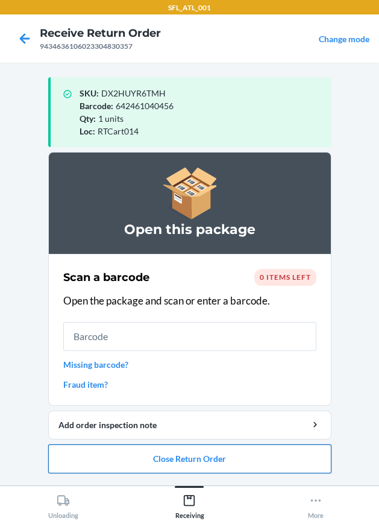
click at [128, 466] on button "Close Return Order" at bounding box center [190, 459] width 284 height 29
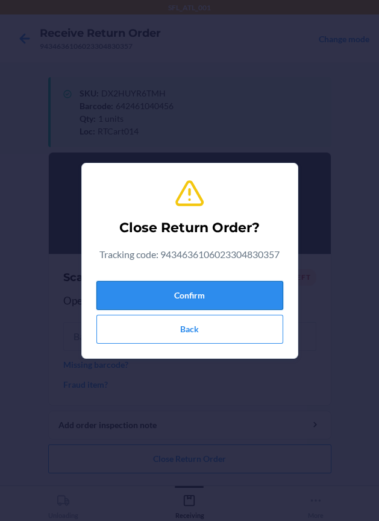
click at [174, 281] on button "Confirm" at bounding box center [190, 295] width 187 height 29
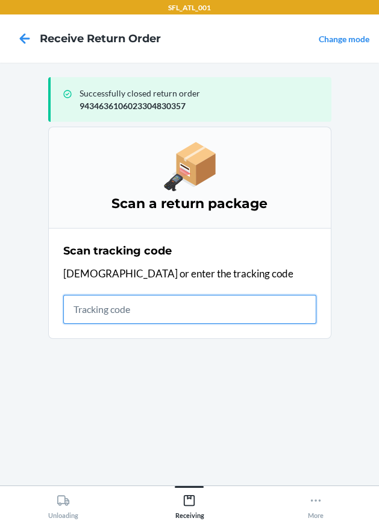
click at [121, 312] on input "text" at bounding box center [189, 309] width 253 height 29
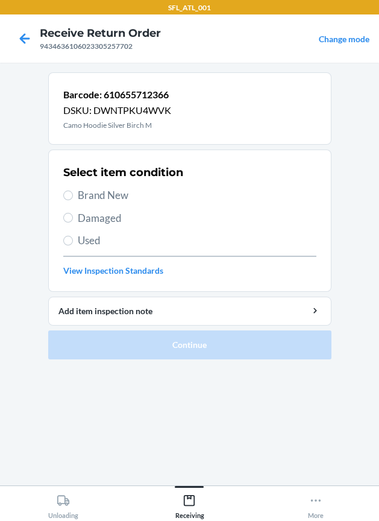
click at [78, 200] on span "Brand New" at bounding box center [197, 196] width 239 height 16
click at [73, 200] on input "Brand New" at bounding box center [68, 196] width 10 height 10
radio input "true"
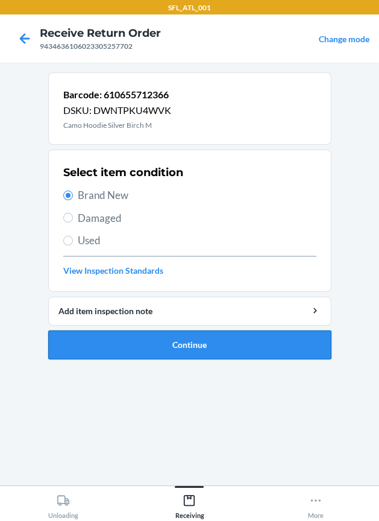
click at [215, 346] on button "Continue" at bounding box center [190, 345] width 284 height 29
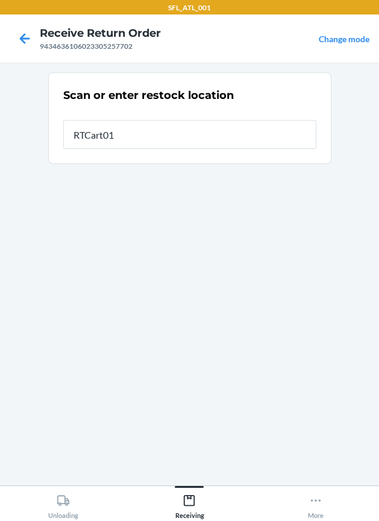
type input "RTCart014"
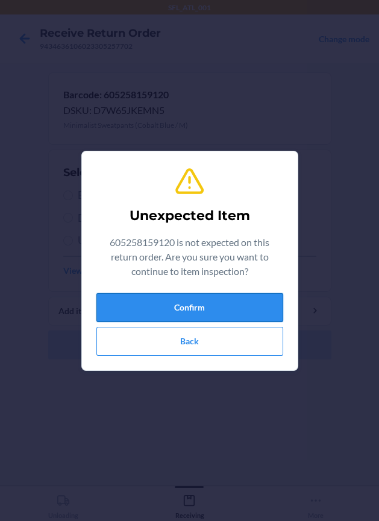
click at [195, 309] on button "Confirm" at bounding box center [190, 307] width 187 height 29
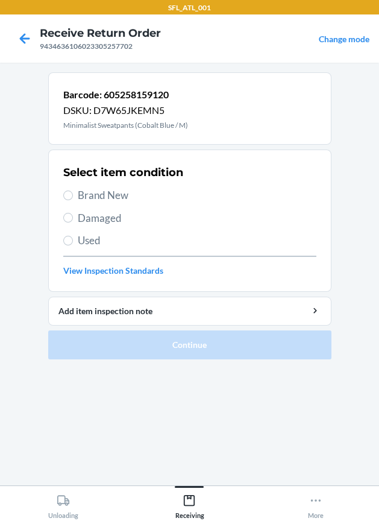
click at [89, 192] on span "Brand New" at bounding box center [197, 196] width 239 height 16
click at [73, 192] on input "Brand New" at bounding box center [68, 196] width 10 height 10
radio input "true"
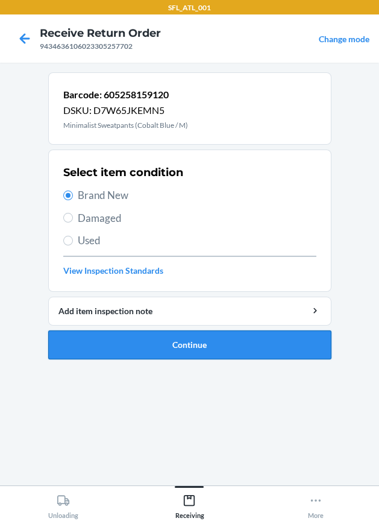
click at [192, 340] on button "Continue" at bounding box center [190, 345] width 284 height 29
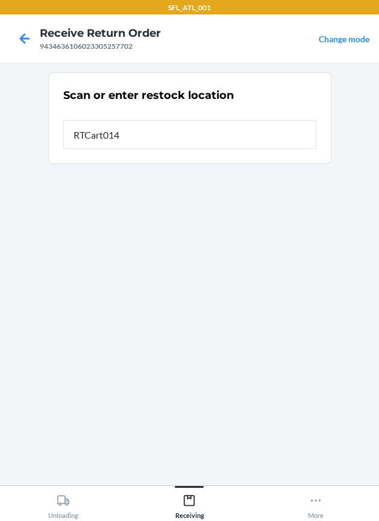
type input "RTCart014"
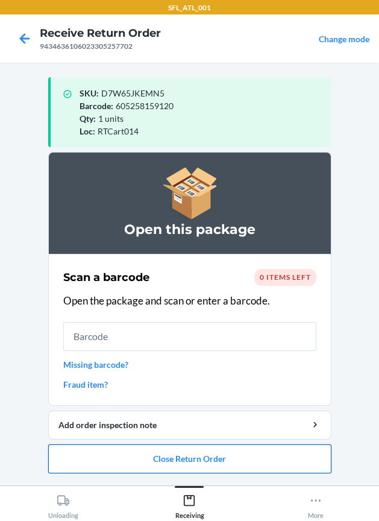
click at [188, 455] on button "Close Return Order" at bounding box center [190, 459] width 284 height 29
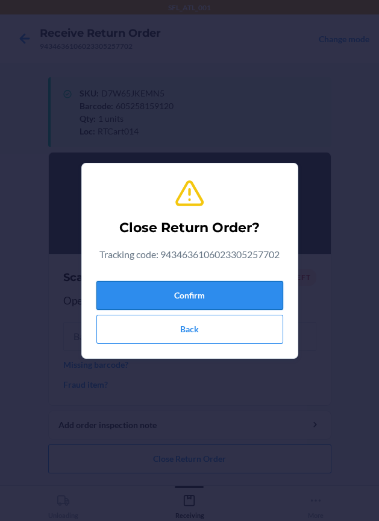
click at [191, 299] on button "Confirm" at bounding box center [190, 295] width 187 height 29
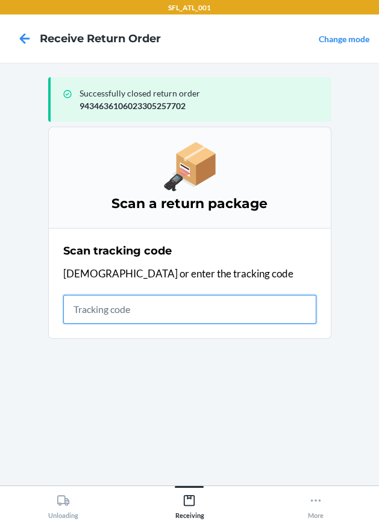
click at [130, 319] on input "text" at bounding box center [189, 309] width 253 height 29
click at [134, 319] on input "text" at bounding box center [189, 309] width 253 height 29
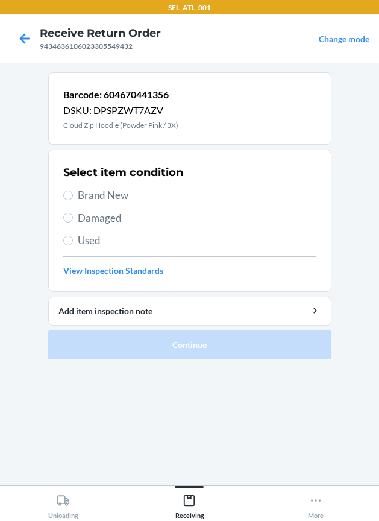
click at [110, 193] on span "Brand New" at bounding box center [197, 196] width 239 height 16
click at [73, 193] on input "Brand New" at bounding box center [68, 196] width 10 height 10
radio input "true"
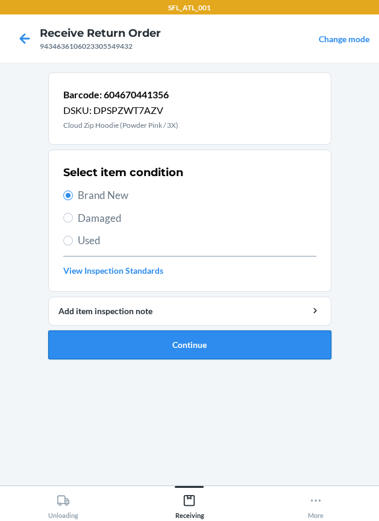
click at [190, 344] on button "Continue" at bounding box center [190, 345] width 284 height 29
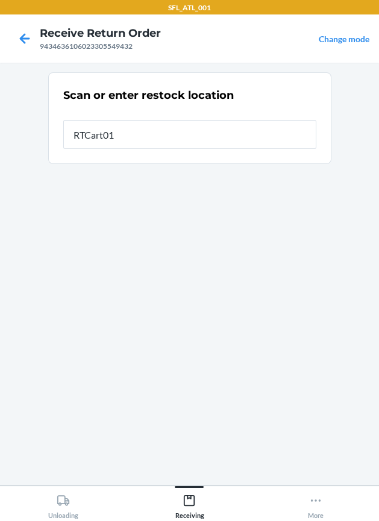
type input "RTCart014"
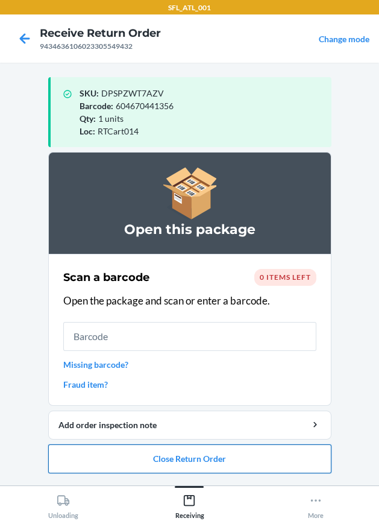
click at [197, 456] on button "Close Return Order" at bounding box center [190, 459] width 284 height 29
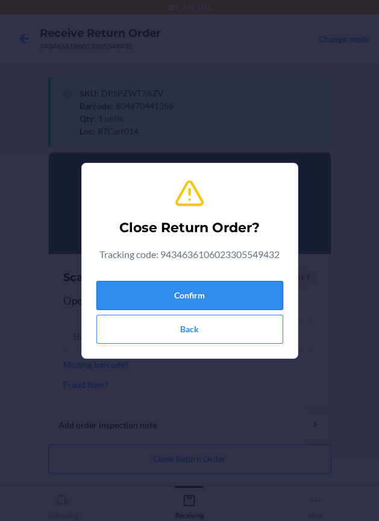
click at [198, 303] on button "Confirm" at bounding box center [190, 295] width 187 height 29
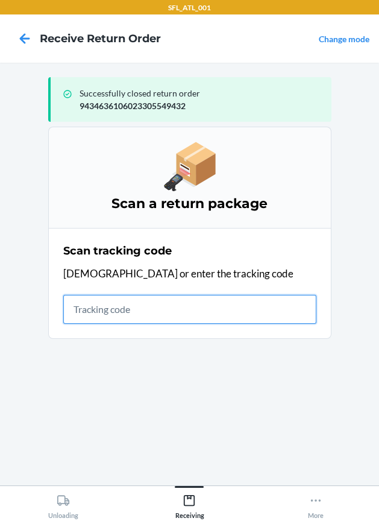
click at [191, 306] on input "text" at bounding box center [189, 309] width 253 height 29
drag, startPoint x: 151, startPoint y: 312, endPoint x: 142, endPoint y: 317, distance: 10.3
click at [151, 312] on input "text" at bounding box center [189, 309] width 253 height 29
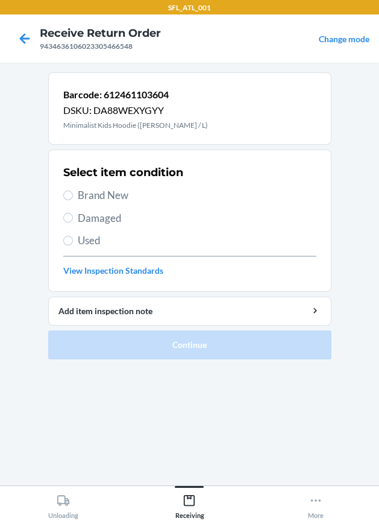
click at [95, 191] on span "Brand New" at bounding box center [197, 196] width 239 height 16
click at [73, 191] on input "Brand New" at bounding box center [68, 196] width 10 height 10
radio input "true"
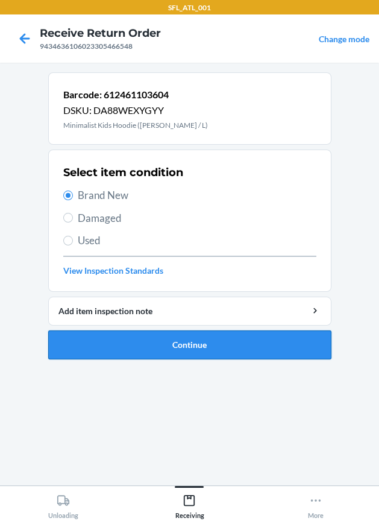
click at [189, 332] on button "Continue" at bounding box center [190, 345] width 284 height 29
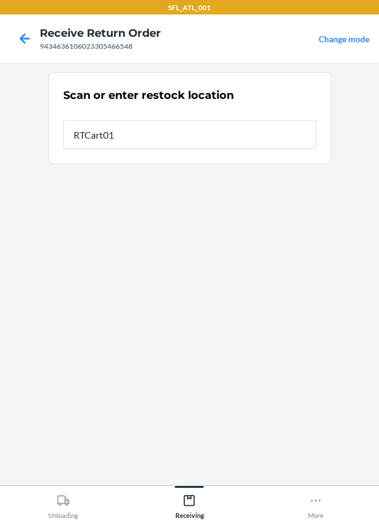
type input "RTCart014"
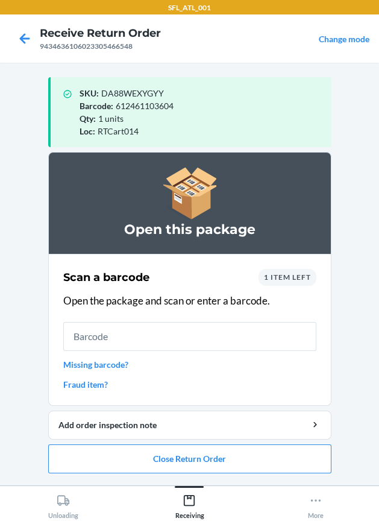
click at [89, 381] on link "Fraud item?" at bounding box center [189, 384] width 253 height 13
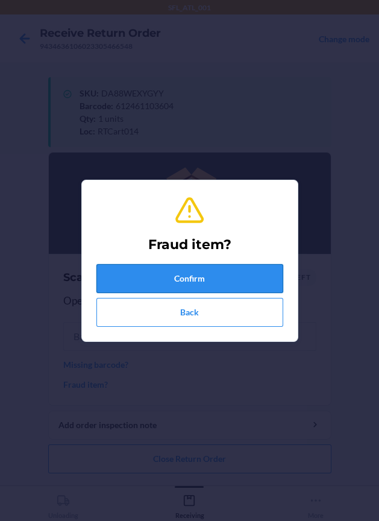
click at [131, 278] on button "Confirm" at bounding box center [190, 278] width 187 height 29
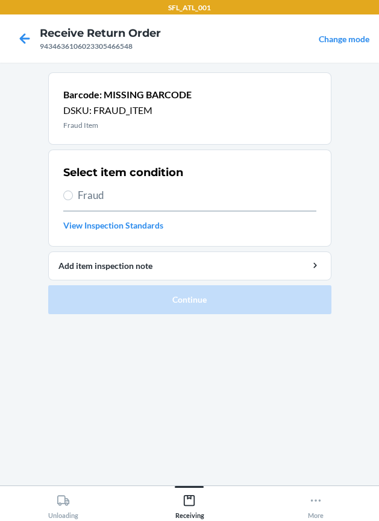
click at [100, 197] on span "Fraud" at bounding box center [197, 196] width 239 height 16
click at [73, 197] on input "Fraud" at bounding box center [68, 196] width 10 height 10
radio input "true"
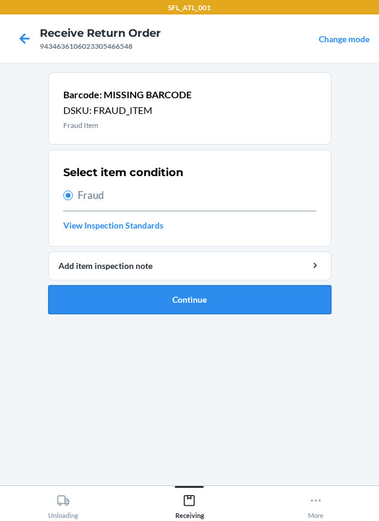
click at [185, 300] on button "Continue" at bounding box center [190, 299] width 284 height 29
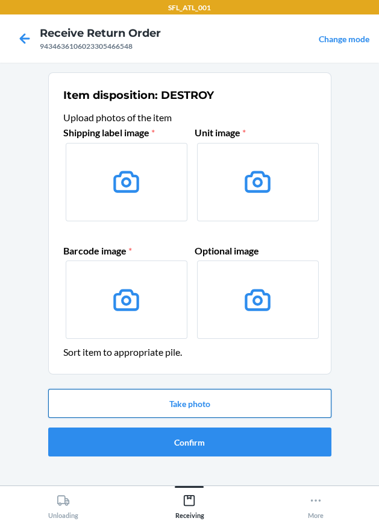
click at [177, 402] on button "Take photo" at bounding box center [190, 403] width 284 height 29
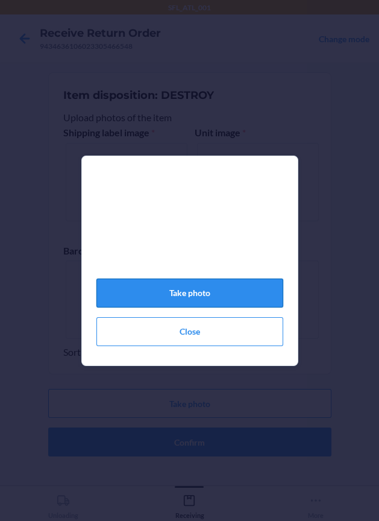
click at [182, 300] on button "Take photo" at bounding box center [190, 293] width 187 height 29
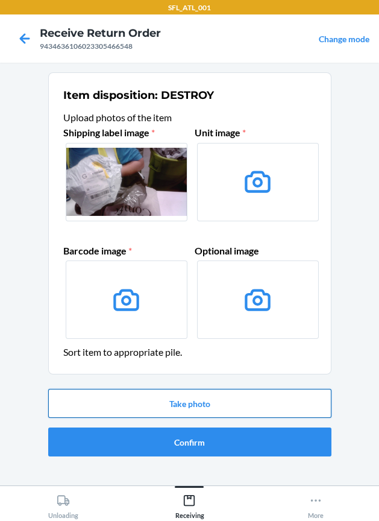
click at [209, 408] on button "Take photo" at bounding box center [190, 403] width 284 height 29
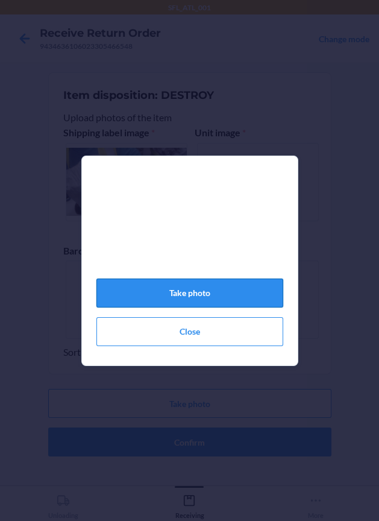
click at [196, 308] on button "Take photo" at bounding box center [190, 293] width 187 height 29
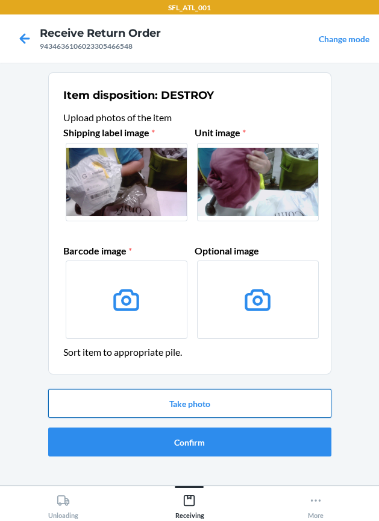
click at [245, 397] on button "Take photo" at bounding box center [190, 403] width 284 height 29
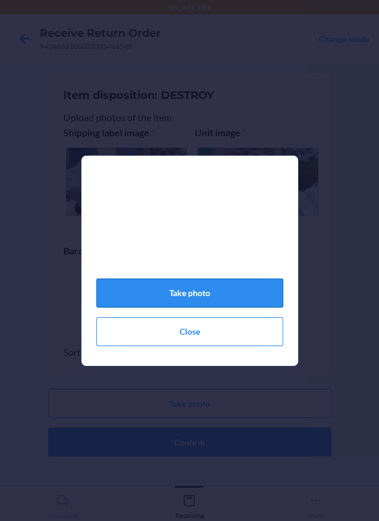
click at [203, 302] on button "Take photo" at bounding box center [190, 293] width 187 height 29
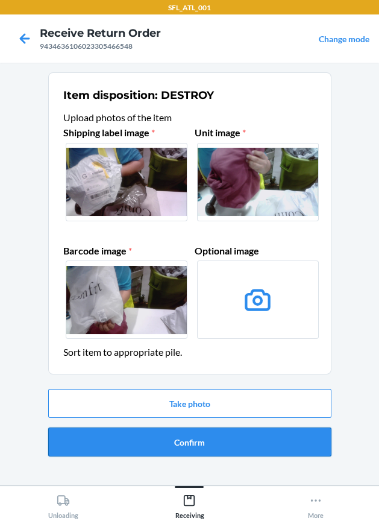
click at [245, 439] on button "Confirm" at bounding box center [190, 442] width 284 height 29
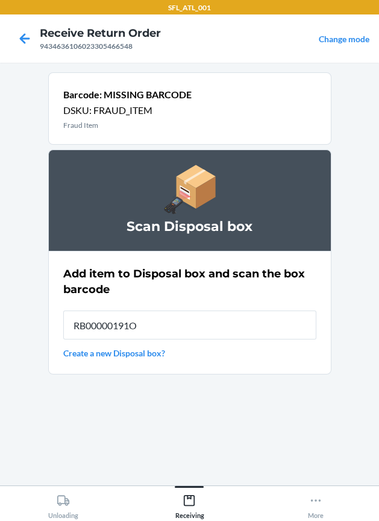
type input "RB00000191O"
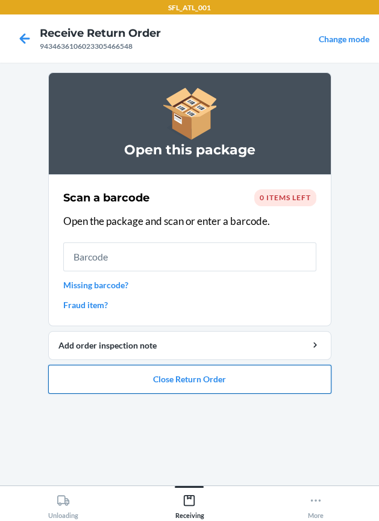
click at [221, 375] on button "Close Return Order" at bounding box center [190, 379] width 284 height 29
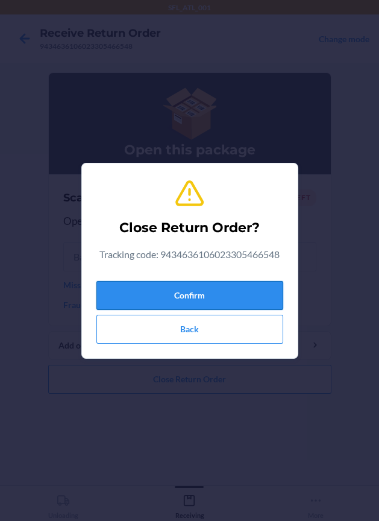
click at [188, 293] on button "Confirm" at bounding box center [190, 295] width 187 height 29
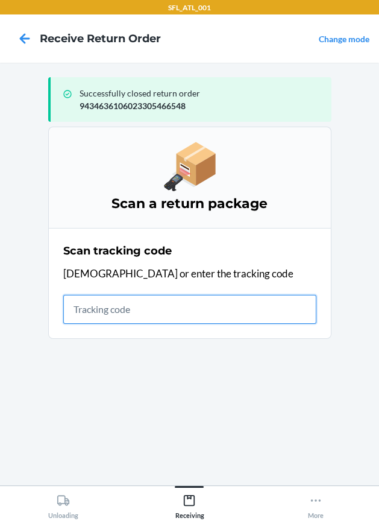
click at [159, 311] on input "text" at bounding box center [189, 309] width 253 height 29
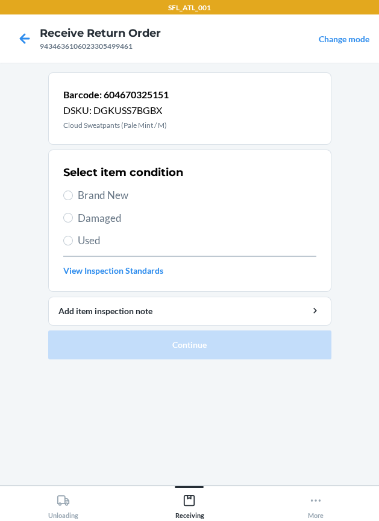
click at [118, 200] on span "Brand New" at bounding box center [197, 196] width 239 height 16
click at [73, 200] on input "Brand New" at bounding box center [68, 196] width 10 height 10
radio input "true"
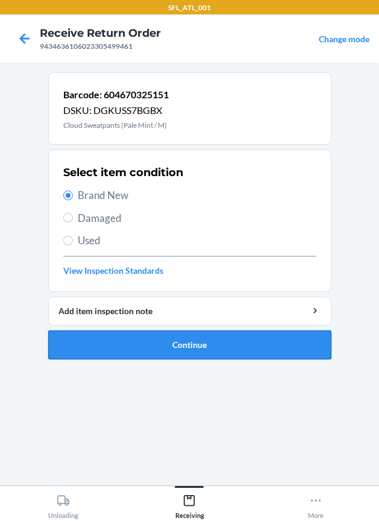
click at [211, 338] on button "Continue" at bounding box center [190, 345] width 284 height 29
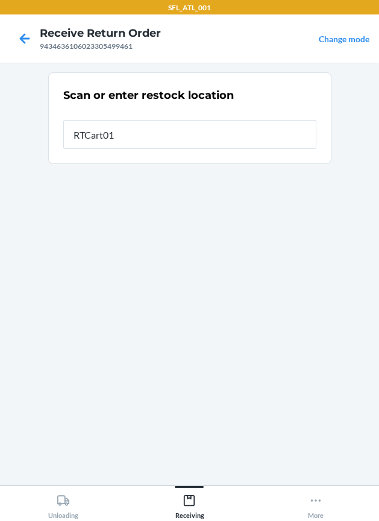
type input "RTCart014"
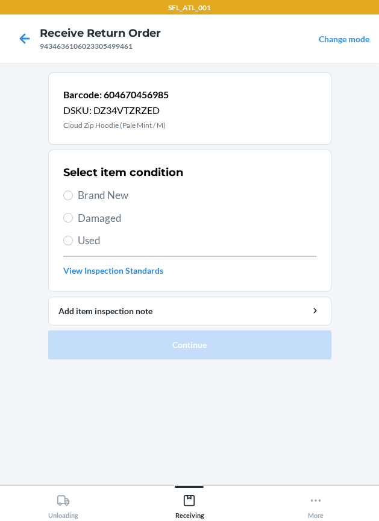
click at [116, 200] on span "Brand New" at bounding box center [197, 196] width 239 height 16
click at [73, 200] on input "Brand New" at bounding box center [68, 196] width 10 height 10
radio input "true"
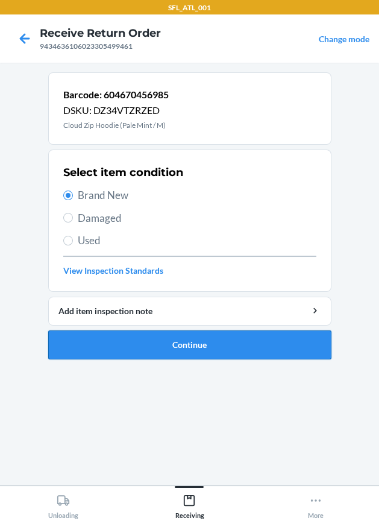
click at [115, 342] on button "Continue" at bounding box center [190, 345] width 284 height 29
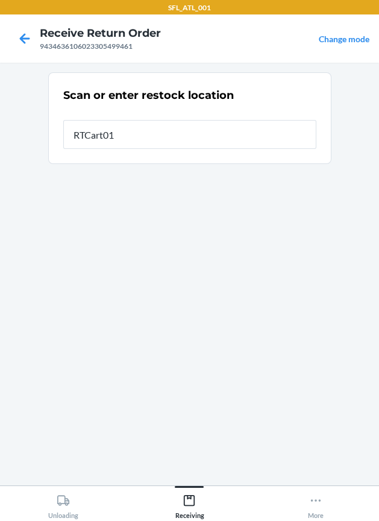
type input "RTCart014"
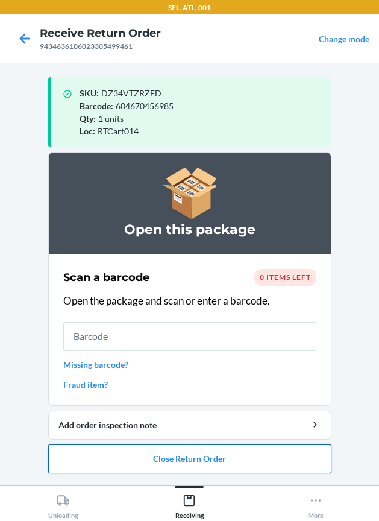
click at [124, 458] on button "Close Return Order" at bounding box center [190, 459] width 284 height 29
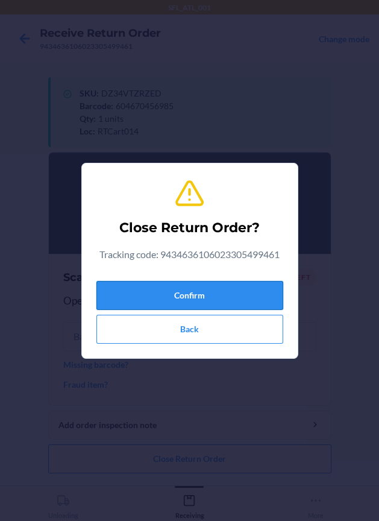
click at [169, 297] on button "Confirm" at bounding box center [190, 295] width 187 height 29
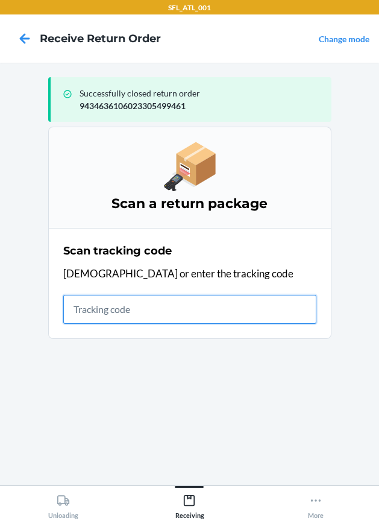
click at [101, 313] on input "text" at bounding box center [189, 309] width 253 height 29
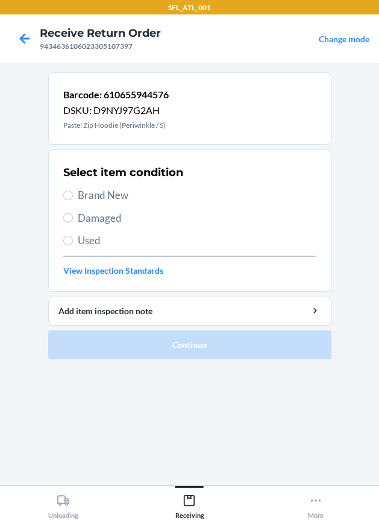
click at [90, 192] on span "Brand New" at bounding box center [197, 196] width 239 height 16
click at [73, 192] on input "Brand New" at bounding box center [68, 196] width 10 height 10
radio input "true"
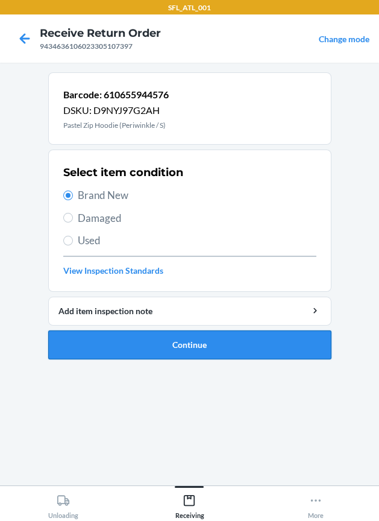
click at [149, 347] on button "Continue" at bounding box center [190, 345] width 284 height 29
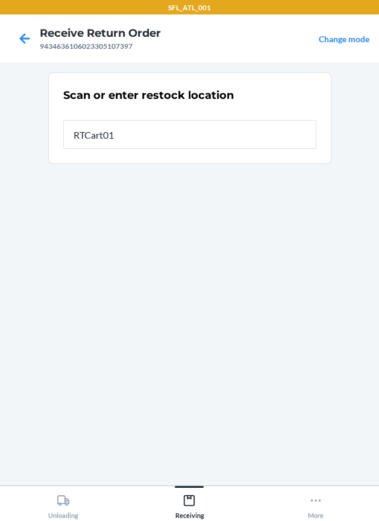
type input "RTCart014"
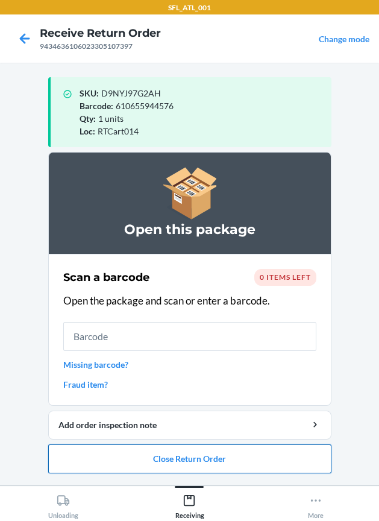
click at [205, 465] on button "Close Return Order" at bounding box center [190, 459] width 284 height 29
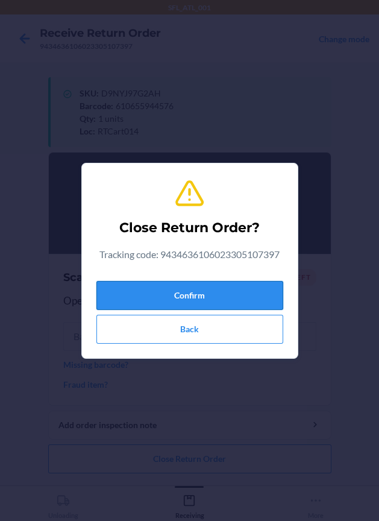
click at [198, 296] on button "Confirm" at bounding box center [190, 295] width 187 height 29
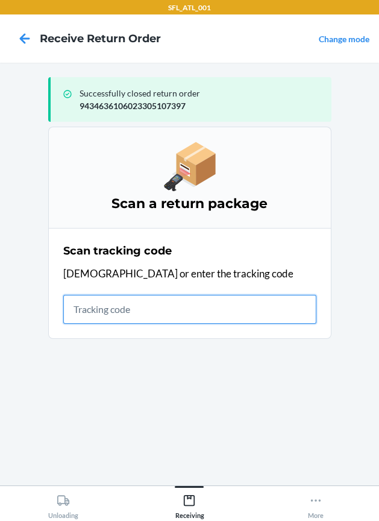
click at [130, 312] on input "text" at bounding box center [189, 309] width 253 height 29
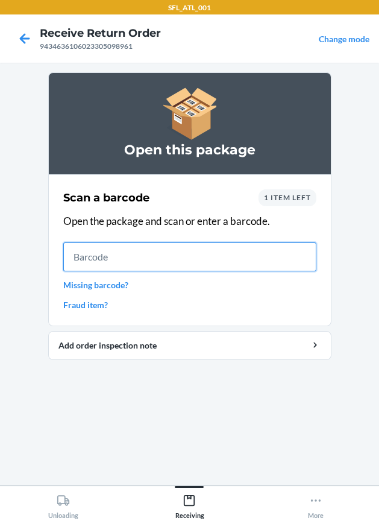
drag, startPoint x: 258, startPoint y: 268, endPoint x: 256, endPoint y: 236, distance: 31.4
click at [258, 268] on input "text" at bounding box center [189, 257] width 253 height 29
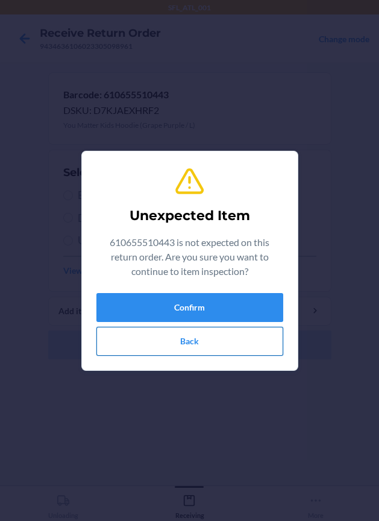
click at [201, 330] on button "Back" at bounding box center [190, 341] width 187 height 29
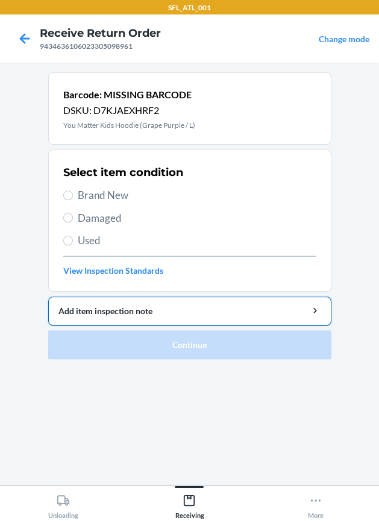
click at [195, 313] on div "Add item inspection note" at bounding box center [190, 311] width 263 height 13
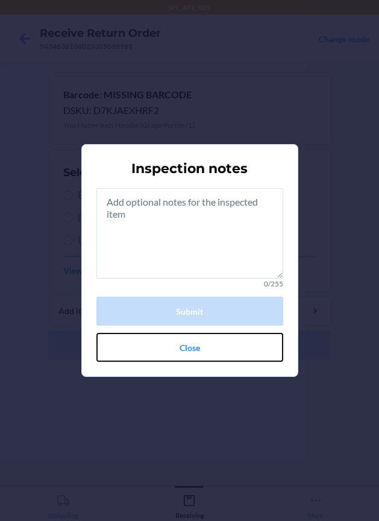
drag, startPoint x: 160, startPoint y: 344, endPoint x: 72, endPoint y: 271, distance: 114.4
click at [161, 344] on button "Close" at bounding box center [190, 347] width 187 height 29
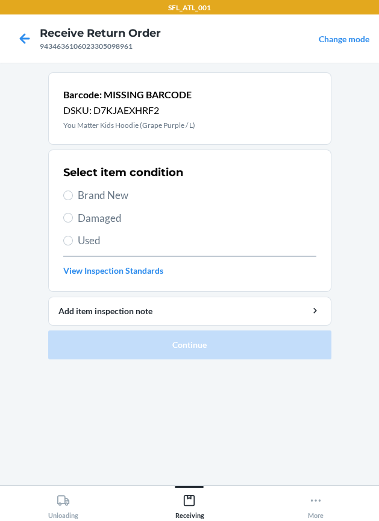
click at [81, 197] on span "Brand New" at bounding box center [197, 196] width 239 height 16
click at [73, 197] on input "Brand New" at bounding box center [68, 196] width 10 height 10
radio input "true"
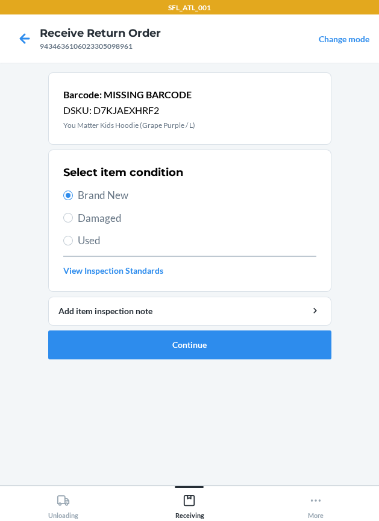
click at [135, 328] on li "Barcode: MISSING BARCODE DSKU: D7KJAEXHRF2 You Matter Kids Hoodie (Grape Purple…" at bounding box center [190, 215] width 284 height 287
click at [135, 346] on button "Continue" at bounding box center [190, 345] width 284 height 29
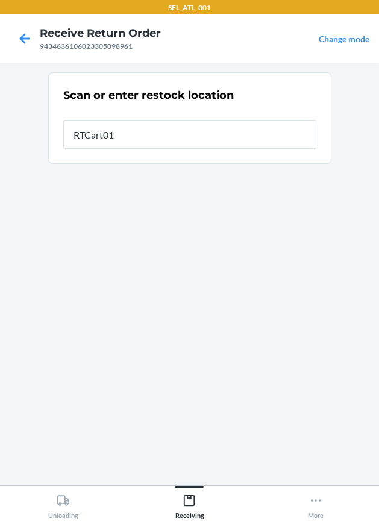
type input "RTCart014"
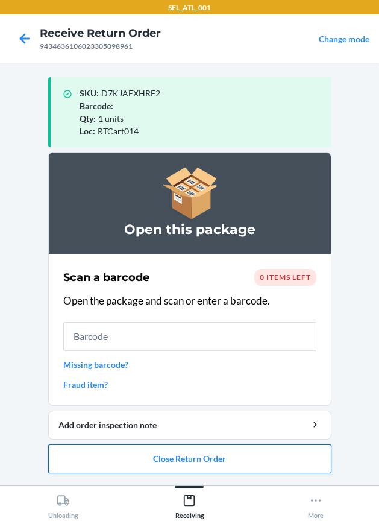
click at [176, 446] on button "Close Return Order" at bounding box center [190, 459] width 284 height 29
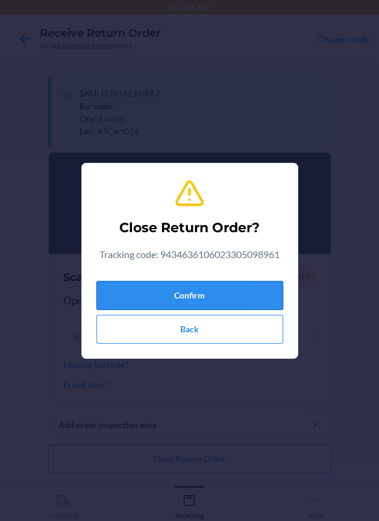
click at [188, 302] on button "Confirm" at bounding box center [190, 295] width 187 height 29
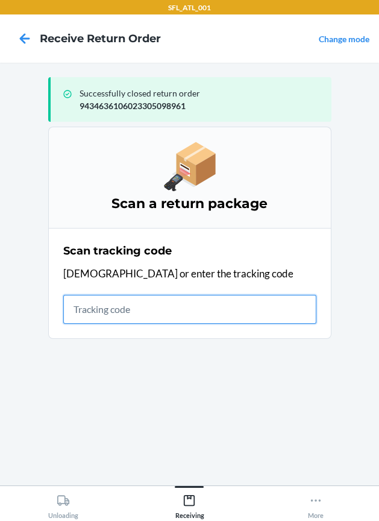
click at [162, 311] on input "text" at bounding box center [189, 309] width 253 height 29
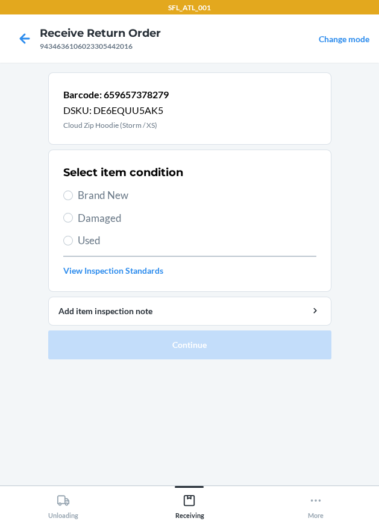
click at [108, 190] on span "Brand New" at bounding box center [197, 196] width 239 height 16
click at [73, 191] on input "Brand New" at bounding box center [68, 196] width 10 height 10
radio input "true"
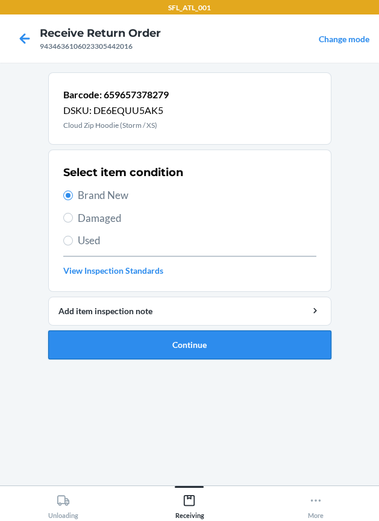
click at [178, 345] on button "Continue" at bounding box center [190, 345] width 284 height 29
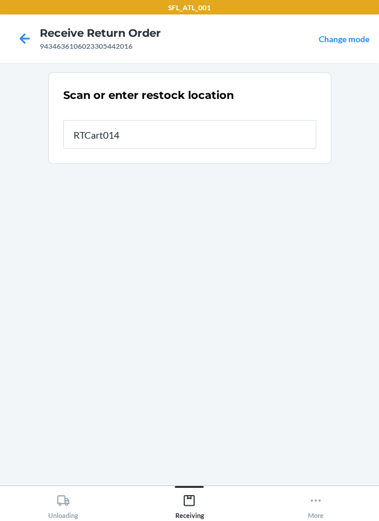
type input "RTCart014"
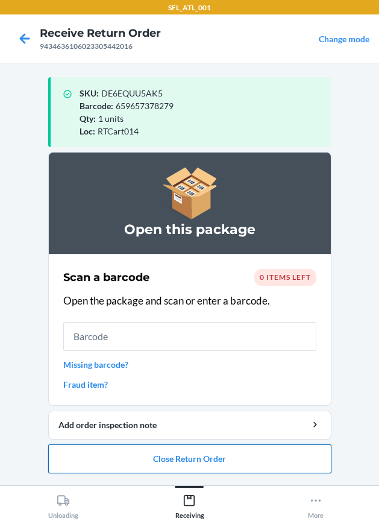
click at [94, 450] on button "Close Return Order" at bounding box center [190, 459] width 284 height 29
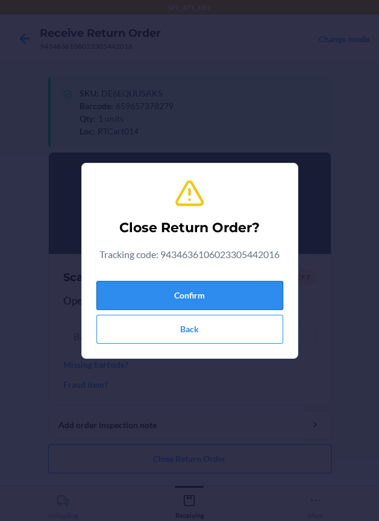
click at [130, 296] on button "Confirm" at bounding box center [190, 295] width 187 height 29
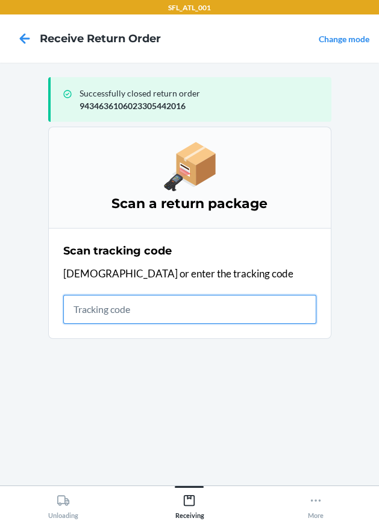
click at [134, 320] on input "text" at bounding box center [189, 309] width 253 height 29
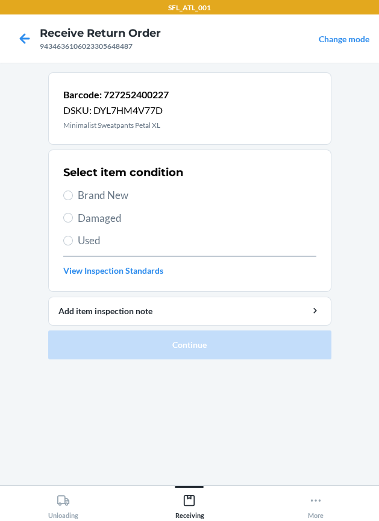
click at [104, 191] on span "Brand New" at bounding box center [197, 196] width 239 height 16
click at [73, 191] on input "Brand New" at bounding box center [68, 196] width 10 height 10
radio input "true"
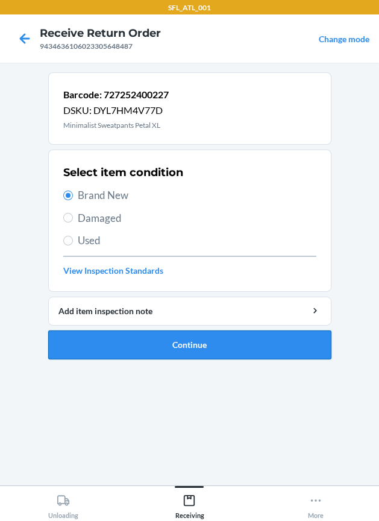
click at [163, 333] on button "Continue" at bounding box center [190, 345] width 284 height 29
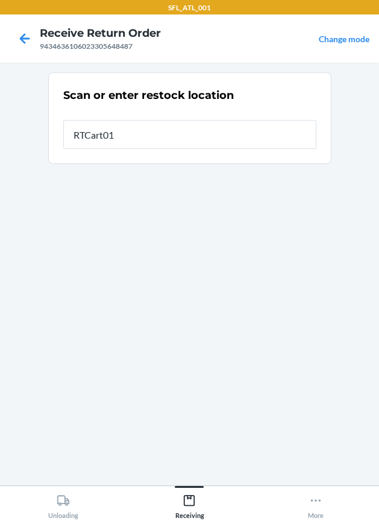
type input "RTCart014"
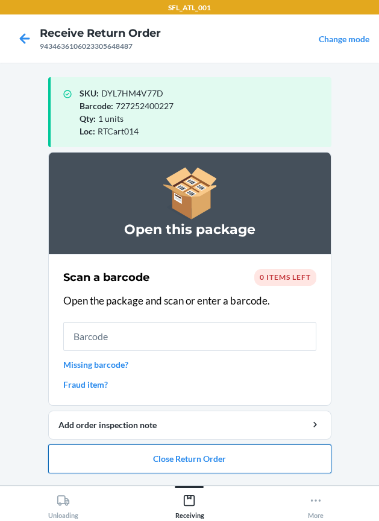
click at [192, 455] on button "Close Return Order" at bounding box center [190, 459] width 284 height 29
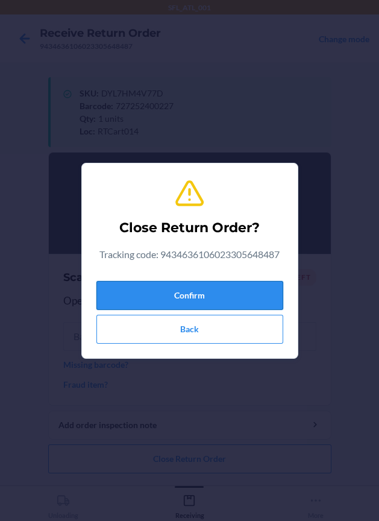
click at [189, 306] on button "Confirm" at bounding box center [190, 295] width 187 height 29
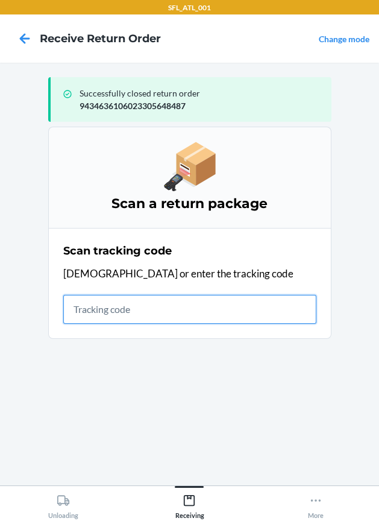
click at [192, 311] on input "text" at bounding box center [189, 309] width 253 height 29
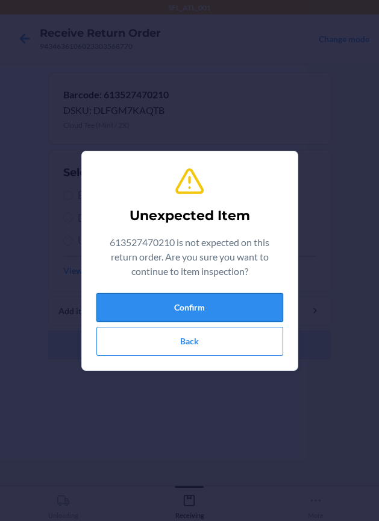
click at [193, 314] on button "Confirm" at bounding box center [190, 307] width 187 height 29
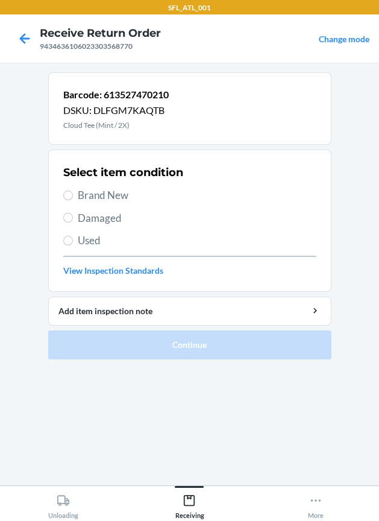
click at [86, 200] on span "Brand New" at bounding box center [197, 196] width 239 height 16
click at [73, 200] on input "Brand New" at bounding box center [68, 196] width 10 height 10
radio input "true"
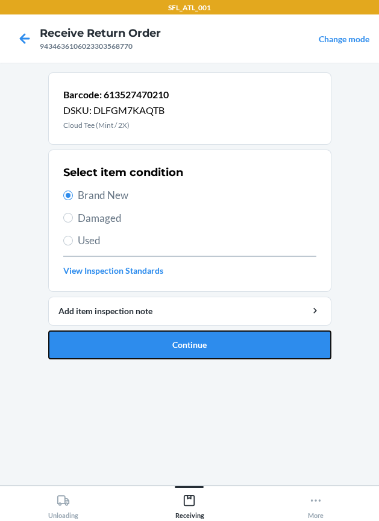
click at [164, 346] on button "Continue" at bounding box center [190, 345] width 284 height 29
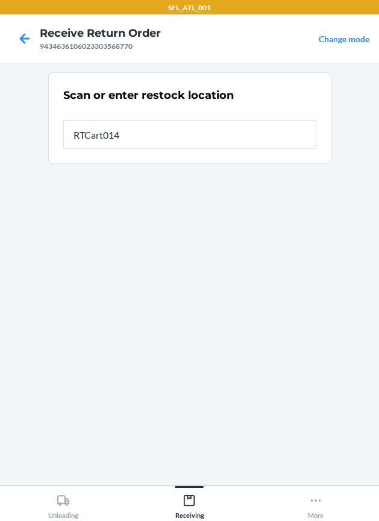
type input "RTCart014"
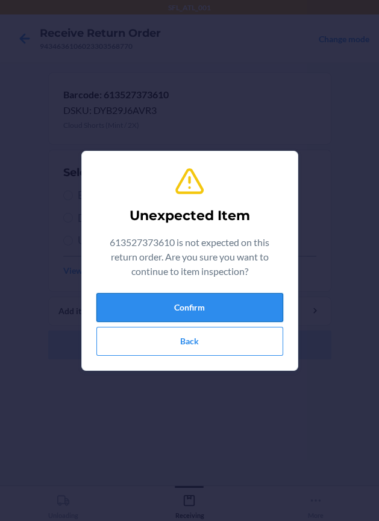
click at [154, 302] on button "Confirm" at bounding box center [190, 307] width 187 height 29
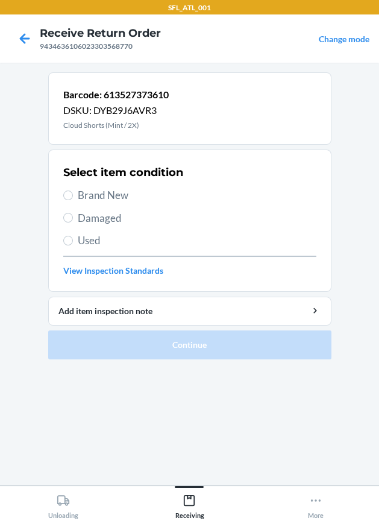
click at [106, 195] on span "Brand New" at bounding box center [197, 196] width 239 height 16
click at [73, 195] on input "Brand New" at bounding box center [68, 196] width 10 height 10
radio input "true"
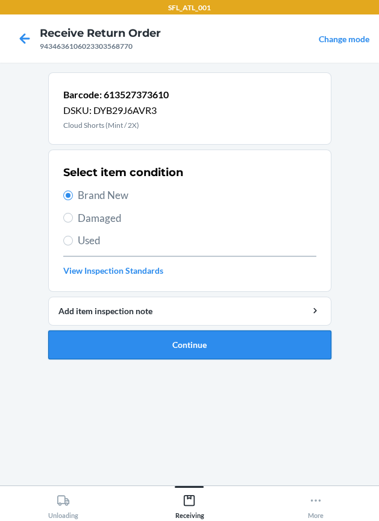
click at [119, 338] on button "Continue" at bounding box center [190, 345] width 284 height 29
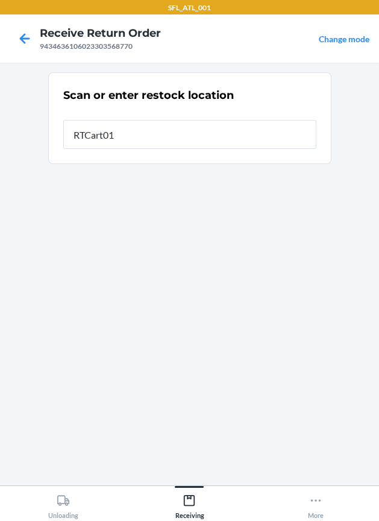
type input "RTCart014"
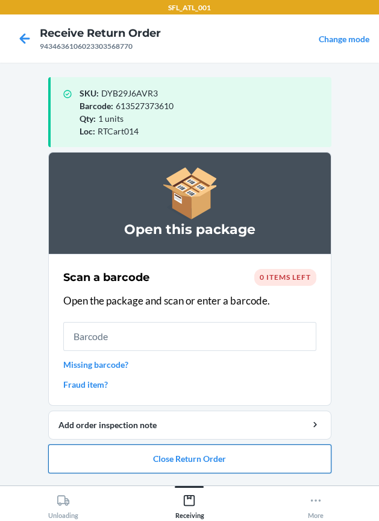
click at [174, 466] on button "Close Return Order" at bounding box center [190, 459] width 284 height 29
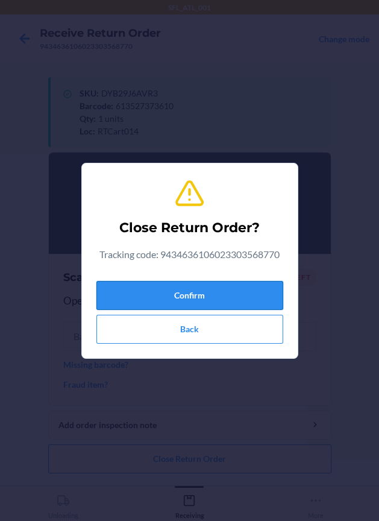
click at [194, 300] on button "Confirm" at bounding box center [190, 295] width 187 height 29
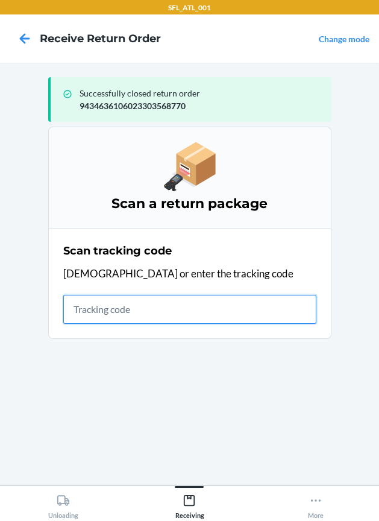
click at [208, 319] on input "text" at bounding box center [189, 309] width 253 height 29
type input "42030259943463610602330457533"
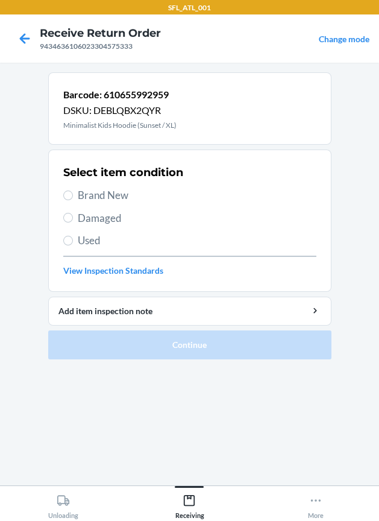
click at [75, 194] on label "Brand New" at bounding box center [189, 196] width 253 height 16
click at [73, 194] on input "Brand New" at bounding box center [68, 196] width 10 height 10
radio input "true"
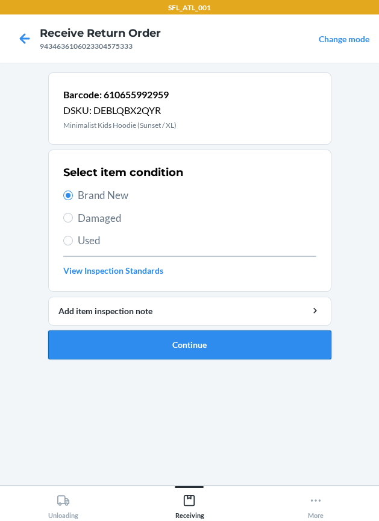
click at [279, 344] on button "Continue" at bounding box center [190, 345] width 284 height 29
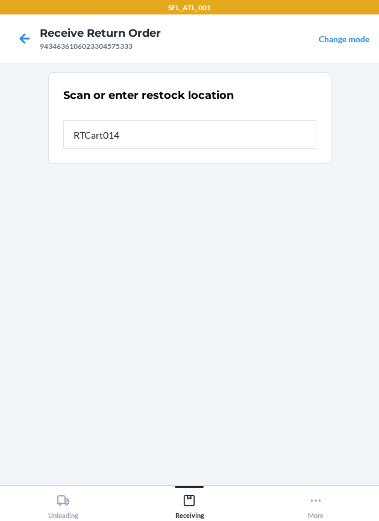
type input "RTCart014"
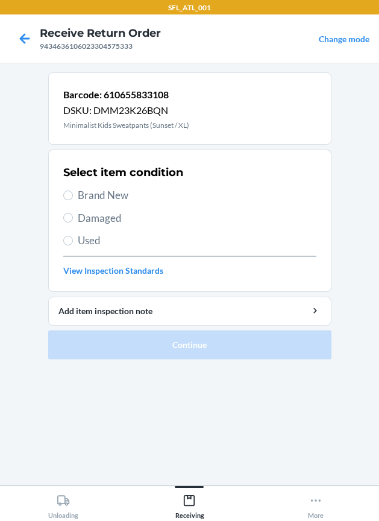
click at [142, 202] on span "Brand New" at bounding box center [197, 196] width 239 height 16
click at [73, 200] on input "Brand New" at bounding box center [68, 196] width 10 height 10
radio input "true"
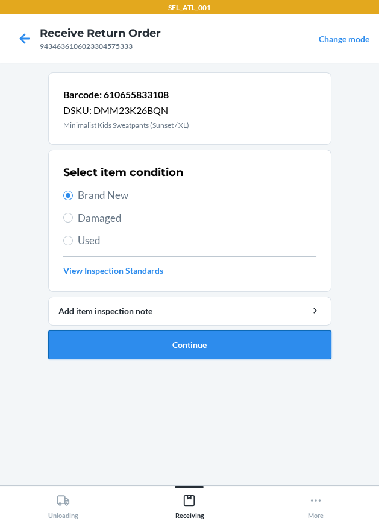
click at [216, 344] on button "Continue" at bounding box center [190, 345] width 284 height 29
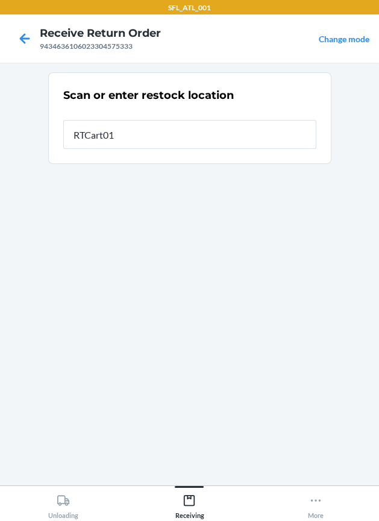
type input "RTCart014"
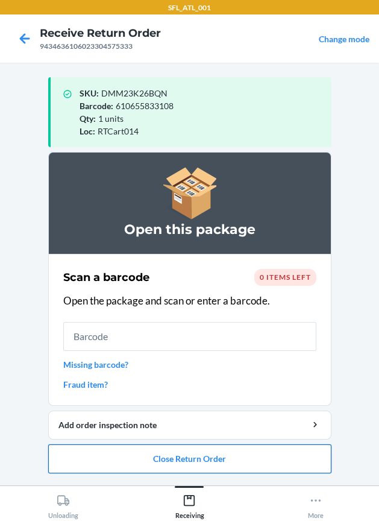
click at [192, 453] on button "Close Return Order" at bounding box center [190, 459] width 284 height 29
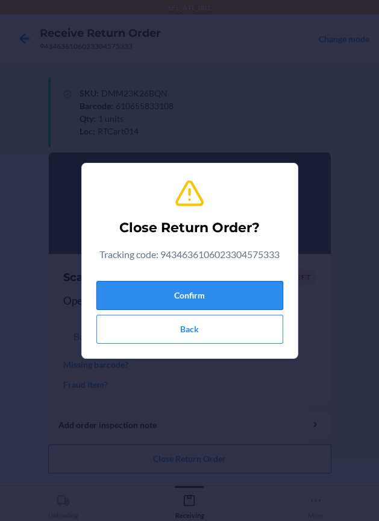
click at [200, 294] on button "Confirm" at bounding box center [190, 295] width 187 height 29
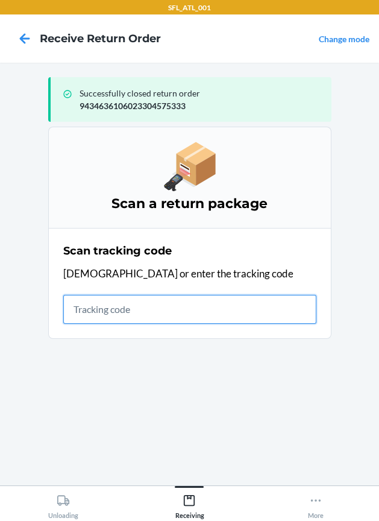
click at [69, 306] on input "text" at bounding box center [189, 309] width 253 height 29
type input "1LSCYM1005F9DFA"
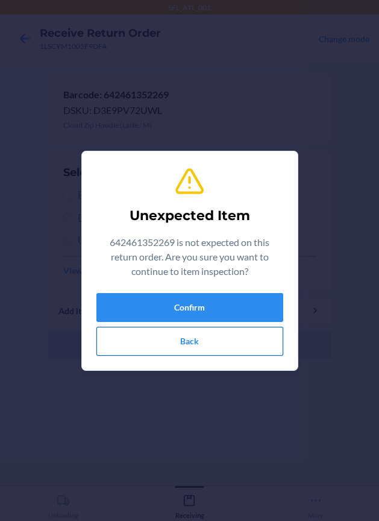
click at [115, 344] on button "Back" at bounding box center [190, 341] width 187 height 29
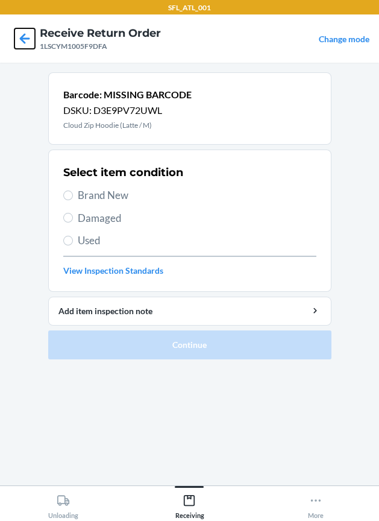
click at [21, 33] on icon at bounding box center [24, 38] width 21 height 21
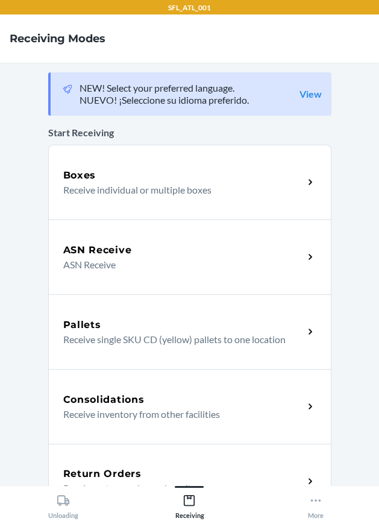
scroll to position [150, 0]
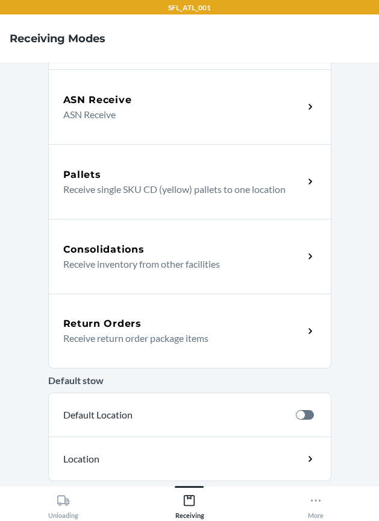
click at [158, 338] on p "Receive return order package items" at bounding box center [178, 338] width 231 height 14
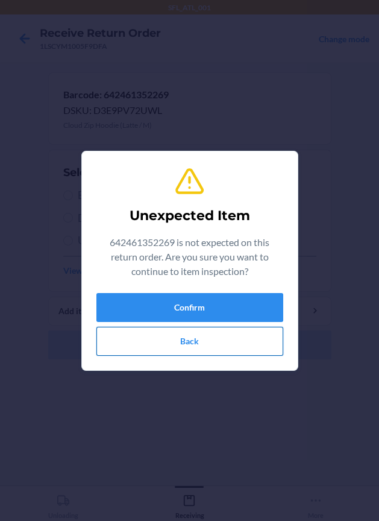
click at [205, 333] on button "Back" at bounding box center [190, 341] width 187 height 29
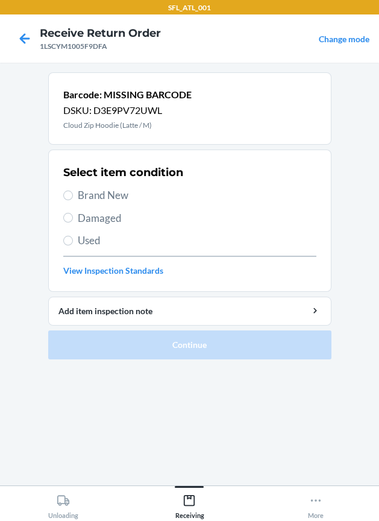
click at [100, 192] on span "Brand New" at bounding box center [197, 196] width 239 height 16
click at [73, 192] on input "Brand New" at bounding box center [68, 196] width 10 height 10
radio input "true"
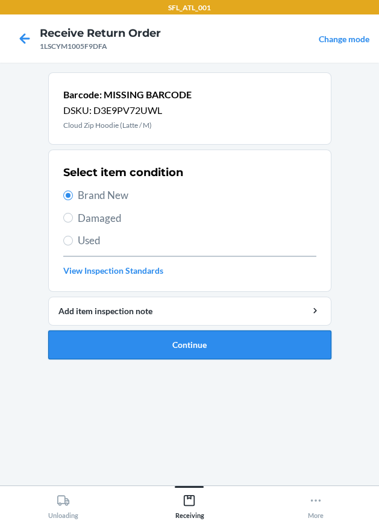
click at [171, 336] on button "Continue" at bounding box center [190, 345] width 284 height 29
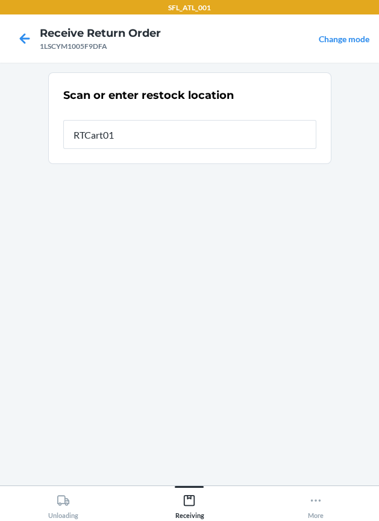
type input "RTCart014"
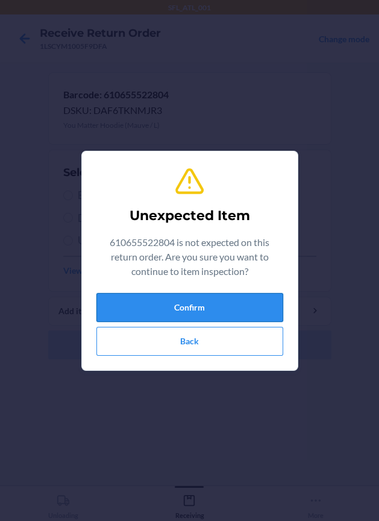
click at [179, 298] on button "Confirm" at bounding box center [190, 307] width 187 height 29
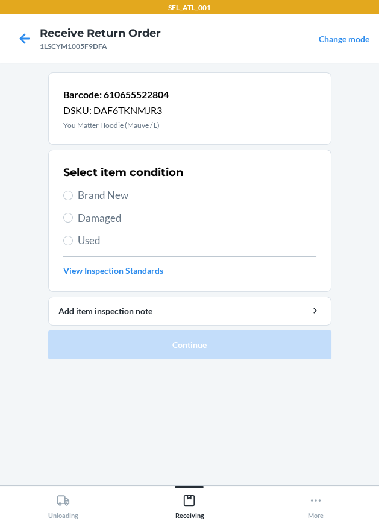
click at [97, 200] on span "Brand New" at bounding box center [197, 196] width 239 height 16
click at [73, 200] on input "Brand New" at bounding box center [68, 196] width 10 height 10
radio input "true"
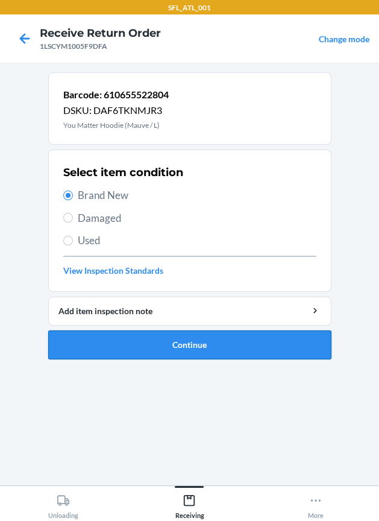
click at [214, 338] on button "Continue" at bounding box center [190, 345] width 284 height 29
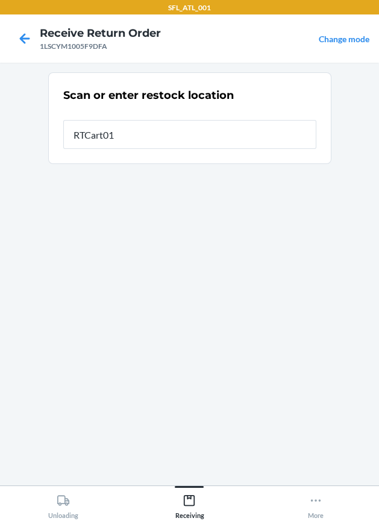
type input "RTCart014"
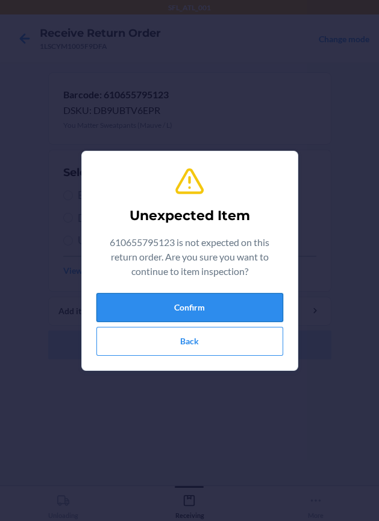
click at [197, 296] on button "Confirm" at bounding box center [190, 307] width 187 height 29
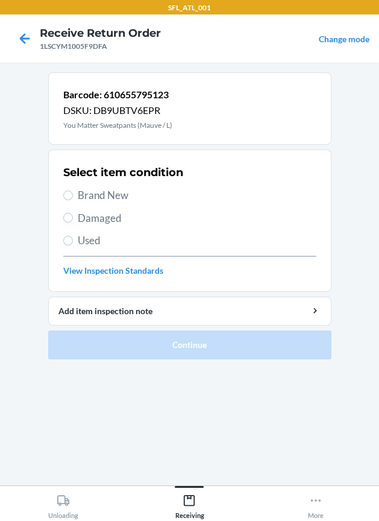
click at [108, 198] on span "Brand New" at bounding box center [197, 196] width 239 height 16
click at [73, 198] on input "Brand New" at bounding box center [68, 196] width 10 height 10
radio input "true"
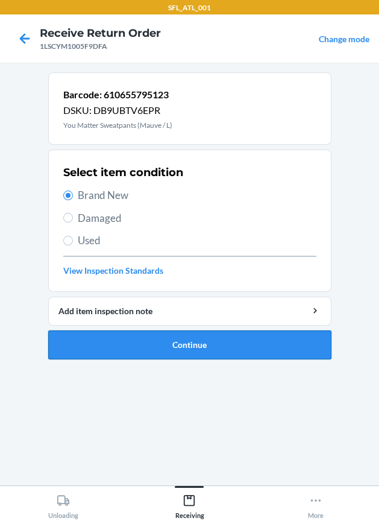
click at [129, 340] on button "Continue" at bounding box center [190, 345] width 284 height 29
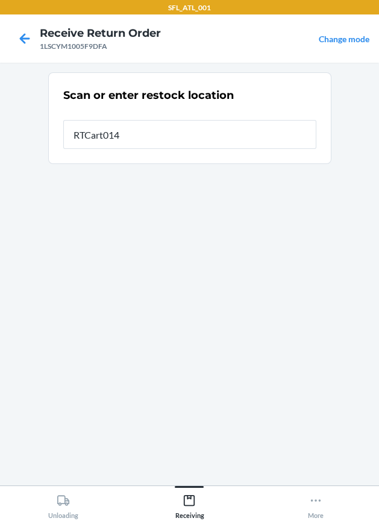
type input "RTCart014"
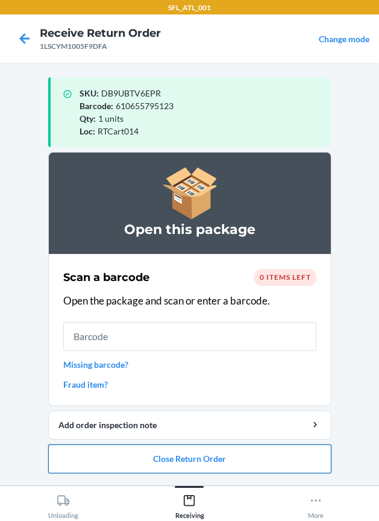
click at [257, 450] on button "Close Return Order" at bounding box center [190, 459] width 284 height 29
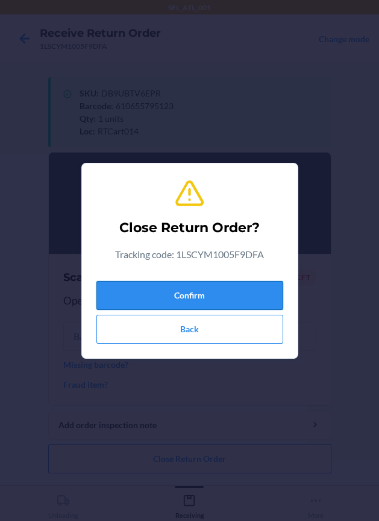
click at [260, 293] on button "Confirm" at bounding box center [190, 295] width 187 height 29
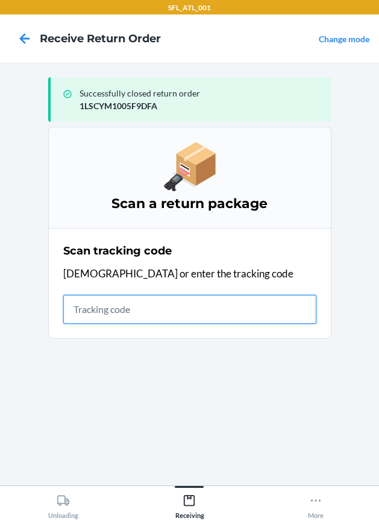
click at [183, 303] on input "text" at bounding box center [189, 309] width 253 height 29
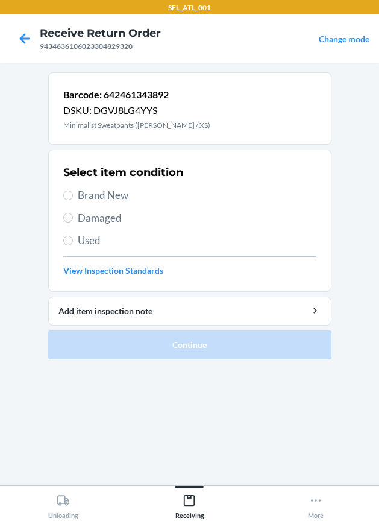
click at [113, 200] on span "Brand New" at bounding box center [197, 196] width 239 height 16
click at [73, 200] on input "Brand New" at bounding box center [68, 196] width 10 height 10
radio input "true"
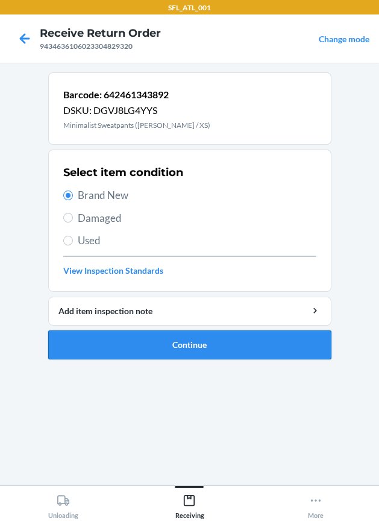
click at [122, 349] on button "Continue" at bounding box center [190, 345] width 284 height 29
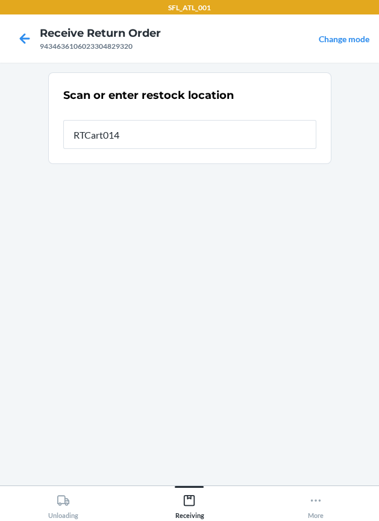
type input "RTCart014"
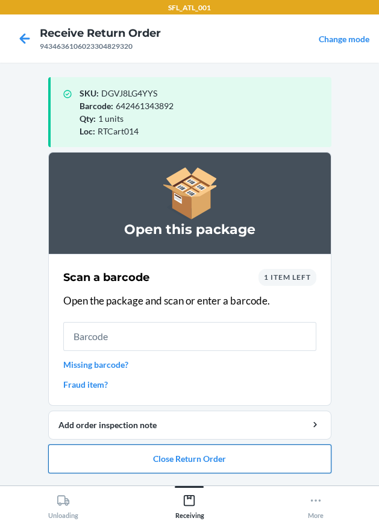
click at [264, 465] on button "Close Return Order" at bounding box center [190, 459] width 284 height 29
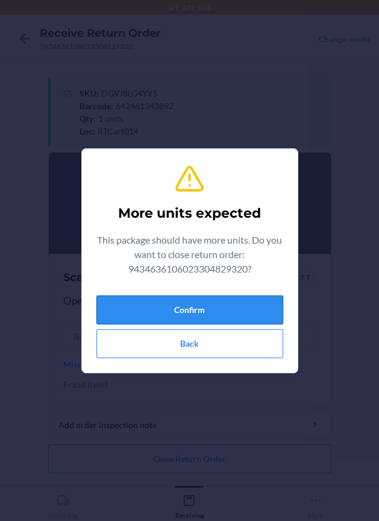
click at [195, 300] on button "Confirm" at bounding box center [190, 310] width 187 height 29
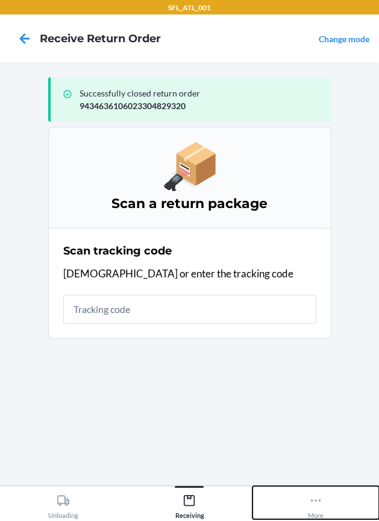
click at [301, 500] on button "More" at bounding box center [316, 502] width 127 height 33
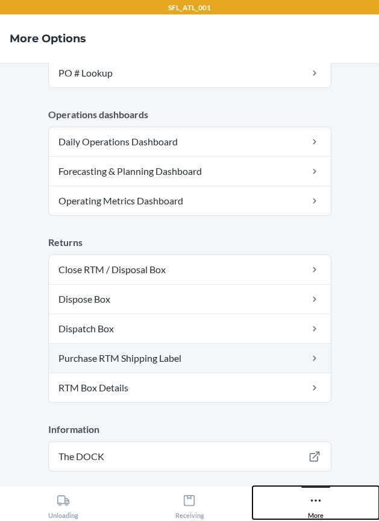
scroll to position [352, 0]
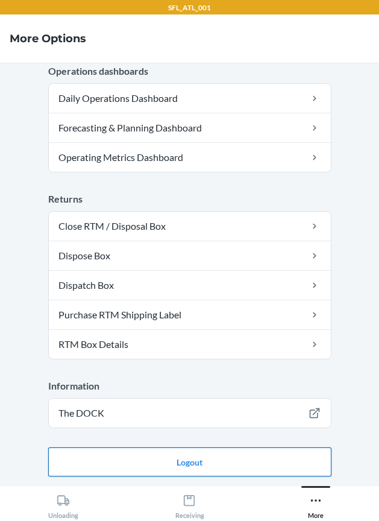
click at [236, 466] on button "Logout" at bounding box center [190, 462] width 284 height 29
